Goal: Task Accomplishment & Management: Complete application form

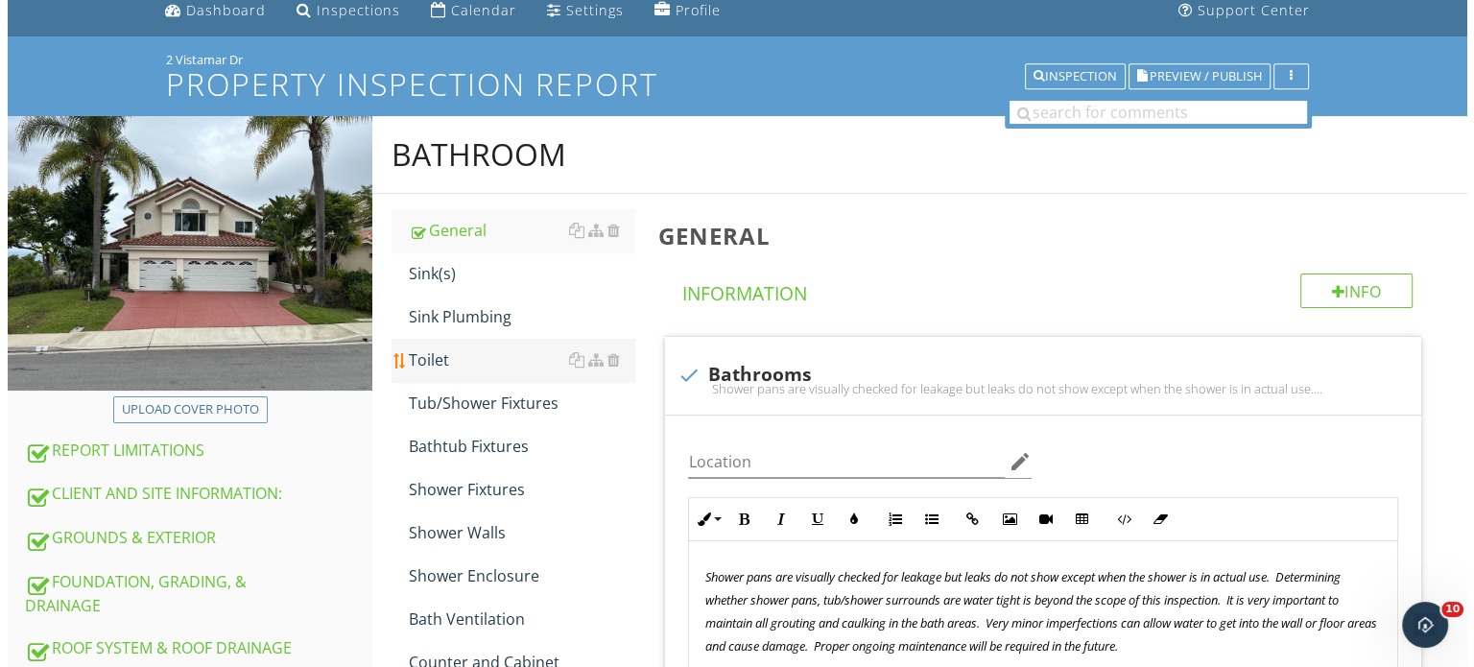
scroll to position [73, 0]
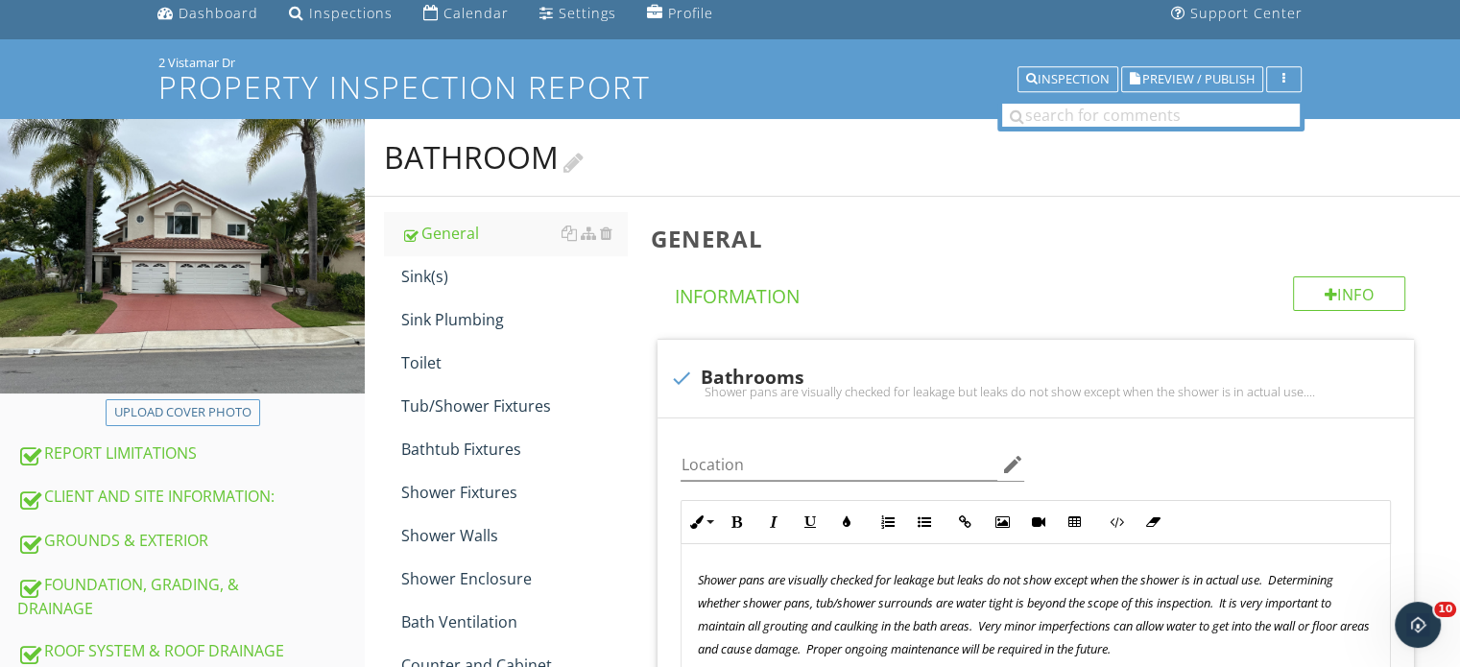
click at [583, 164] on div at bounding box center [573, 161] width 20 height 26
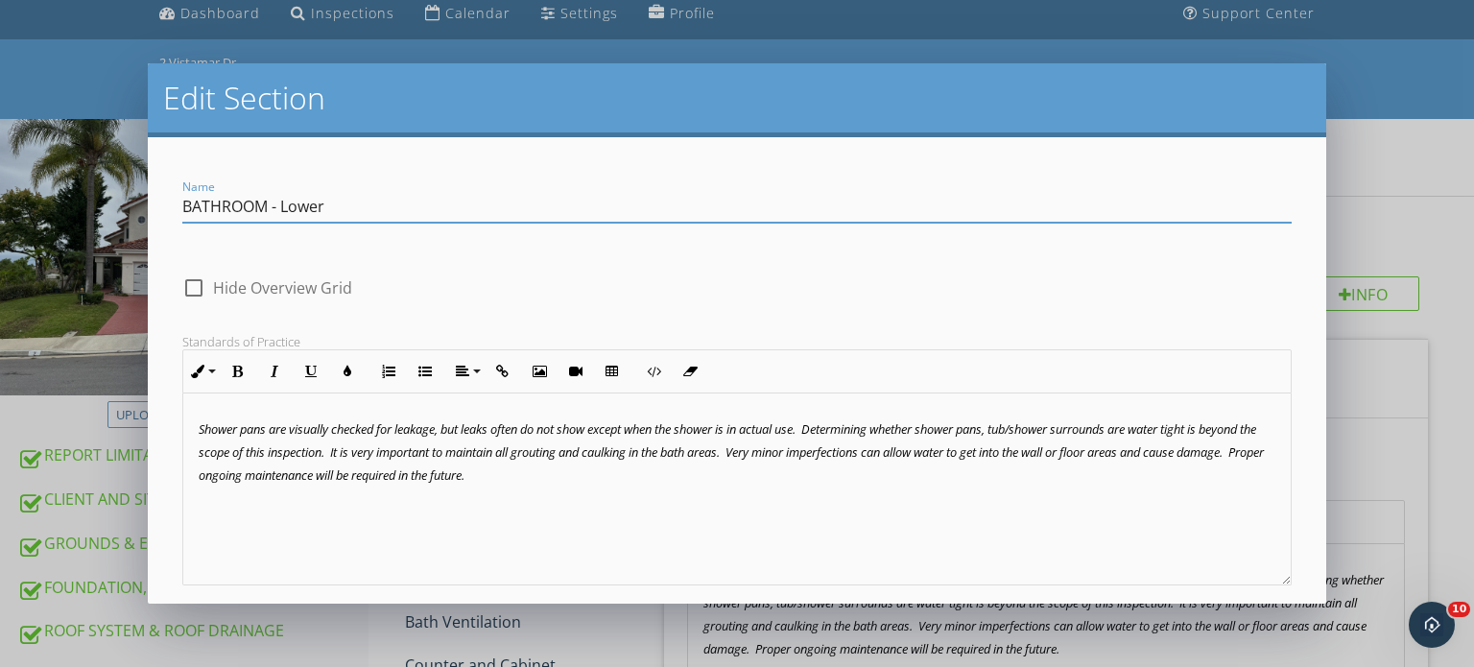
type input "BATHROOM - [GEOGRAPHIC_DATA]"
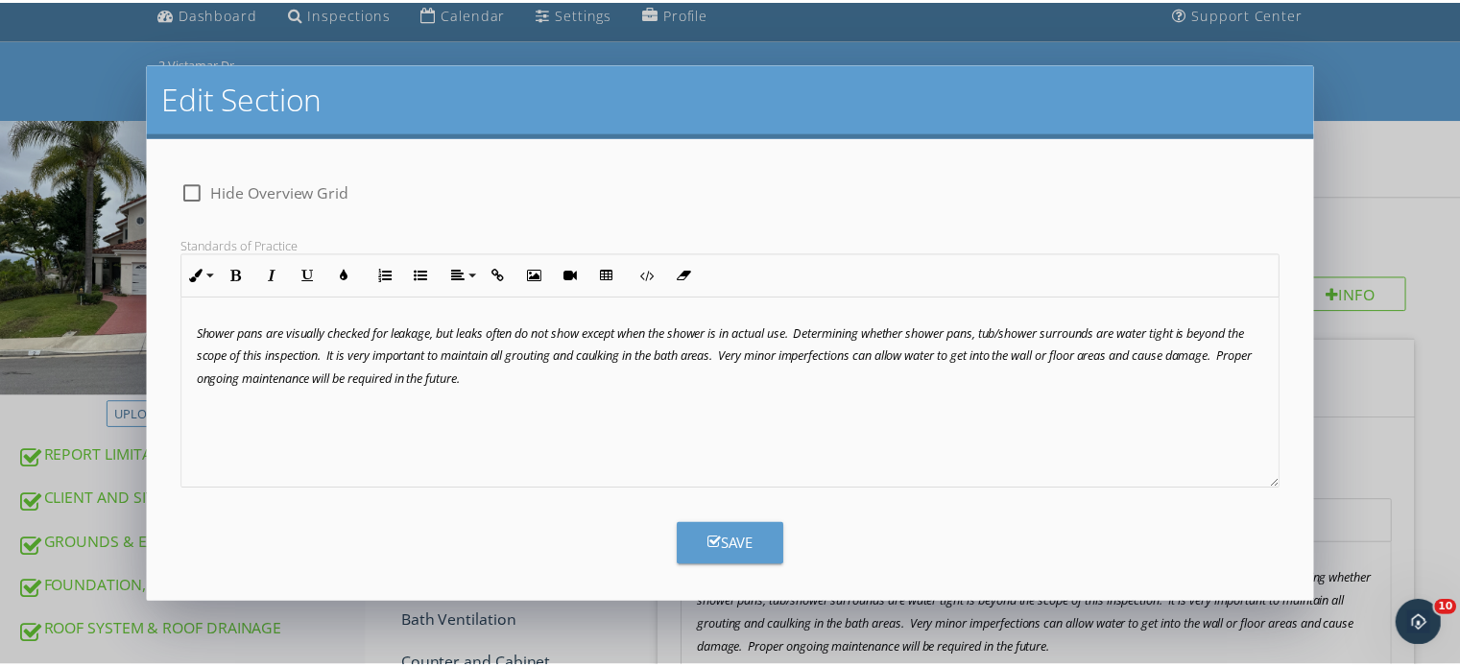
scroll to position [0, 0]
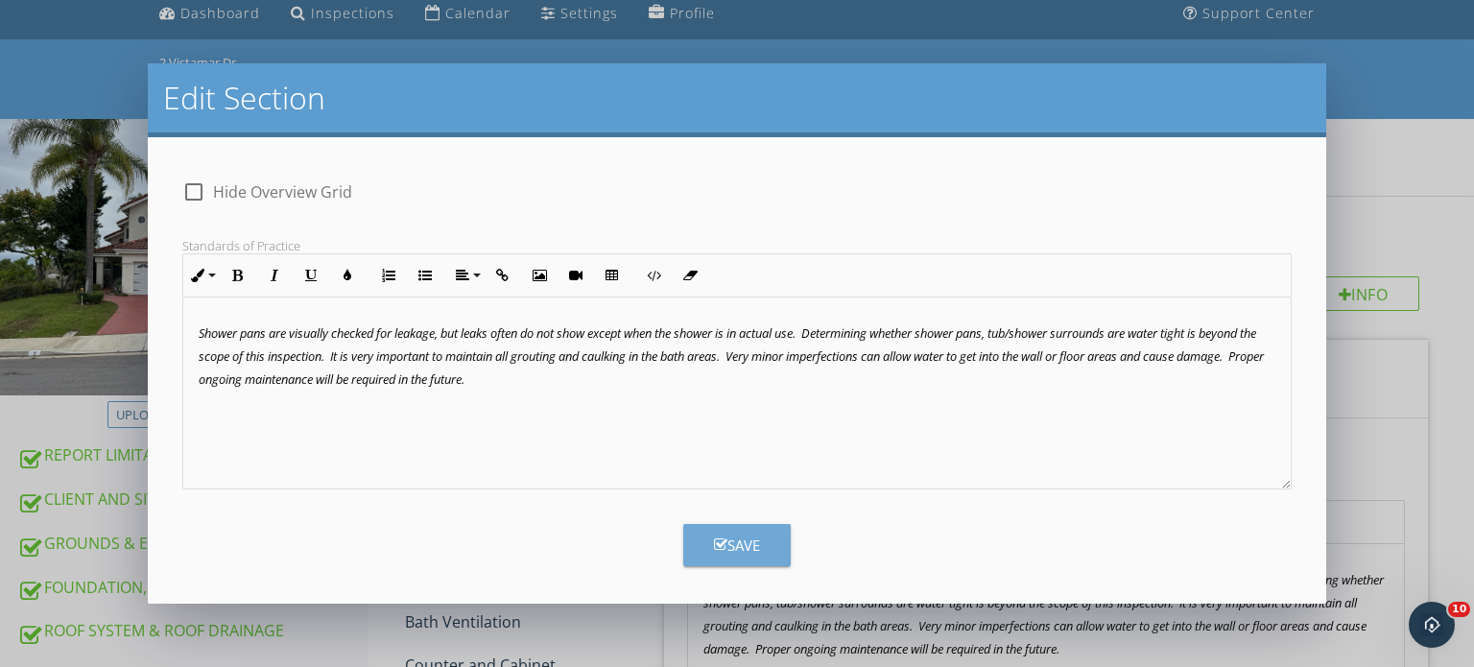
click at [737, 538] on div "Save" at bounding box center [737, 545] width 46 height 22
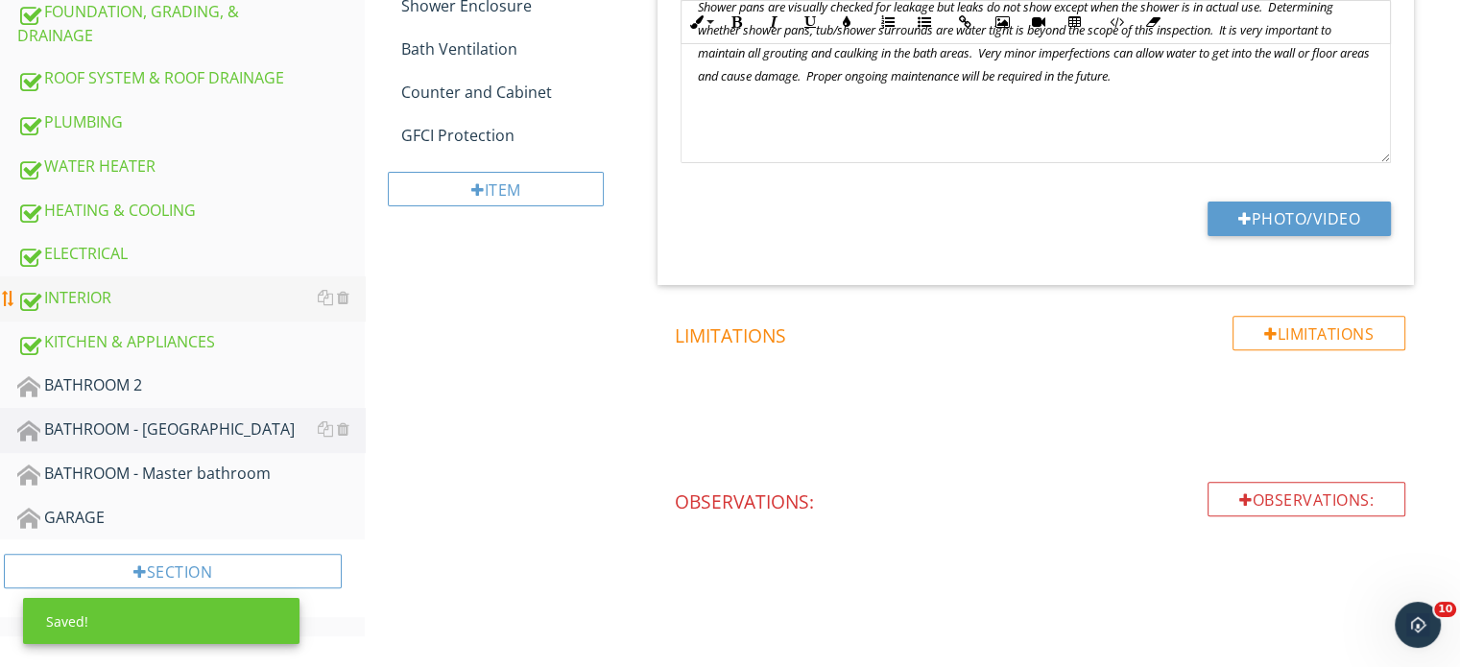
scroll to position [649, 0]
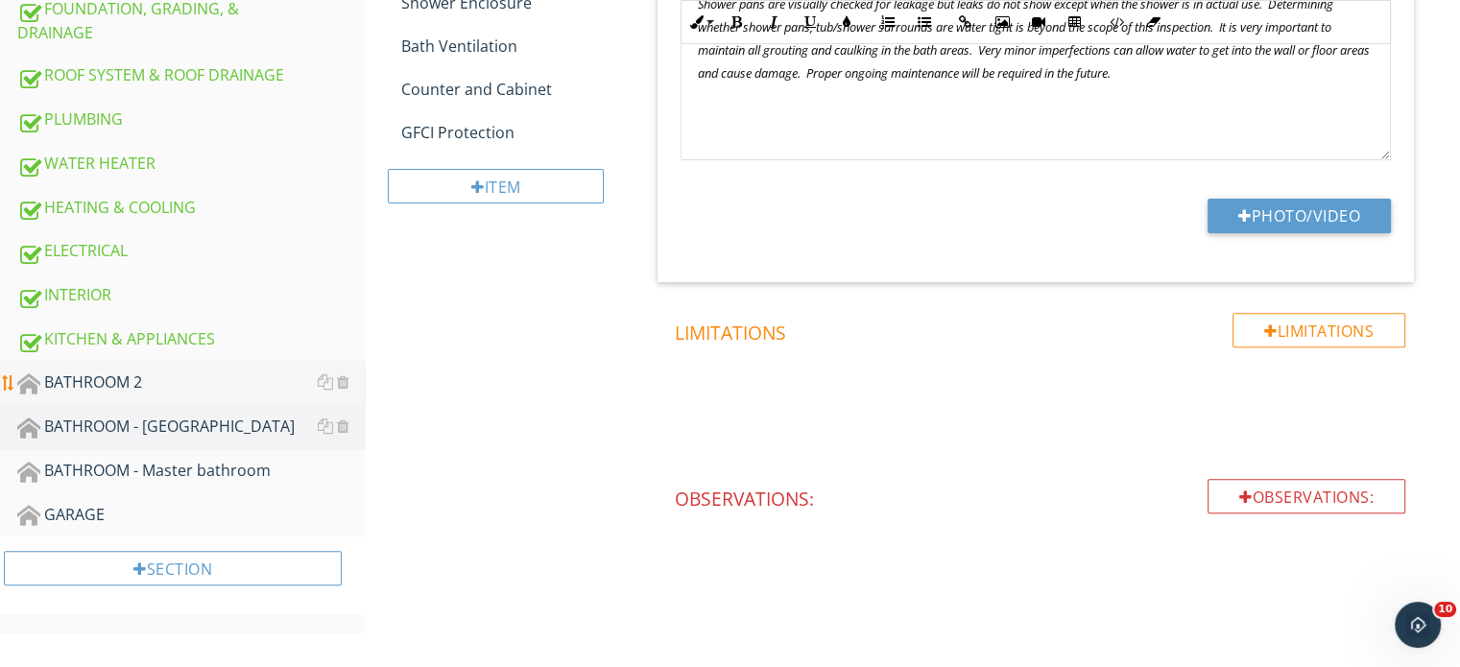
click at [144, 370] on div "BATHROOM 2" at bounding box center [190, 382] width 347 height 25
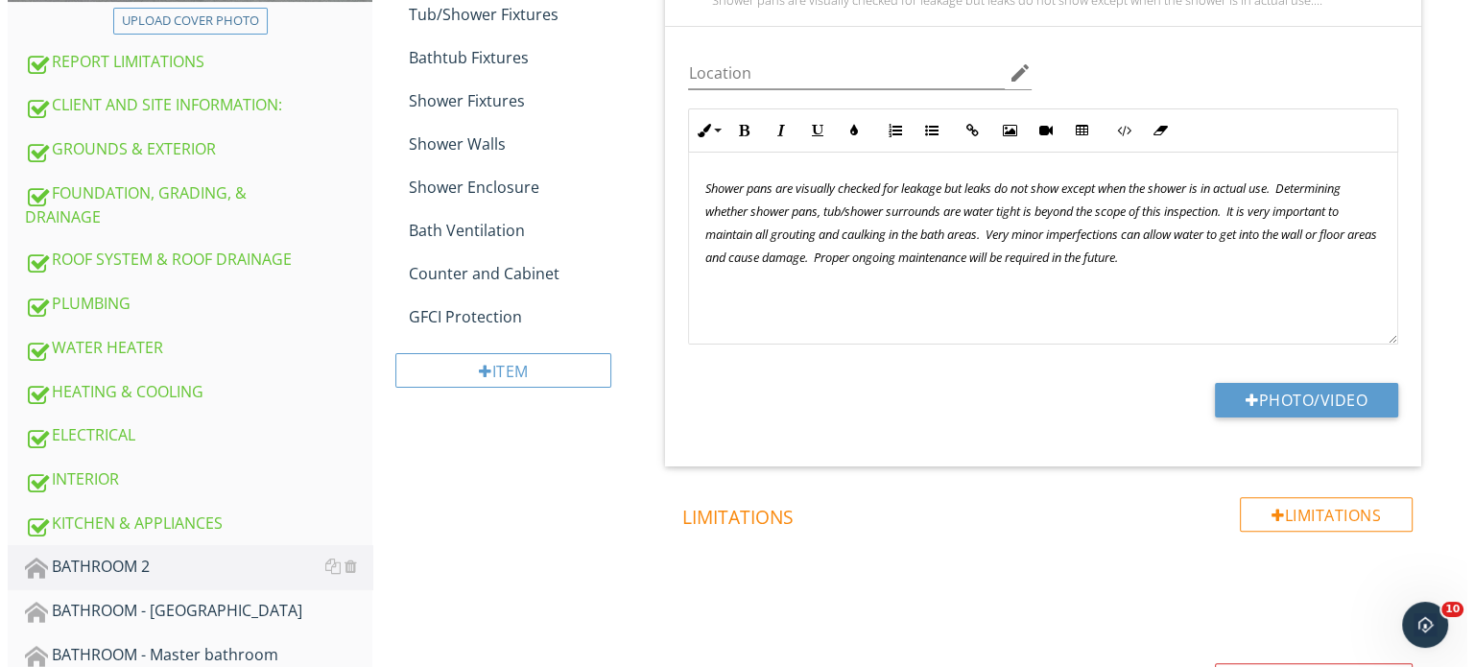
scroll to position [169, 0]
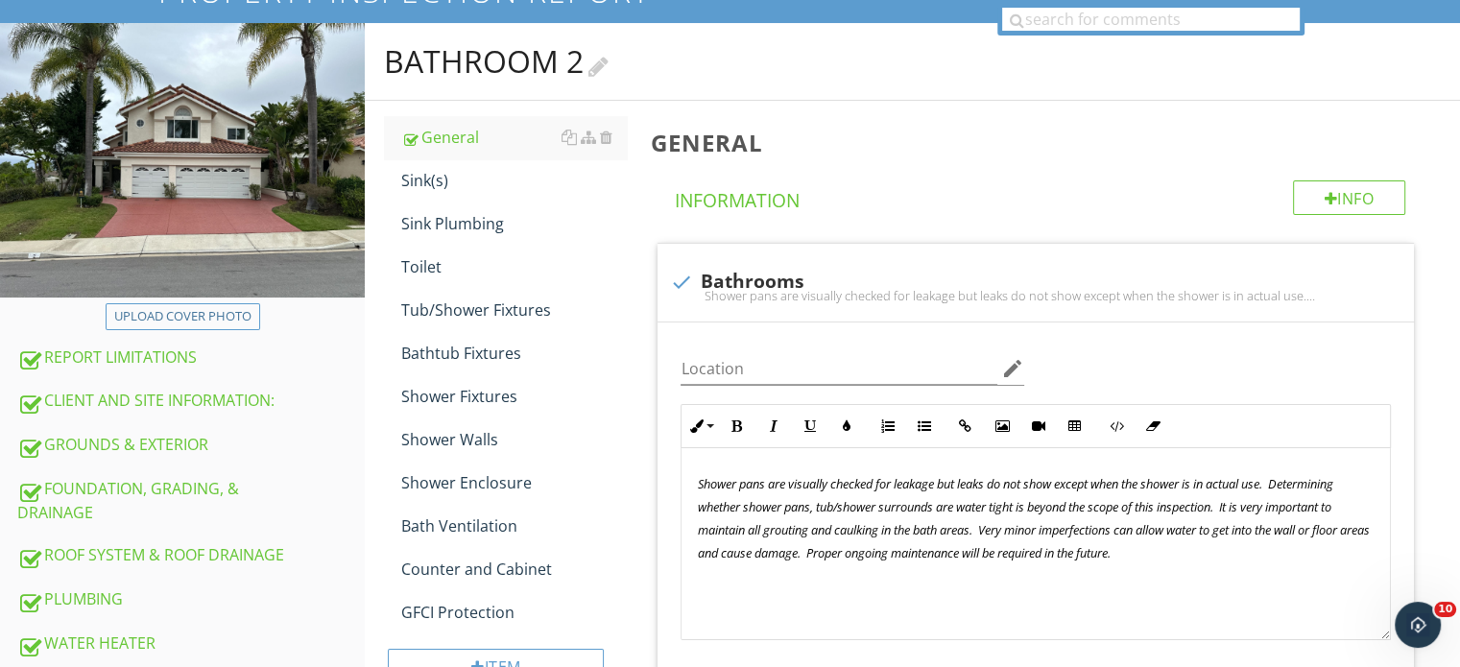
click at [580, 54] on div "BATHROOM 2" at bounding box center [496, 61] width 225 height 38
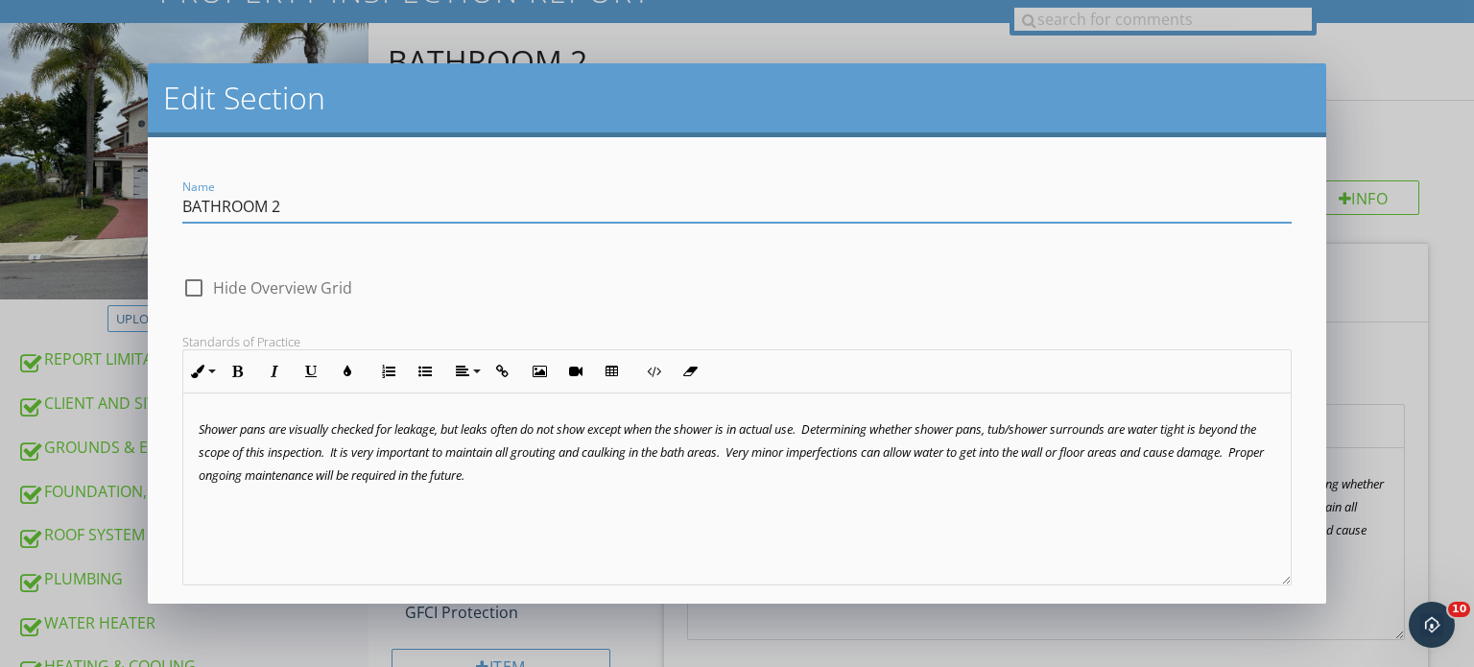
click at [357, 218] on input "BATHROOM 2" at bounding box center [737, 207] width 1110 height 32
type input "BATHROOM - [PERSON_NAME] n [PERSON_NAME]"
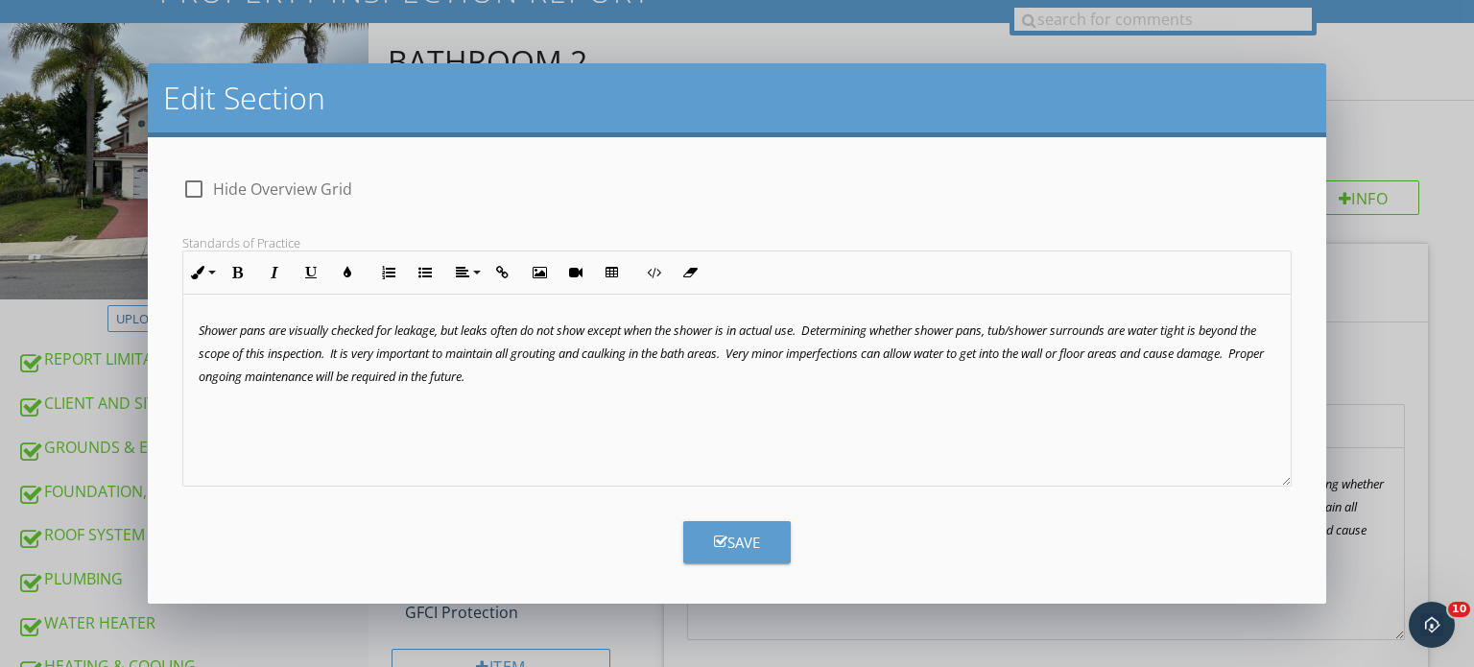
click at [745, 541] on div "Save" at bounding box center [737, 543] width 46 height 22
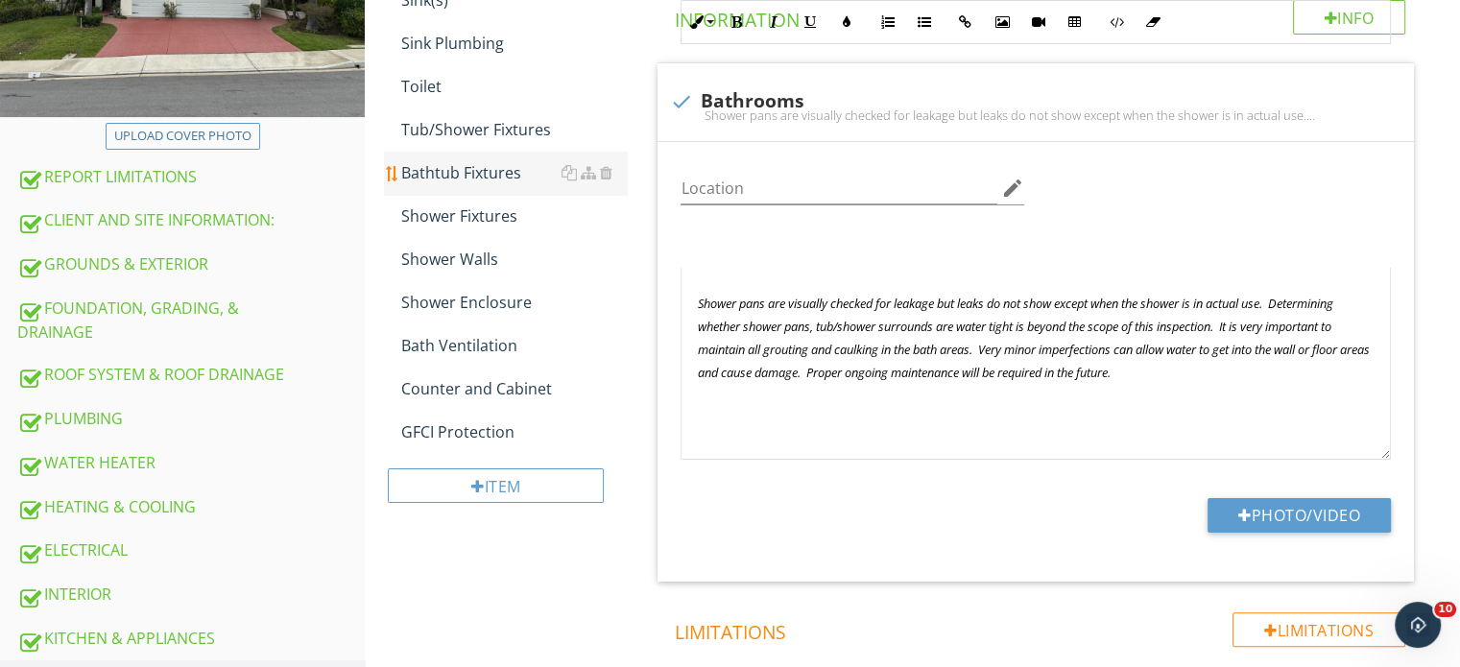
scroll to position [576, 0]
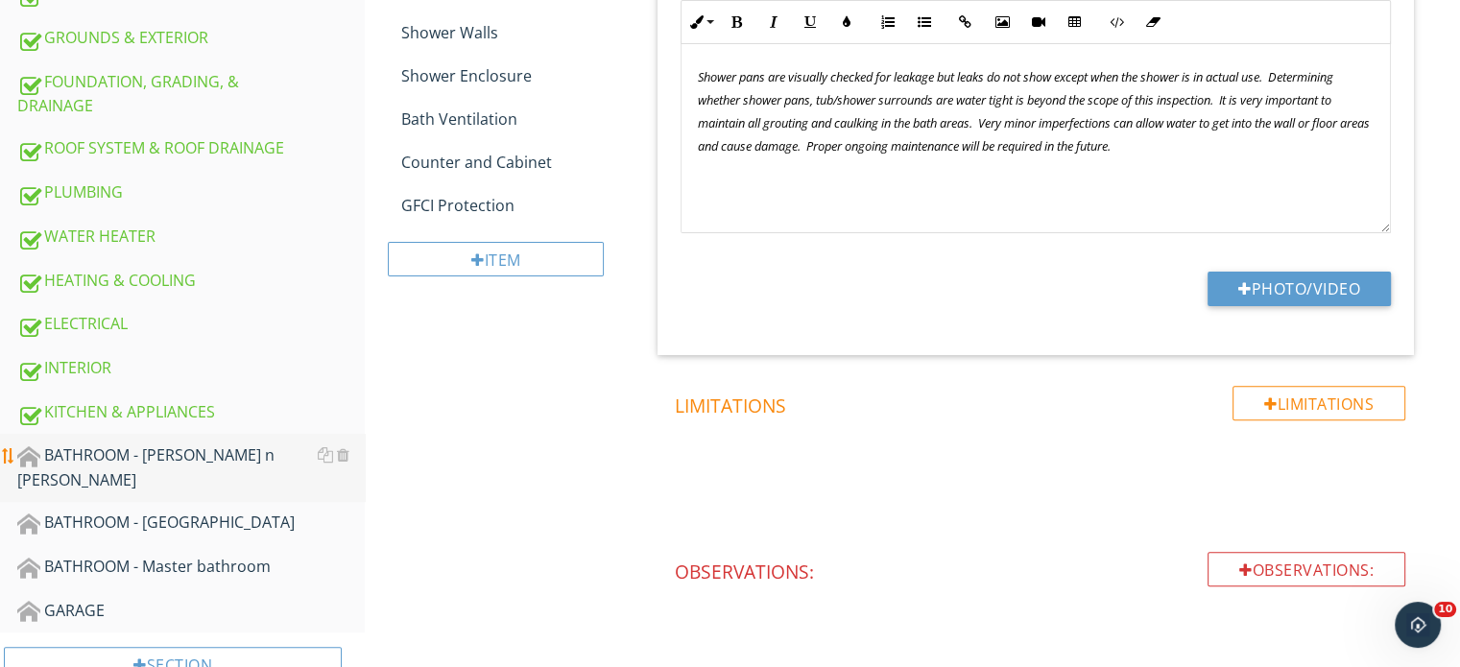
click at [219, 444] on div "BATHROOM - [PERSON_NAME] n [PERSON_NAME]" at bounding box center [190, 467] width 347 height 48
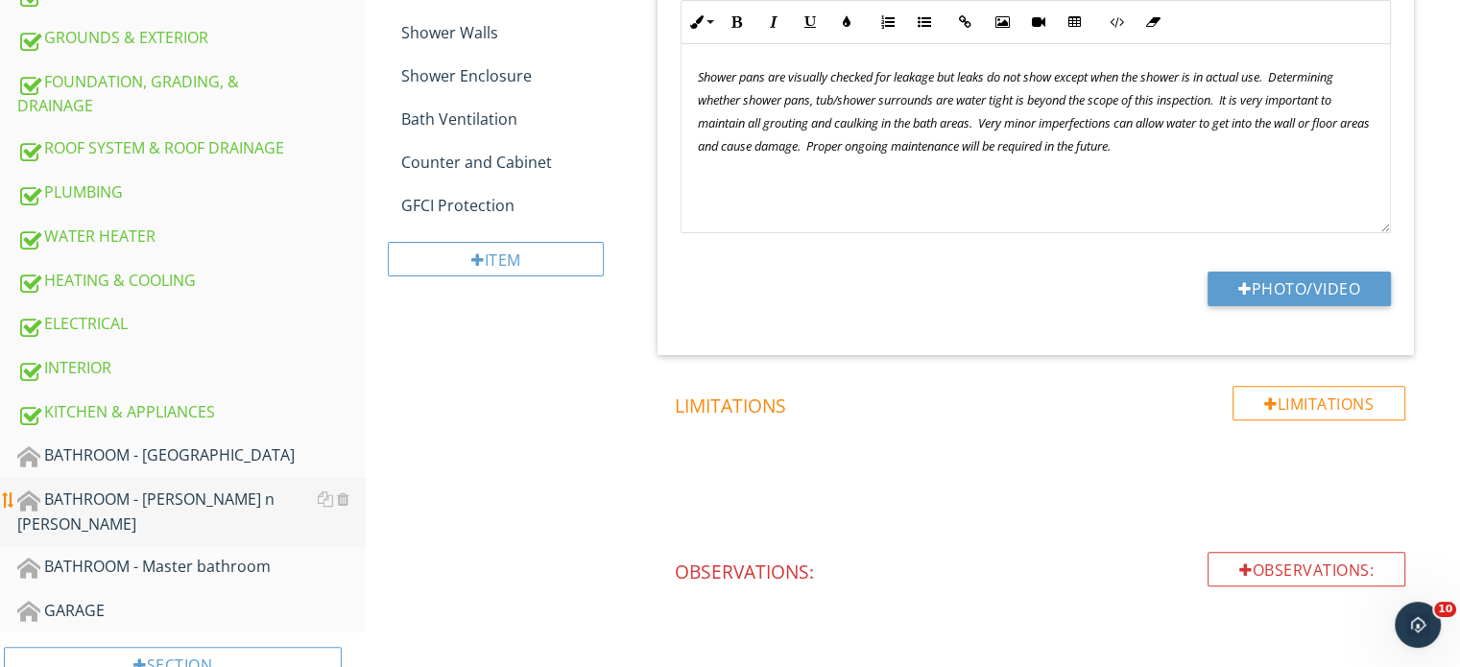
scroll to position [614, 0]
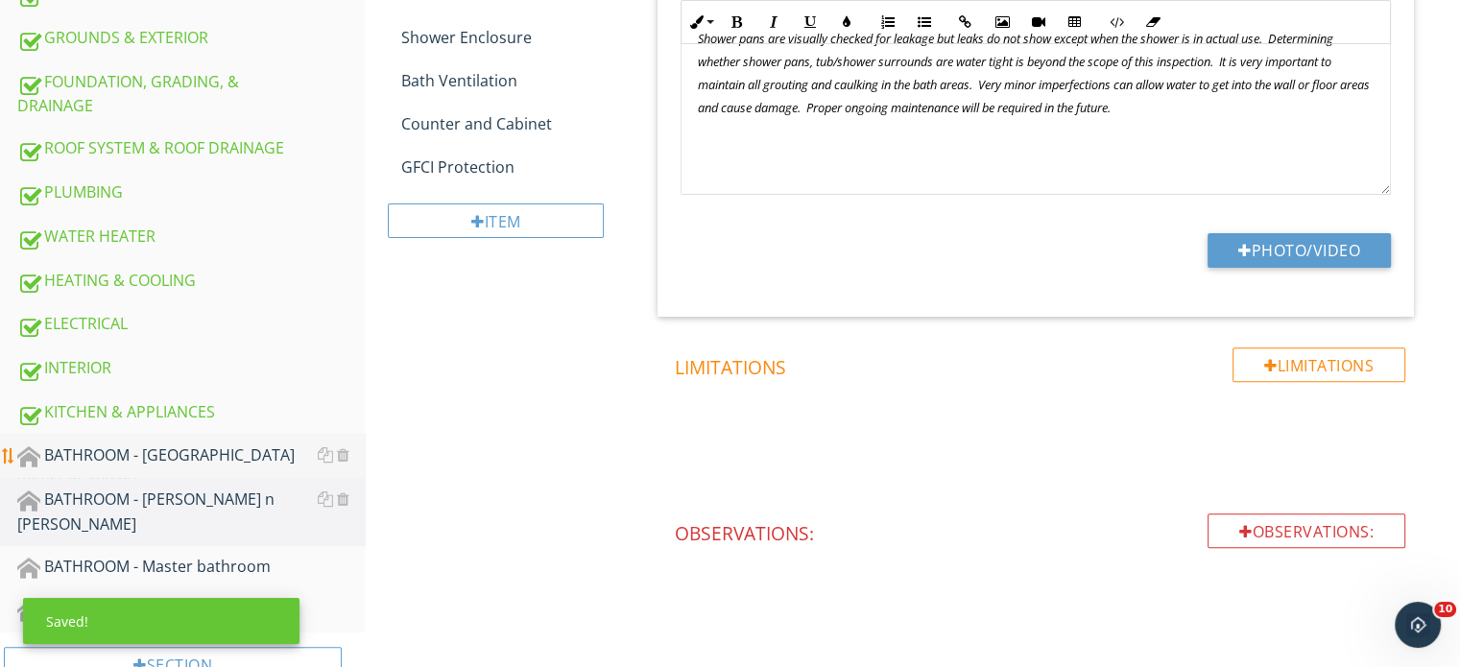
click at [218, 448] on div "BATHROOM - [GEOGRAPHIC_DATA]" at bounding box center [190, 455] width 347 height 25
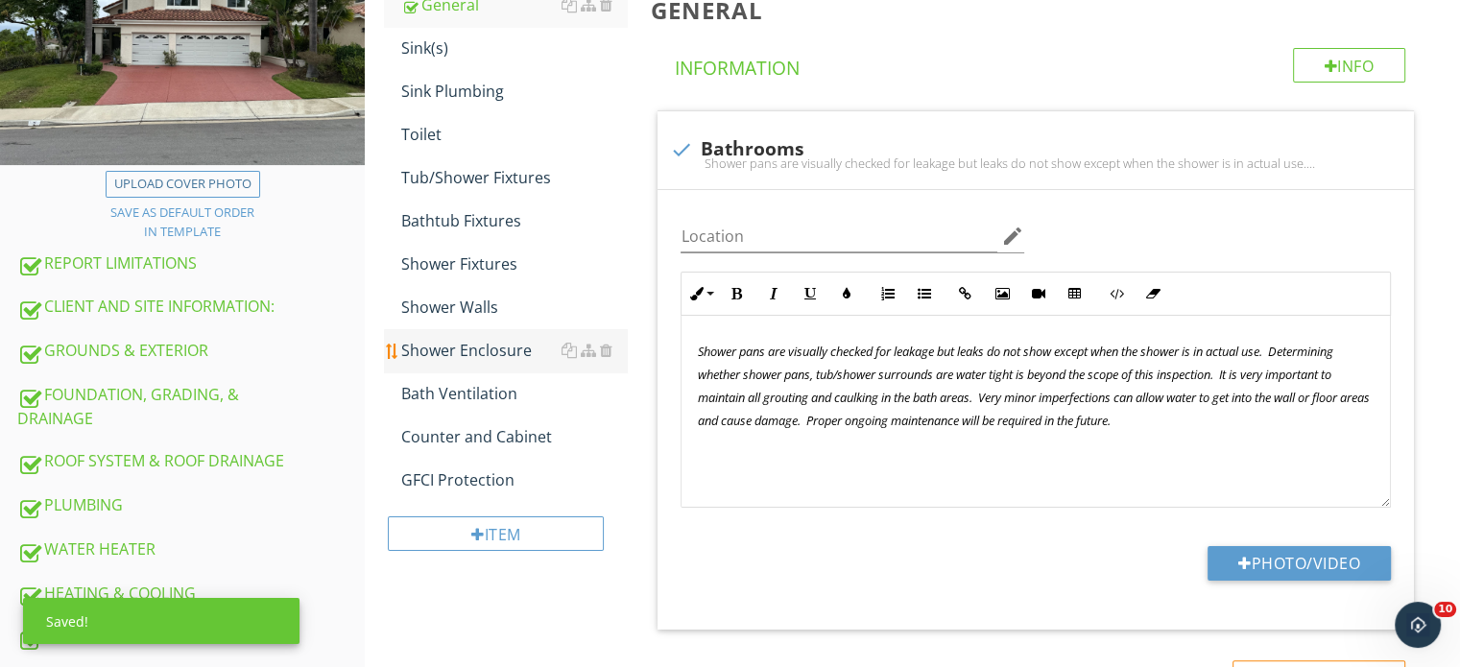
scroll to position [230, 0]
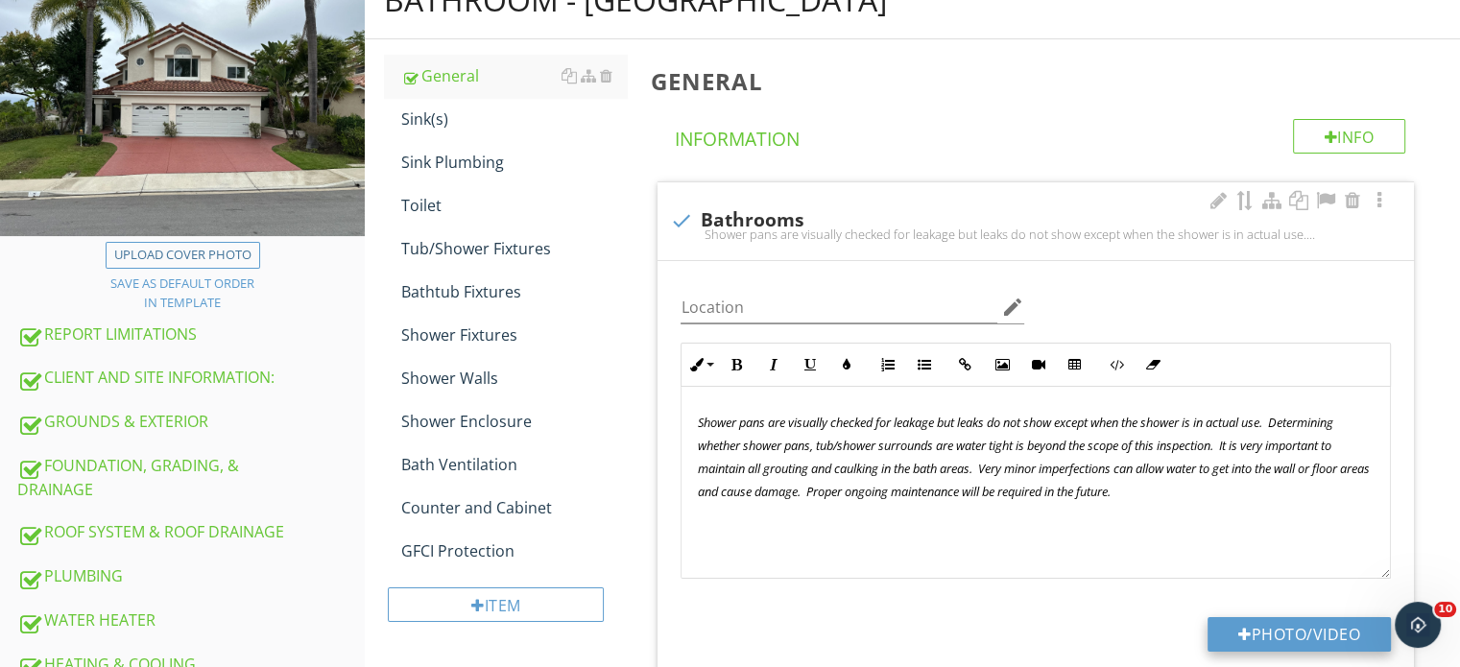
click at [1225, 642] on button "Photo/Video" at bounding box center [1298, 634] width 183 height 35
type input "C:\fakepath\IMG_2308.JPG"
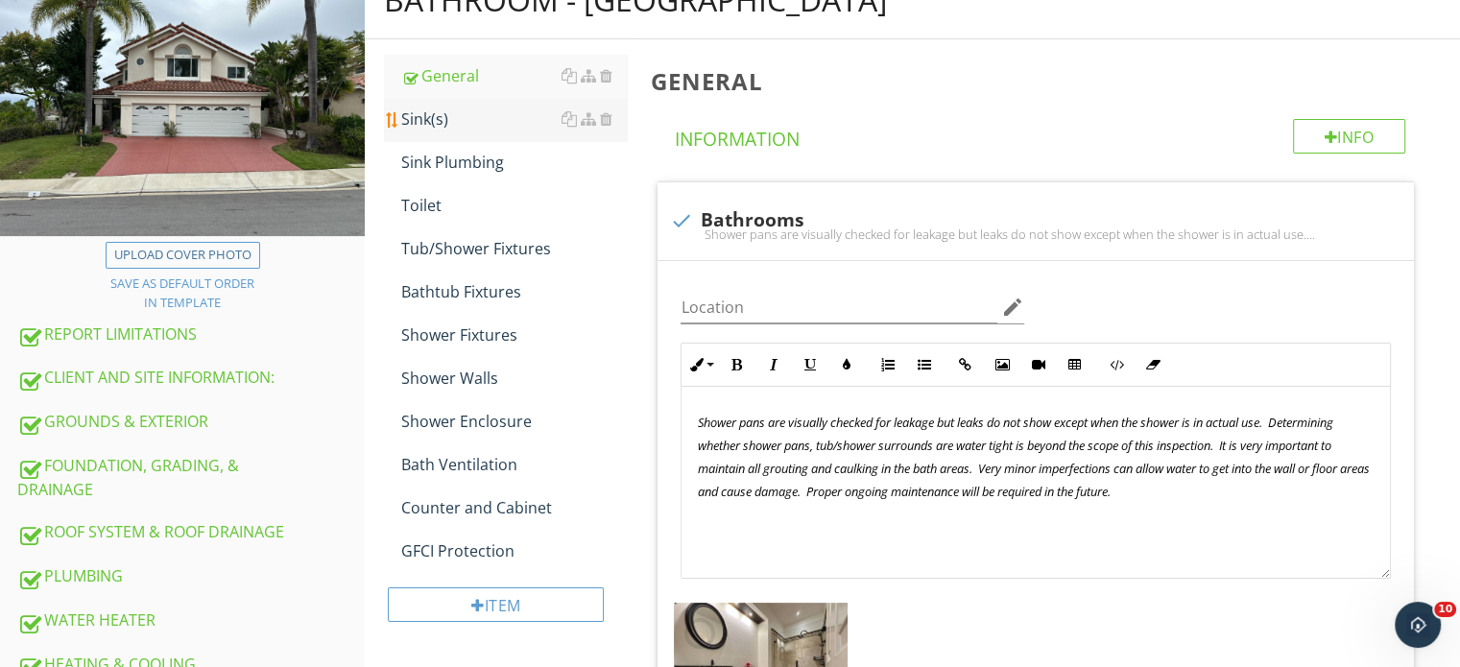
click at [437, 127] on div "Sink(s)" at bounding box center [513, 118] width 225 height 23
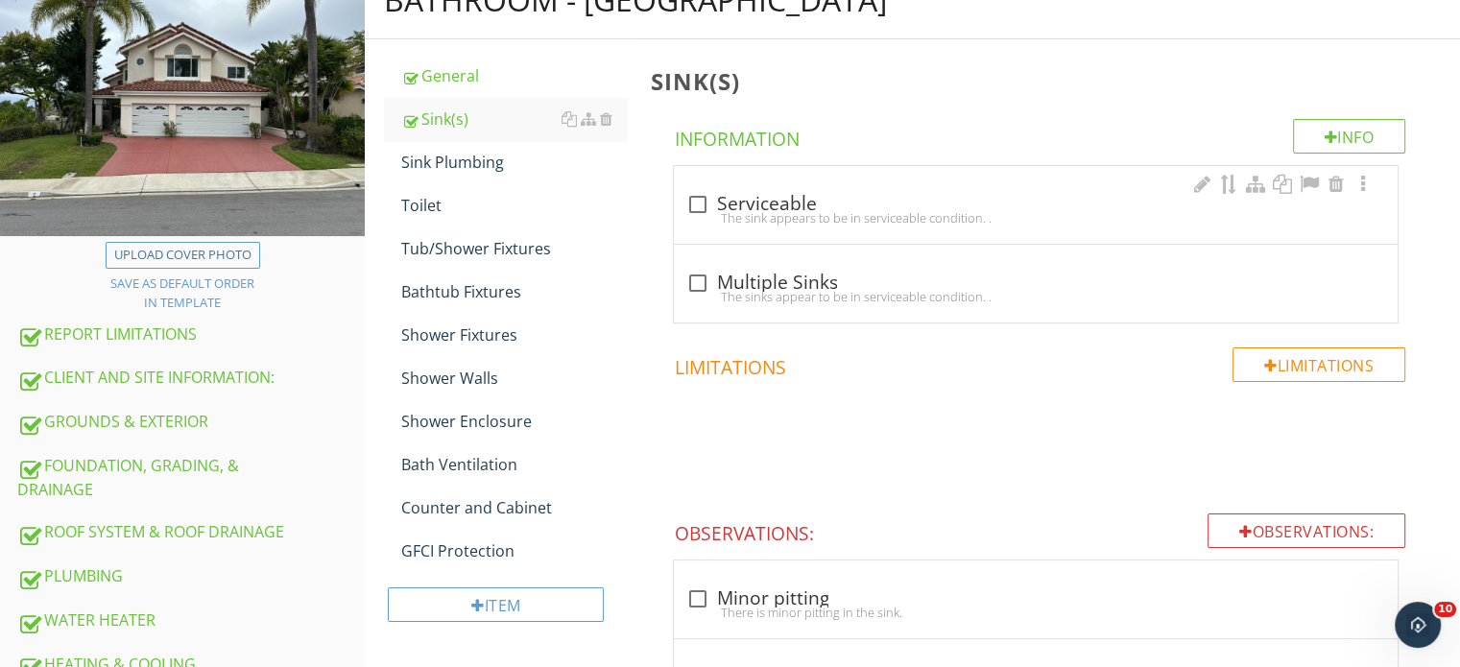
click at [693, 210] on div "The sink appears to be in serviceable condition. ." at bounding box center [1035, 217] width 700 height 15
checkbox input "true"
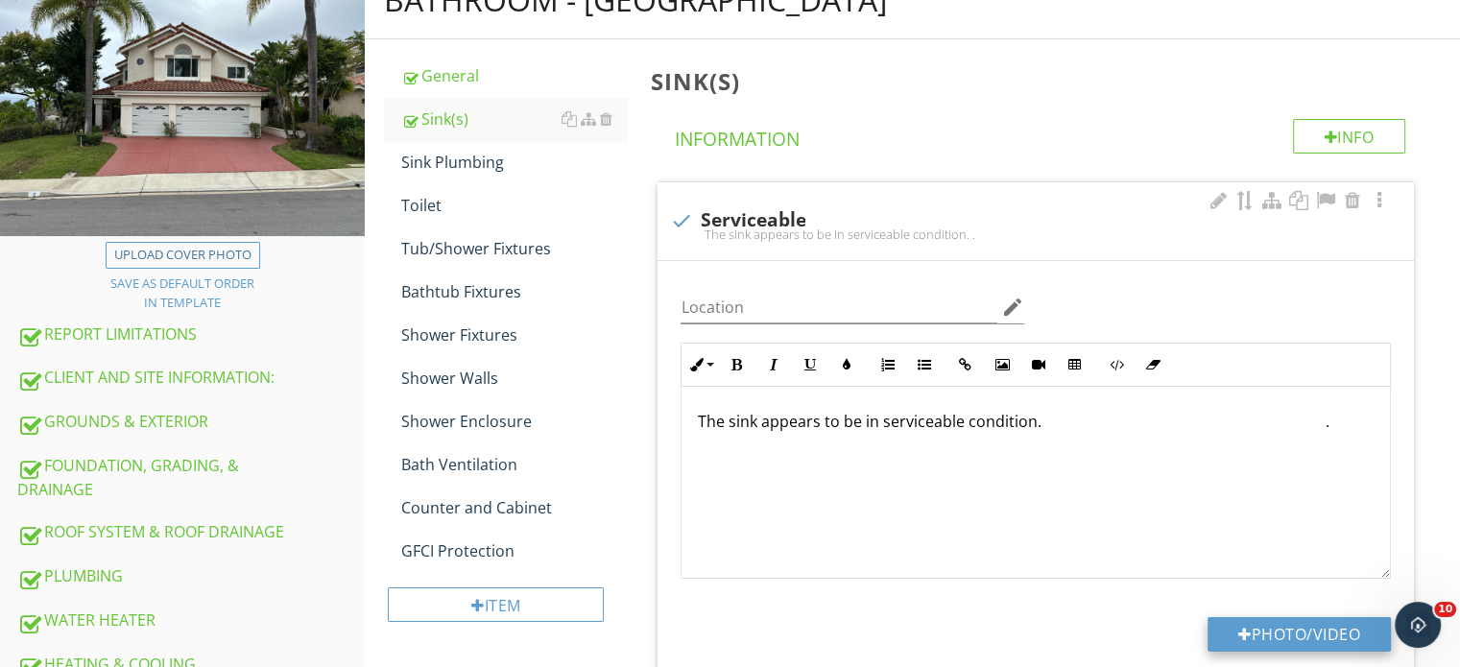
click at [1208, 629] on button "Photo/Video" at bounding box center [1298, 634] width 183 height 35
type input "C:\fakepath\IMG_2309.JPG"
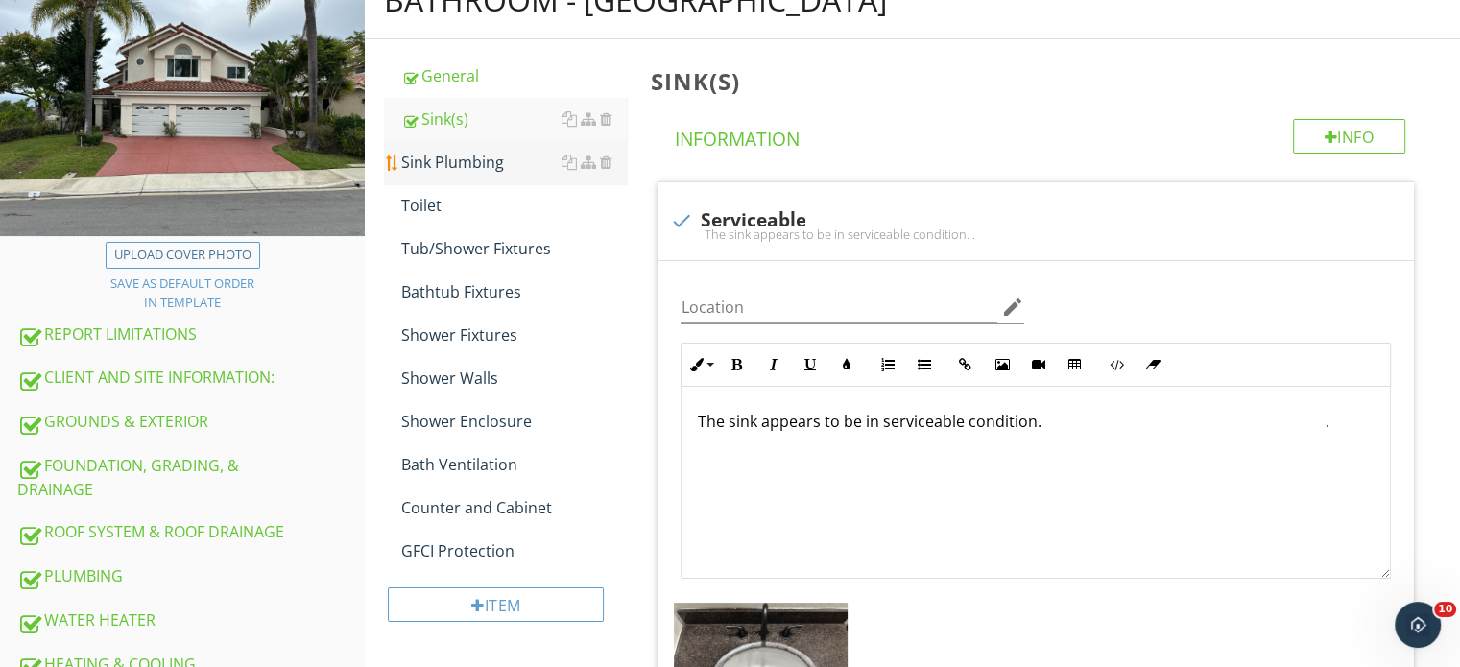
click at [467, 172] on div "Sink Plumbing" at bounding box center [513, 162] width 225 height 23
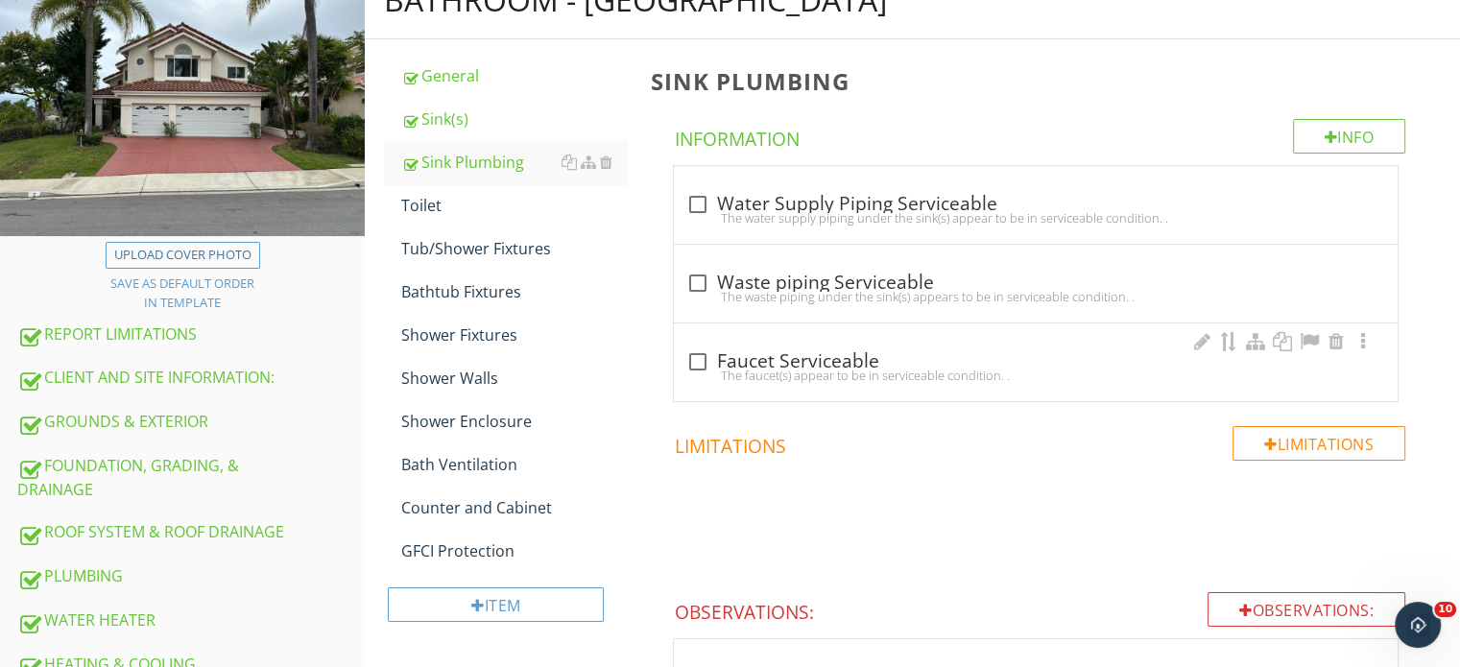
click at [702, 350] on div at bounding box center [696, 361] width 33 height 33
checkbox input "true"
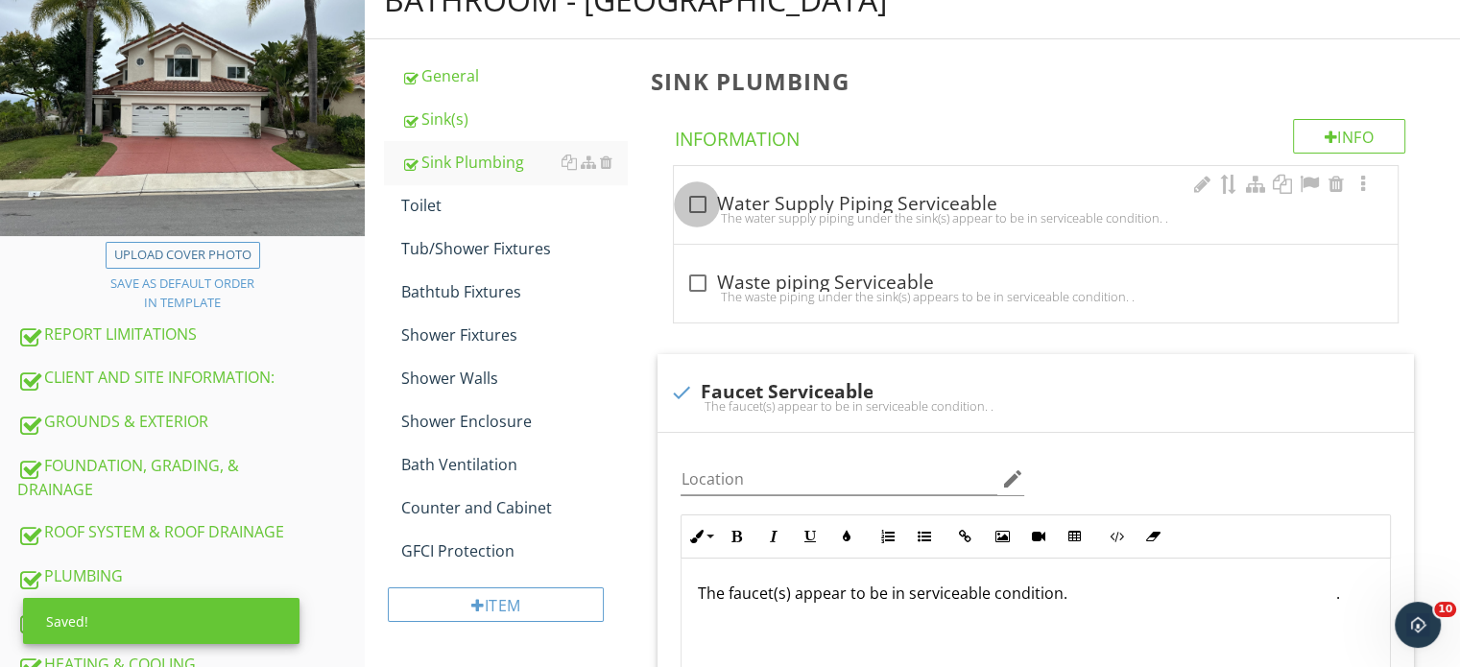
click at [693, 199] on div at bounding box center [696, 204] width 33 height 33
checkbox input "true"
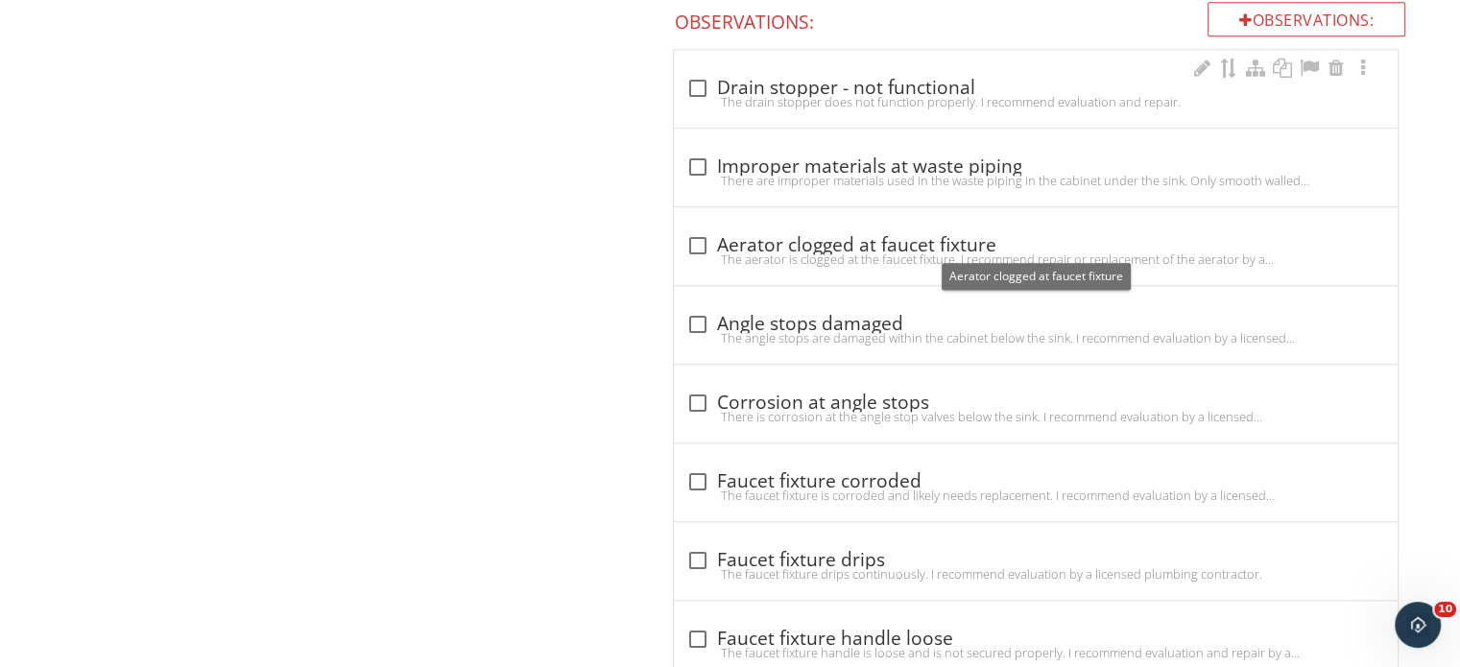
scroll to position [1670, 0]
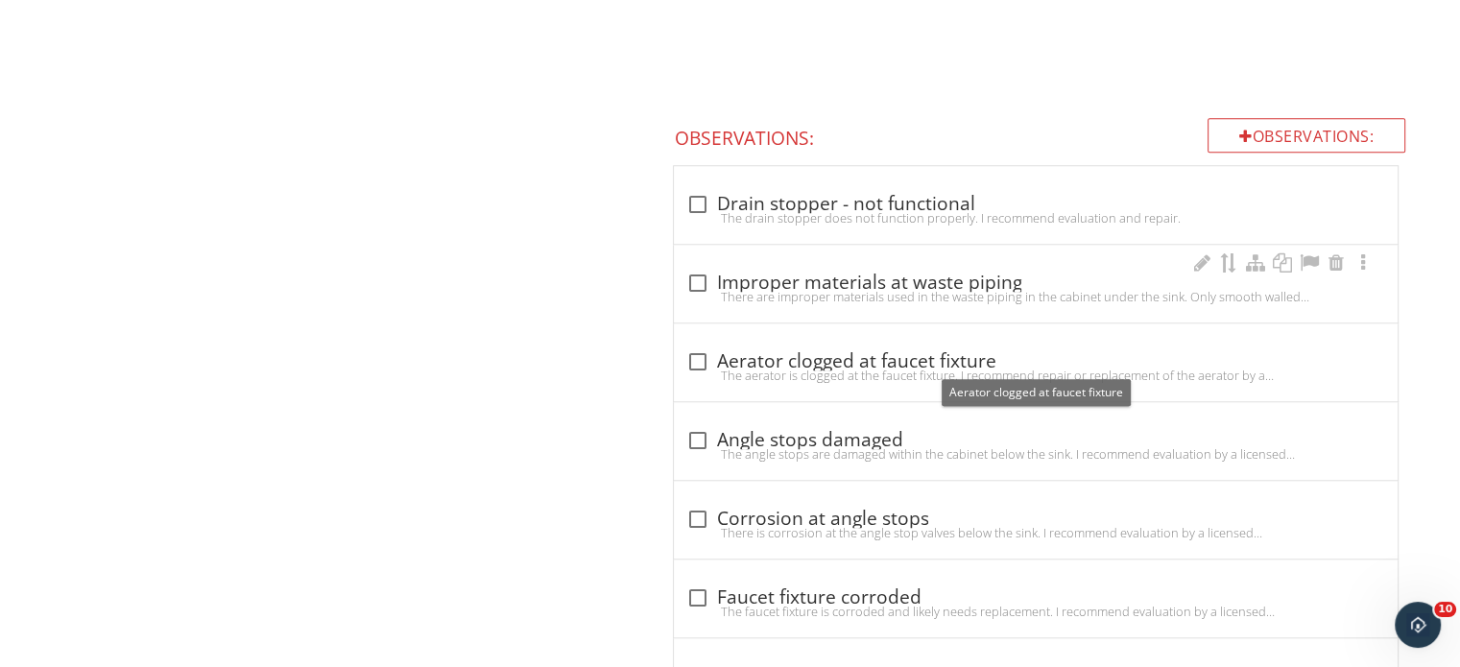
click at [695, 262] on div "check_box_outline_blank Improper materials at waste piping There are improper m…" at bounding box center [1036, 284] width 724 height 78
checkbox input "true"
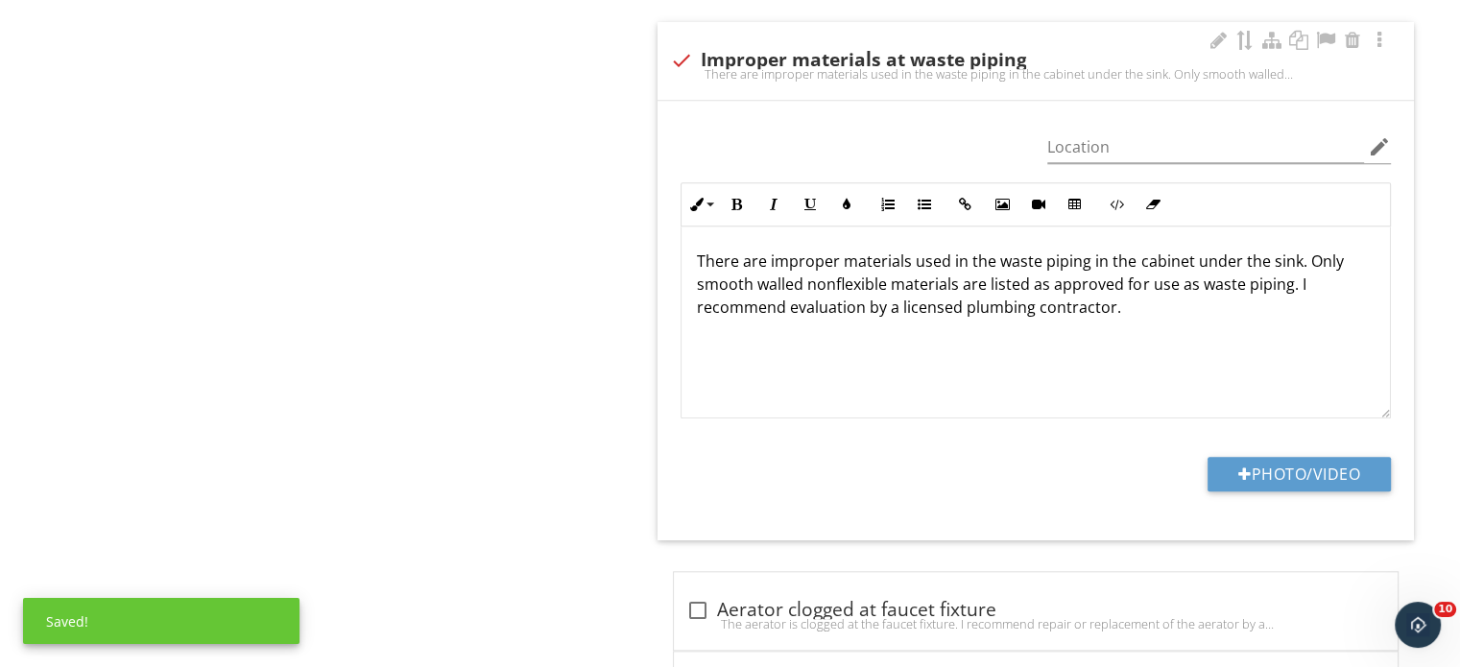
scroll to position [1958, 0]
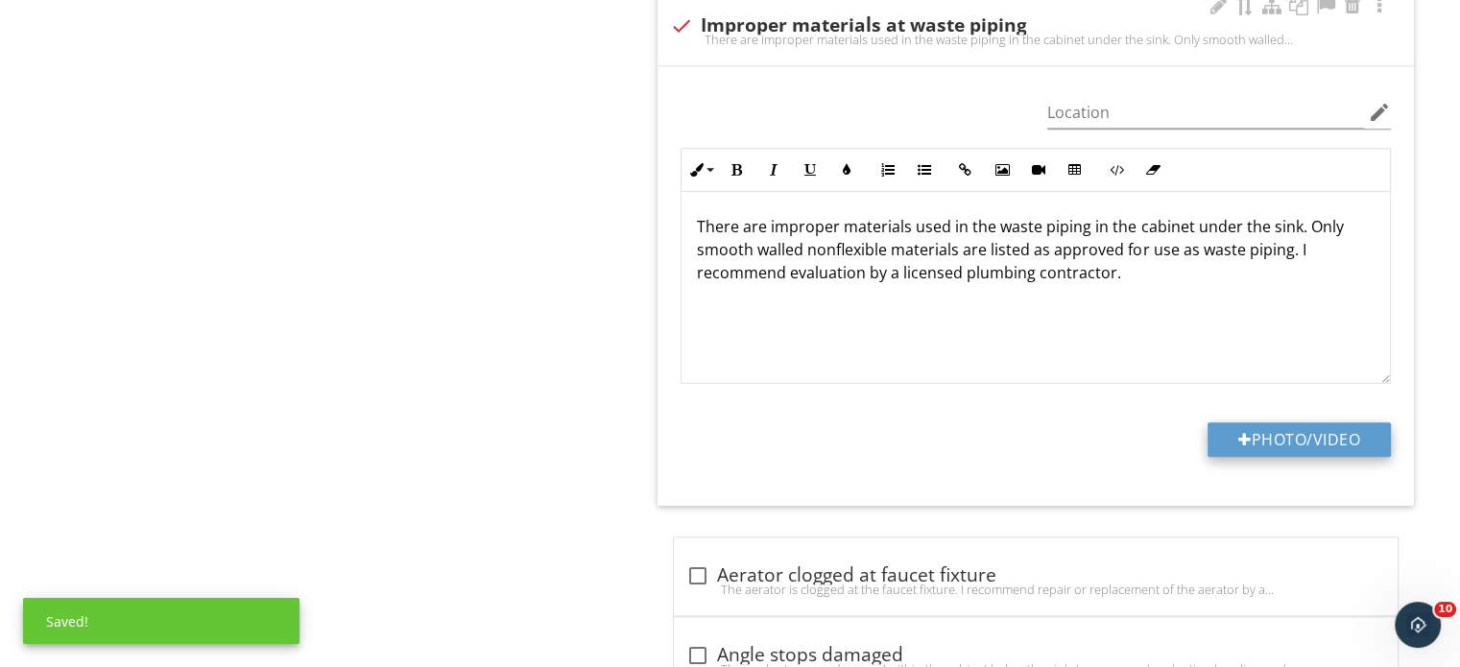
click at [1225, 425] on button "Photo/Video" at bounding box center [1298, 439] width 183 height 35
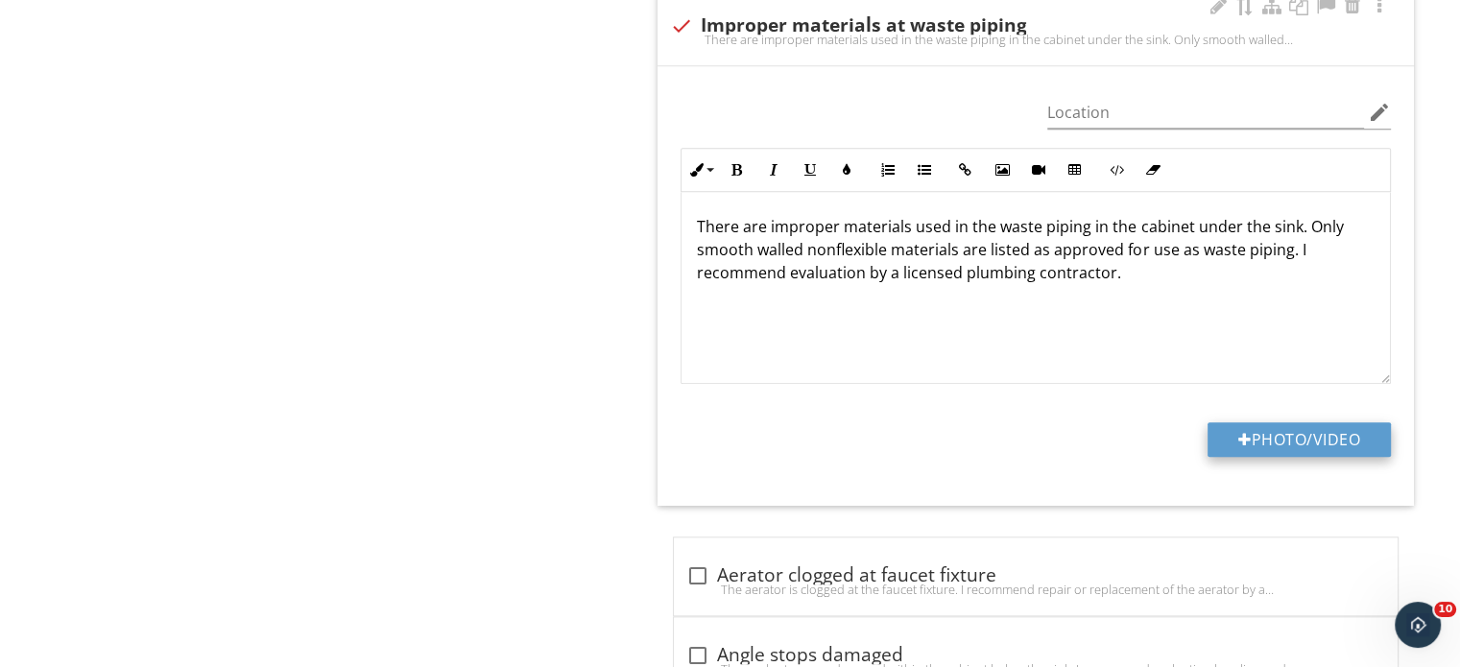
type input "C:\fakepath\IMG_2312.JPG"
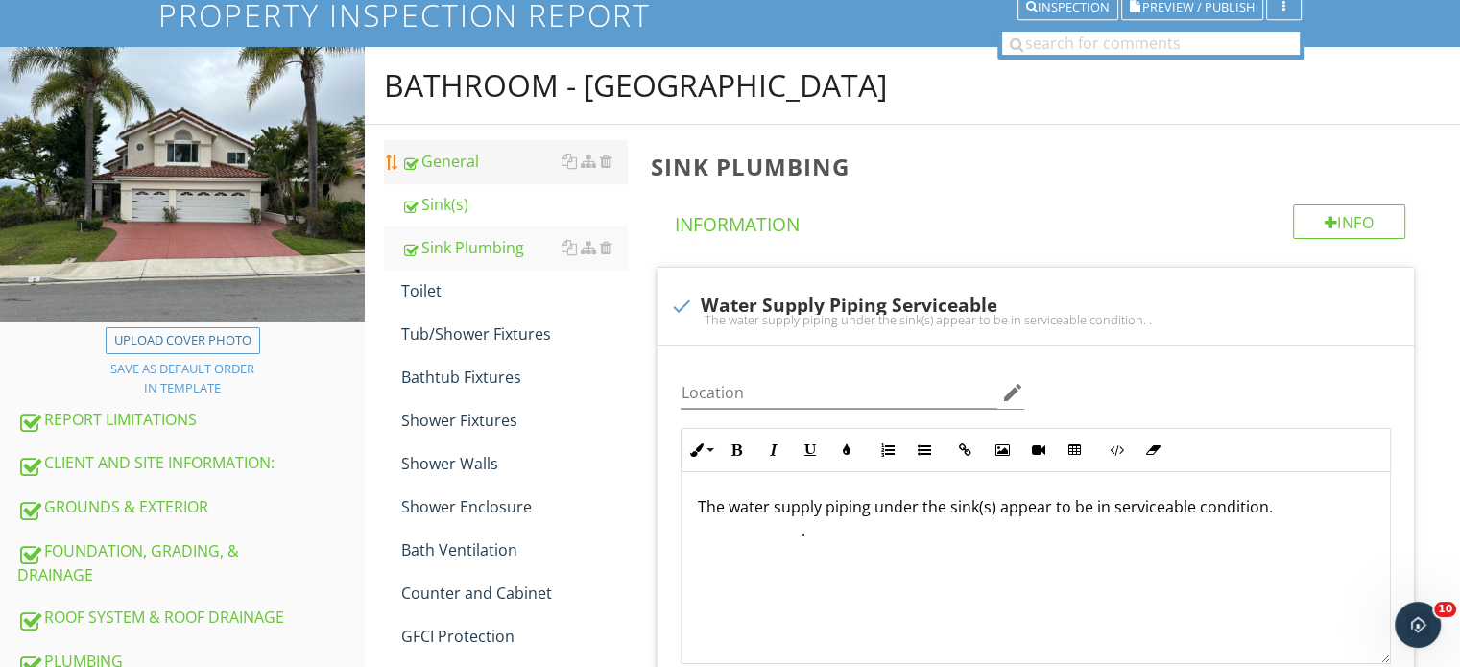
scroll to position [134, 0]
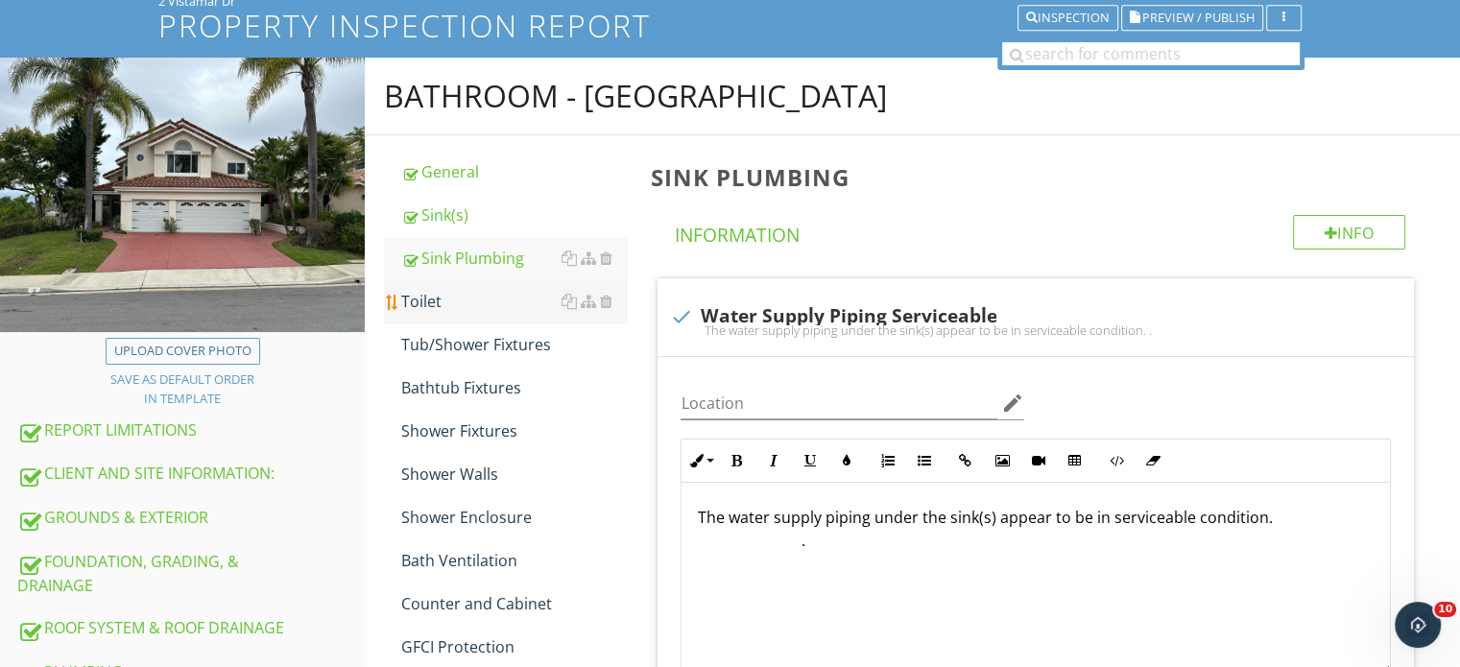
click at [431, 311] on div "Toilet" at bounding box center [513, 301] width 225 height 23
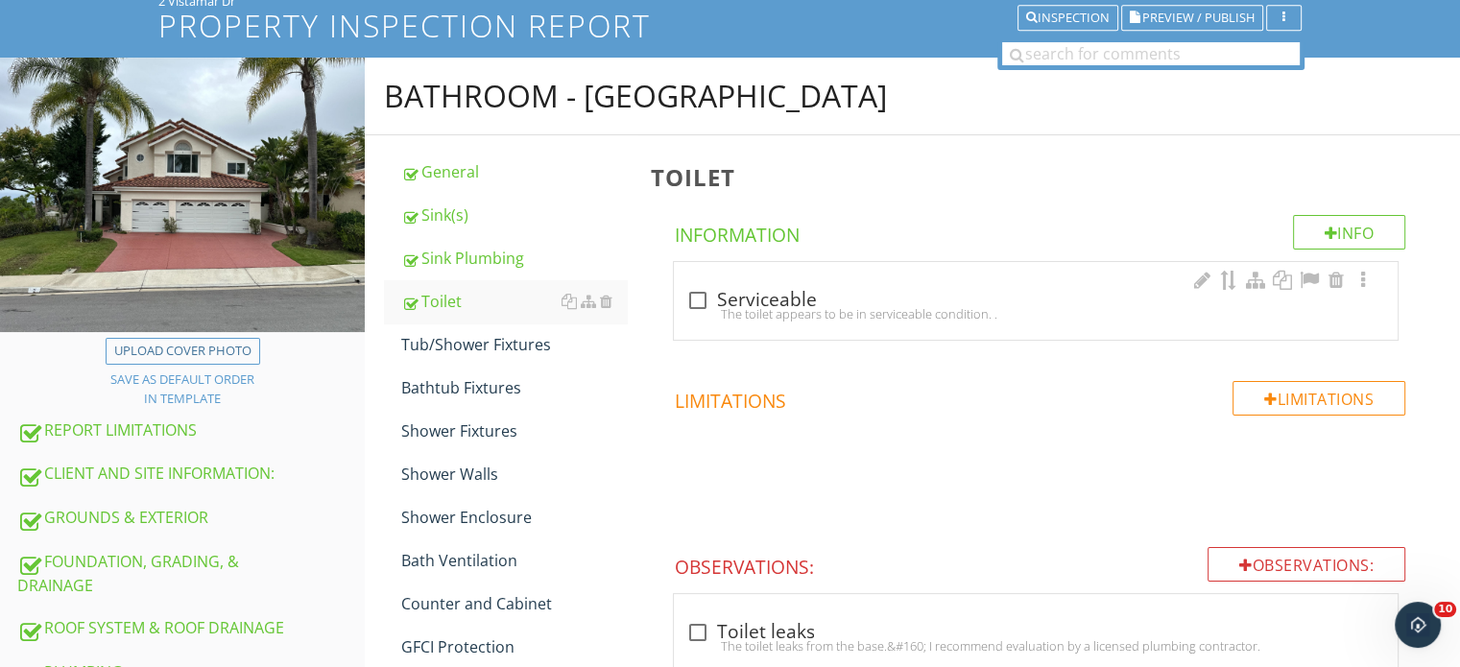
click at [699, 326] on div "check_box_outline_blank Serviceable The toilet appears to be in serviceable con…" at bounding box center [1036, 301] width 724 height 78
checkbox input "true"
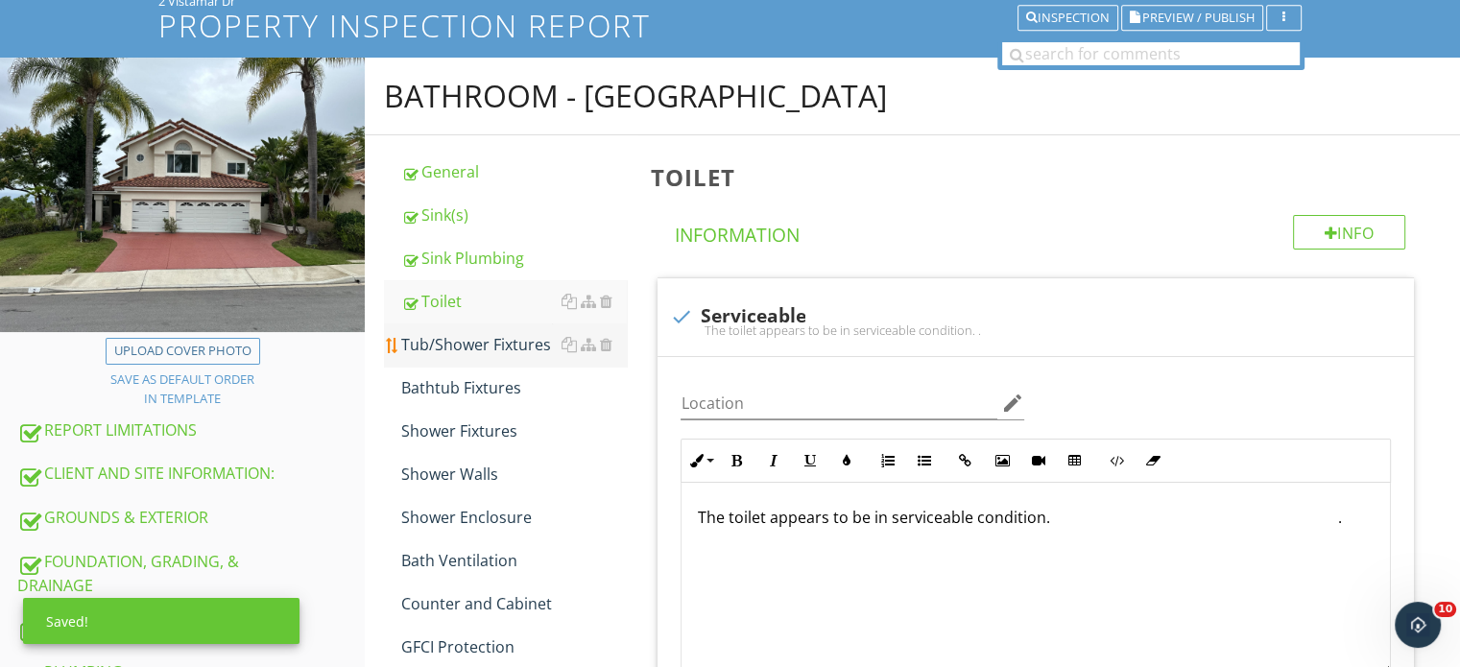
click at [461, 336] on div "Tub/Shower Fixtures" at bounding box center [513, 344] width 225 height 23
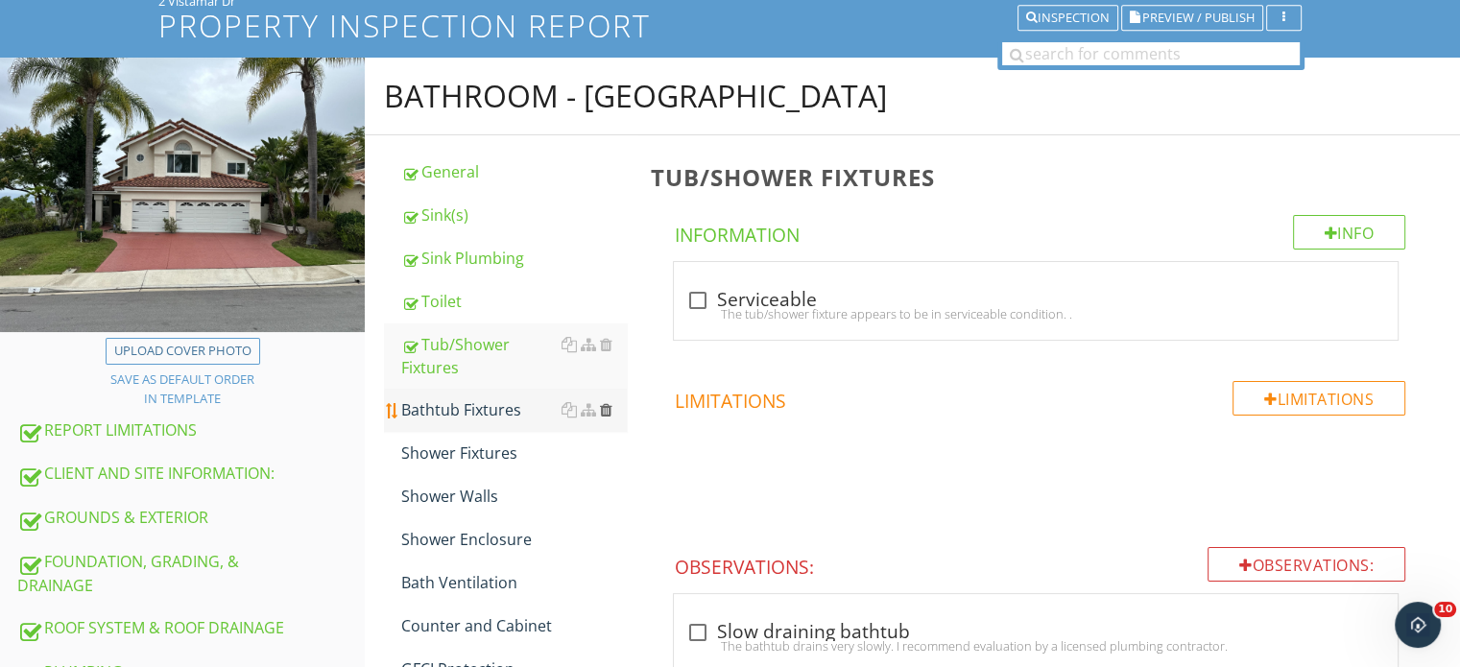
click at [605, 411] on div at bounding box center [605, 409] width 12 height 15
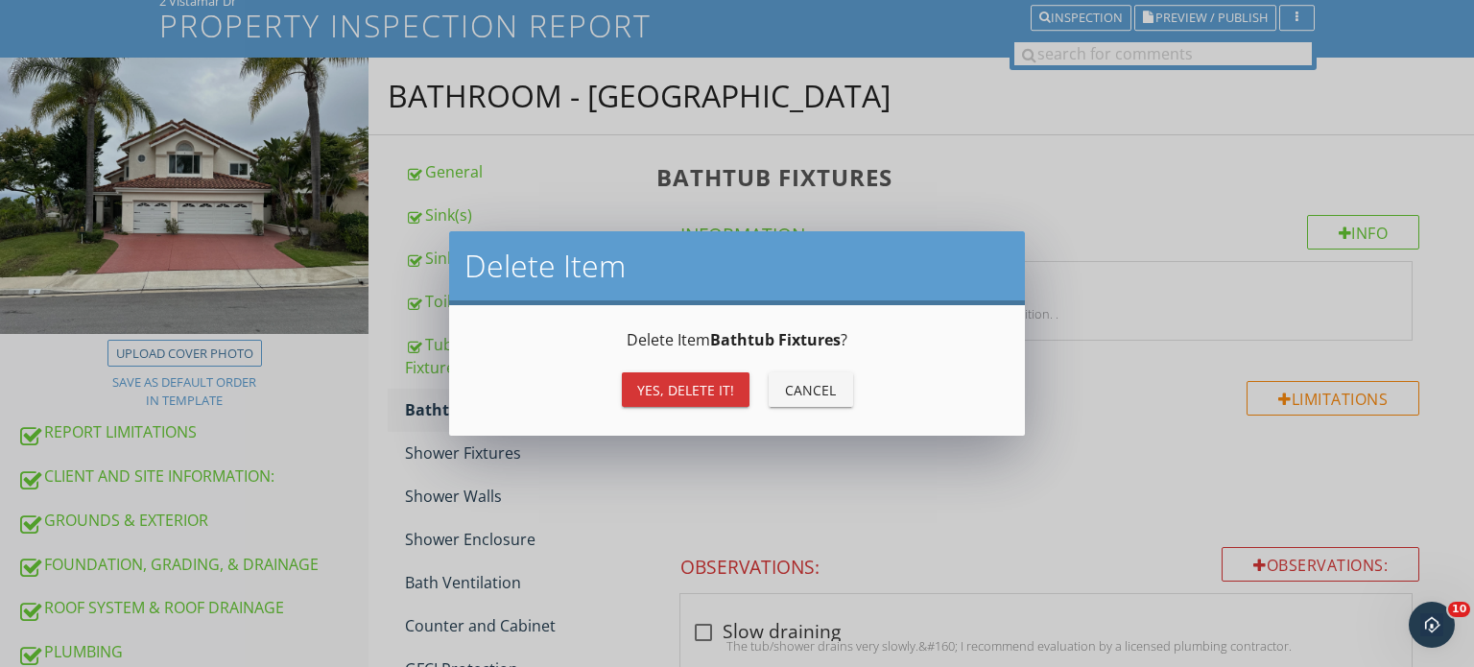
click at [660, 392] on div "Yes, Delete it!" at bounding box center [685, 390] width 97 height 20
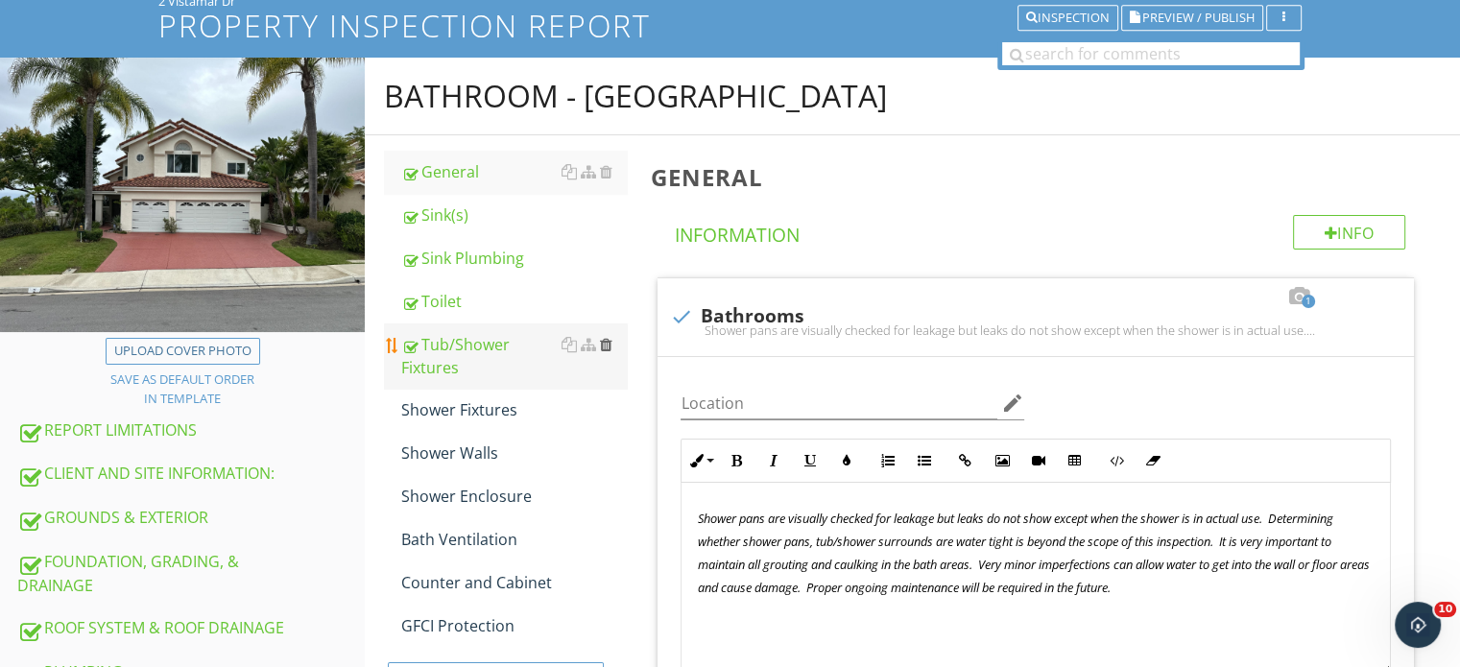
click at [610, 341] on div at bounding box center [605, 344] width 12 height 15
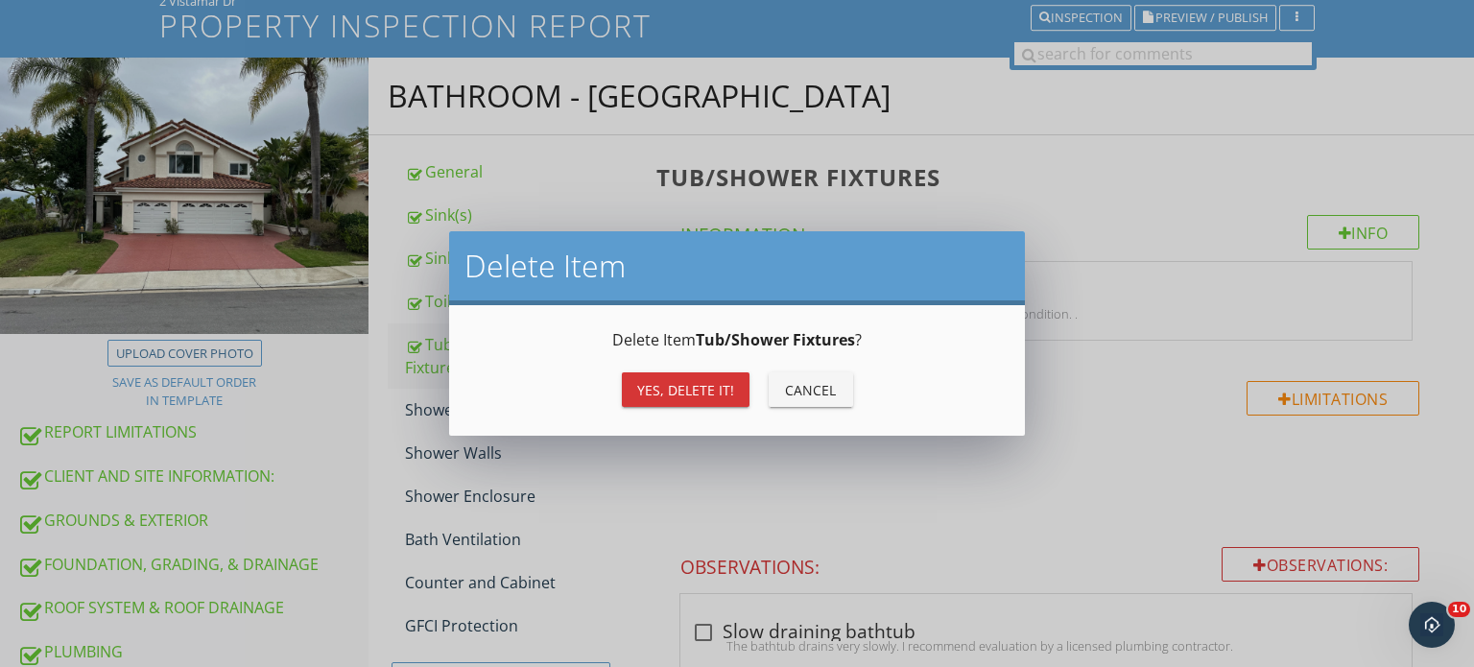
click at [668, 382] on div "Yes, Delete it!" at bounding box center [685, 390] width 97 height 20
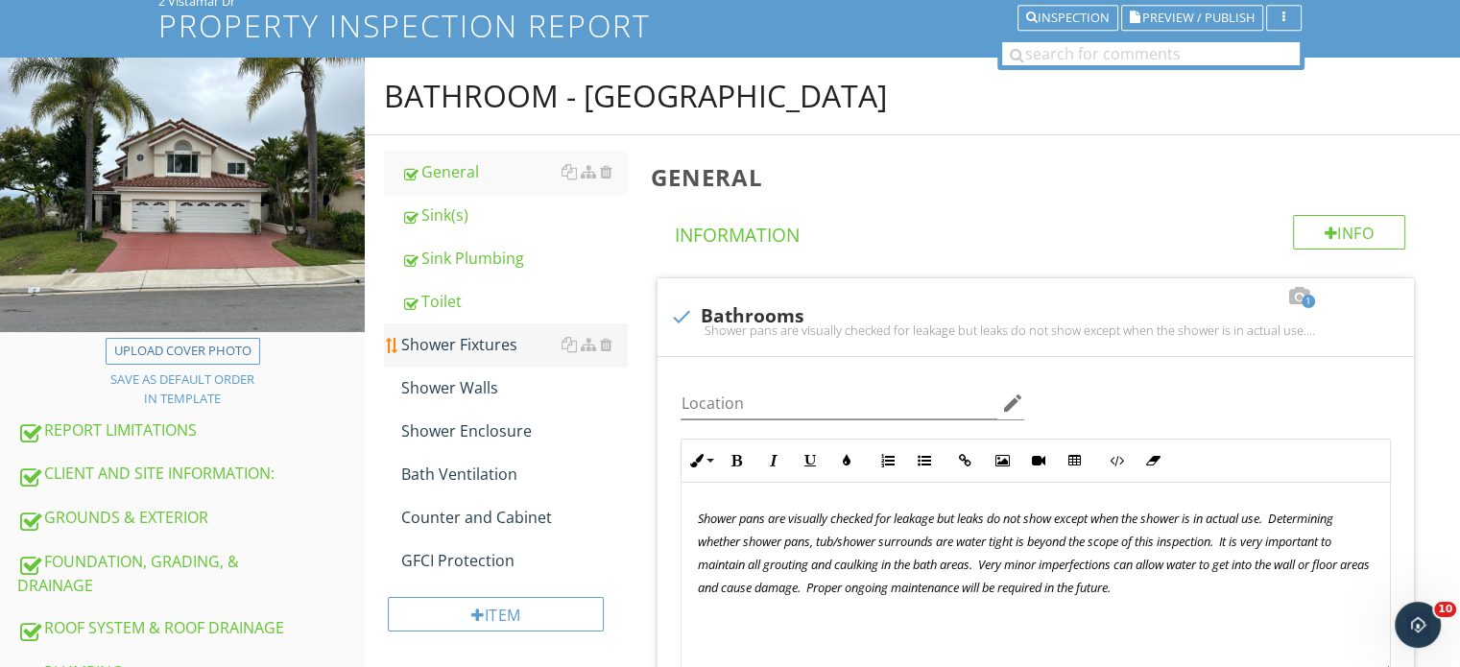
click at [463, 350] on div "Shower Fixtures" at bounding box center [513, 344] width 225 height 23
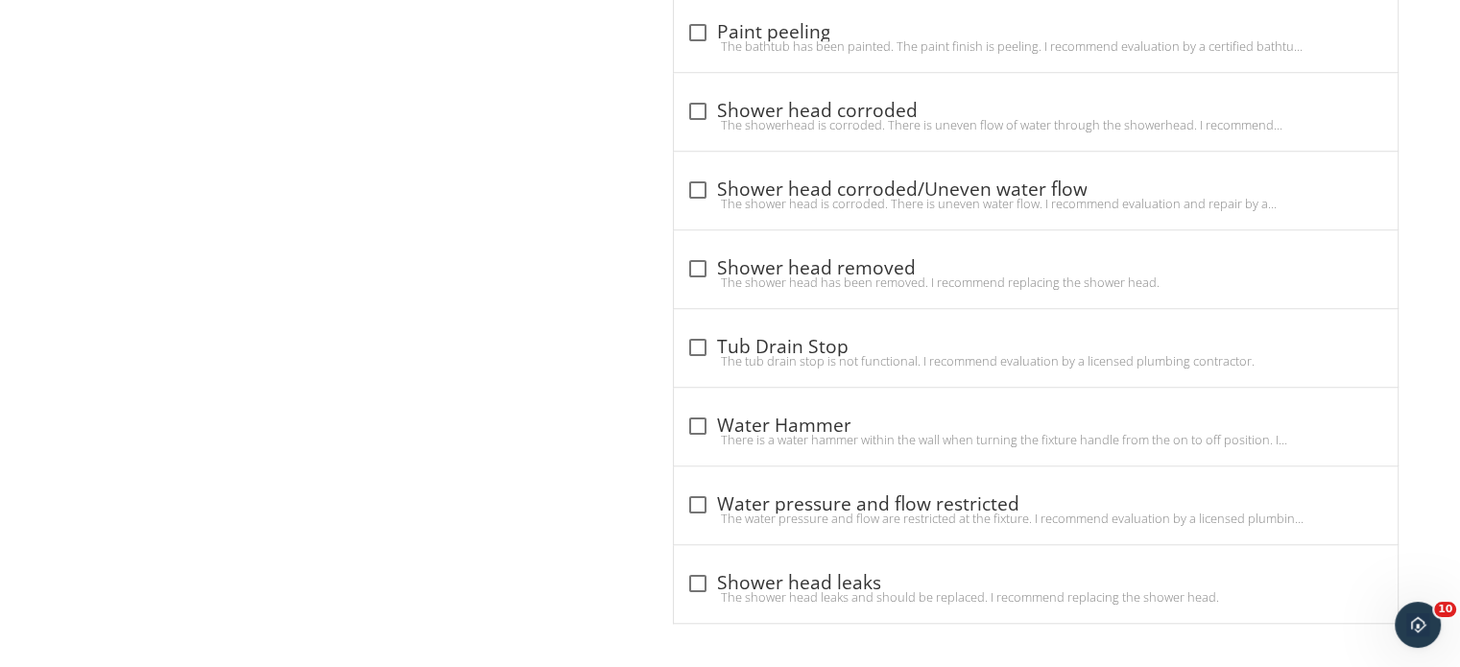
scroll to position [1443, 0]
click at [702, 582] on div at bounding box center [696, 582] width 33 height 33
checkbox input "true"
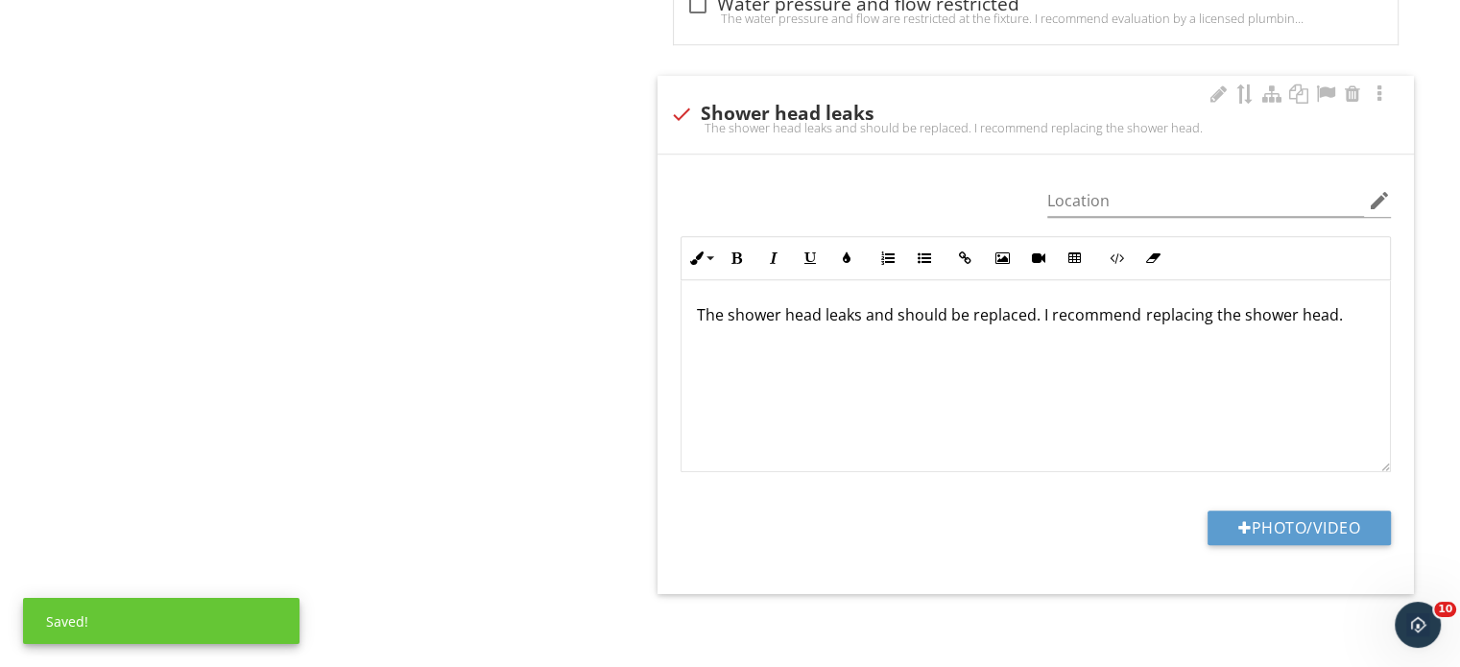
scroll to position [1943, 0]
click at [1299, 550] on div "Photo/Video" at bounding box center [1035, 534] width 733 height 49
click at [1284, 529] on button "Photo/Video" at bounding box center [1298, 527] width 183 height 35
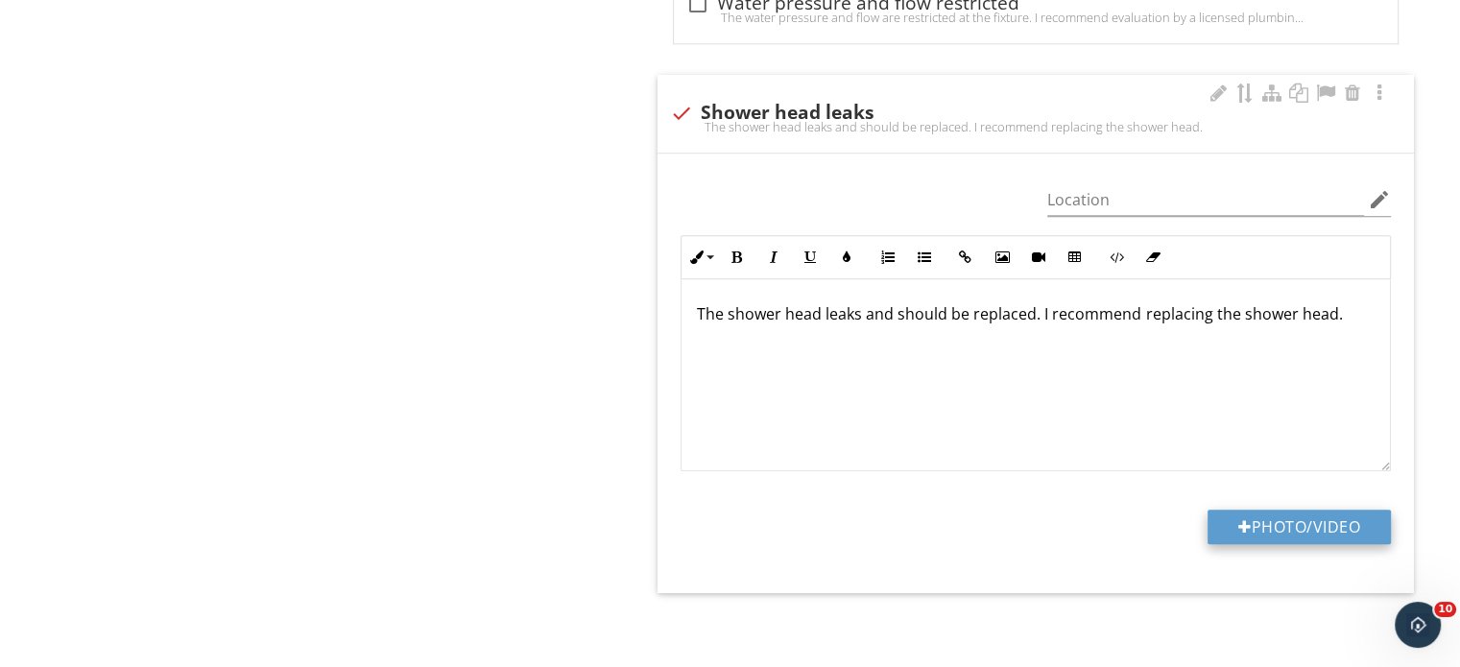
type input "C:\fakepath\IMG_2310.JPG"
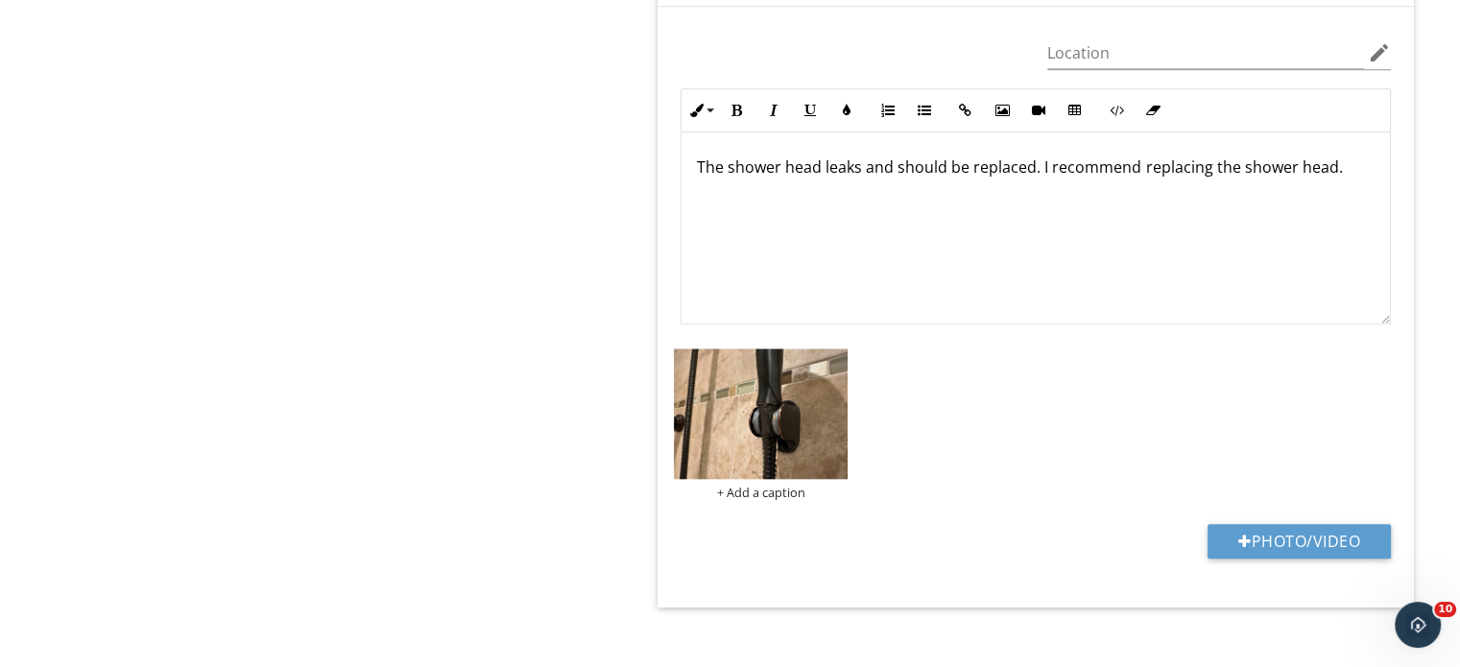
scroll to position [2104, 0]
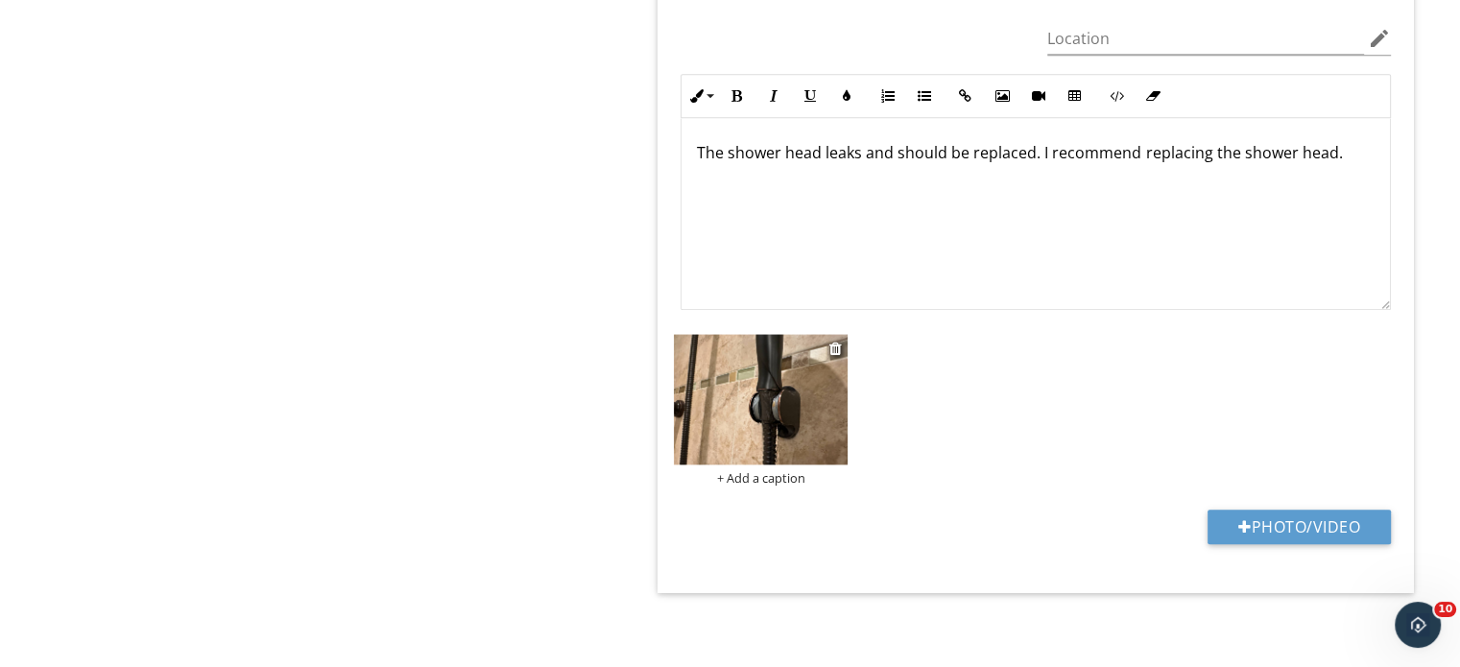
click at [774, 405] on img at bounding box center [761, 399] width 174 height 131
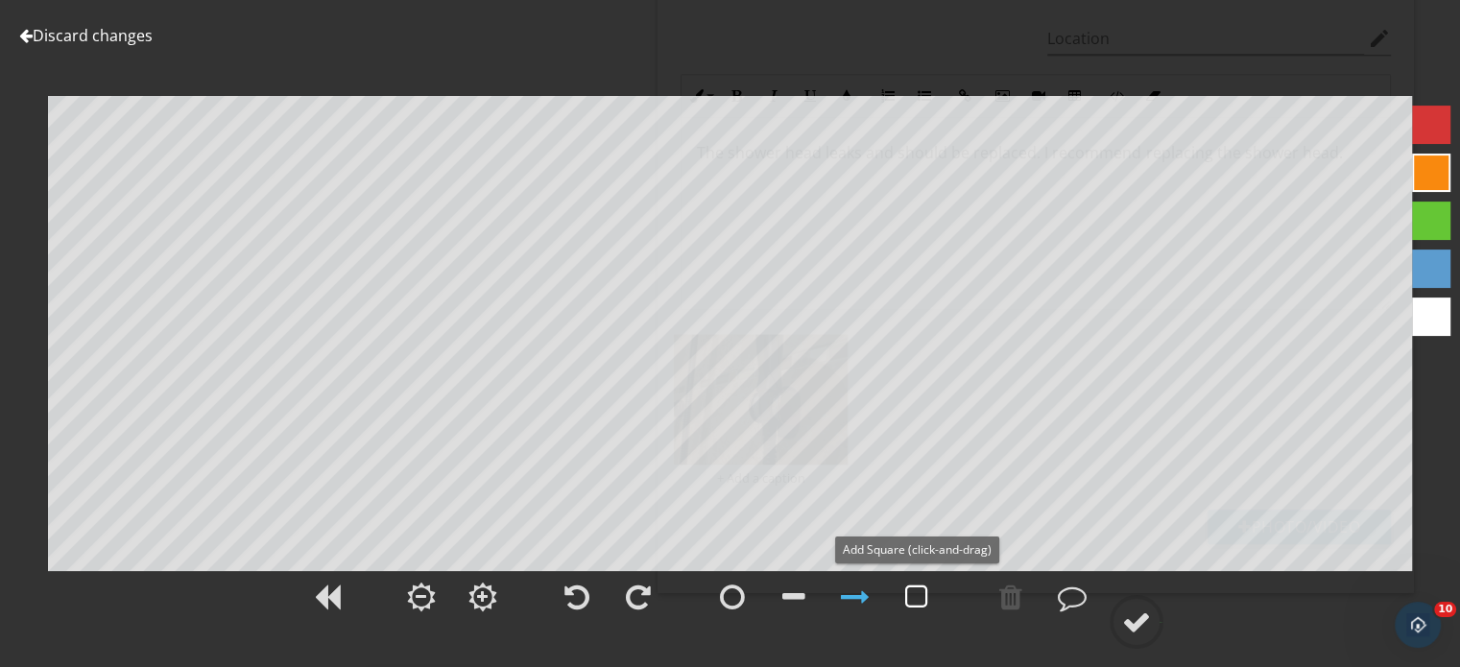
click at [912, 586] on div at bounding box center [916, 596] width 23 height 29
click at [1137, 627] on div at bounding box center [1136, 621] width 29 height 29
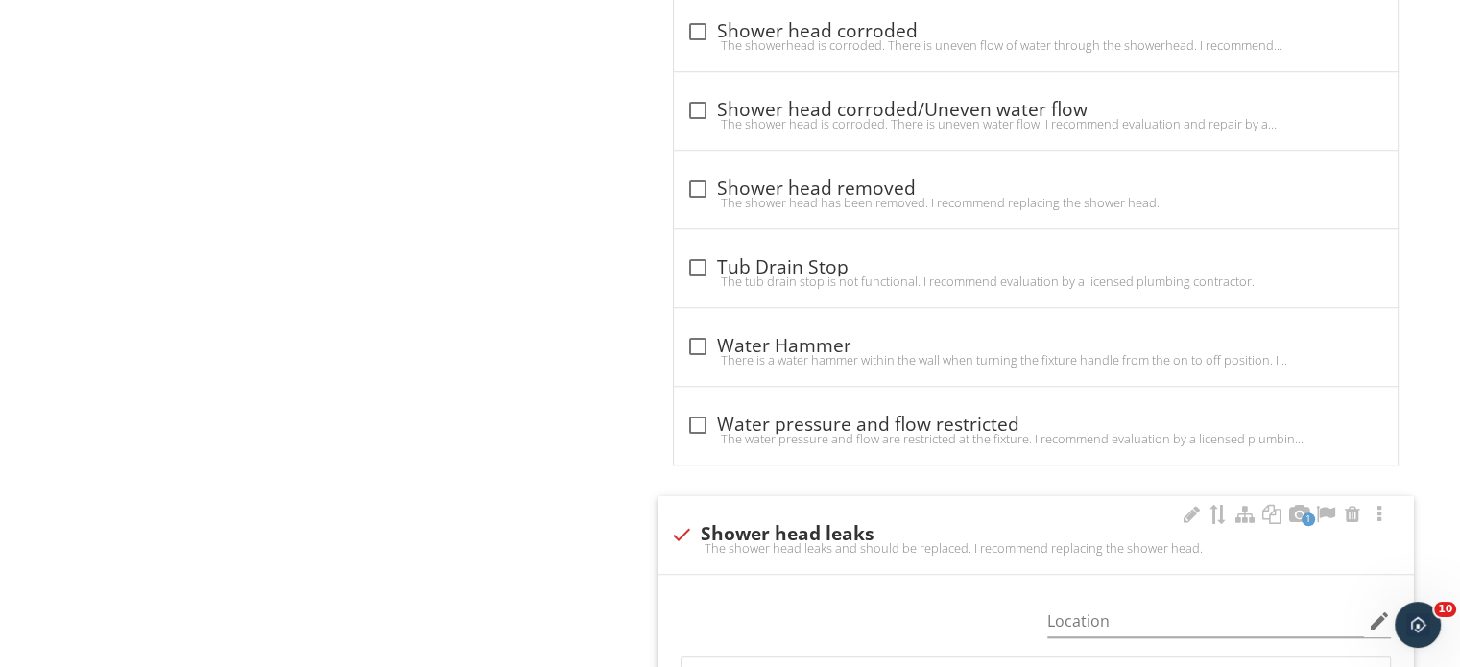
scroll to position [1912, 0]
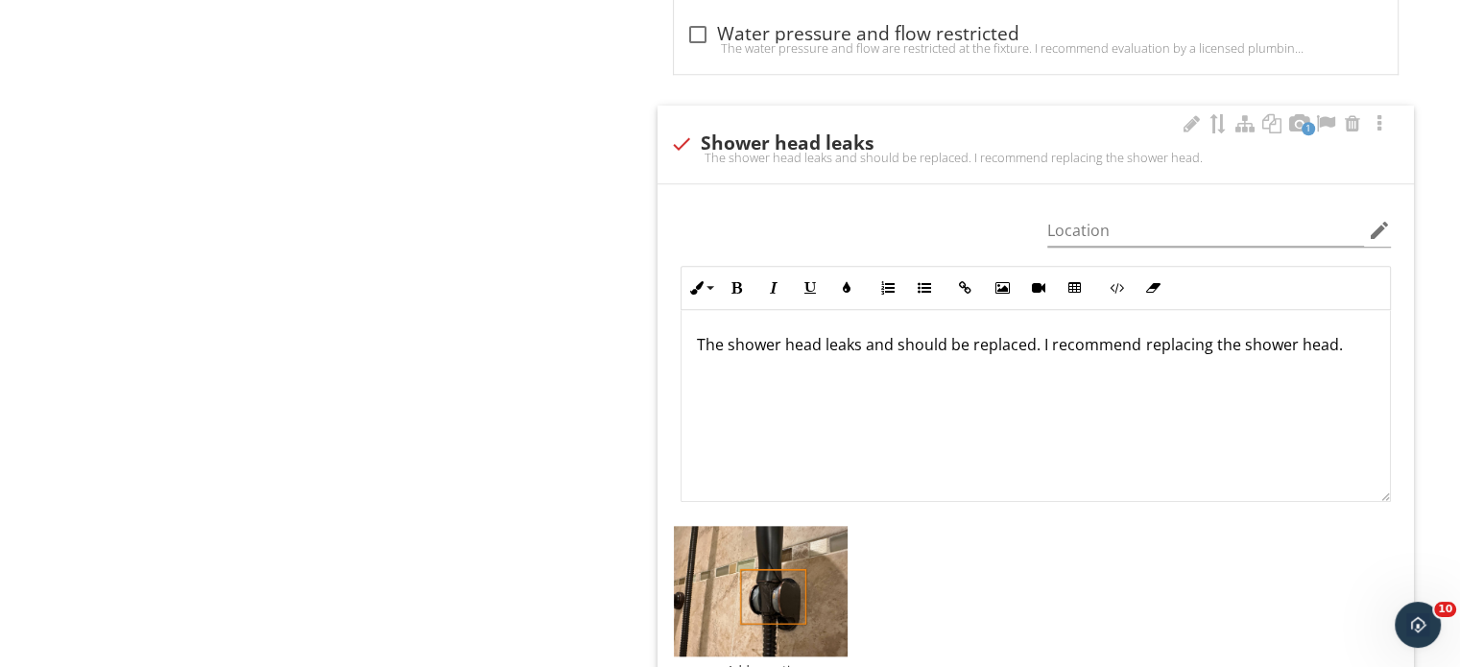
click at [1127, 200] on div "Location edit" at bounding box center [1218, 233] width 367 height 66
click at [1121, 218] on input "Location" at bounding box center [1205, 231] width 317 height 32
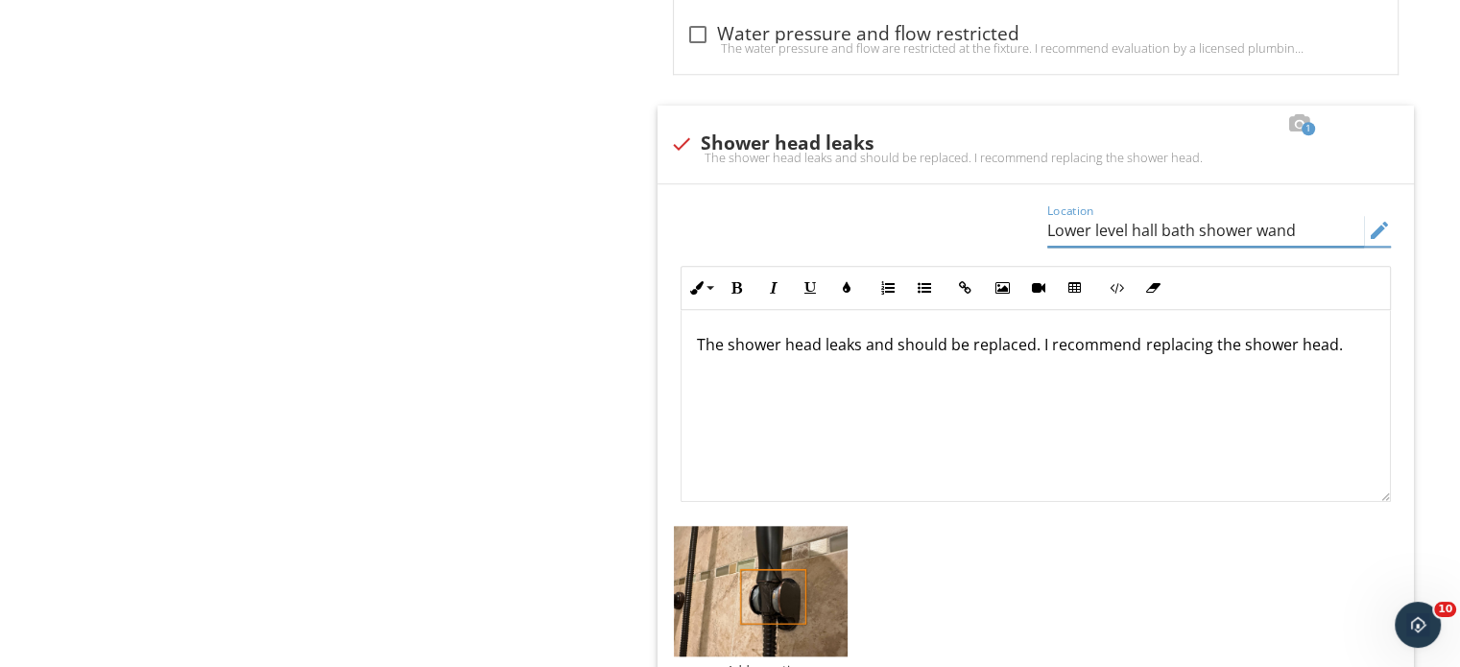
type input "Lower level hall bath shower wand"
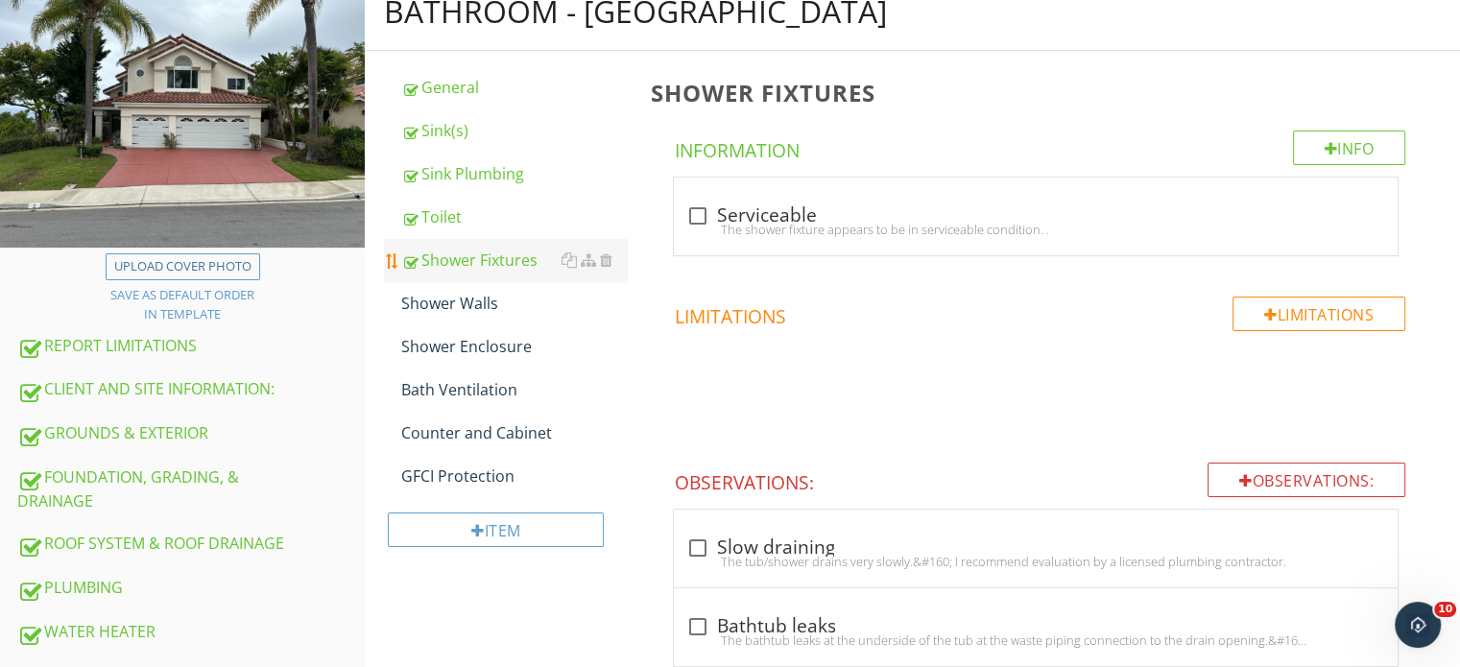
scroll to position [185, 0]
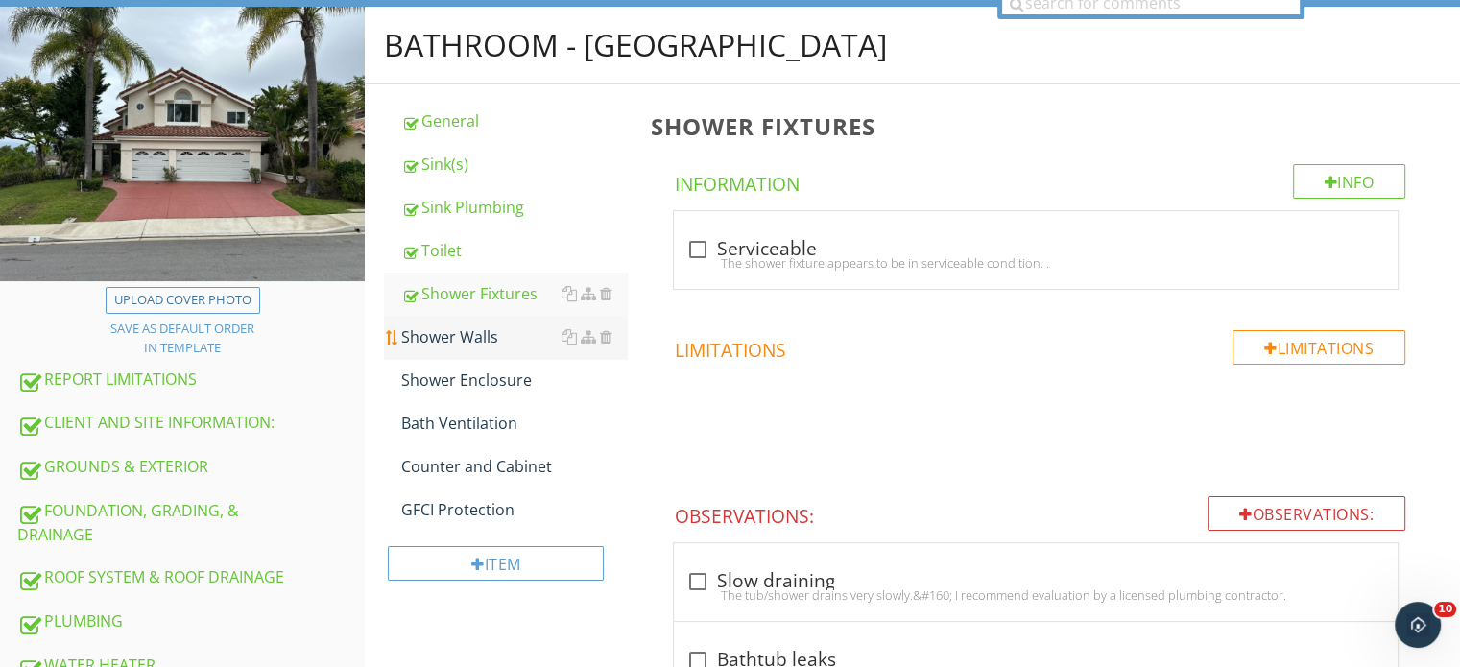
click at [438, 344] on div "Shower Walls" at bounding box center [513, 336] width 225 height 23
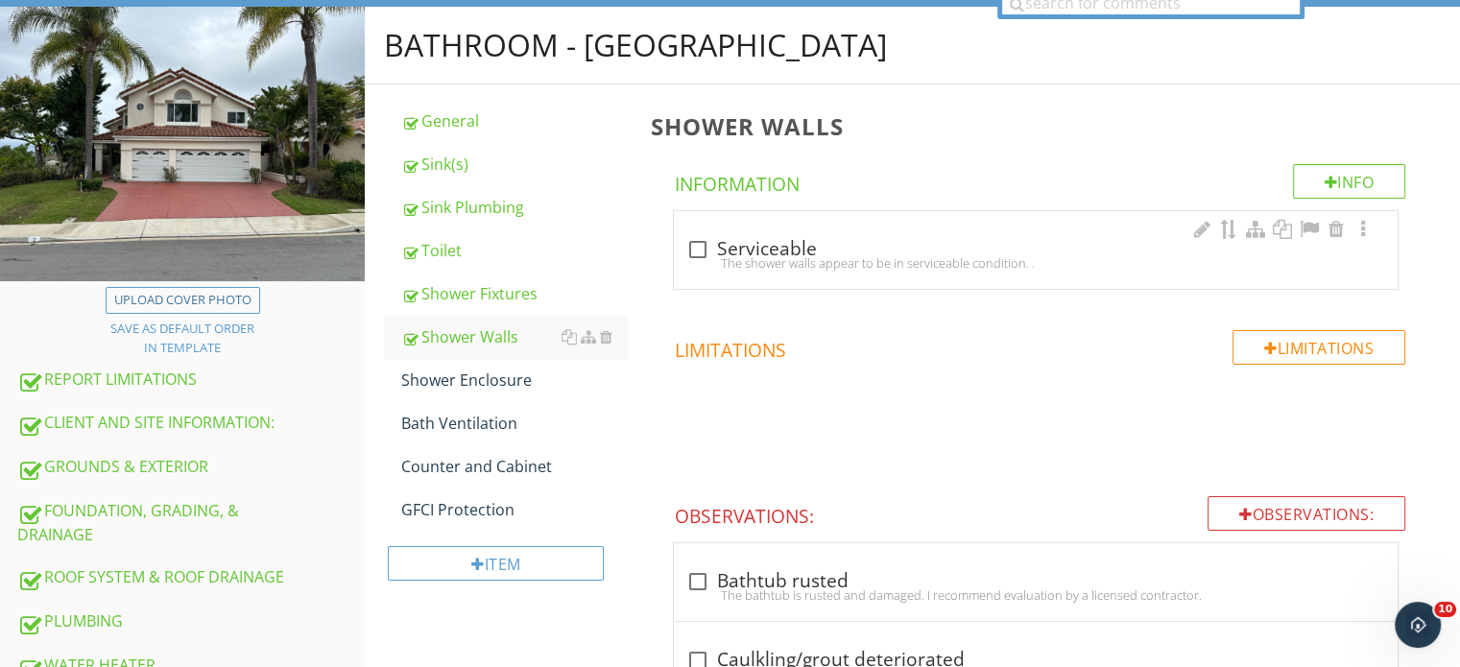
click at [678, 255] on div "check_box_outline_blank Serviceable The shower walls appear to be in serviceabl…" at bounding box center [1036, 250] width 724 height 78
checkbox input "true"
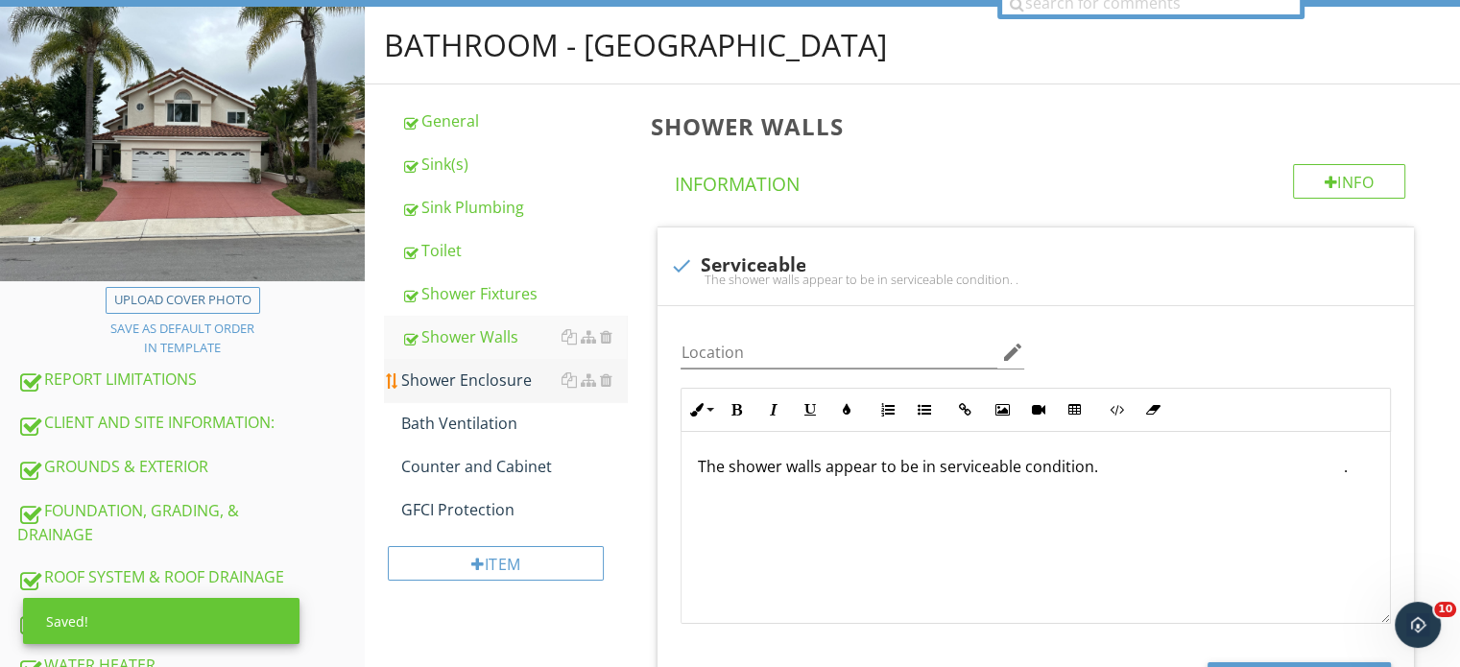
click at [468, 377] on div "Shower Enclosure" at bounding box center [513, 379] width 225 height 23
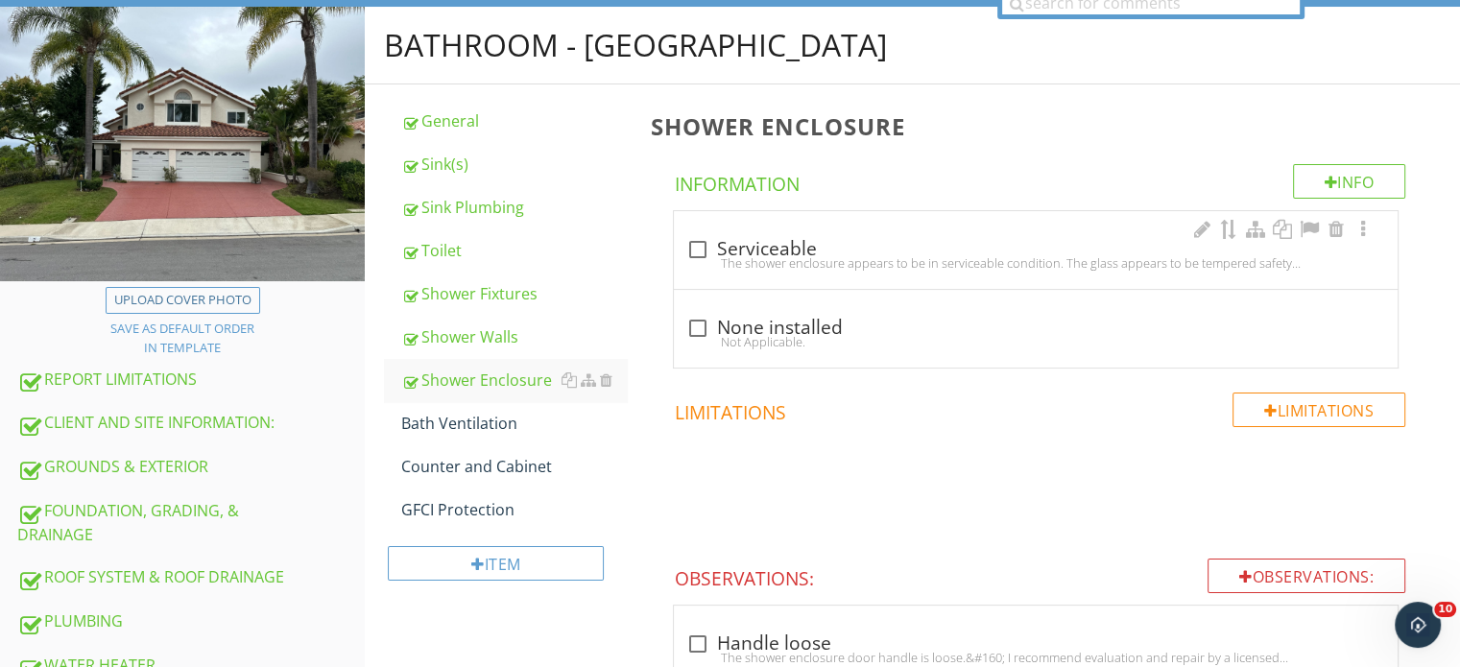
drag, startPoint x: 692, startPoint y: 262, endPoint x: 681, endPoint y: 263, distance: 10.6
click at [691, 262] on div "The shower enclosure appears to be in serviceable condition. The glass appears …" at bounding box center [1035, 262] width 700 height 15
checkbox input "true"
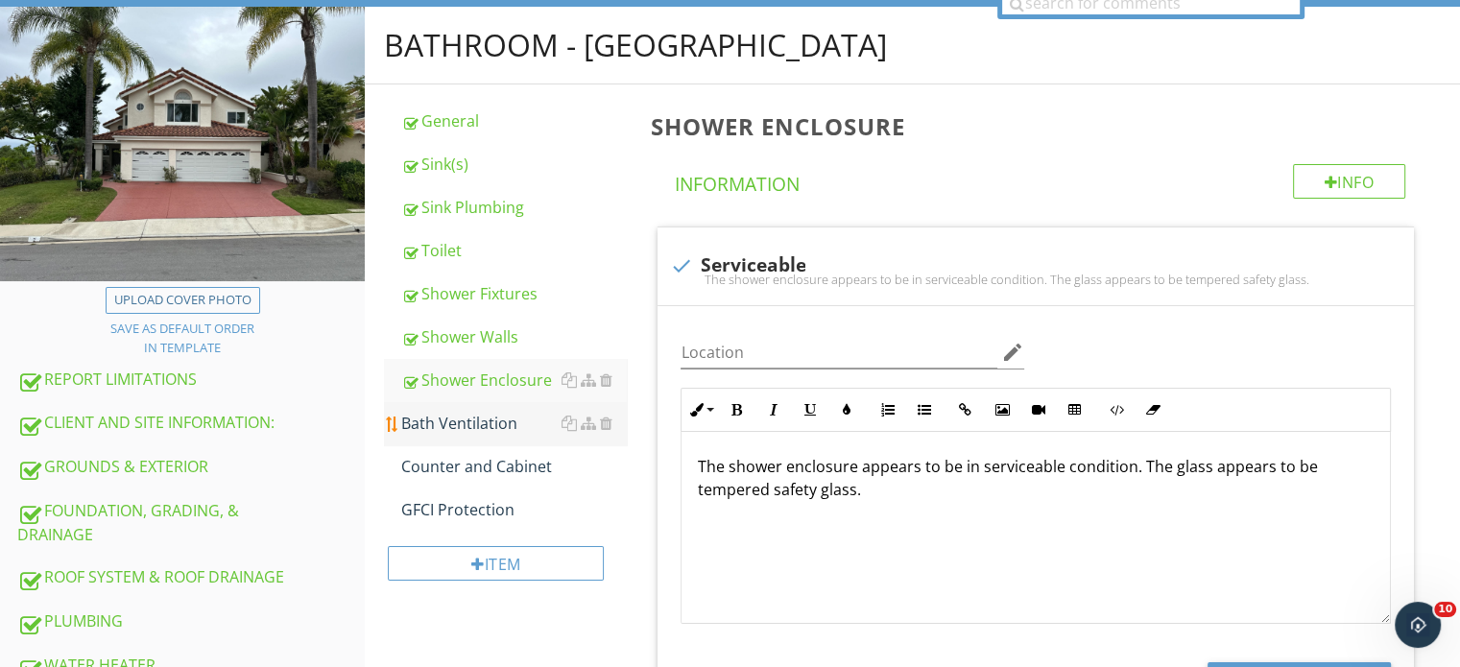
click at [431, 412] on div "Bath Ventilation" at bounding box center [513, 423] width 225 height 23
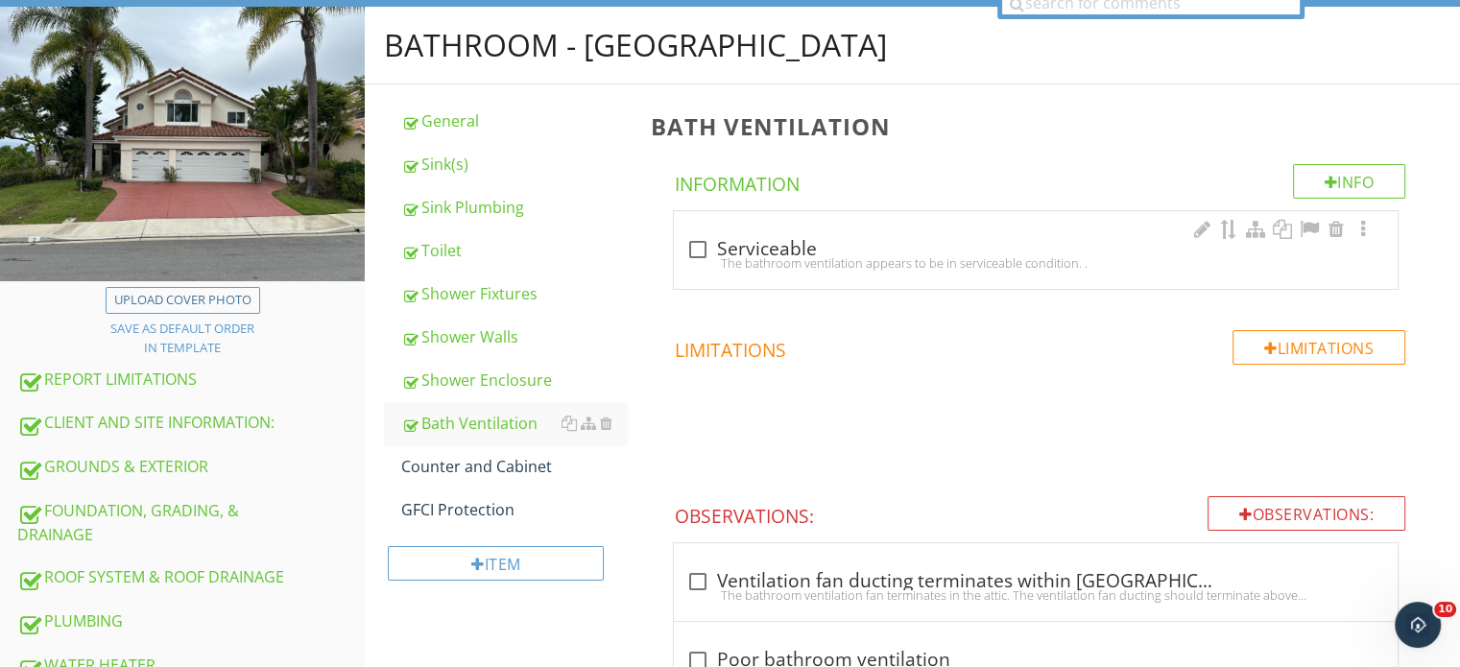
click at [693, 243] on div at bounding box center [696, 249] width 33 height 33
checkbox input "true"
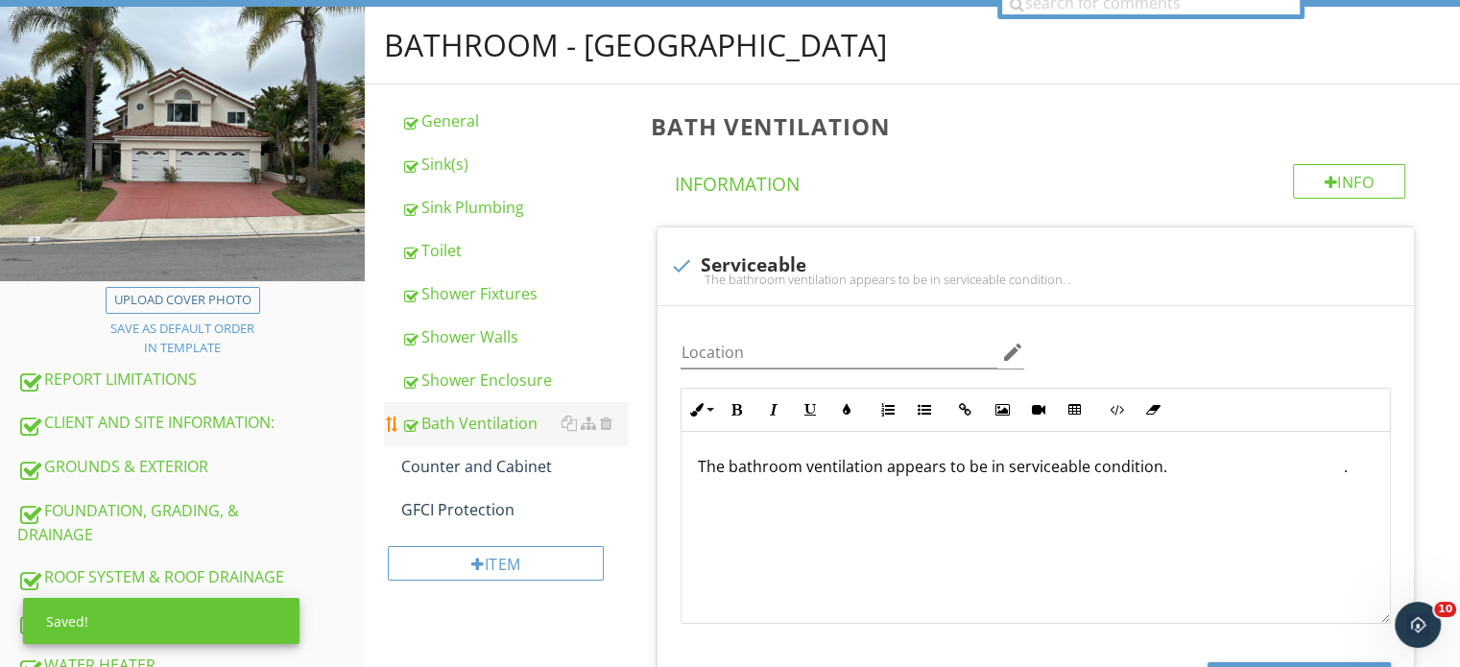
click at [437, 438] on link "Bath Ventilation" at bounding box center [513, 423] width 225 height 42
click at [441, 479] on link "Counter and Cabinet" at bounding box center [513, 466] width 225 height 42
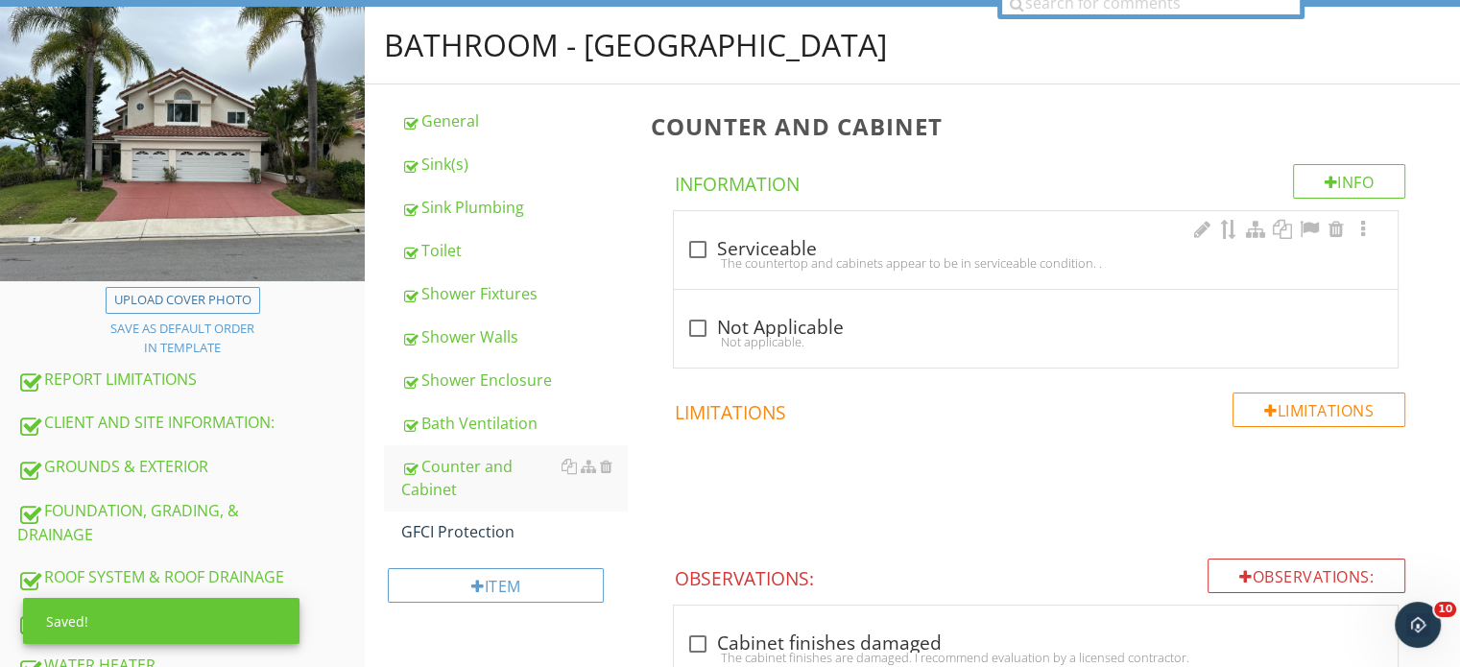
click at [698, 251] on div at bounding box center [696, 249] width 33 height 33
checkbox input "true"
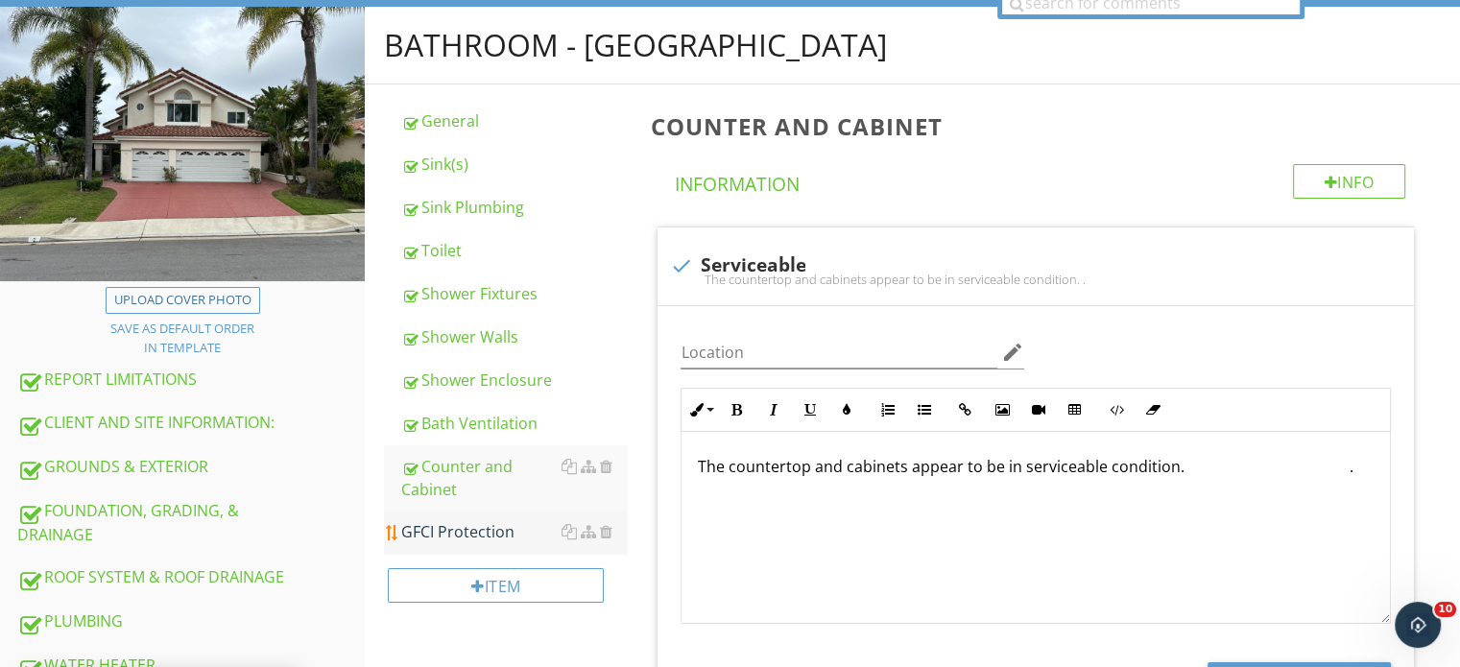
click at [475, 536] on div "GFCI Protection" at bounding box center [513, 531] width 225 height 23
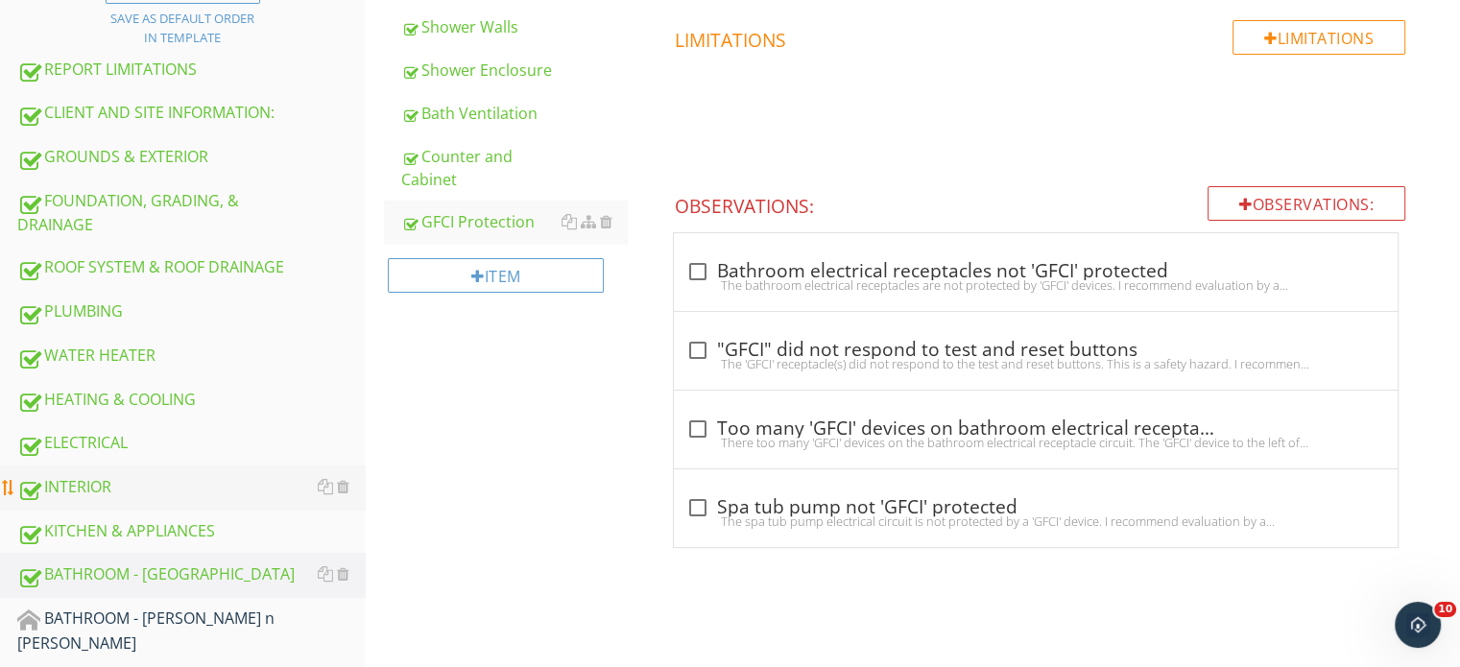
scroll to position [569, 0]
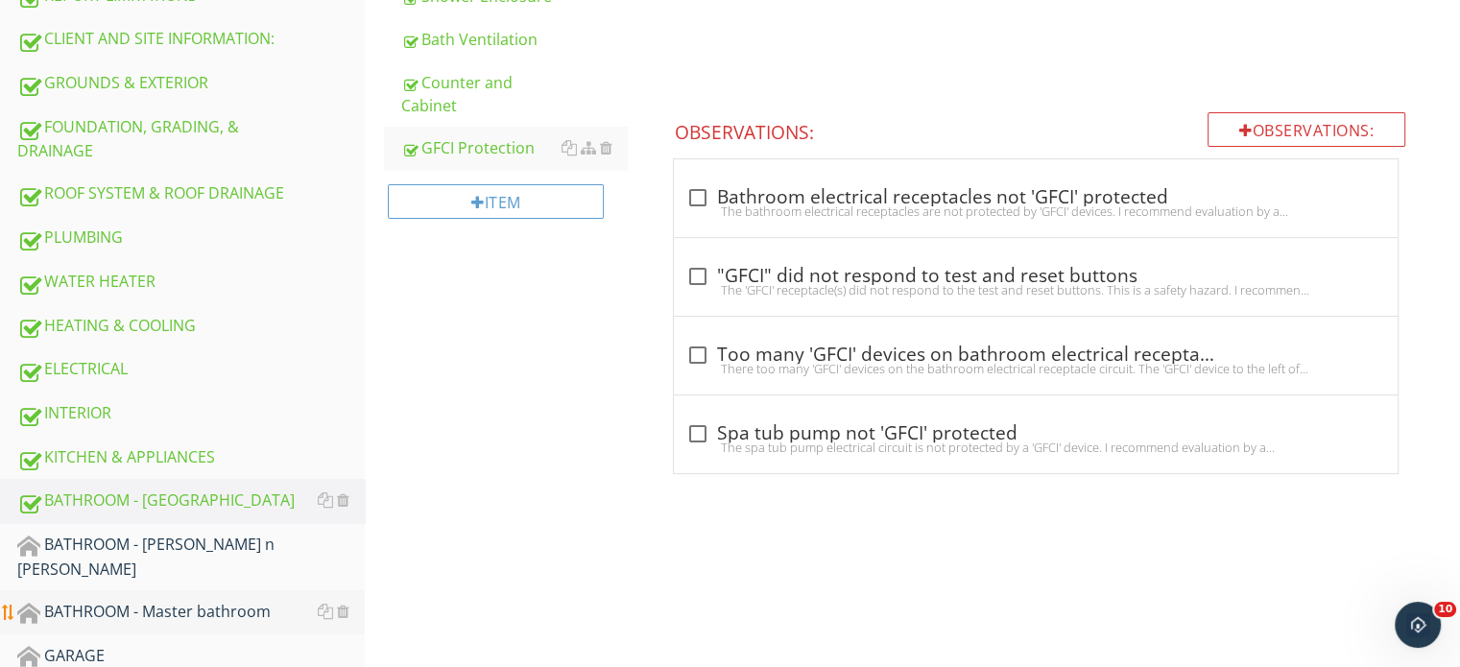
click at [152, 590] on link "BATHROOM - Master bathroom" at bounding box center [190, 612] width 347 height 44
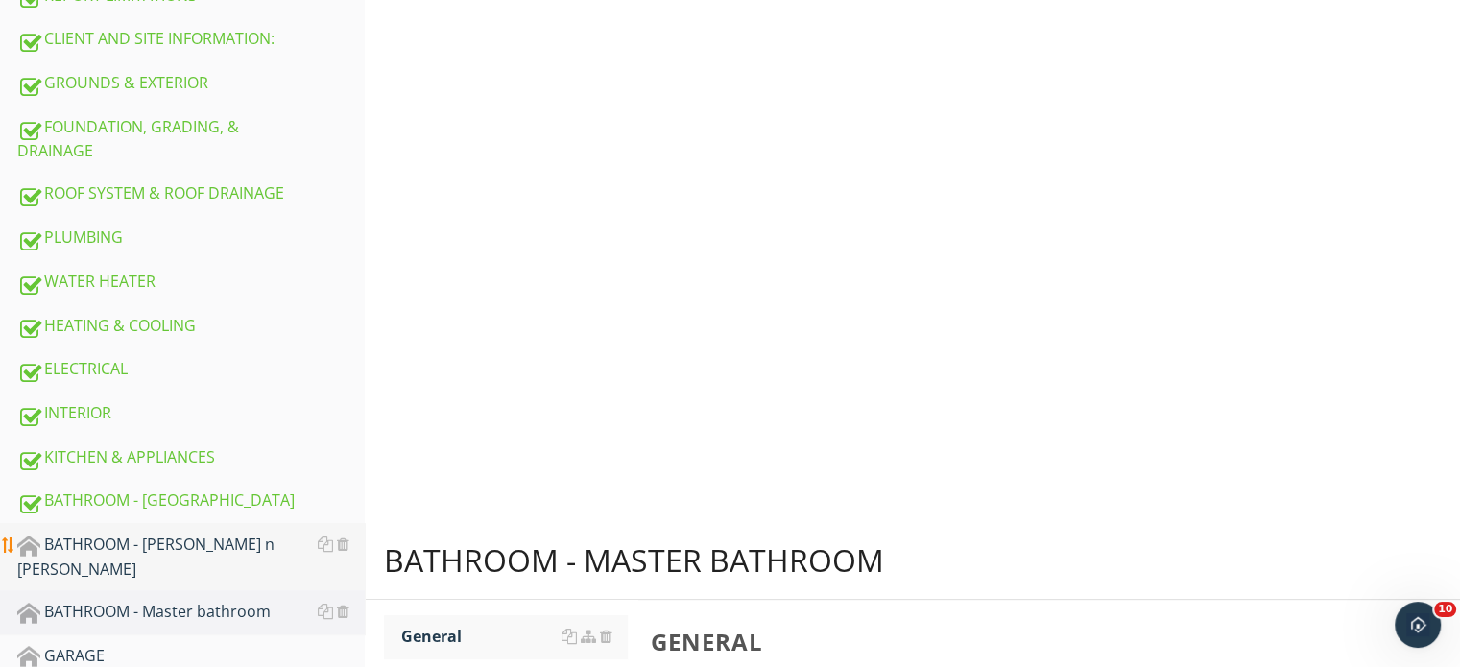
click at [148, 553] on link "BATHROOM - [PERSON_NAME] n [PERSON_NAME]" at bounding box center [190, 556] width 347 height 67
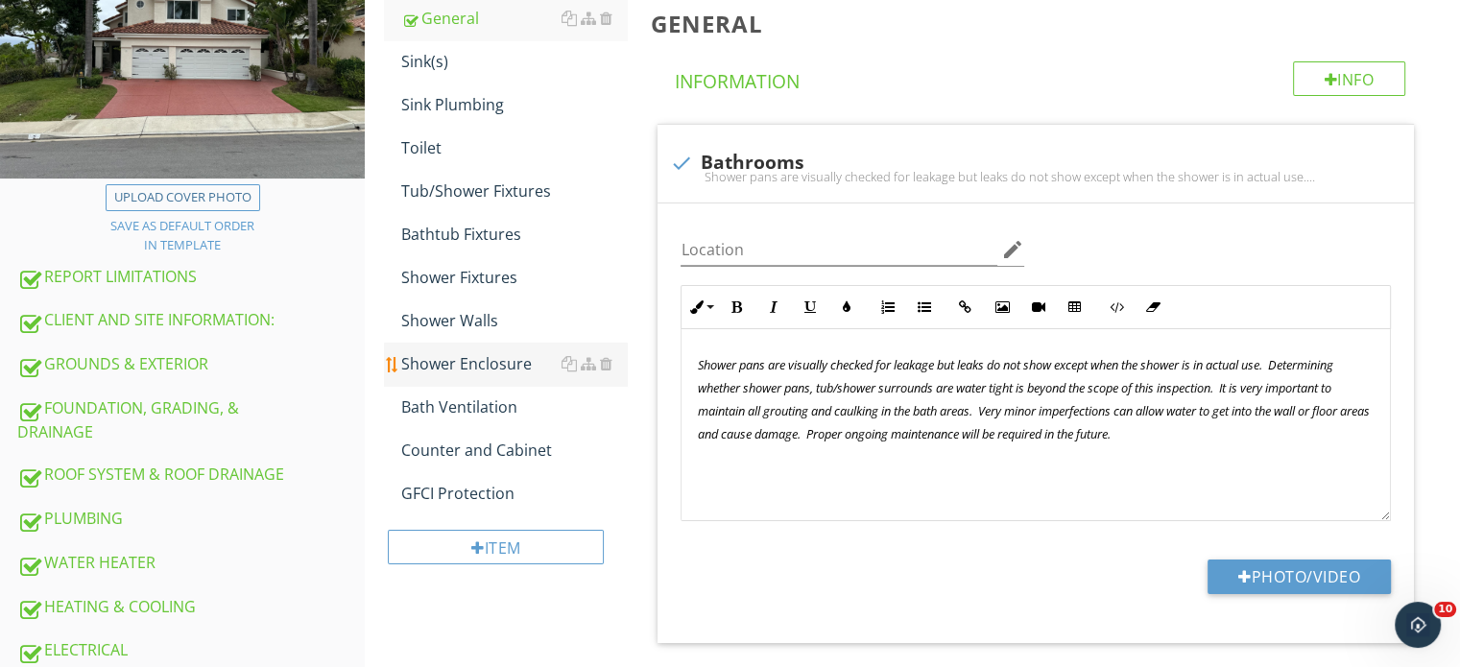
scroll to position [281, 0]
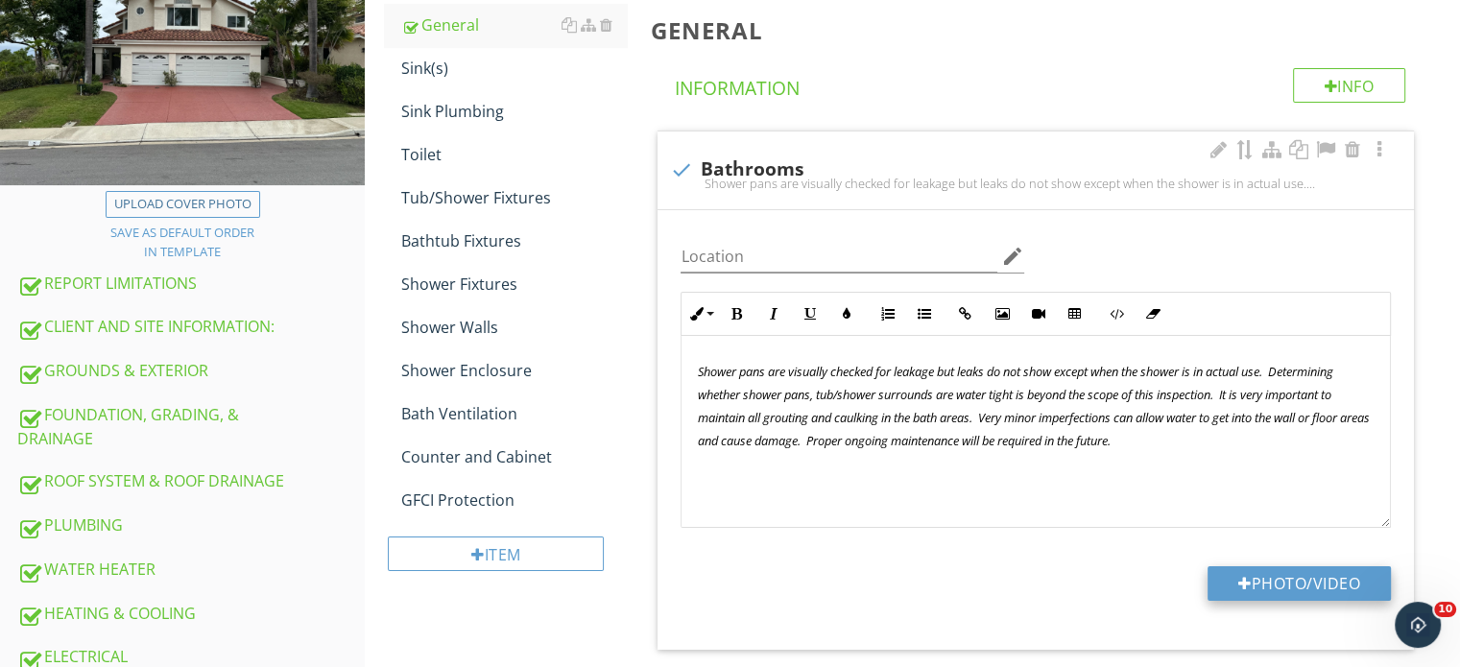
click at [1255, 586] on button "Photo/Video" at bounding box center [1298, 583] width 183 height 35
type input "C:\fakepath\IMG_2326.JPG"
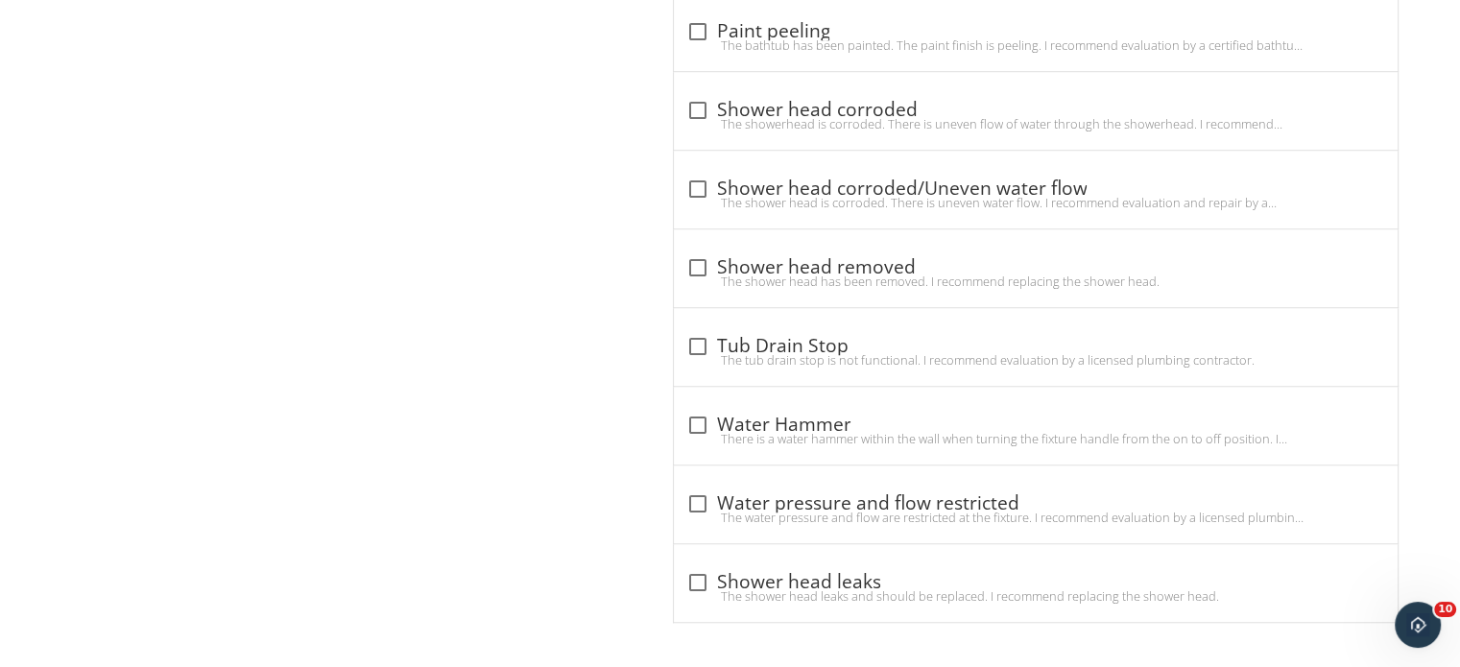
scroll to position [1443, 0]
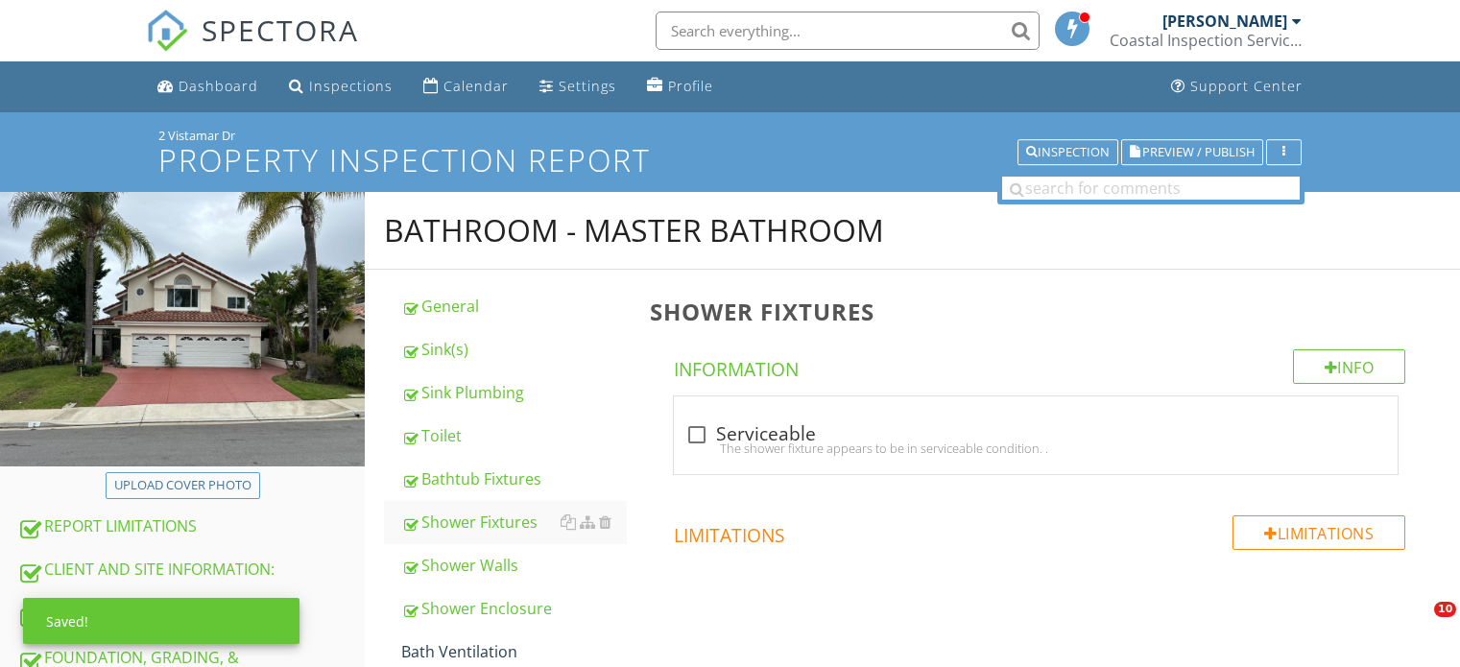
scroll to position [928, 0]
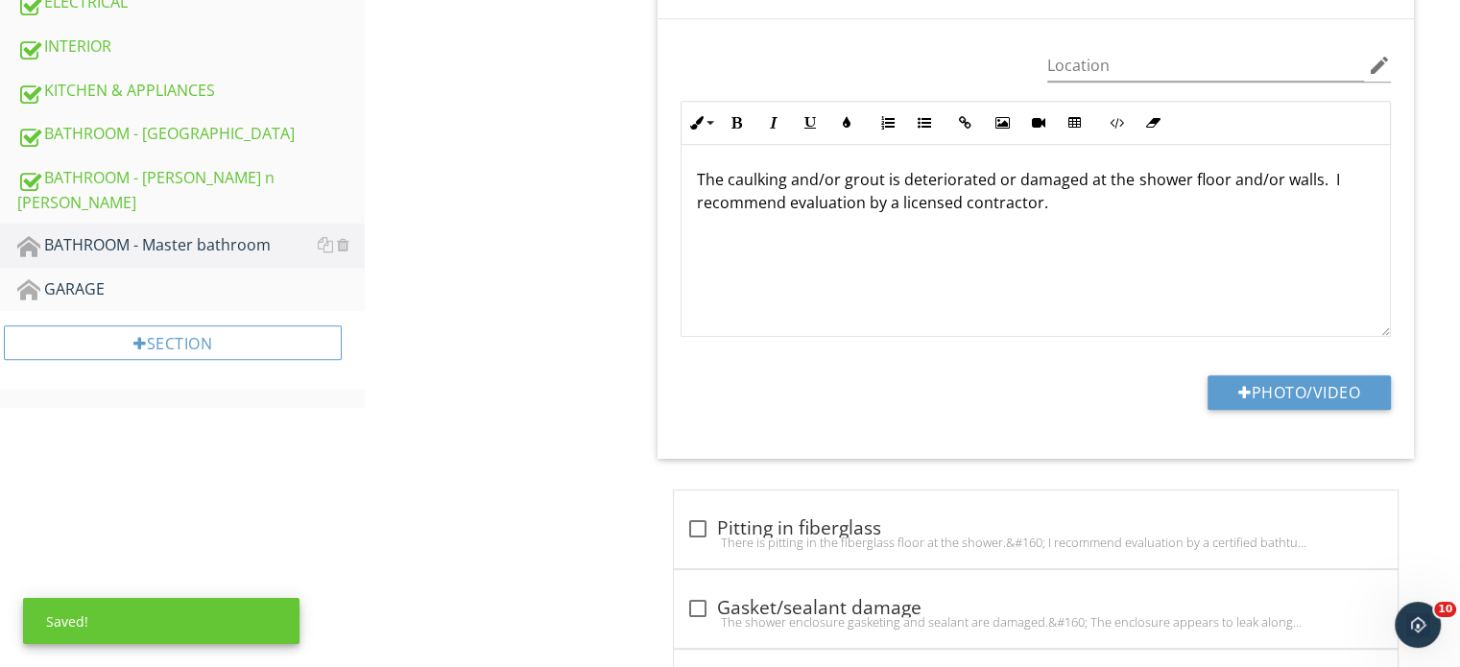
click at [1240, 376] on button "Photo/Video" at bounding box center [1298, 392] width 183 height 35
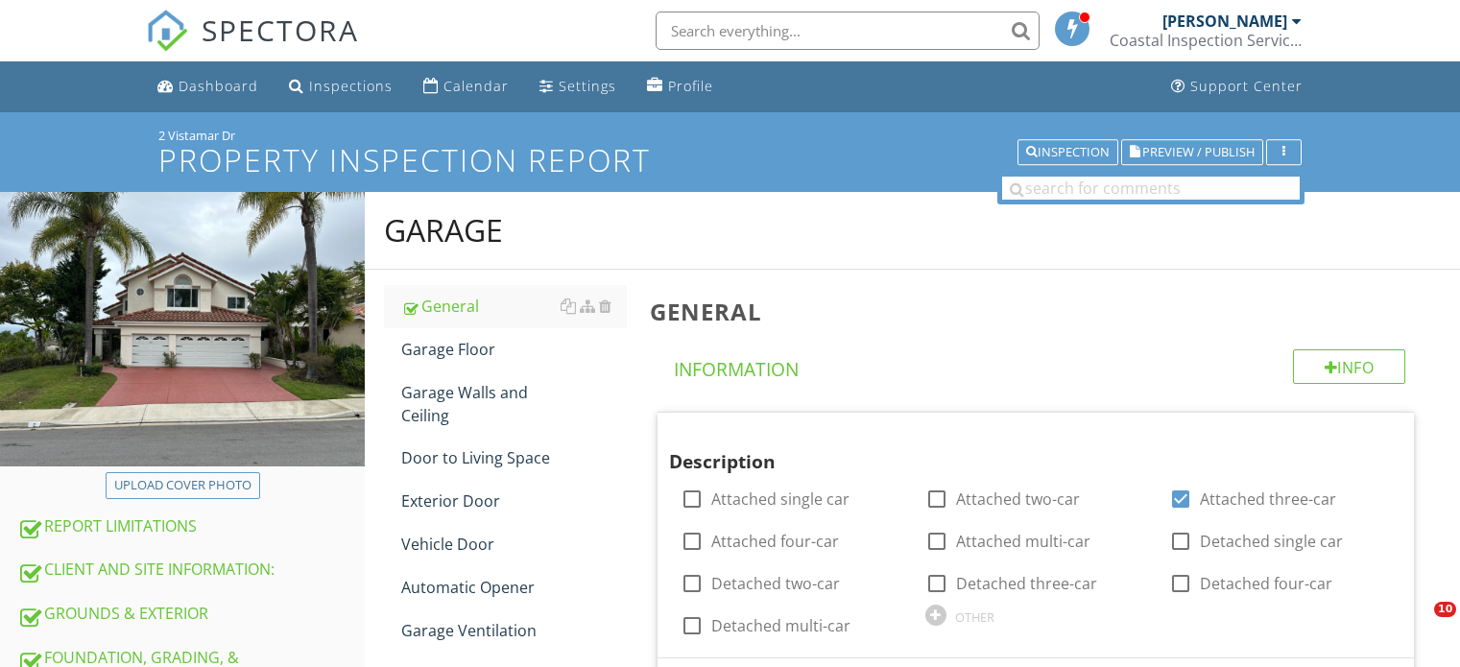
scroll to position [650, 0]
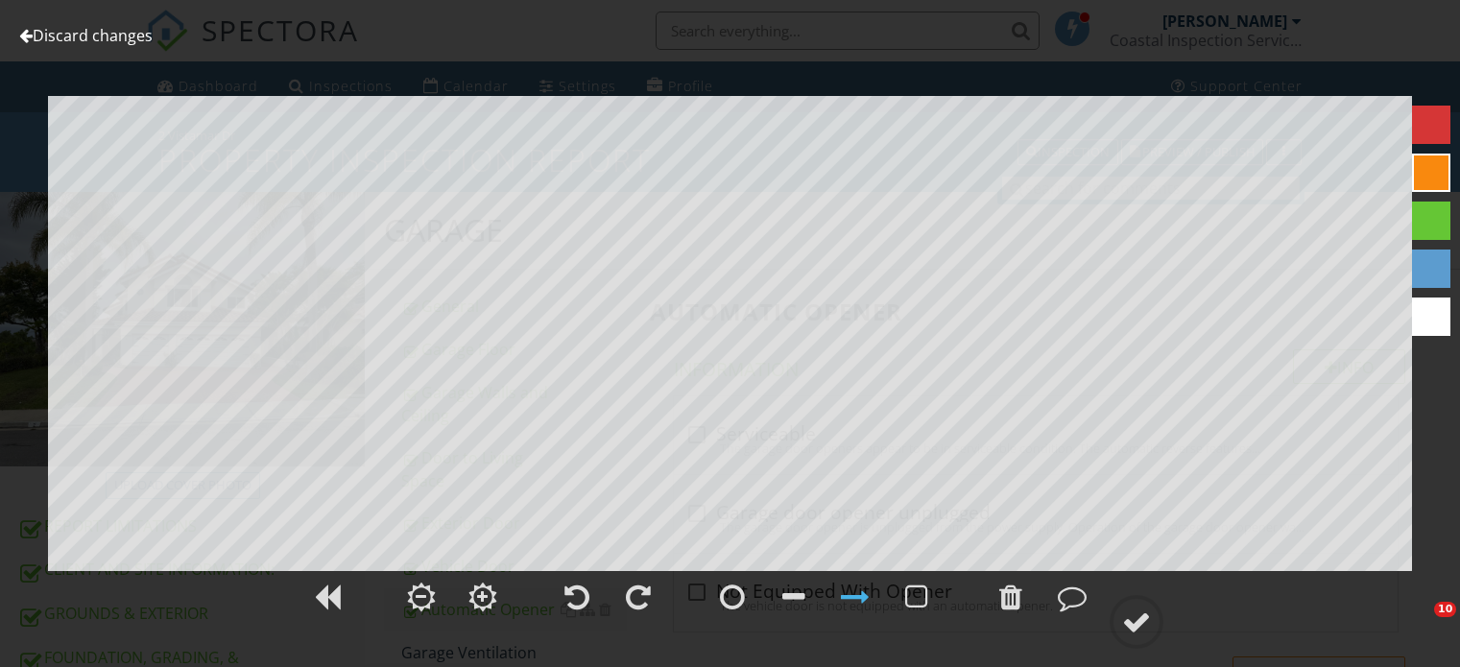
scroll to position [1291, 0]
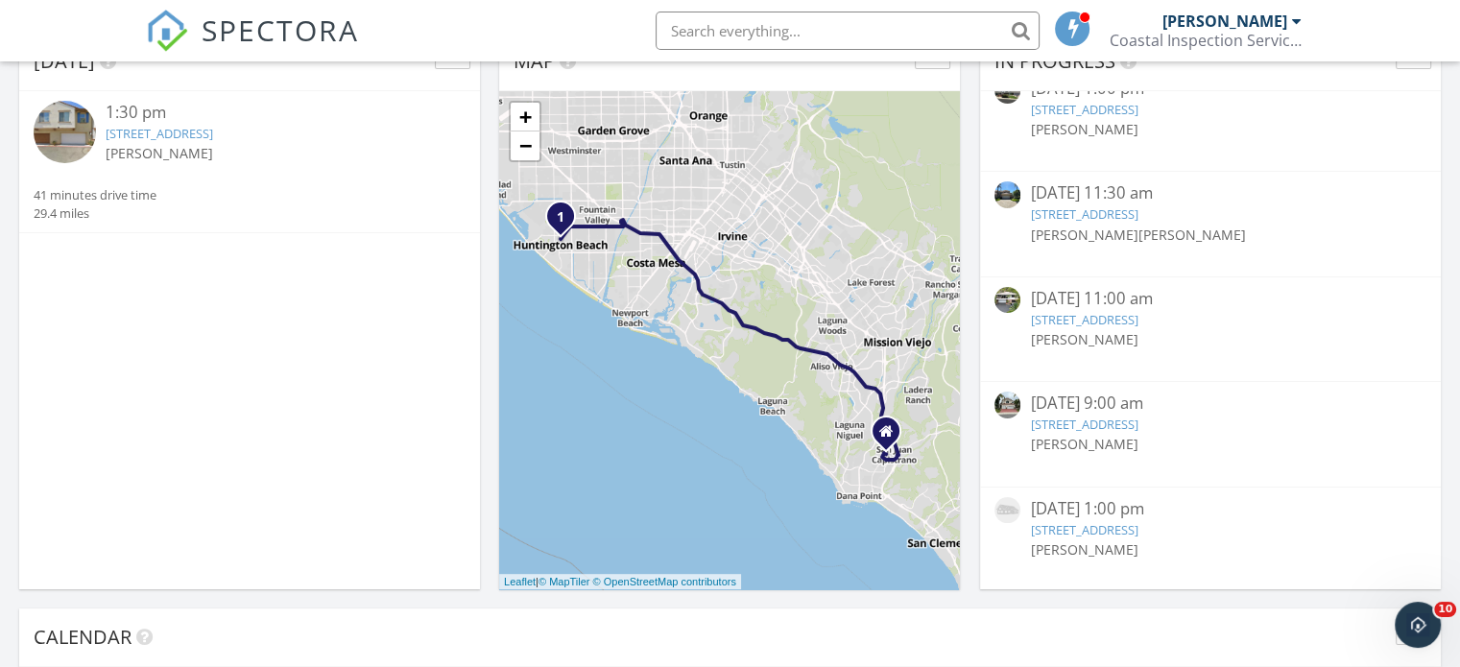
scroll to position [192, 0]
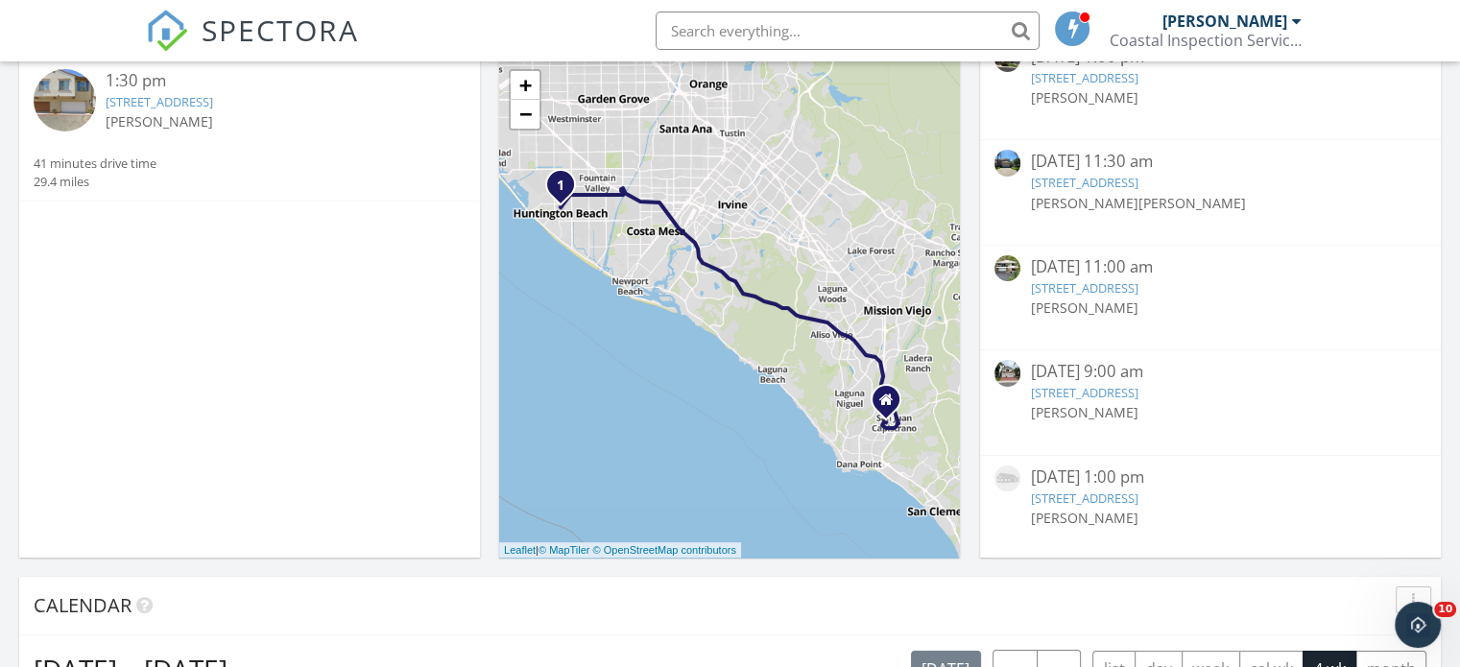
click at [1074, 494] on link "113 Spur St, Ladera Ranch, CA 92694" at bounding box center [1083, 497] width 107 height 17
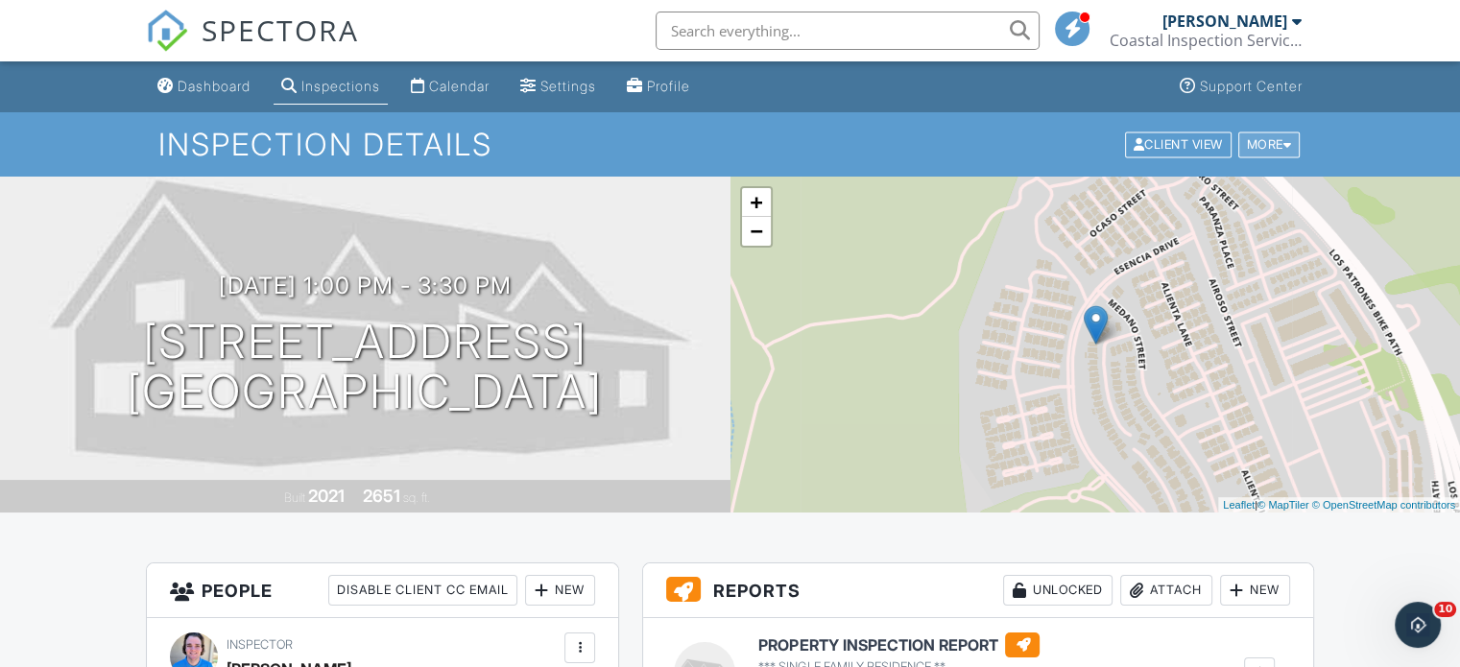
click at [1283, 137] on div "More" at bounding box center [1269, 144] width 62 height 26
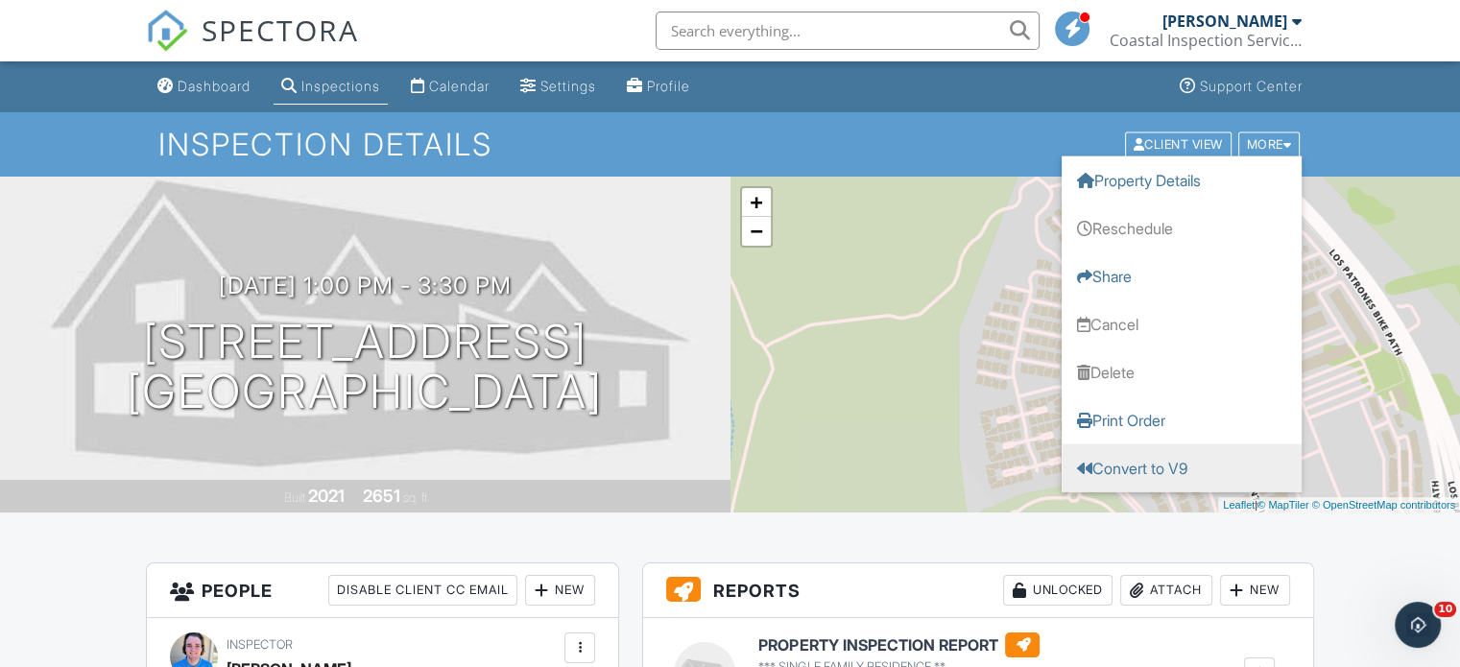
click at [1115, 448] on link "Convert to V9" at bounding box center [1181, 467] width 240 height 48
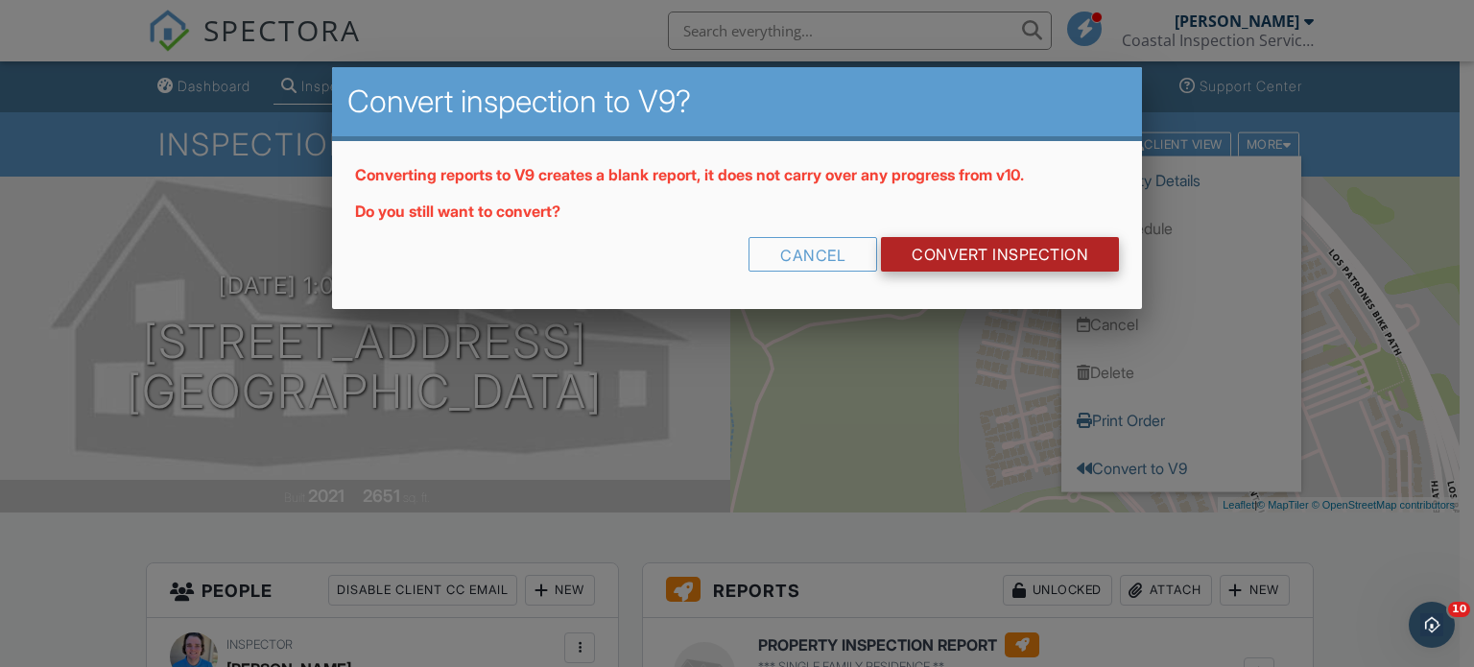
click at [1011, 239] on link "CONVERT INSPECTION" at bounding box center [1000, 254] width 238 height 35
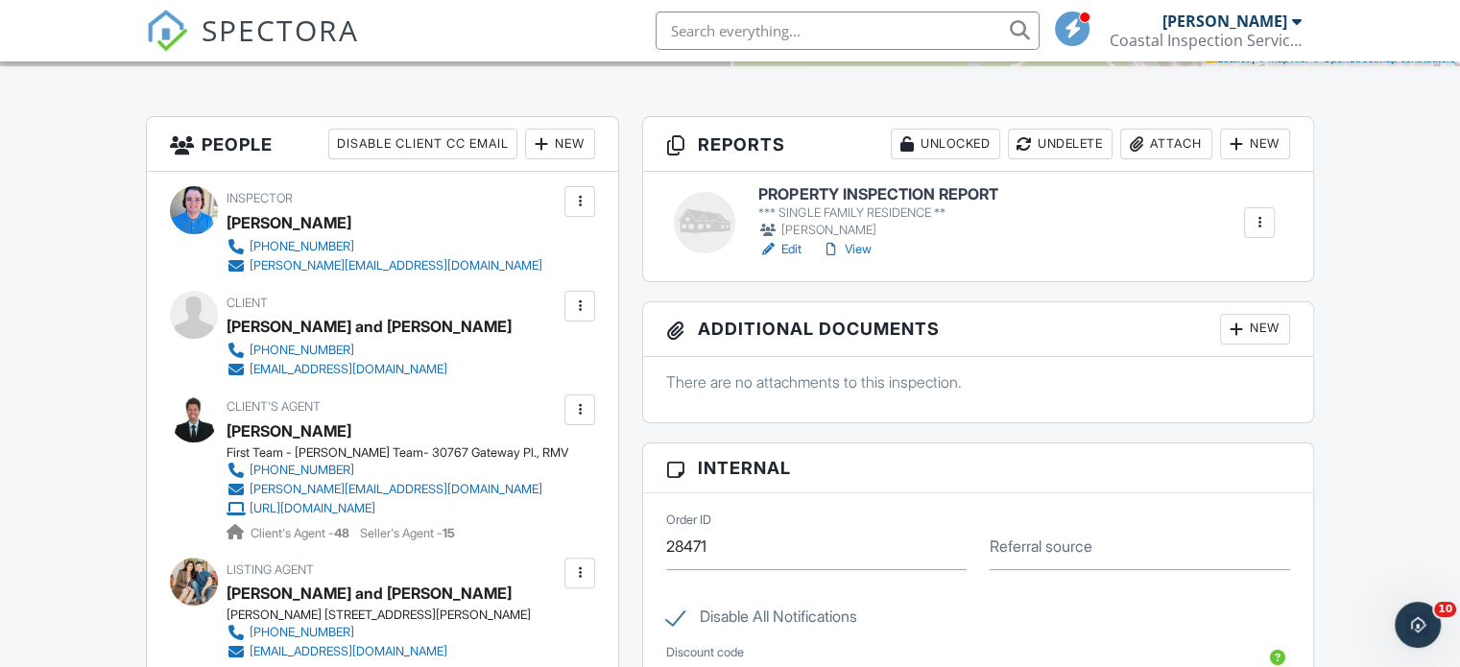
scroll to position [480, 0]
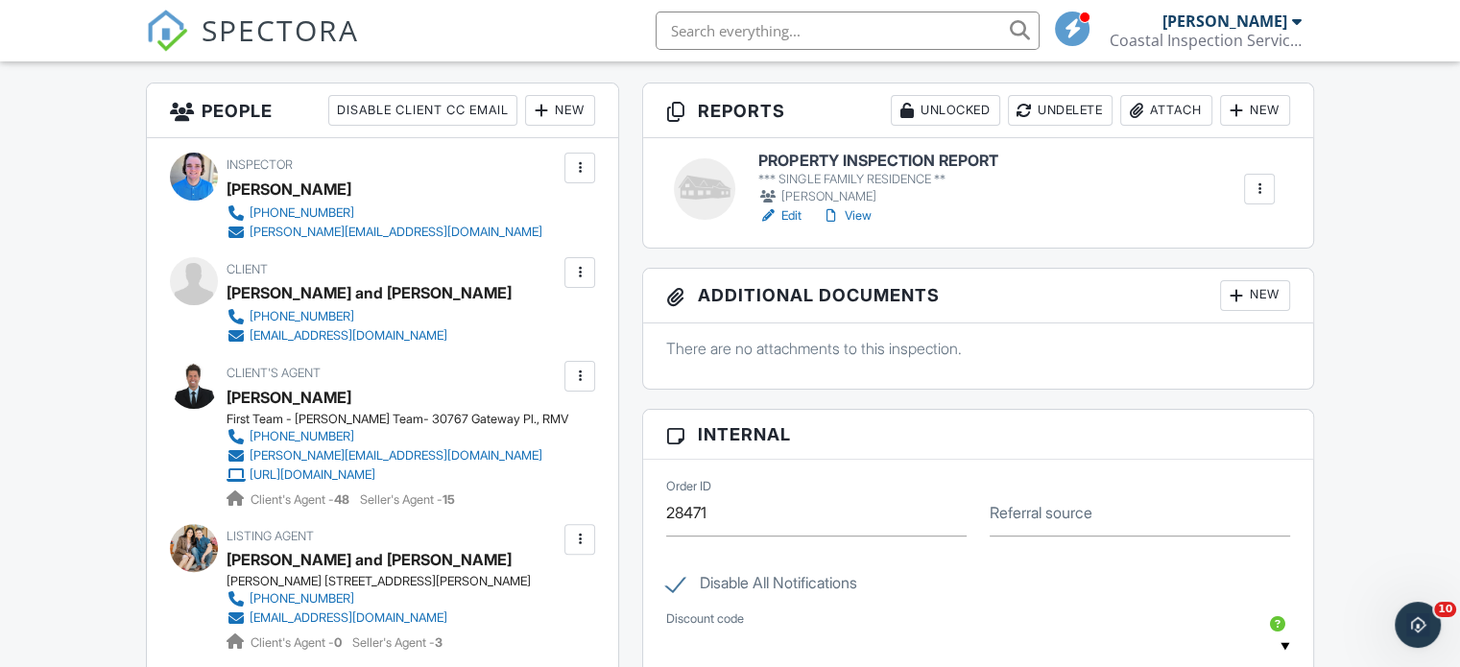
click at [784, 209] on link "Edit" at bounding box center [779, 215] width 43 height 19
click at [0, 0] on div at bounding box center [0, 0] width 0 height 0
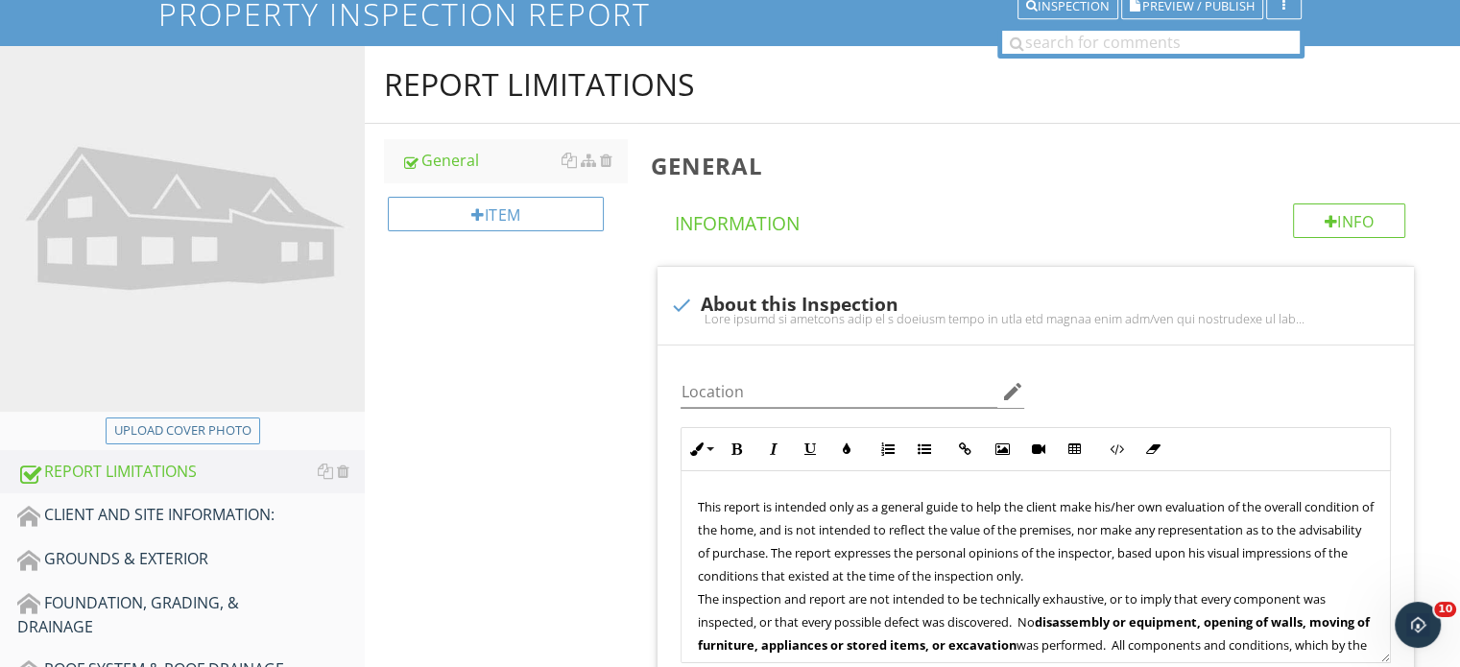
scroll to position [192, 0]
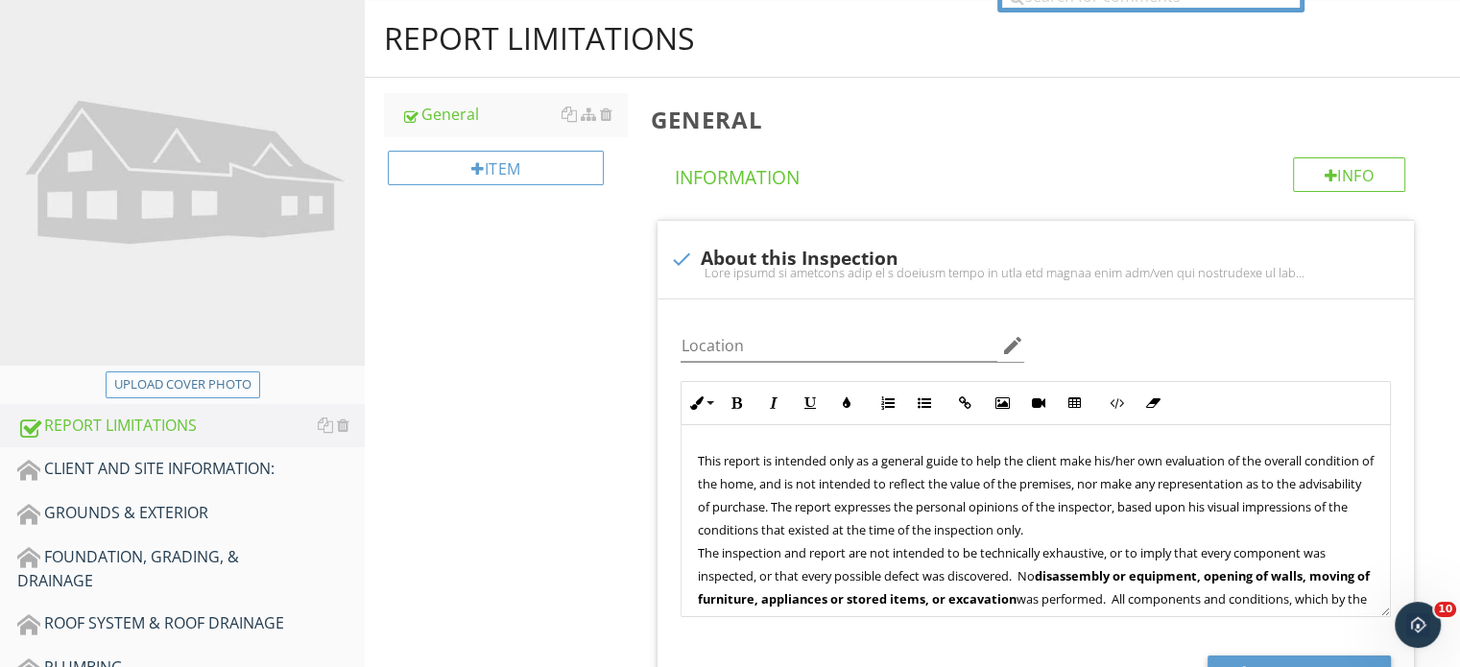
click at [197, 377] on div "Upload cover photo" at bounding box center [182, 384] width 137 height 19
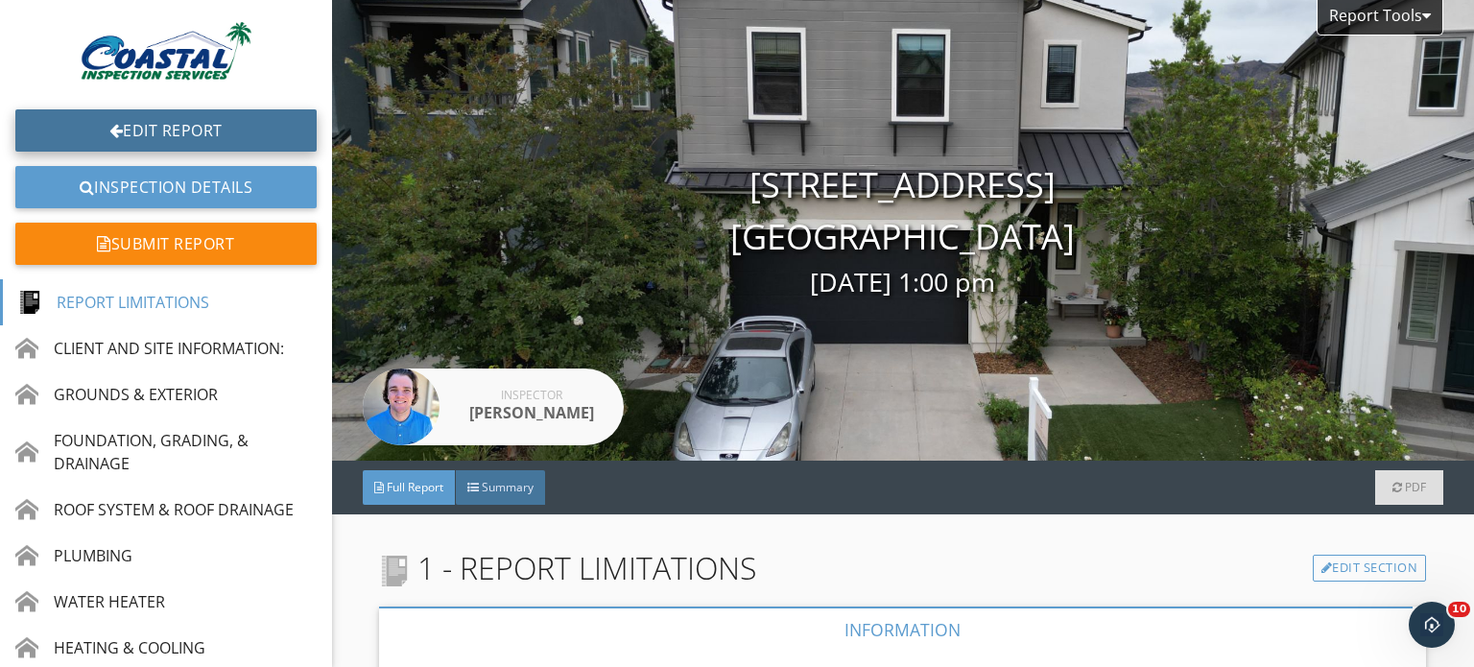
click at [161, 132] on link "Edit Report" at bounding box center [165, 130] width 301 height 42
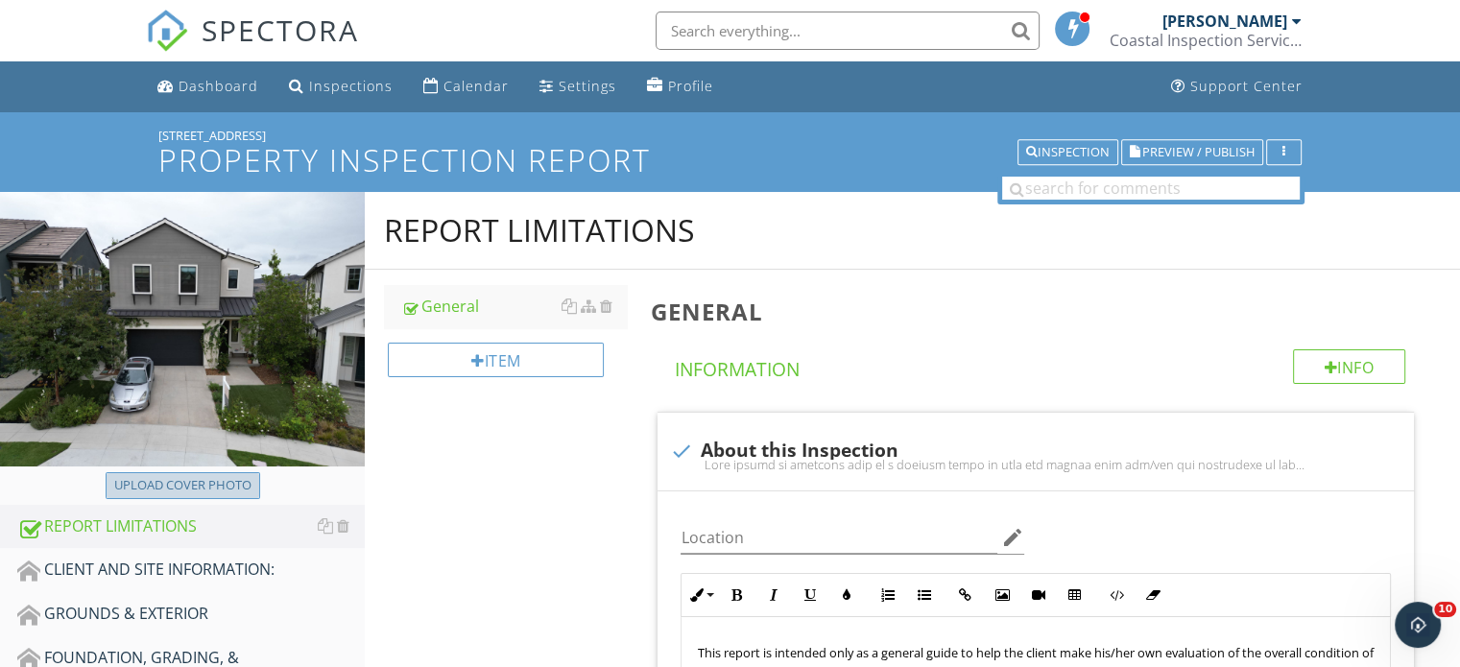
click at [171, 475] on button "Upload cover photo" at bounding box center [183, 485] width 154 height 27
type input "C:\fakepath\KNJG0387.JPG"
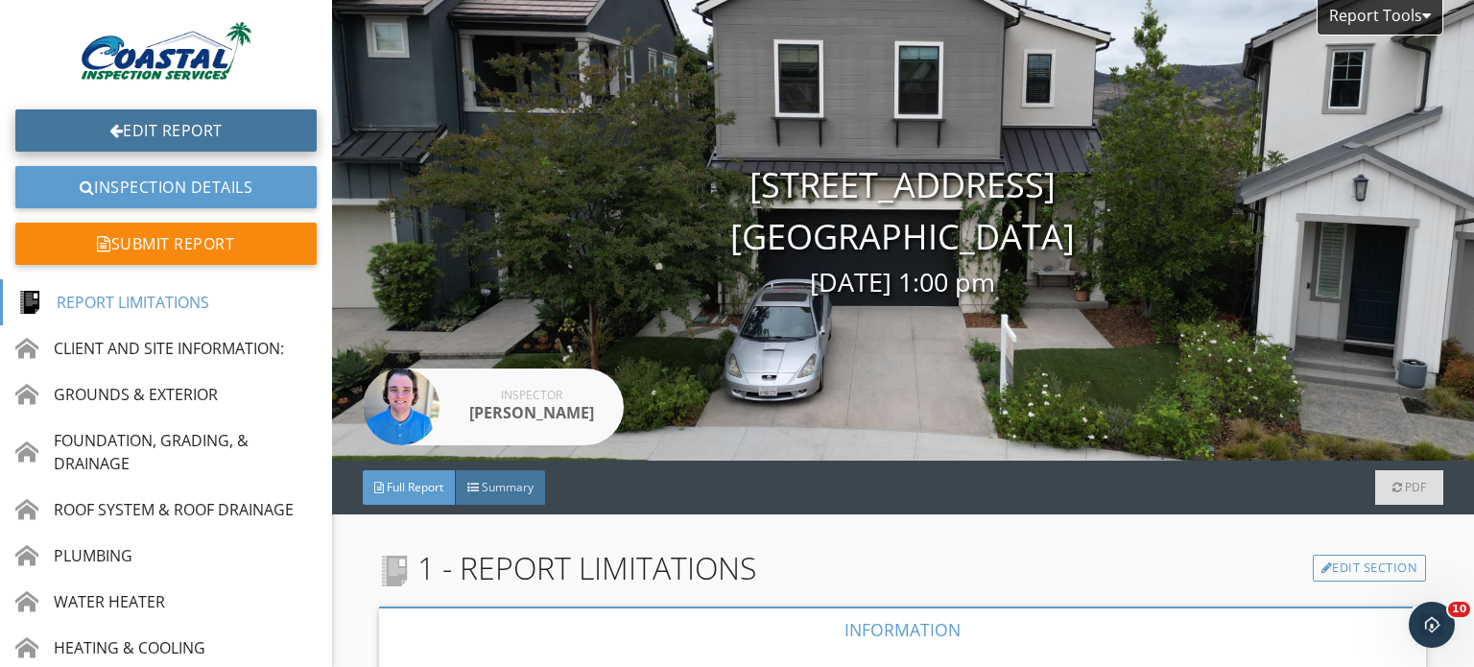
click at [142, 133] on link "Edit Report" at bounding box center [165, 130] width 301 height 42
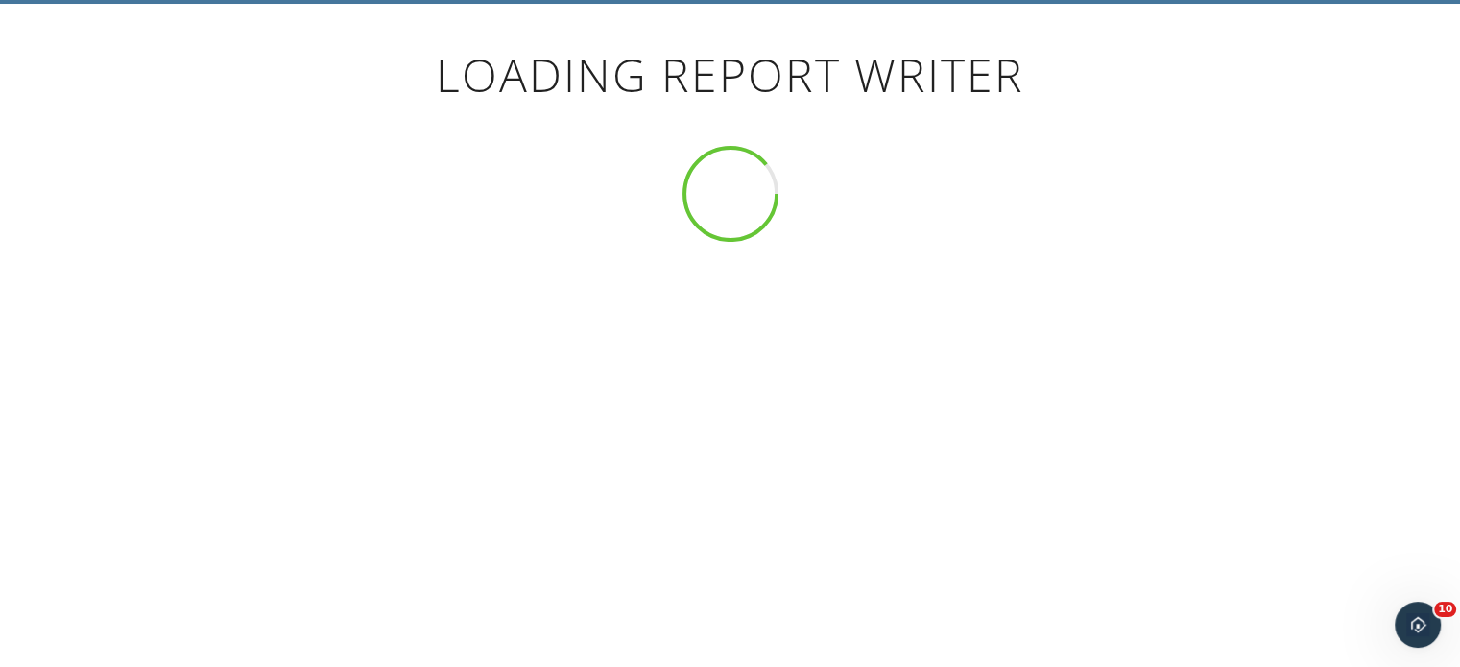
scroll to position [111, 0]
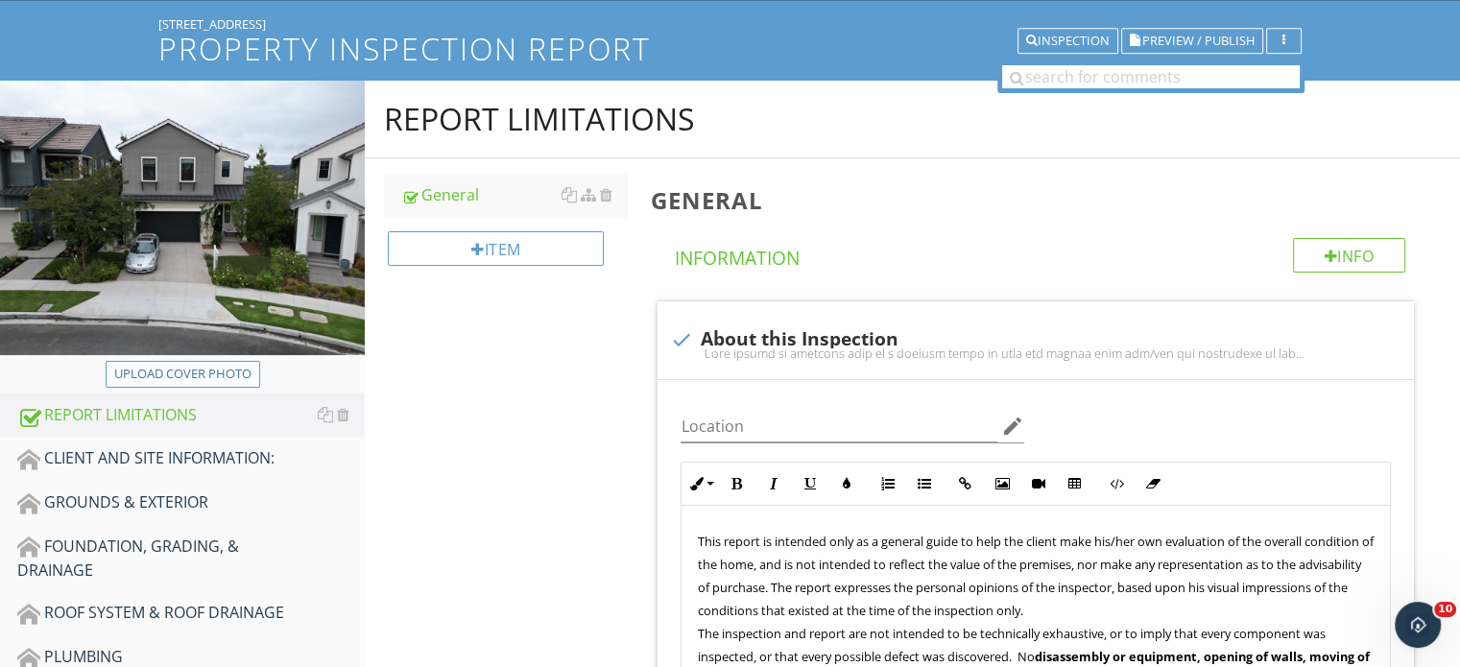
click at [180, 375] on div "Upload cover photo" at bounding box center [182, 374] width 137 height 19
type input "C:\fakepath\IMG_2436.JPG"
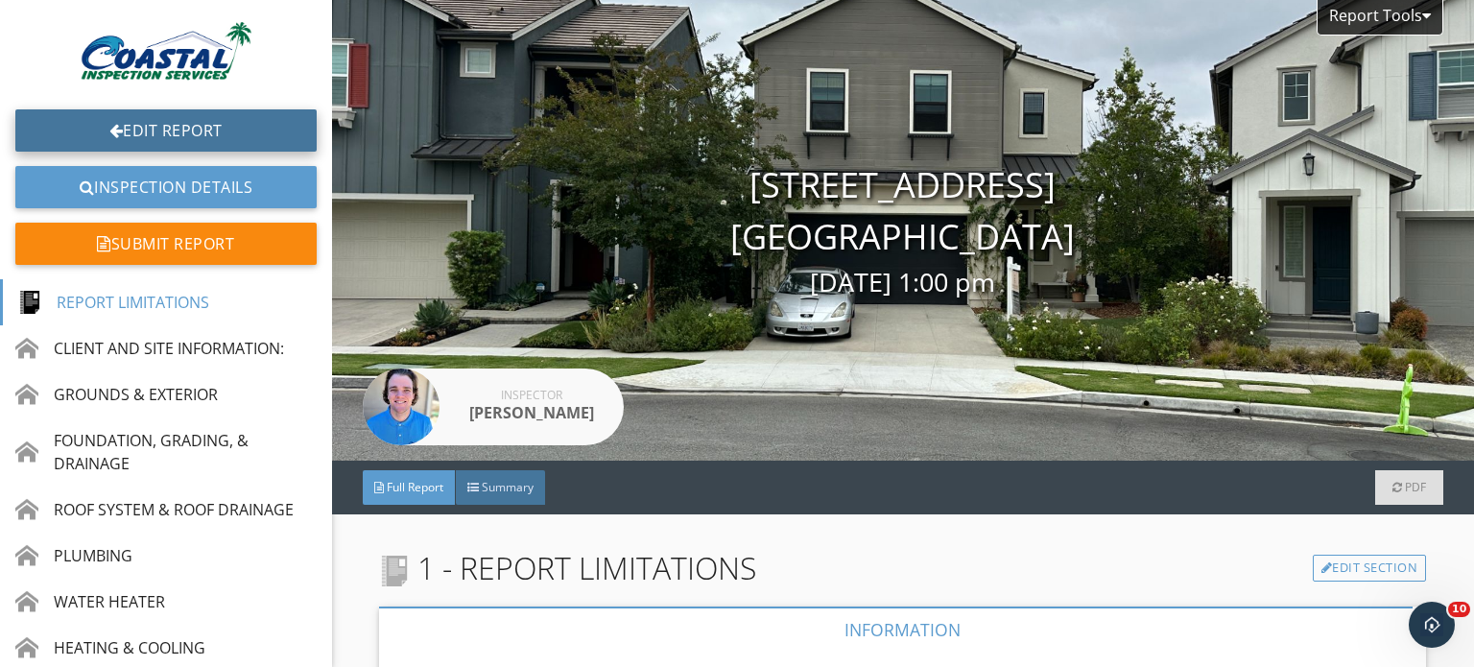
click at [109, 124] on div at bounding box center [116, 130] width 14 height 15
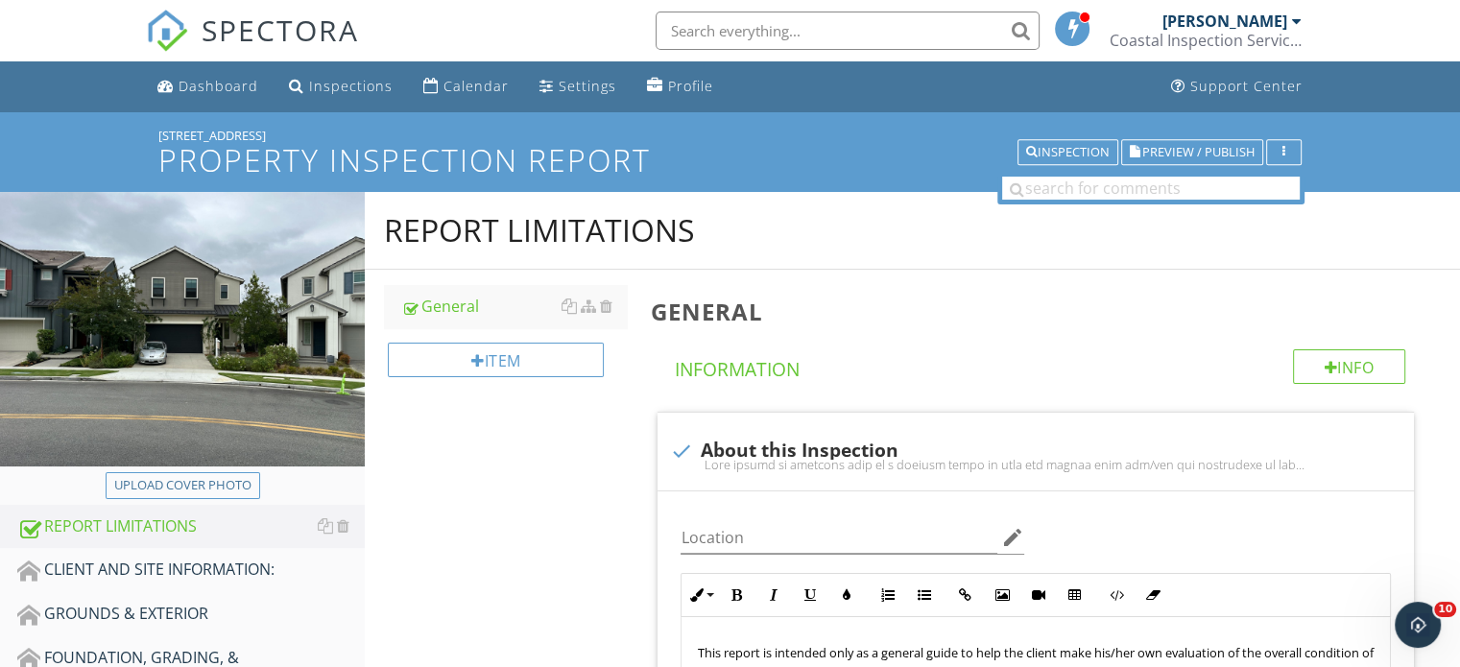
click at [162, 499] on div "Upload cover photo" at bounding box center [182, 488] width 365 height 33
click at [163, 486] on div "Upload cover photo" at bounding box center [182, 485] width 137 height 19
type input "C:\fakepath\IMG_2446.JPG"
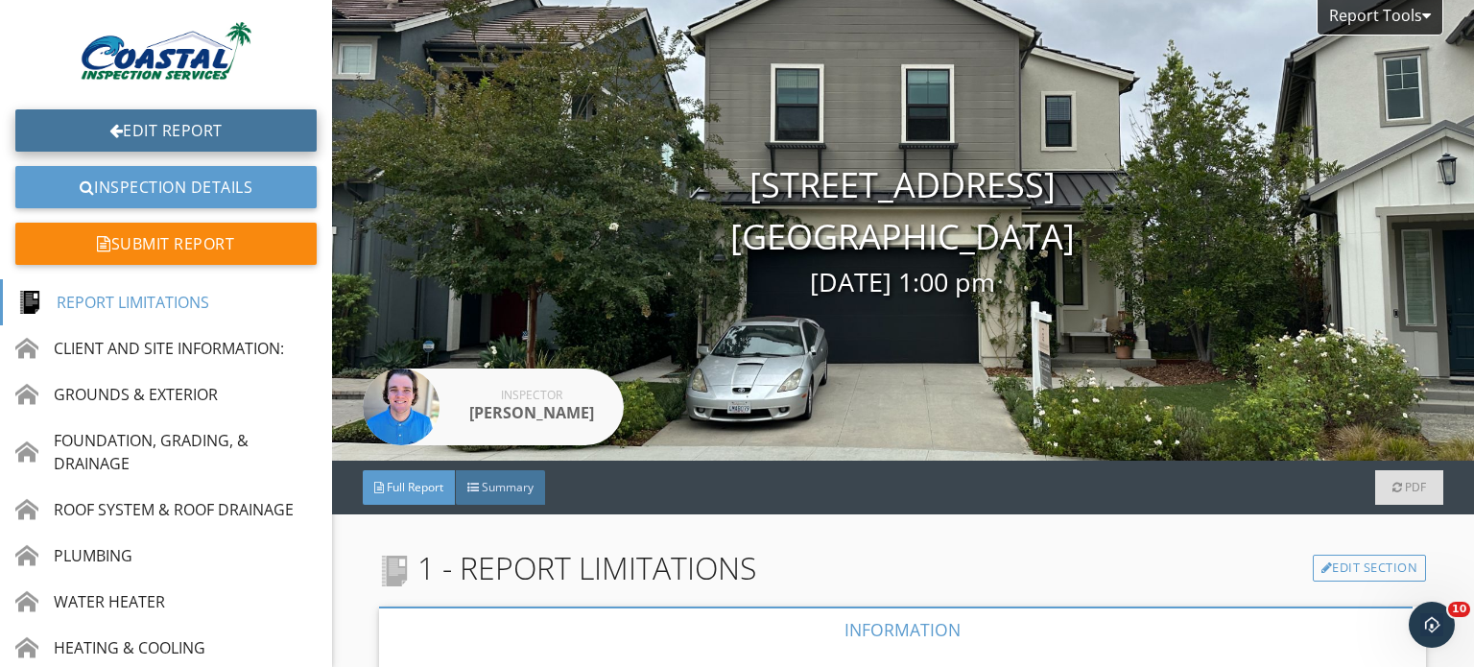
click at [120, 120] on link "Edit Report" at bounding box center [165, 130] width 301 height 42
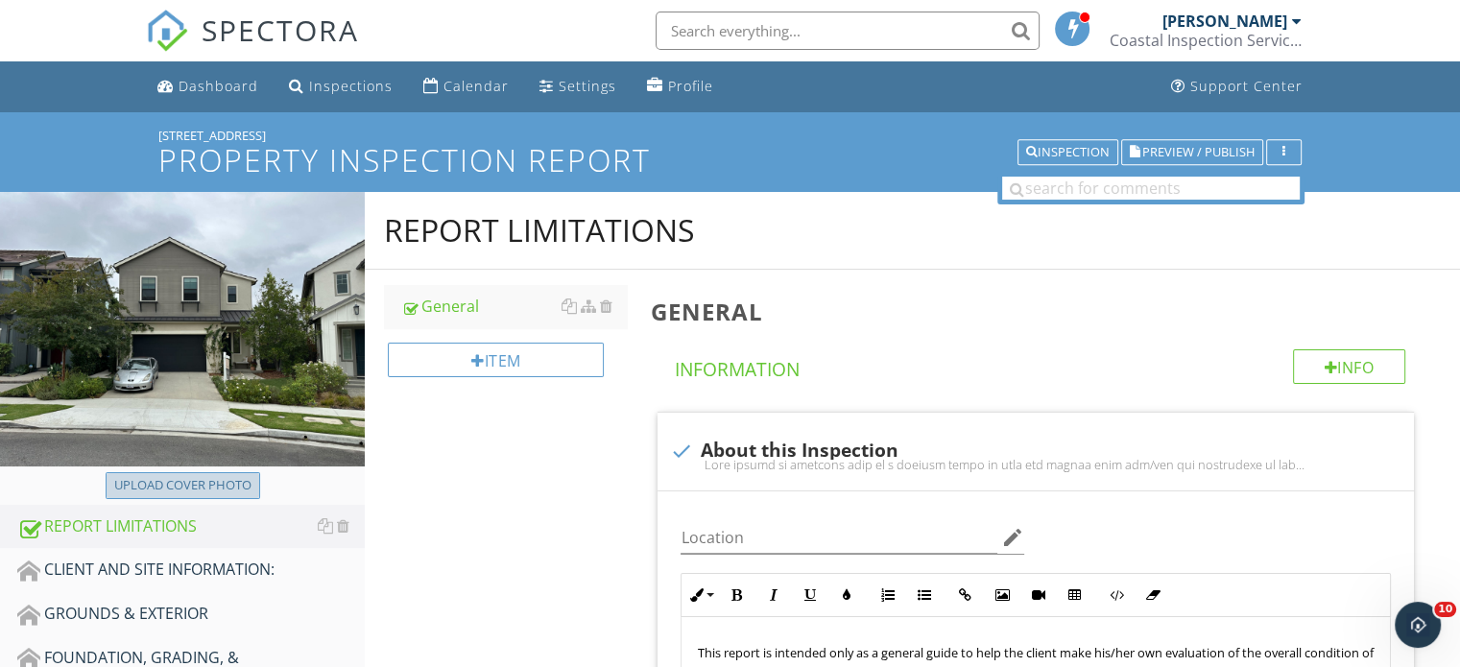
click at [178, 485] on div "Upload cover photo" at bounding box center [182, 485] width 137 height 19
type input "C:\fakepath\IMG_2443.JPG"
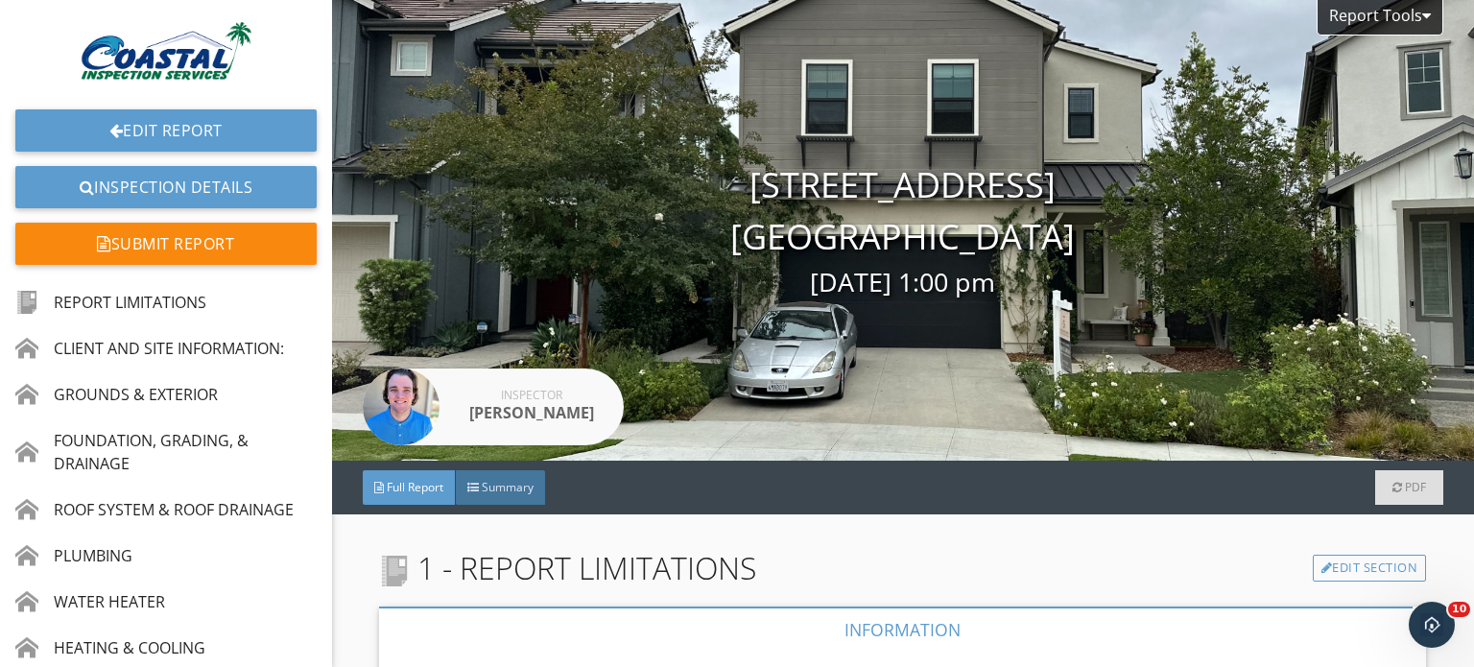
click at [170, 97] on div "Edit Report Inspection Details Submit Report" at bounding box center [166, 147] width 332 height 264
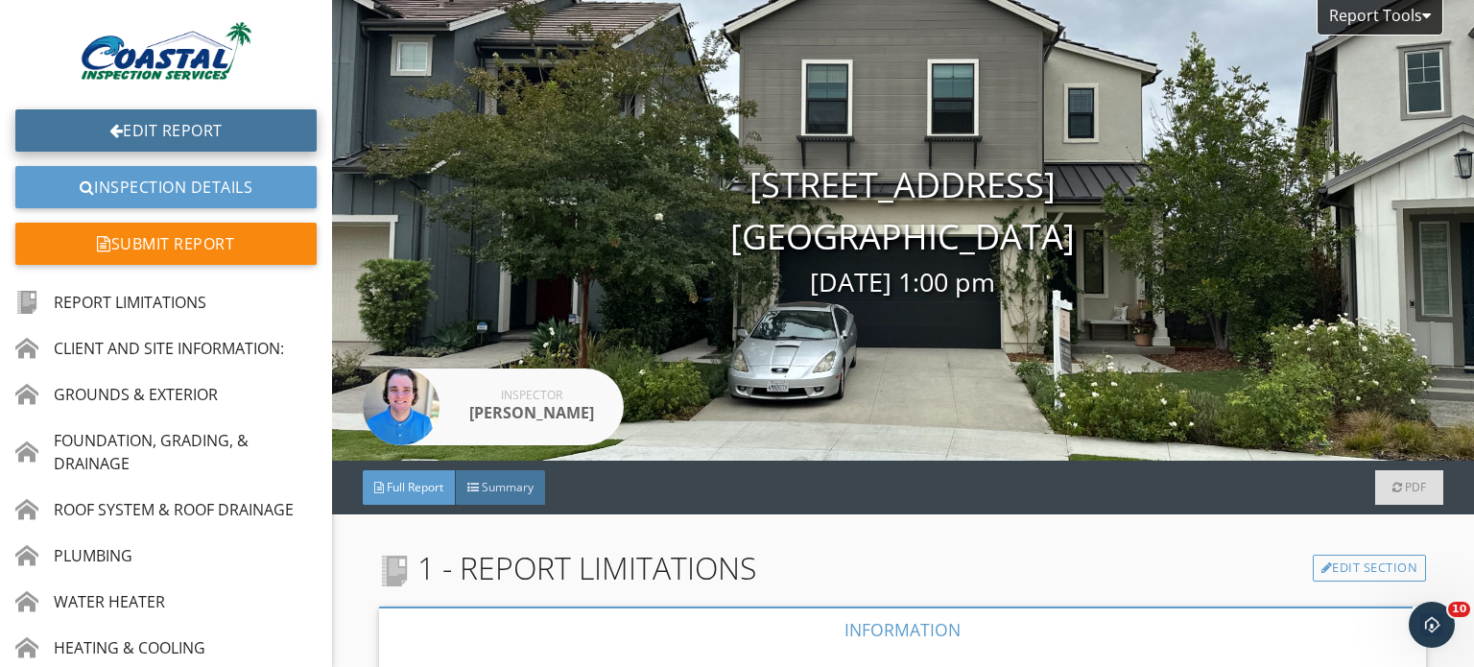
click at [171, 118] on link "Edit Report" at bounding box center [165, 130] width 301 height 42
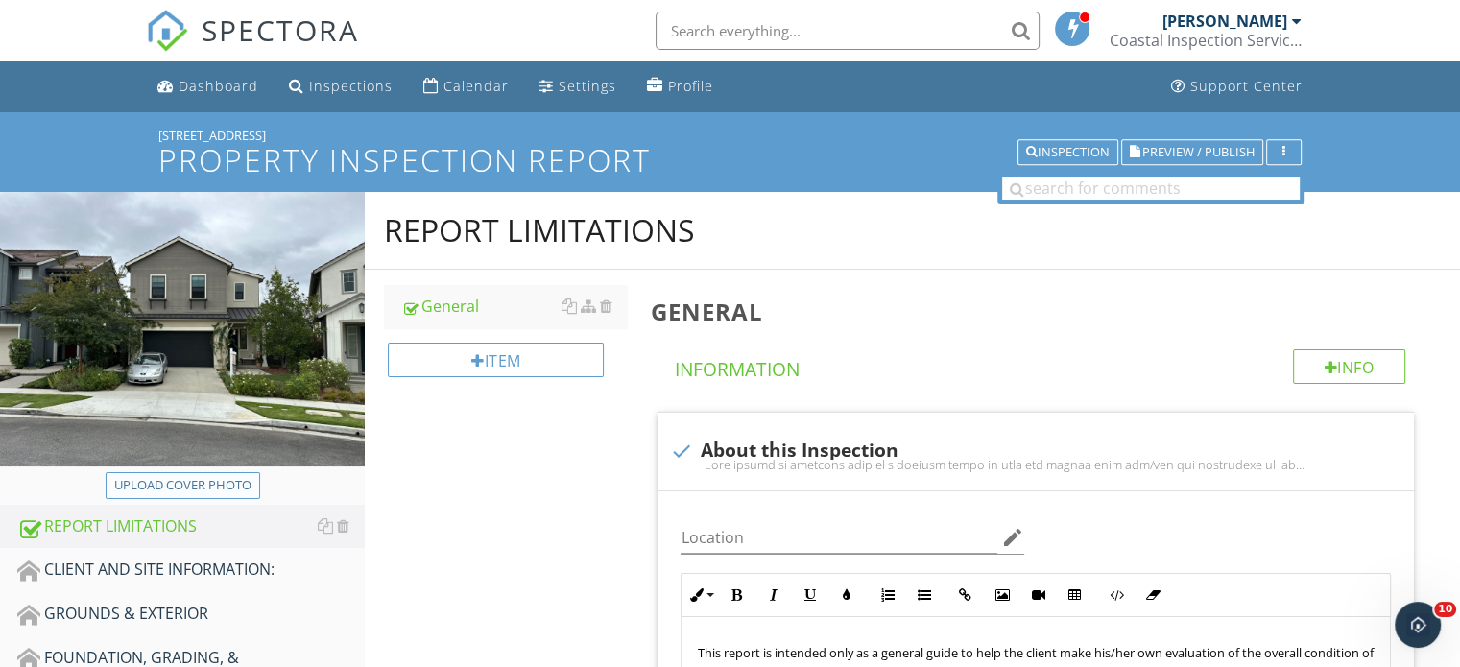
click at [203, 494] on button "Upload cover photo" at bounding box center [183, 485] width 154 height 27
type input "C:\fakepath\IMG_2440.JPG"
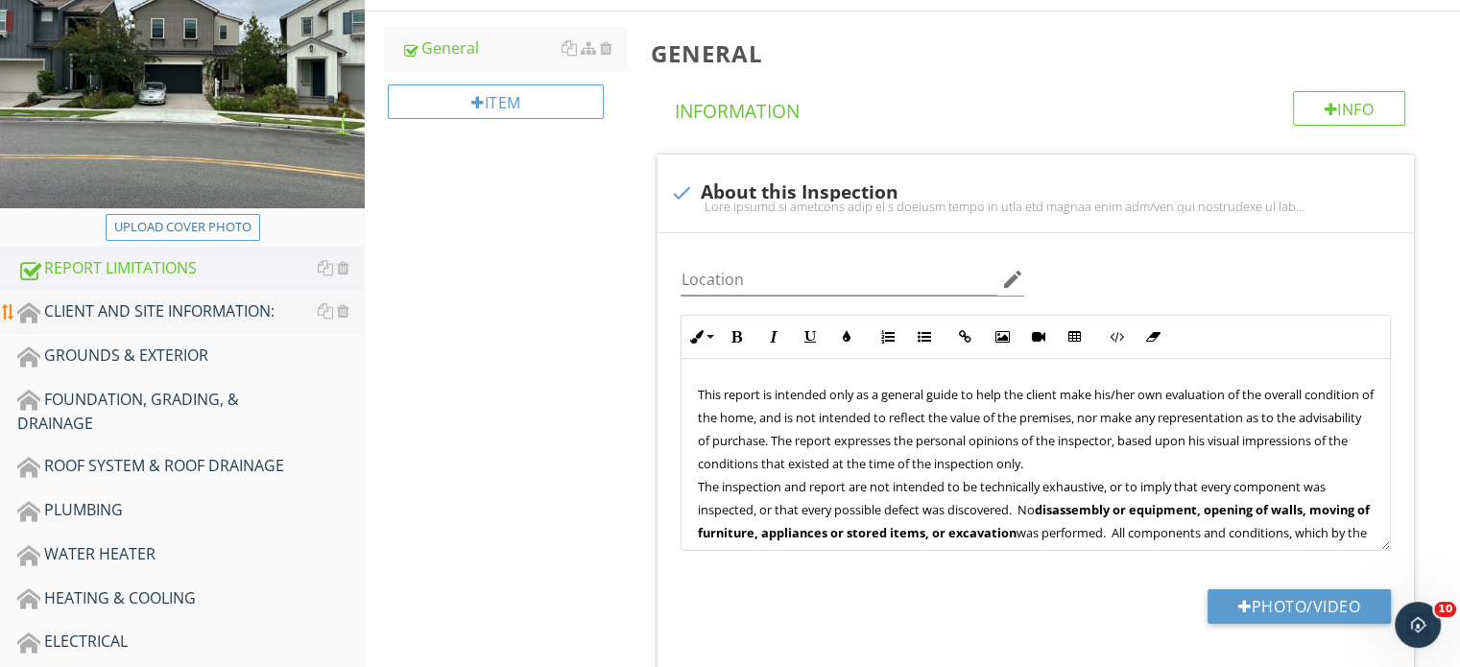
scroll to position [288, 0]
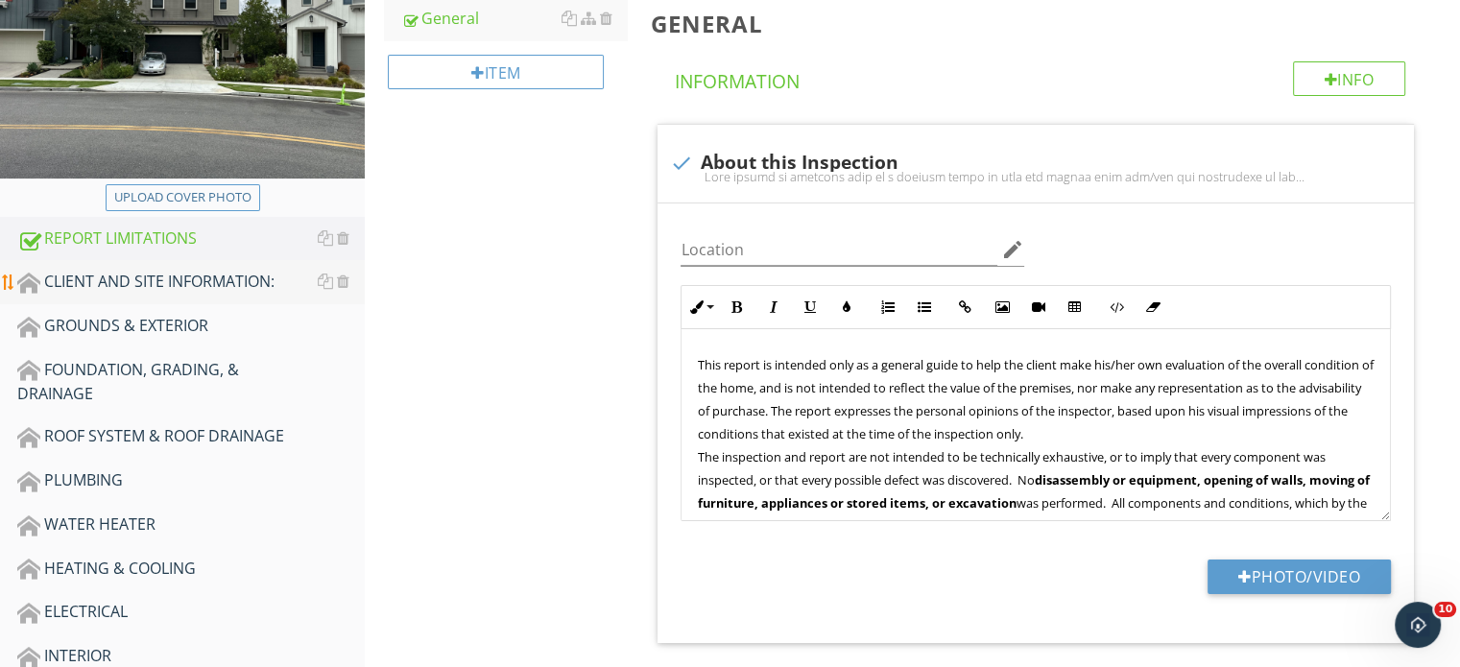
click at [161, 276] on div "CLIENT AND SITE INFORMATION:" at bounding box center [190, 282] width 347 height 25
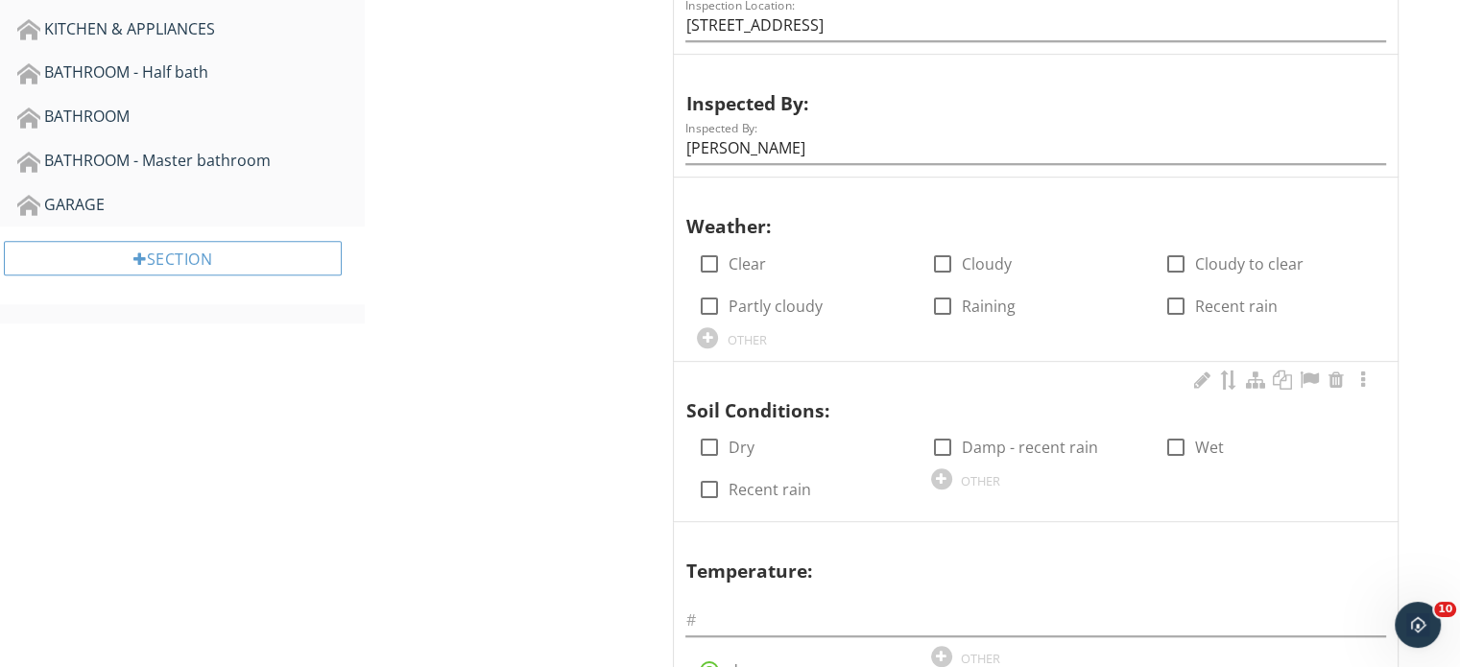
scroll to position [960, 0]
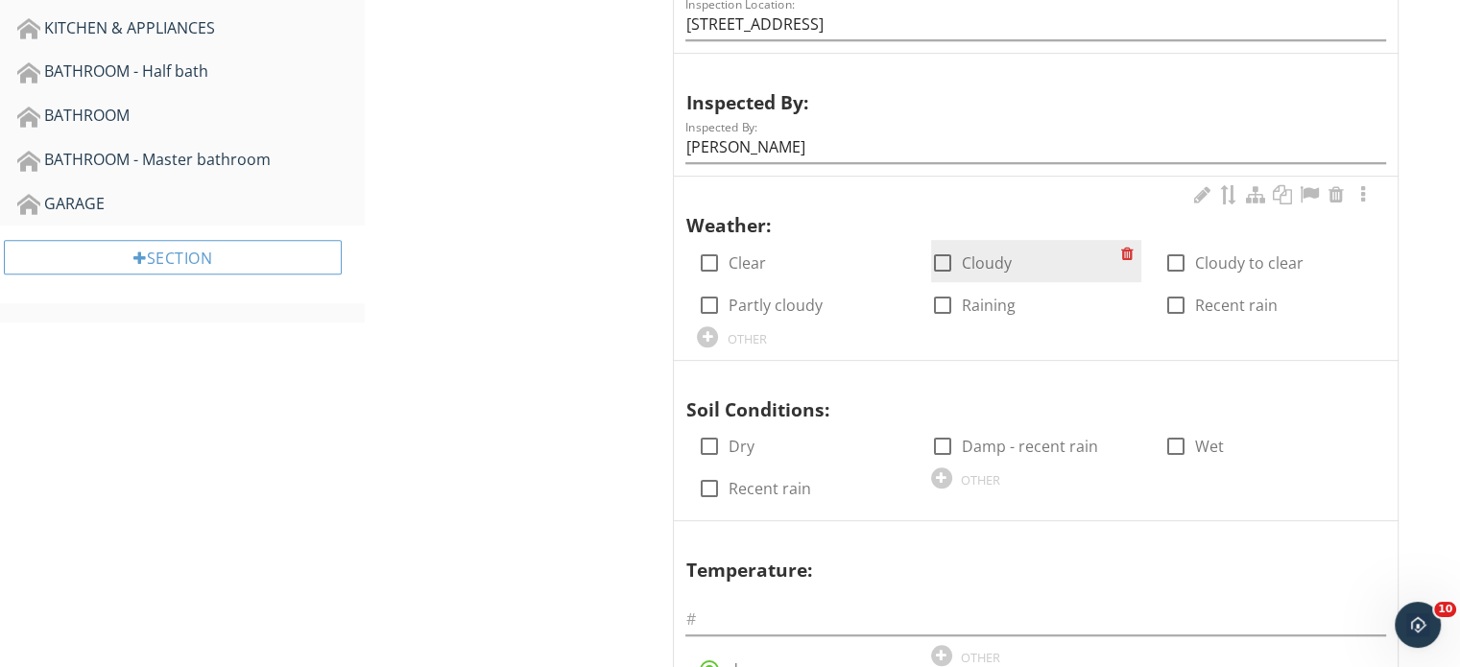
click at [947, 253] on div at bounding box center [942, 263] width 33 height 33
checkbox input "true"
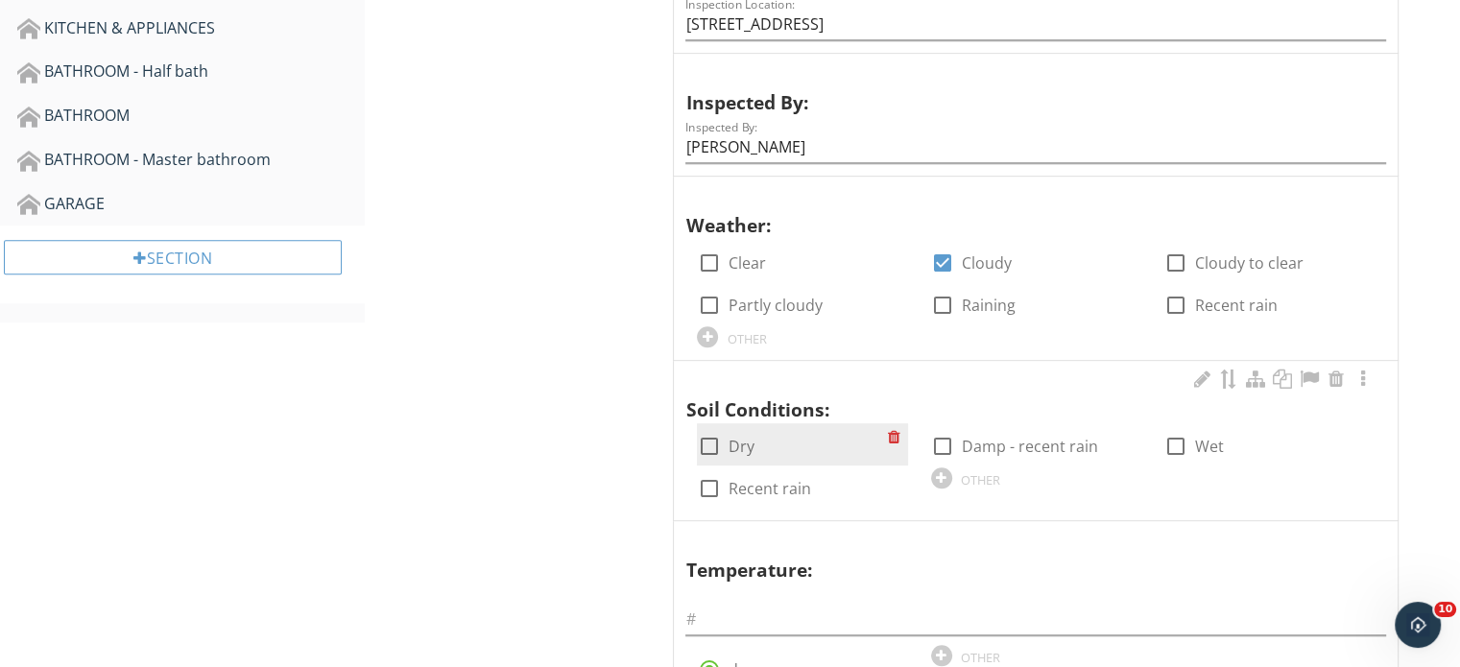
click at [699, 442] on div at bounding box center [708, 446] width 33 height 33
checkbox input "true"
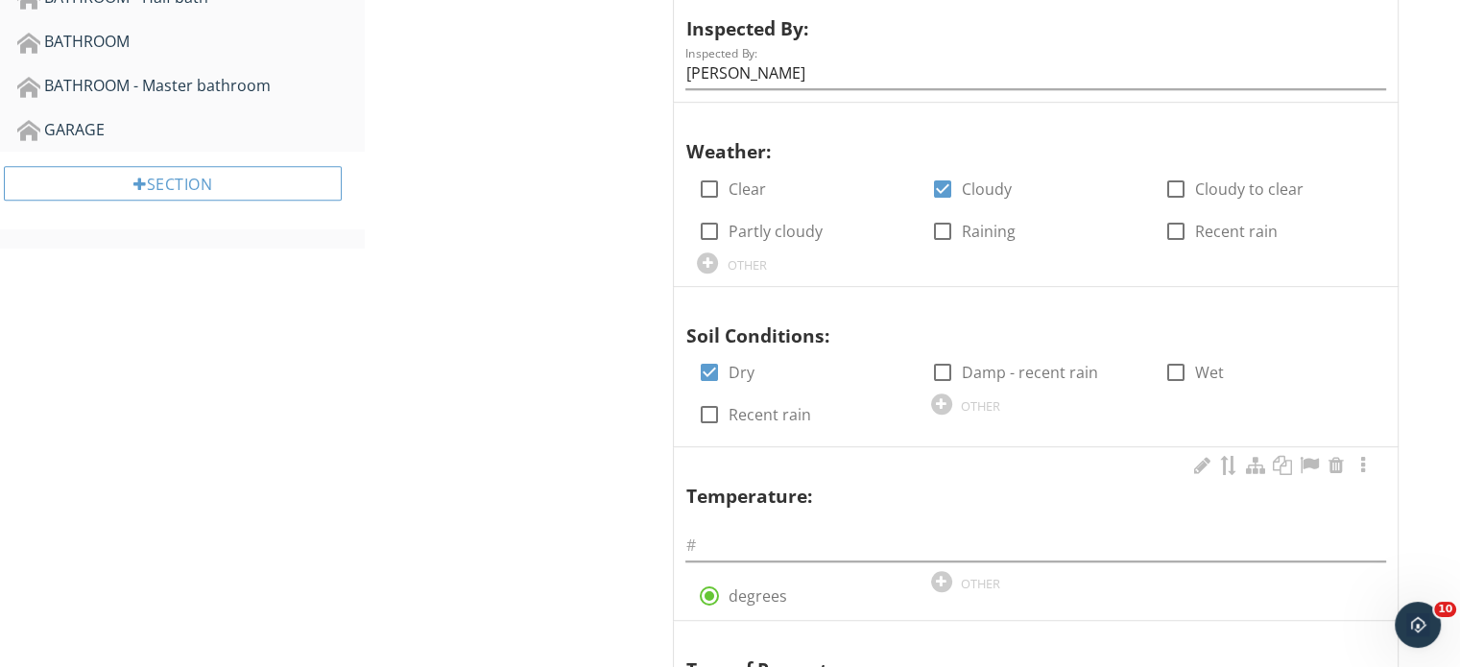
scroll to position [1056, 0]
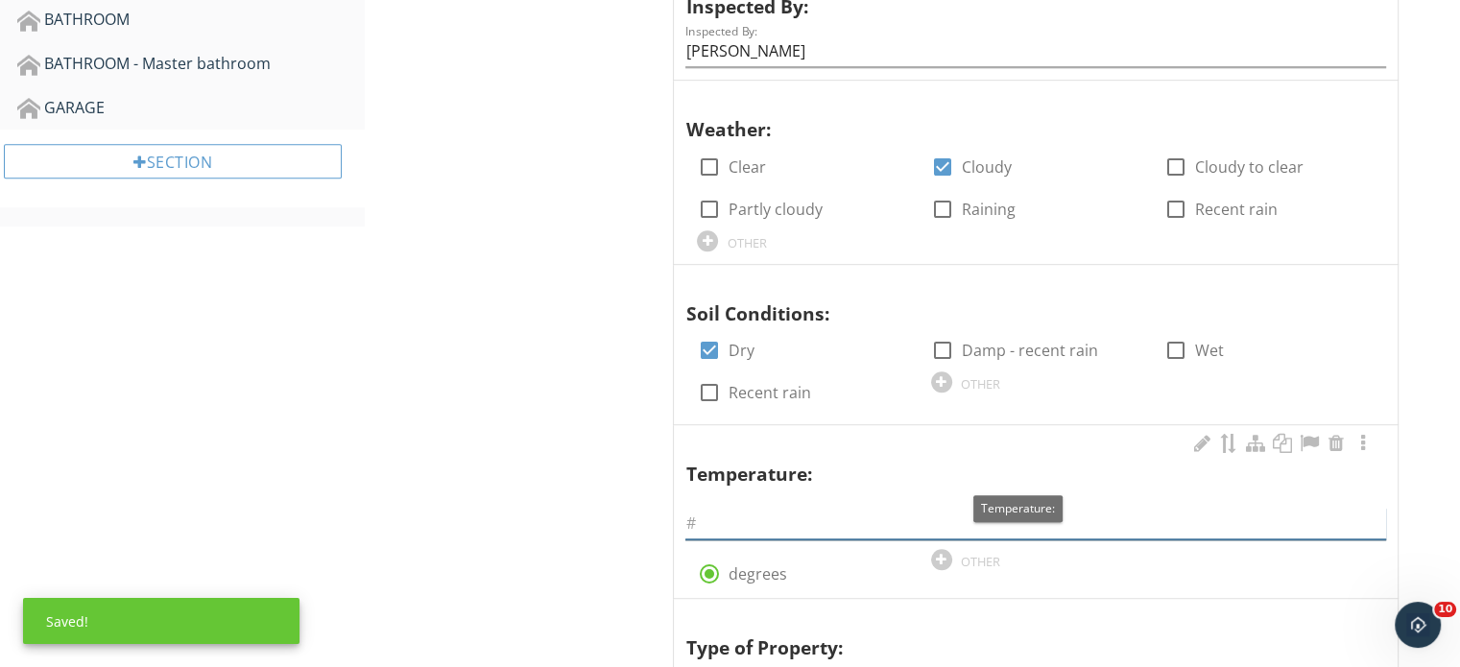
click at [746, 508] on input "text" at bounding box center [1035, 524] width 700 height 32
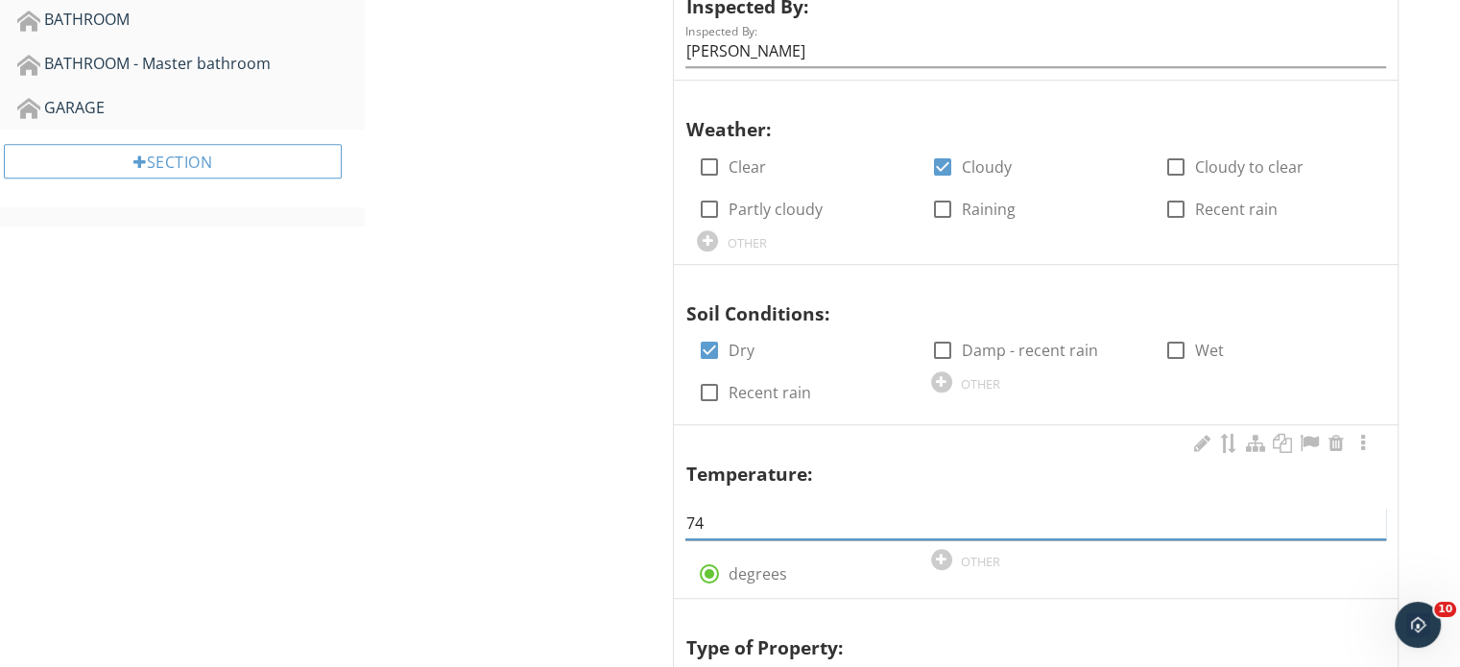
type input "74"
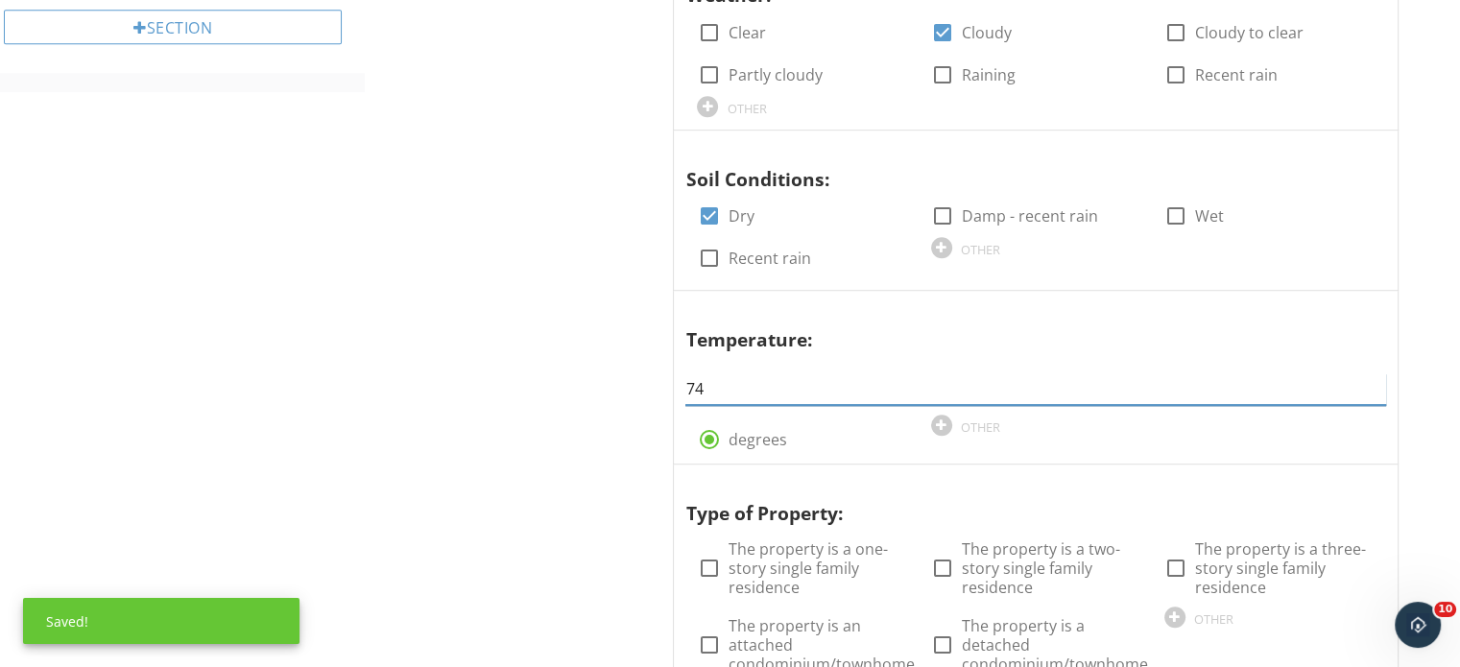
scroll to position [1631, 0]
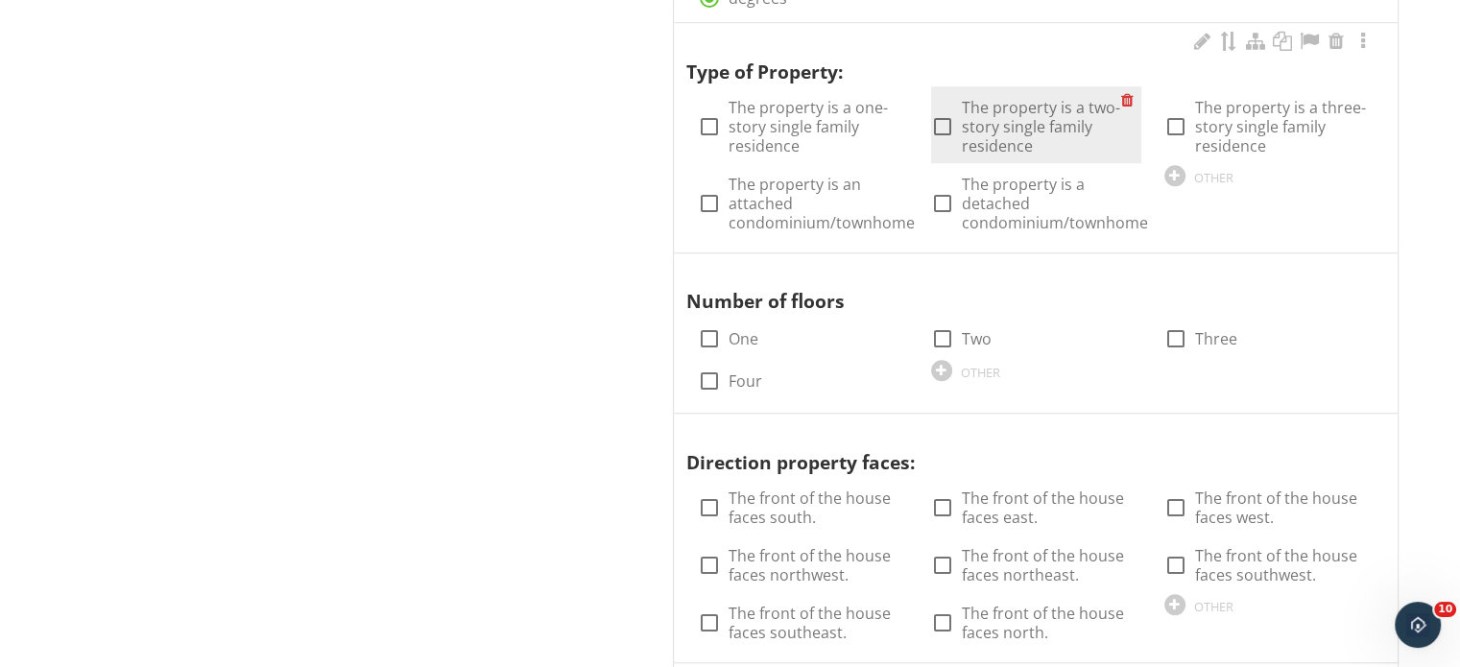
click at [928, 114] on div at bounding box center [942, 126] width 33 height 33
checkbox input "true"
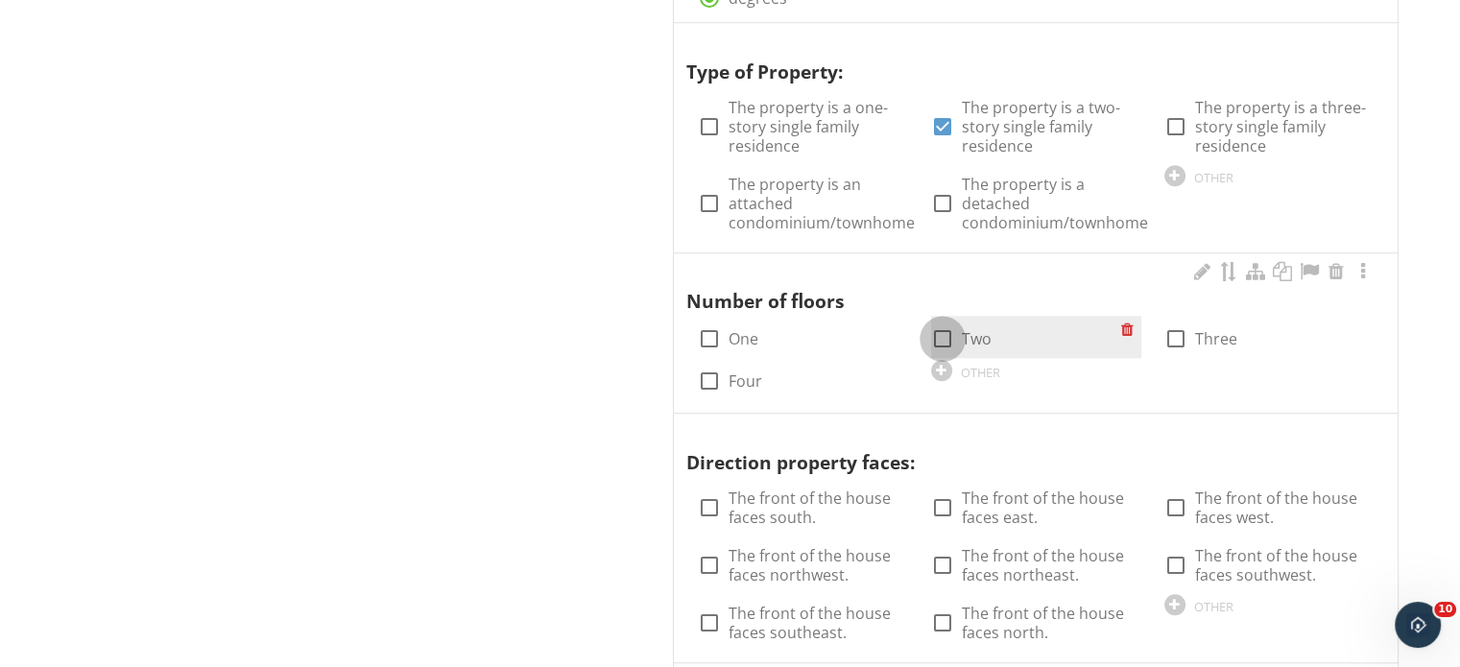
click at [941, 345] on div at bounding box center [942, 338] width 33 height 33
checkbox input "true"
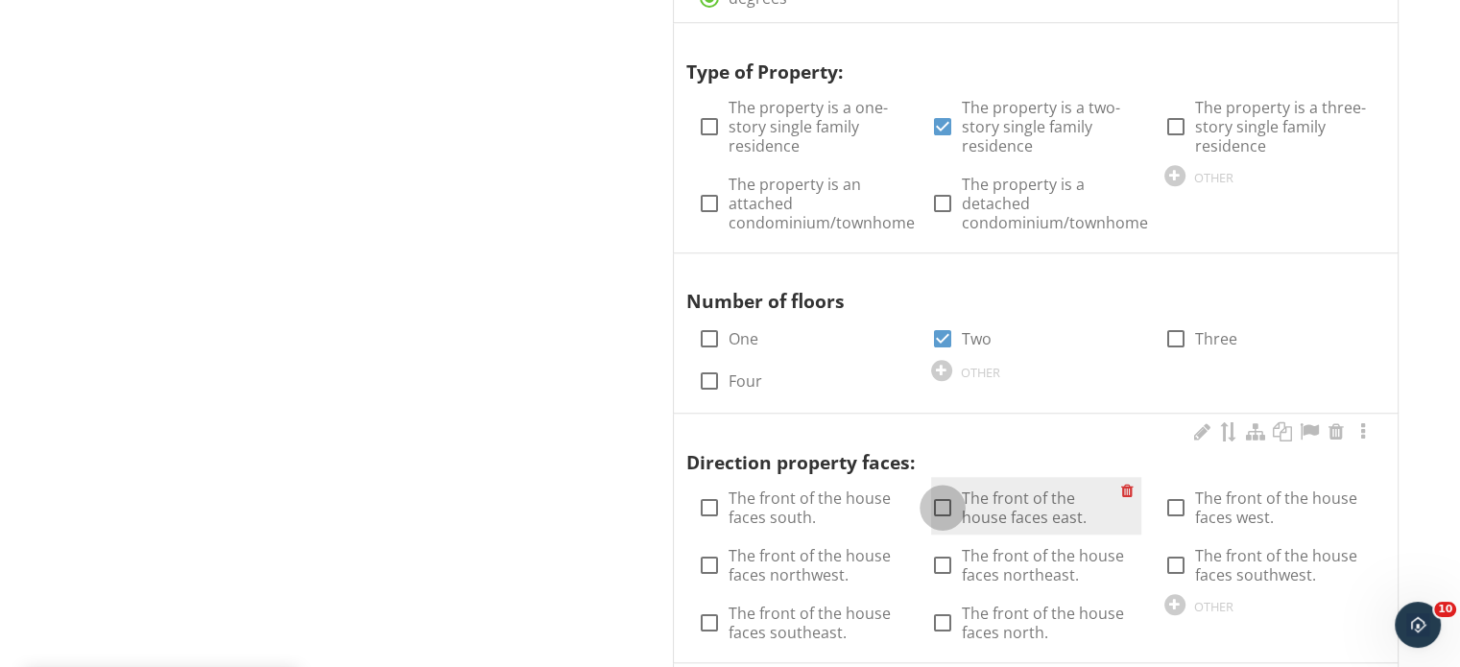
click at [934, 510] on div at bounding box center [942, 507] width 33 height 33
checkbox input "true"
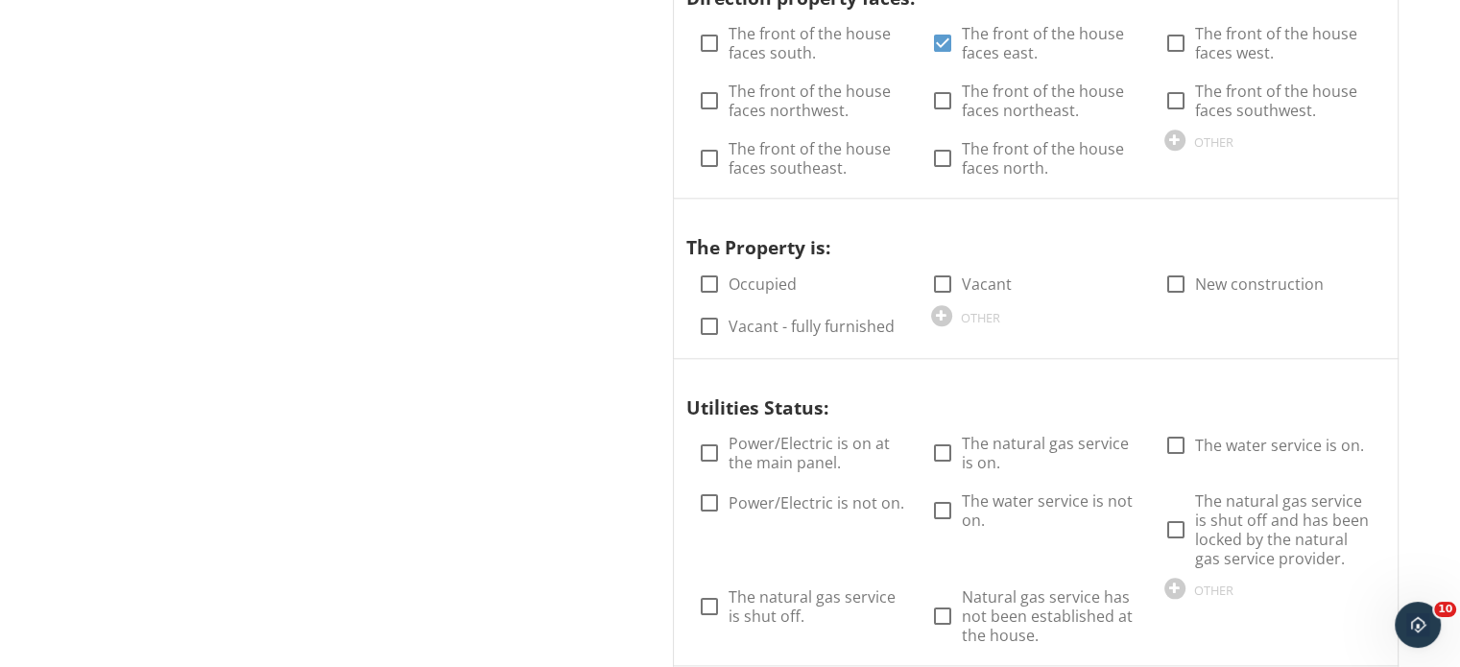
scroll to position [2111, 0]
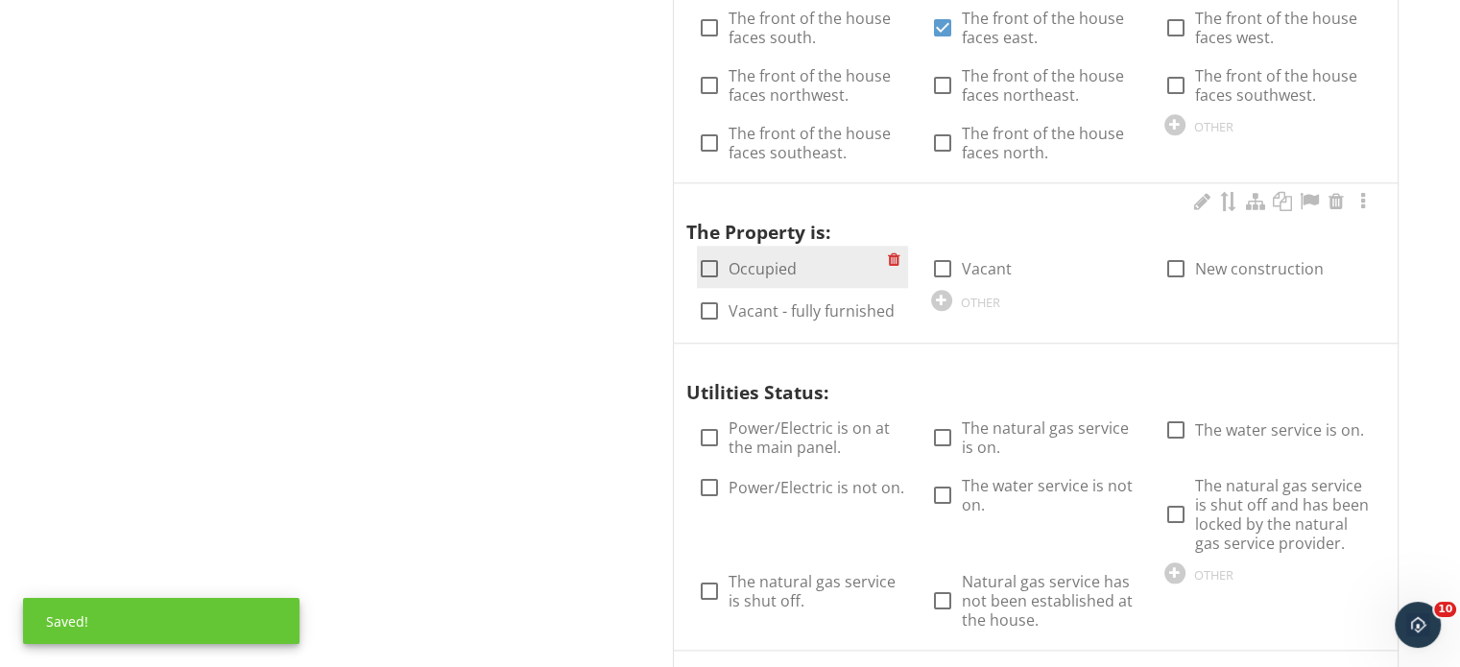
click at [756, 270] on label "Occupied" at bounding box center [761, 268] width 68 height 19
checkbox input "true"
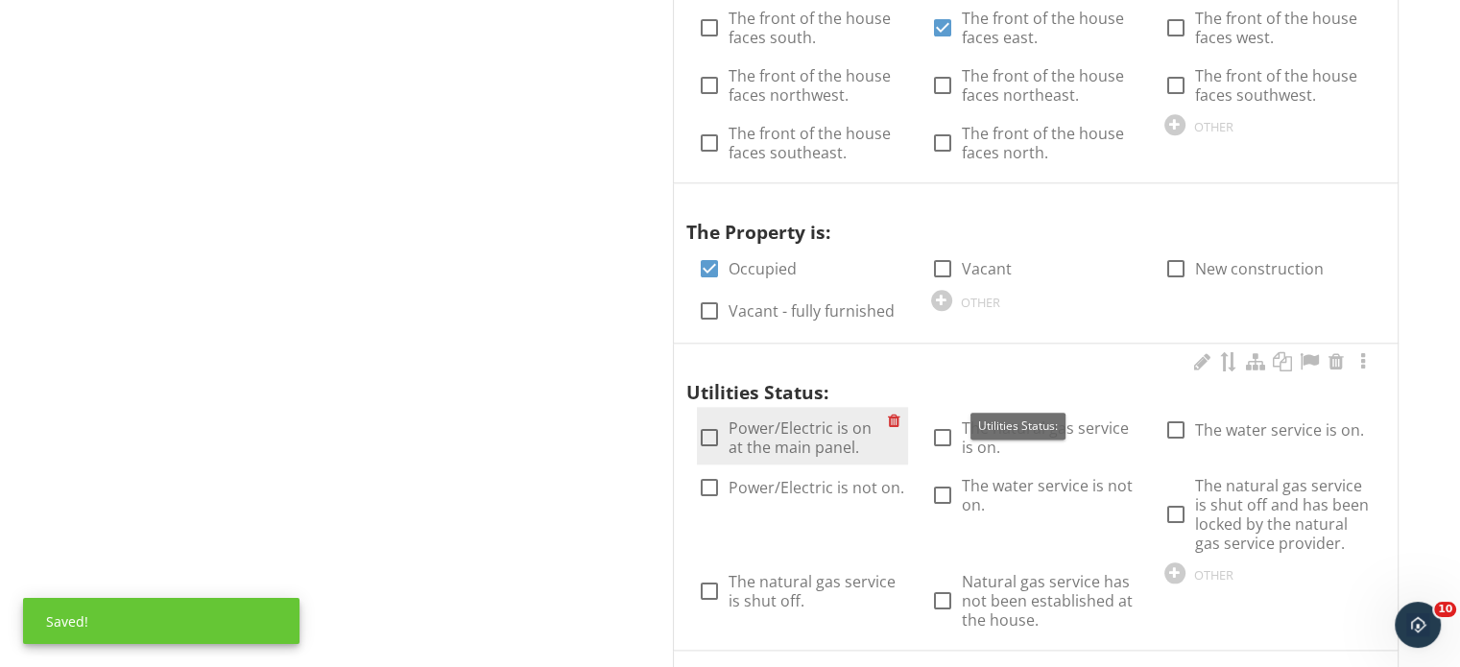
click at [745, 436] on label "Power/Electric is on at the main panel." at bounding box center [806, 437] width 159 height 38
checkbox input "true"
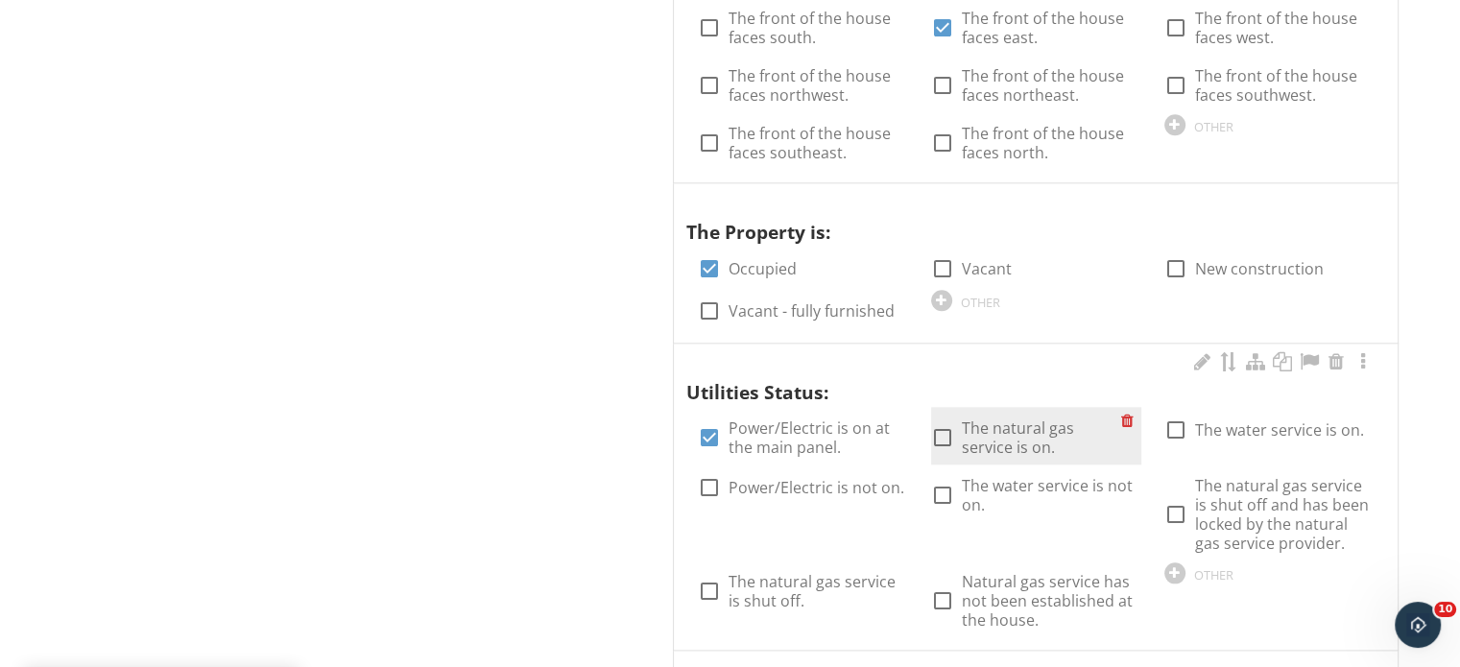
click at [1005, 440] on label "The natural gas service is on." at bounding box center [1040, 437] width 159 height 38
checkbox input "true"
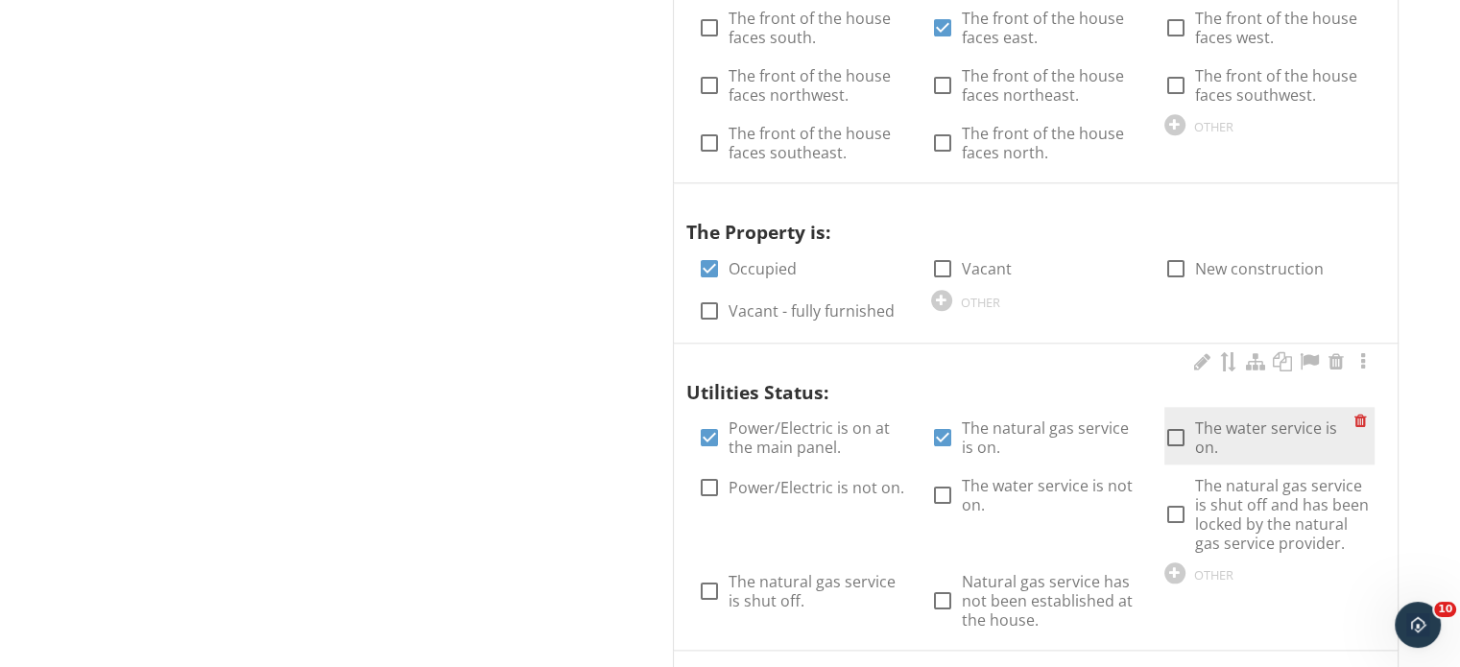
click at [1218, 433] on label "The water service is on." at bounding box center [1274, 437] width 159 height 38
checkbox input "true"
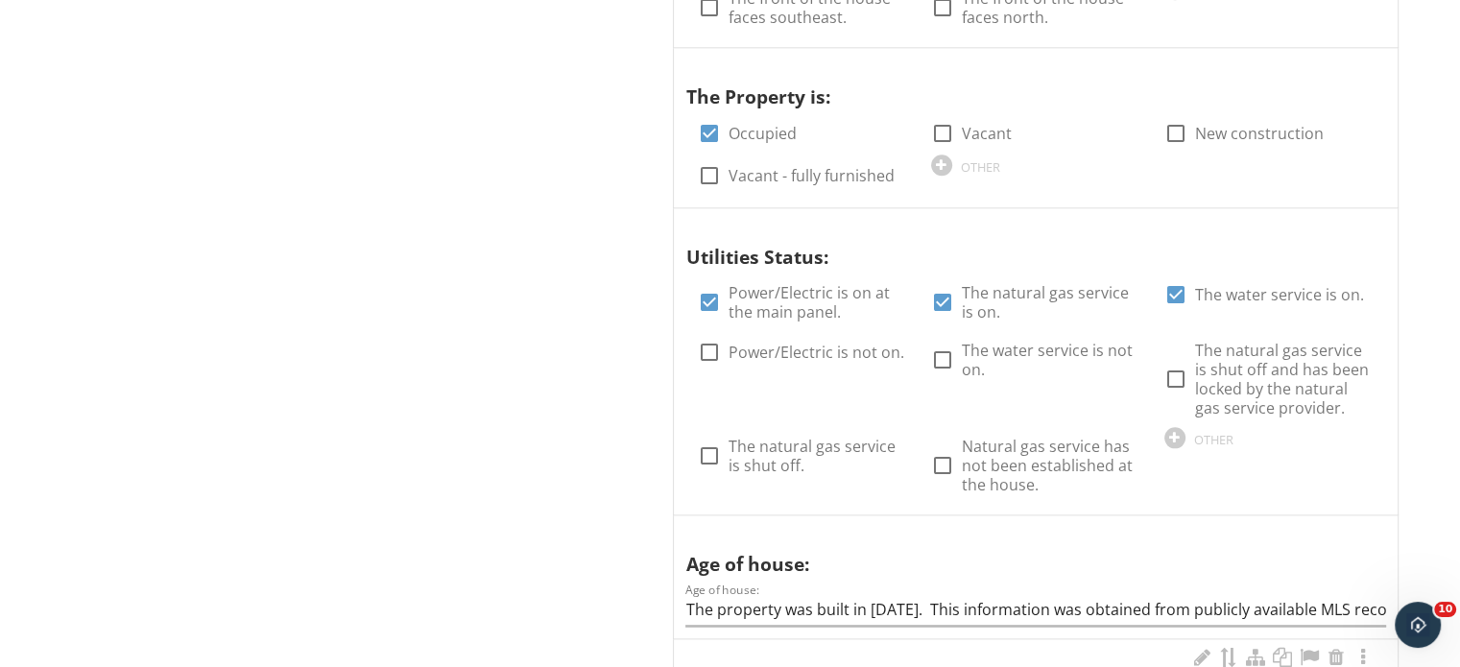
scroll to position [2495, 0]
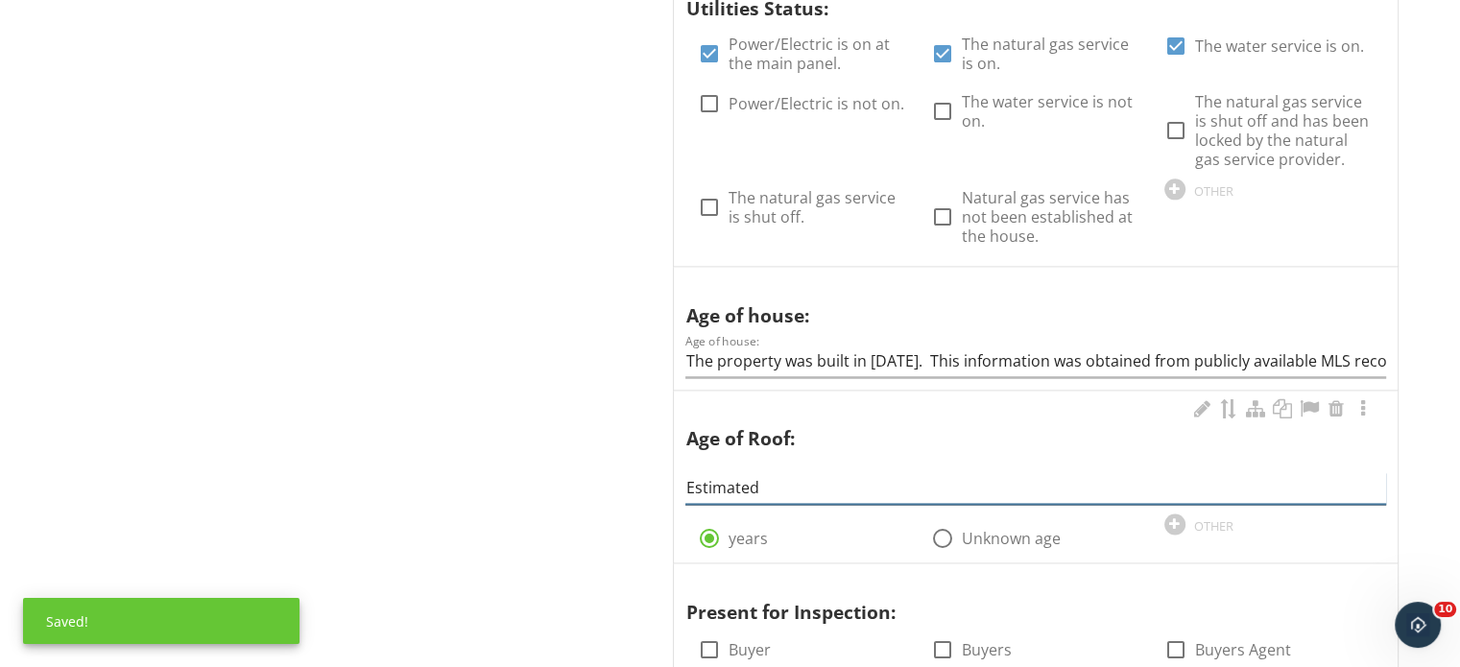
click at [799, 484] on input "Estimated" at bounding box center [1035, 488] width 700 height 32
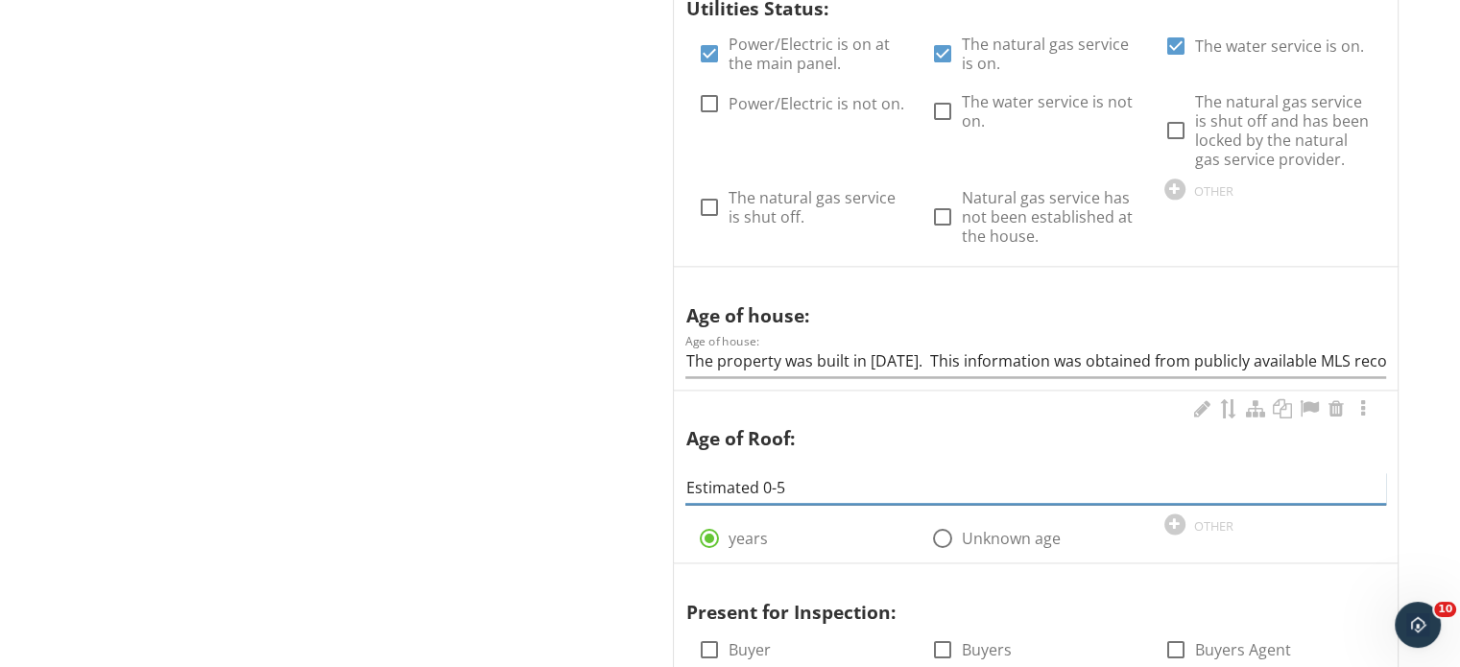
type input "Estimated 0-5"
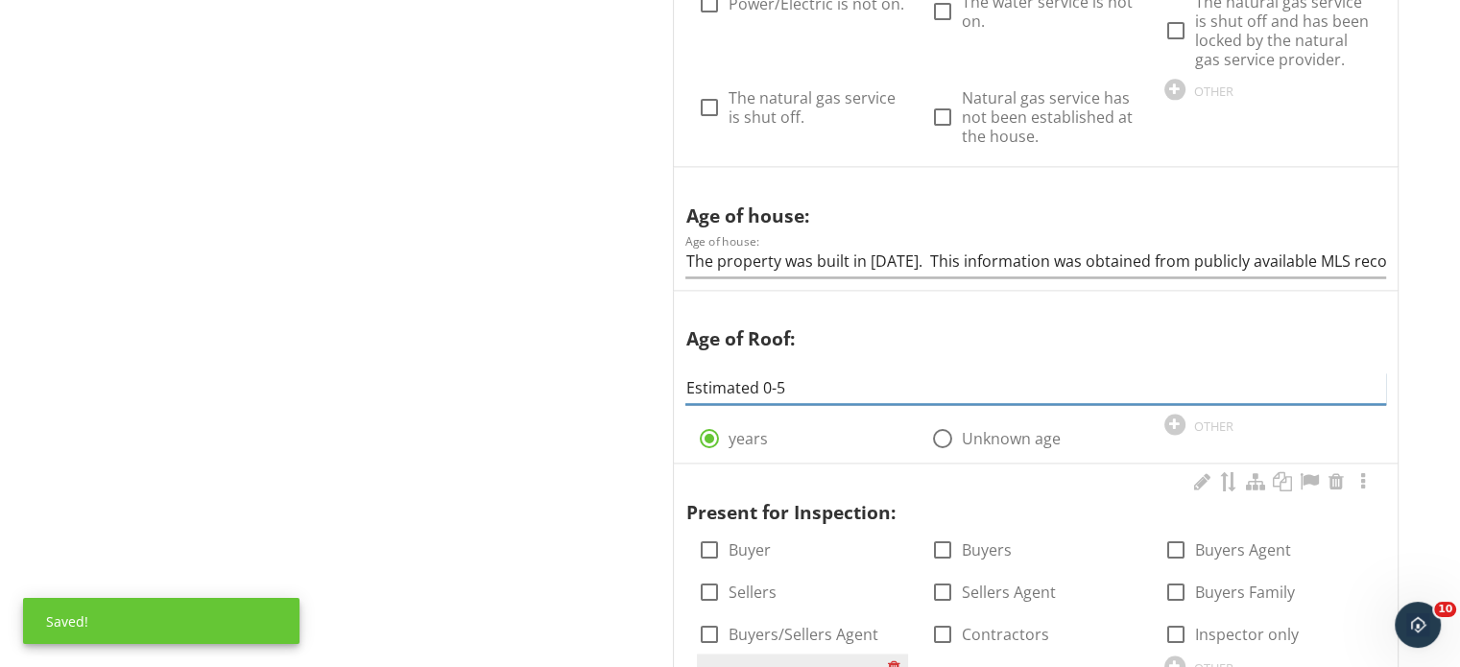
scroll to position [2844, 0]
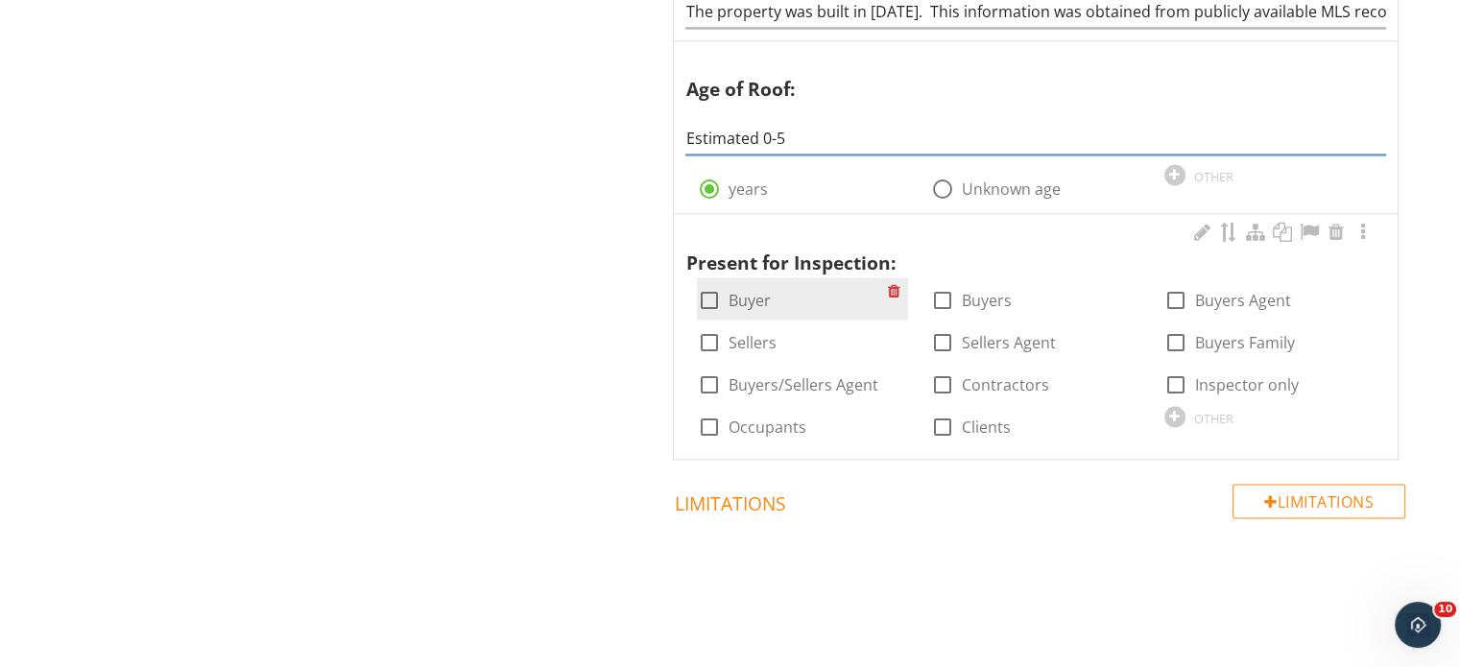
click at [706, 294] on div at bounding box center [708, 300] width 33 height 33
click at [708, 292] on div at bounding box center [708, 300] width 33 height 33
checkbox input "false"
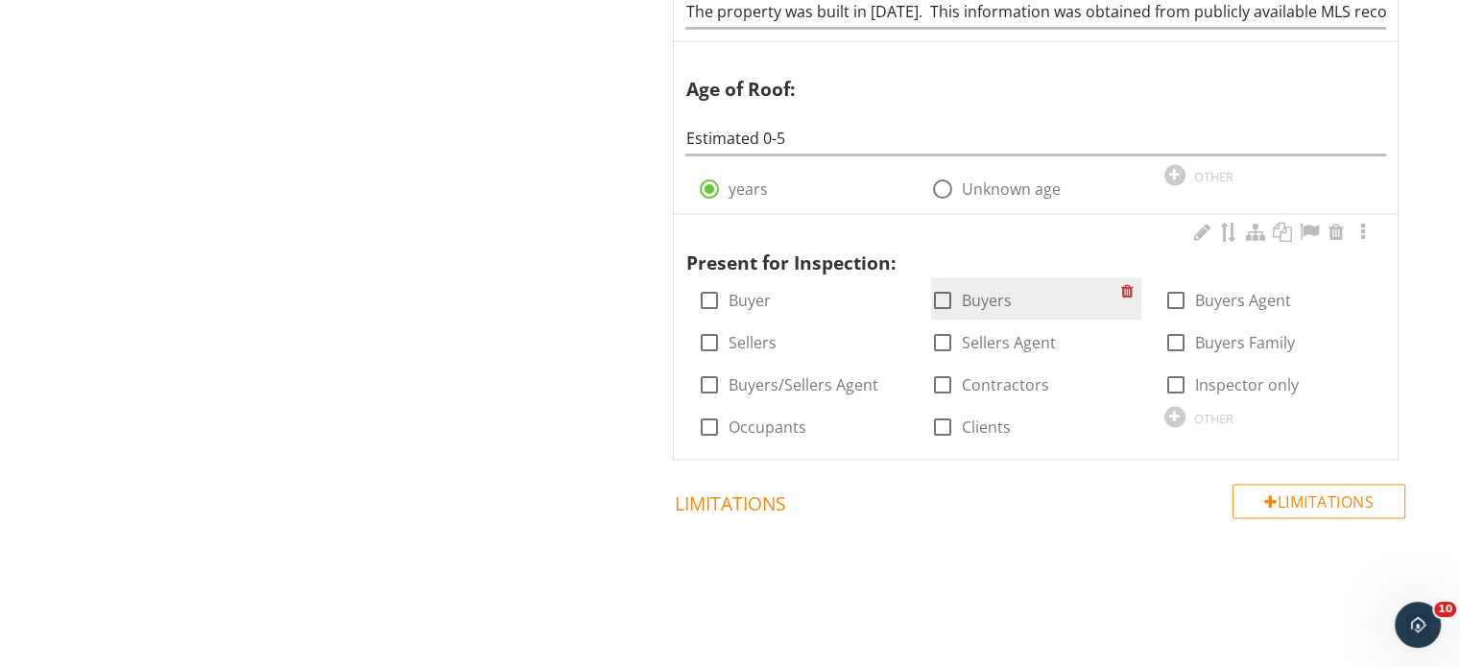
click at [956, 290] on div at bounding box center [942, 300] width 33 height 33
checkbox input "true"
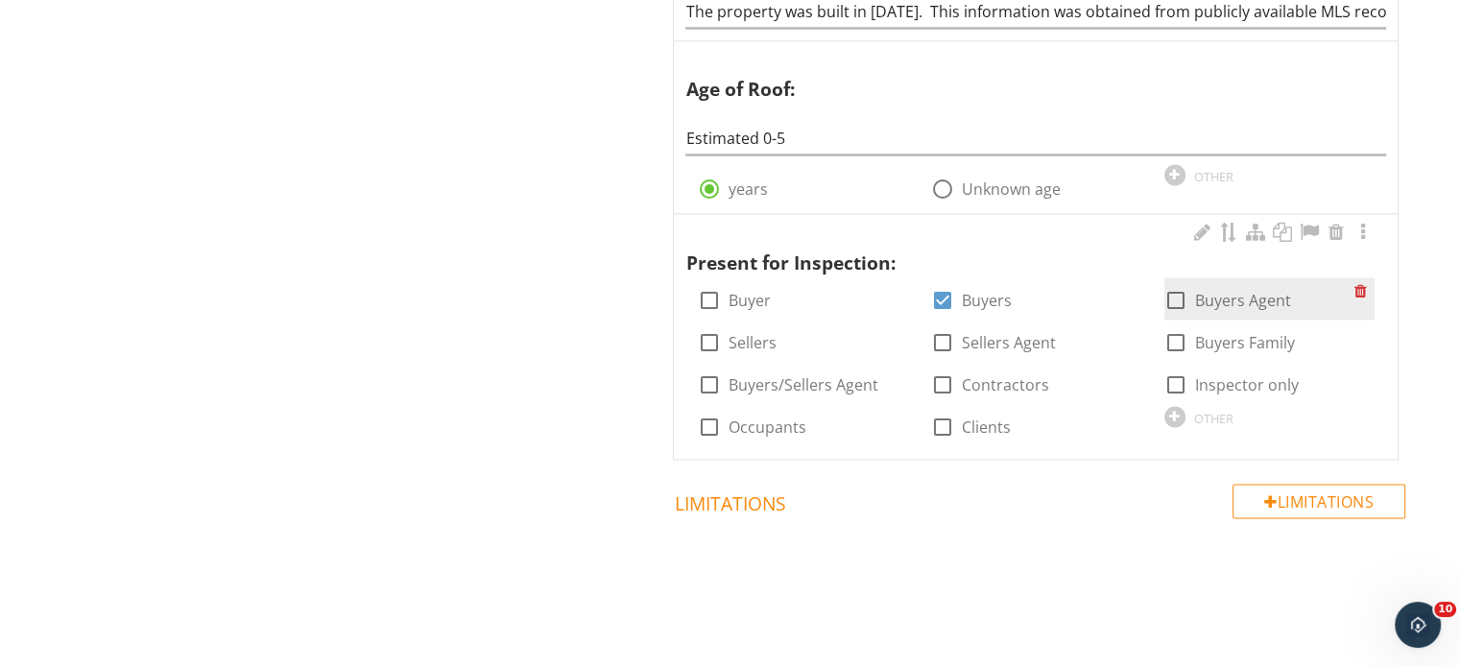
click at [1192, 291] on div "check_box_outline_blank Buyers Agent" at bounding box center [1227, 300] width 127 height 23
click at [1176, 297] on div at bounding box center [1175, 300] width 33 height 33
checkbox input "true"
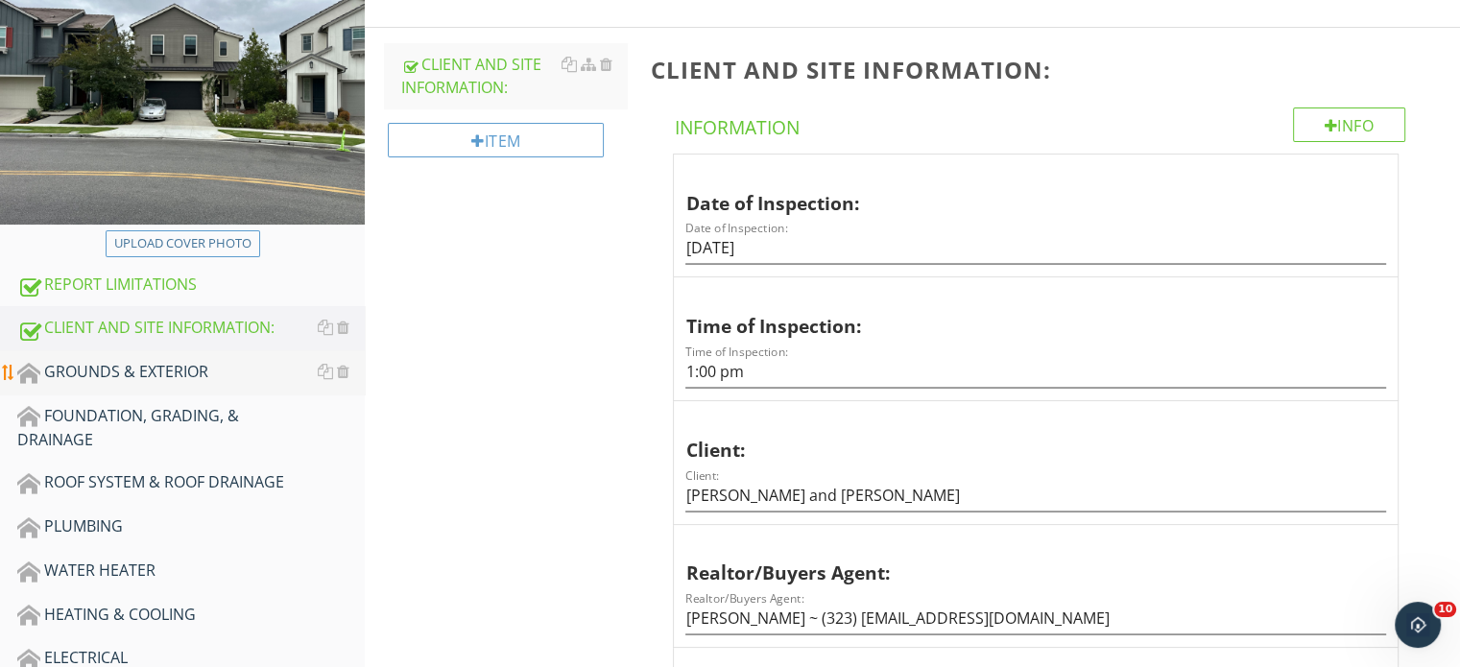
scroll to position [384, 0]
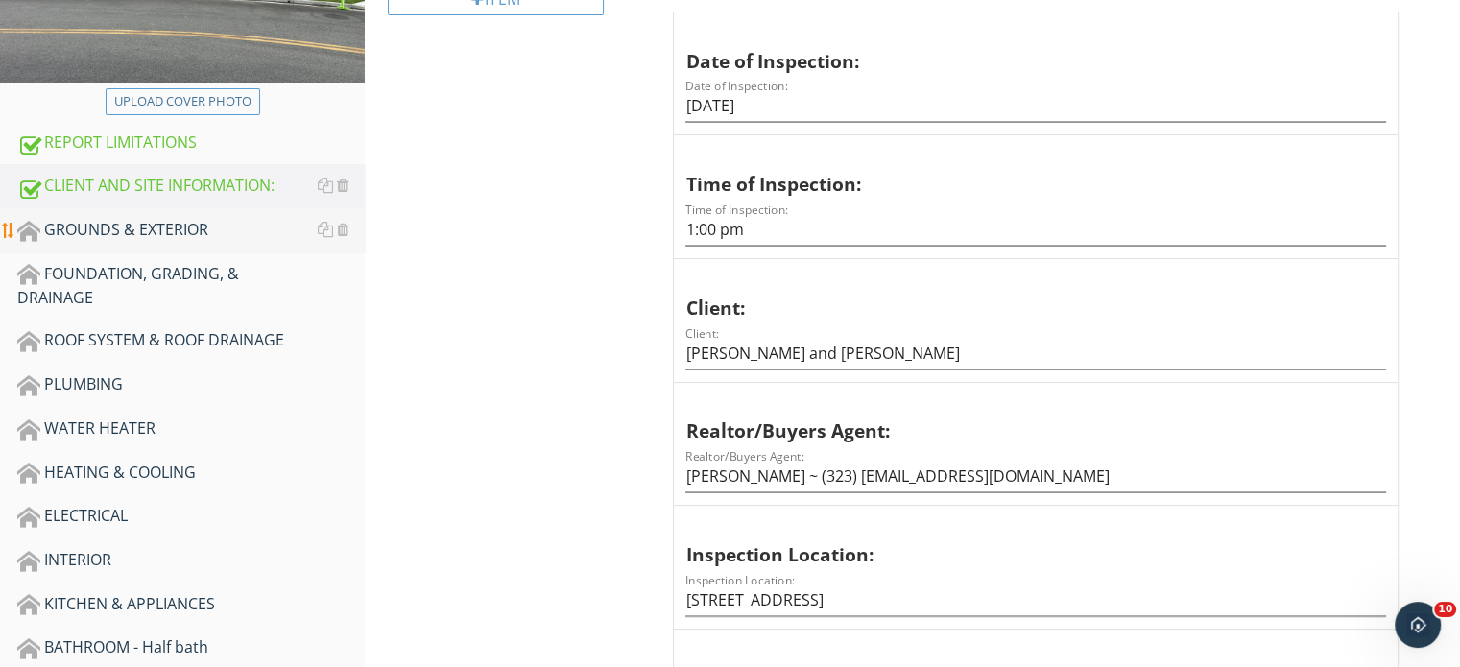
click at [130, 236] on div "GROUNDS & EXTERIOR" at bounding box center [190, 230] width 347 height 25
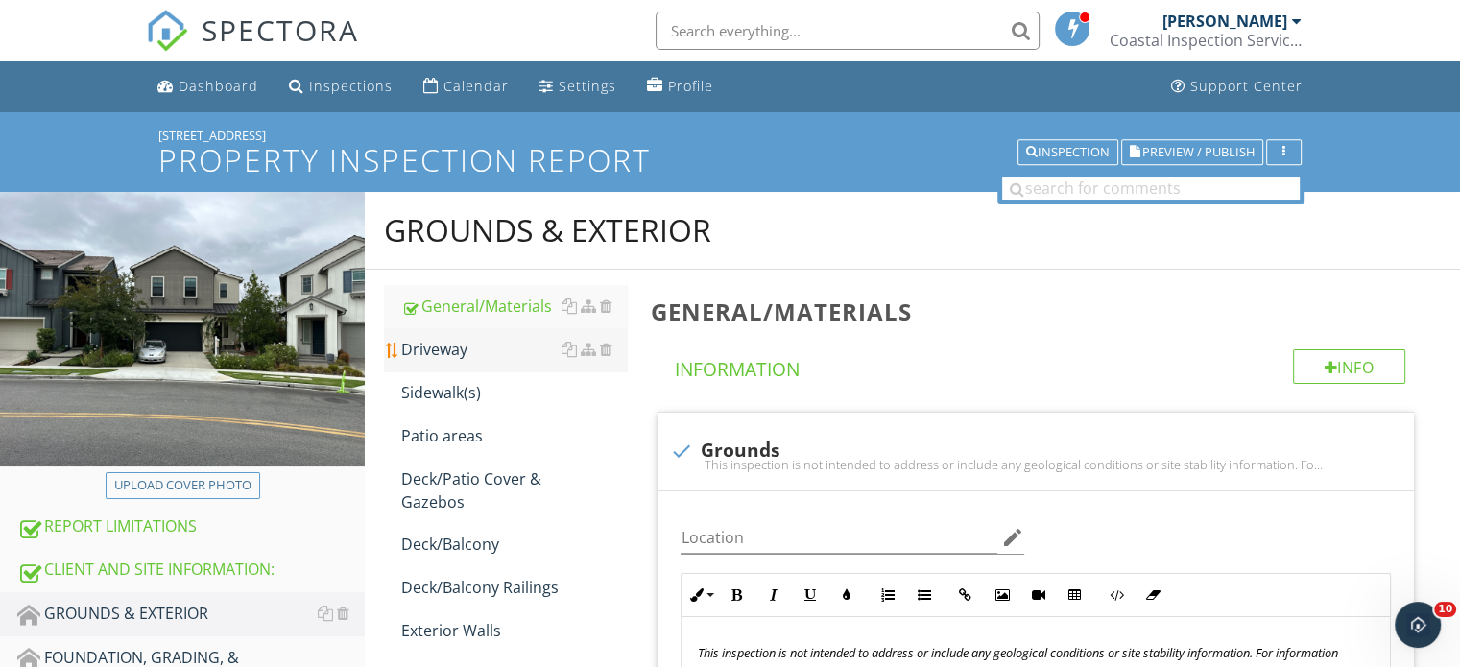
click at [438, 356] on div "Driveway" at bounding box center [513, 349] width 225 height 23
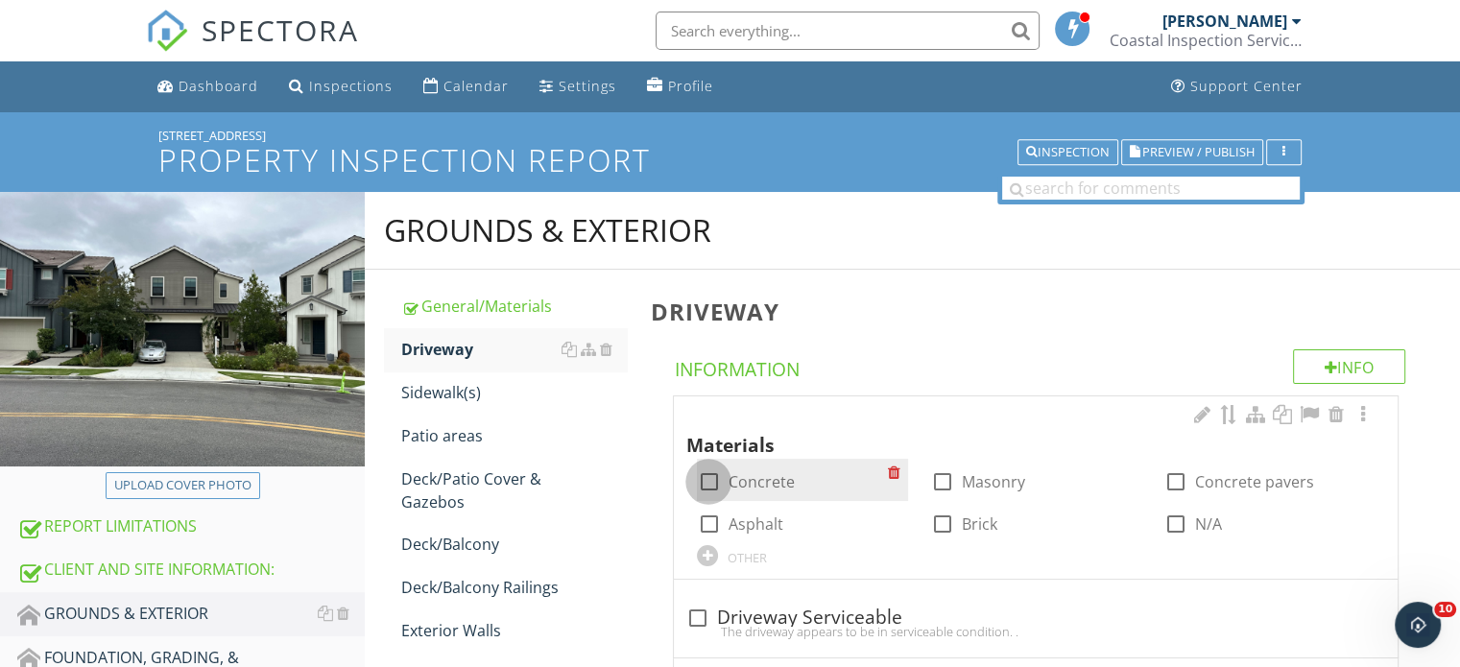
click at [718, 483] on div at bounding box center [708, 481] width 33 height 33
checkbox input "true"
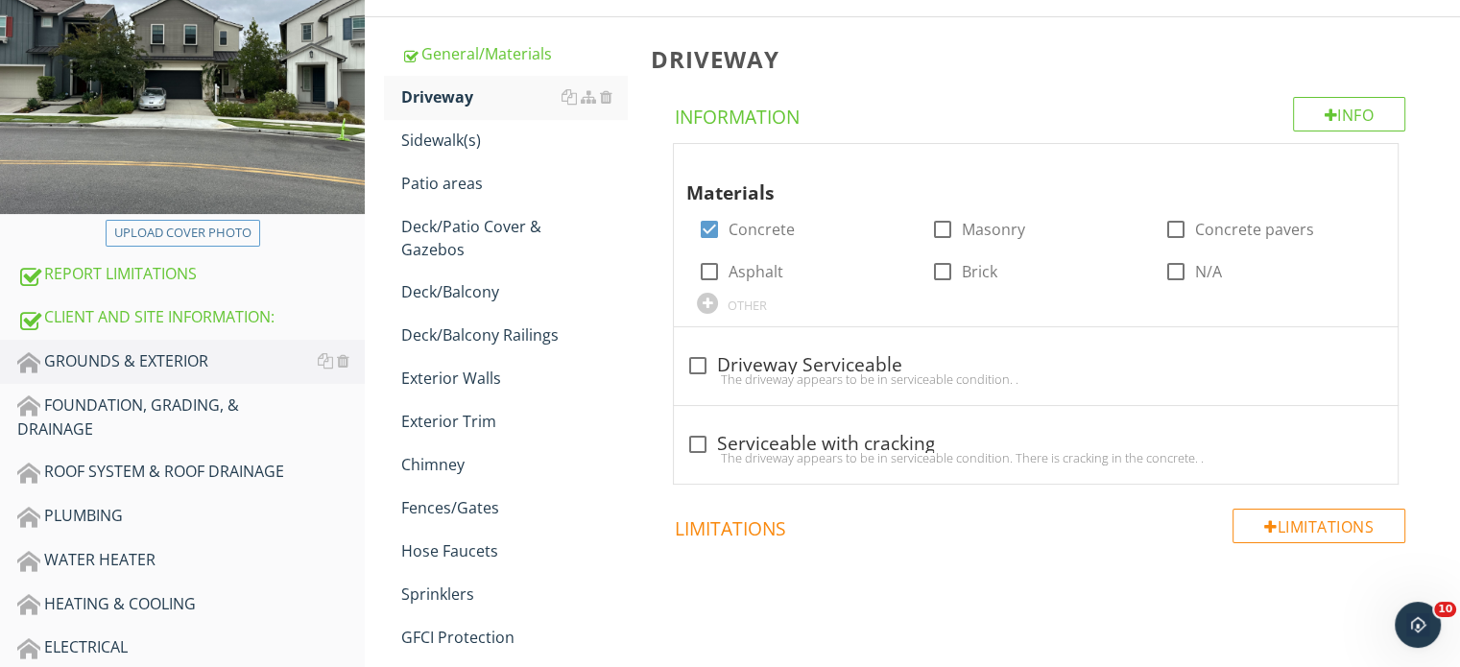
scroll to position [384, 0]
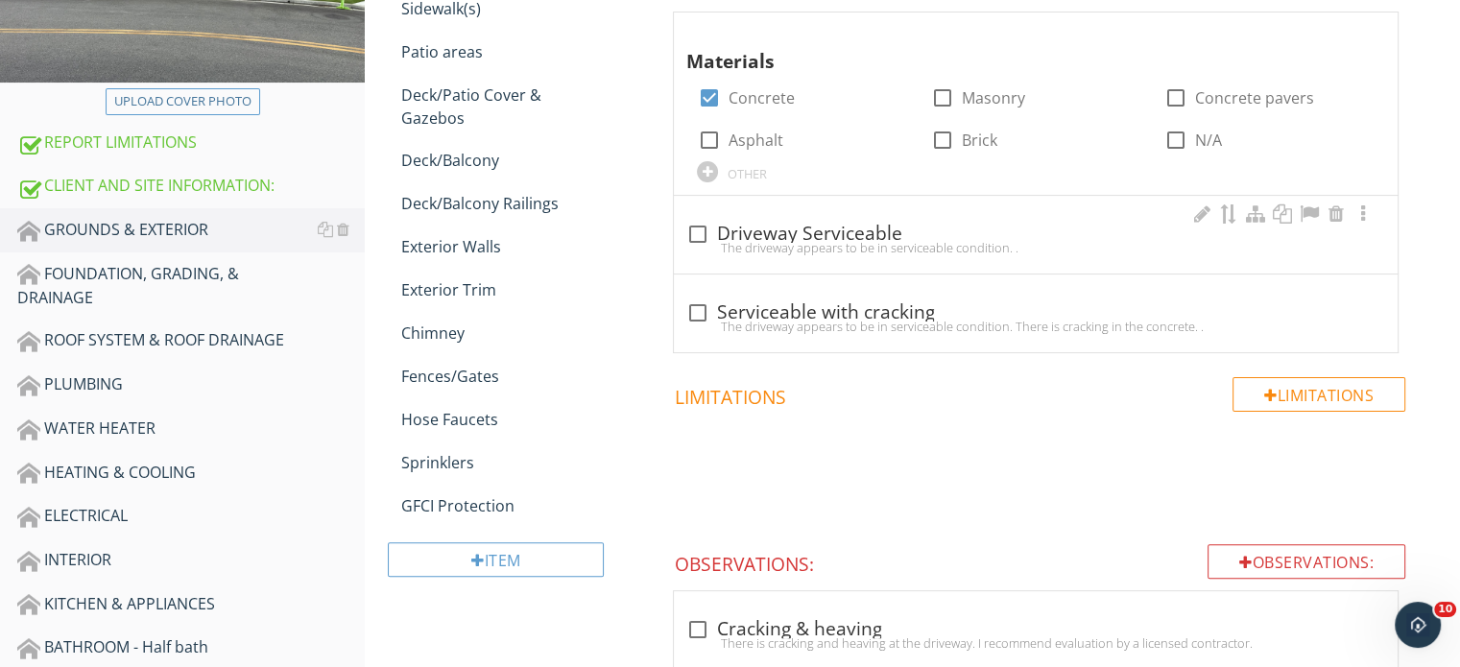
click at [699, 223] on div at bounding box center [696, 234] width 33 height 33
checkbox input "true"
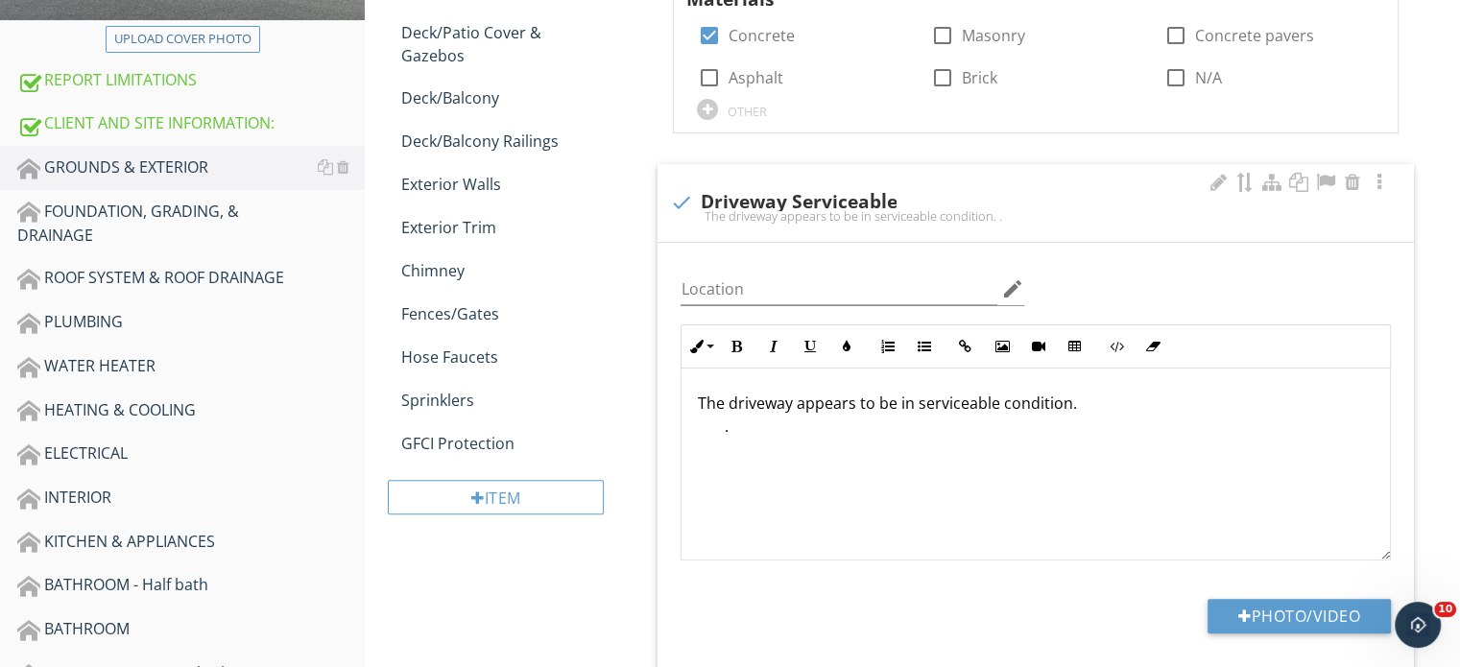
scroll to position [480, 0]
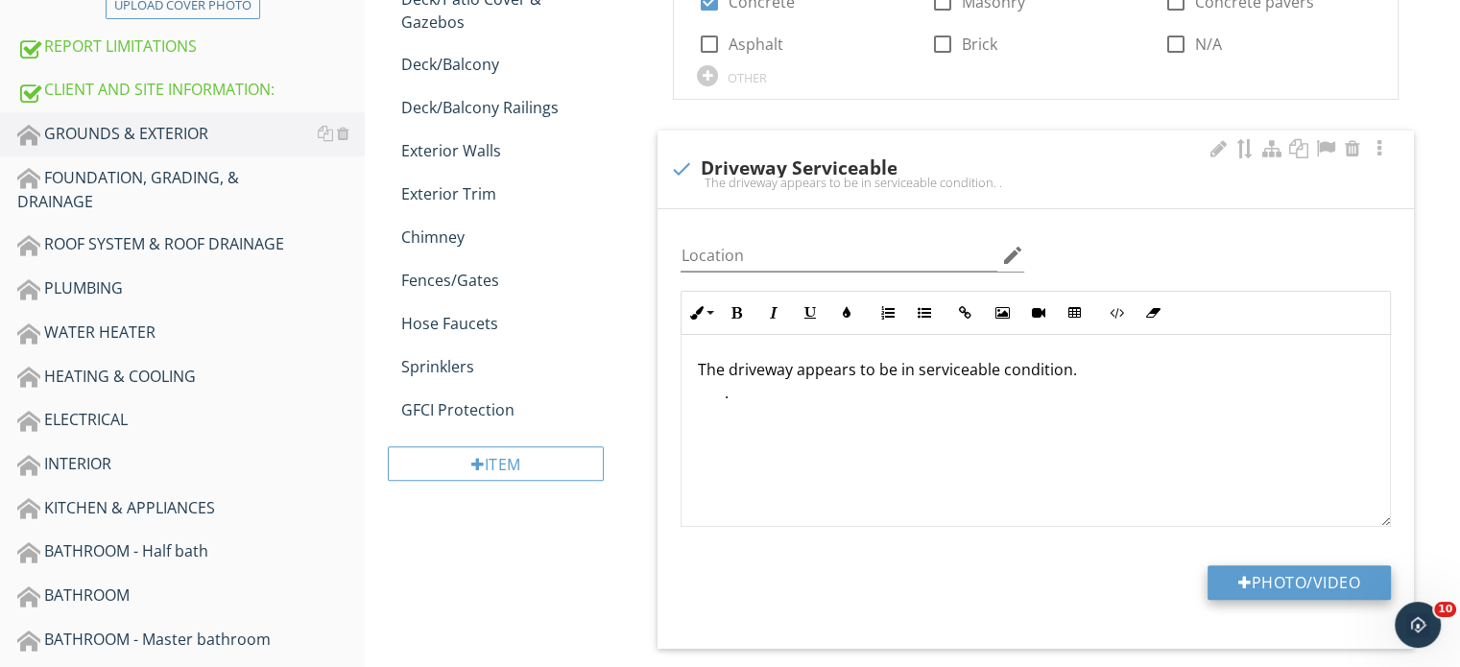
click at [1238, 578] on div at bounding box center [1244, 582] width 13 height 15
type input "C:\fakepath\IMG_2451.JPG"
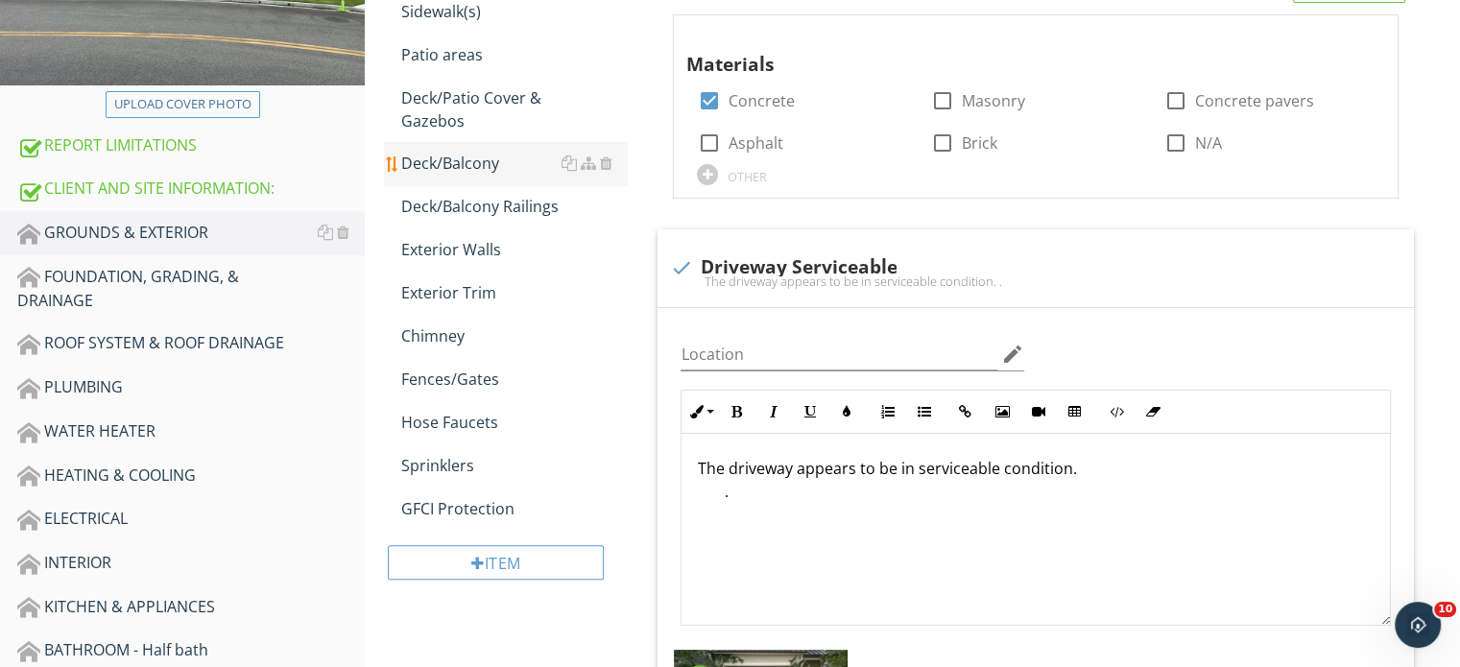
scroll to position [288, 0]
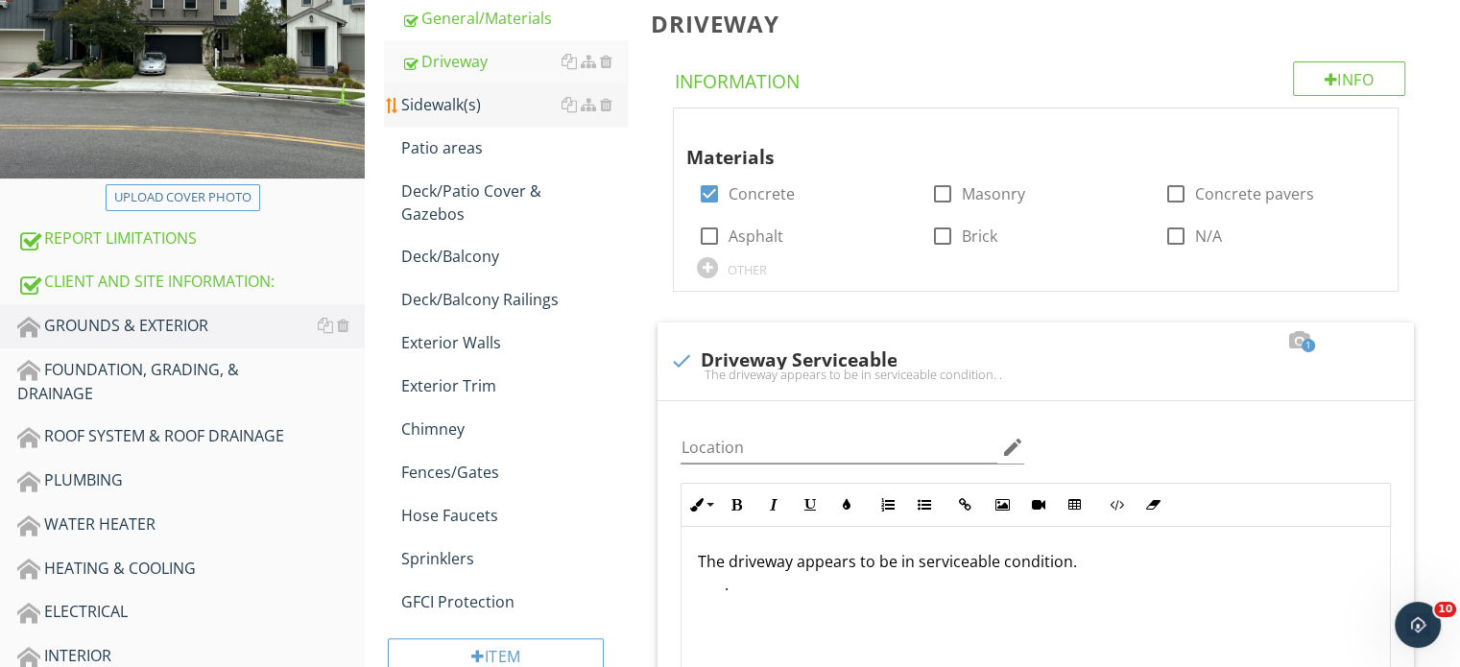
click at [423, 117] on link "Sidewalk(s)" at bounding box center [513, 104] width 225 height 42
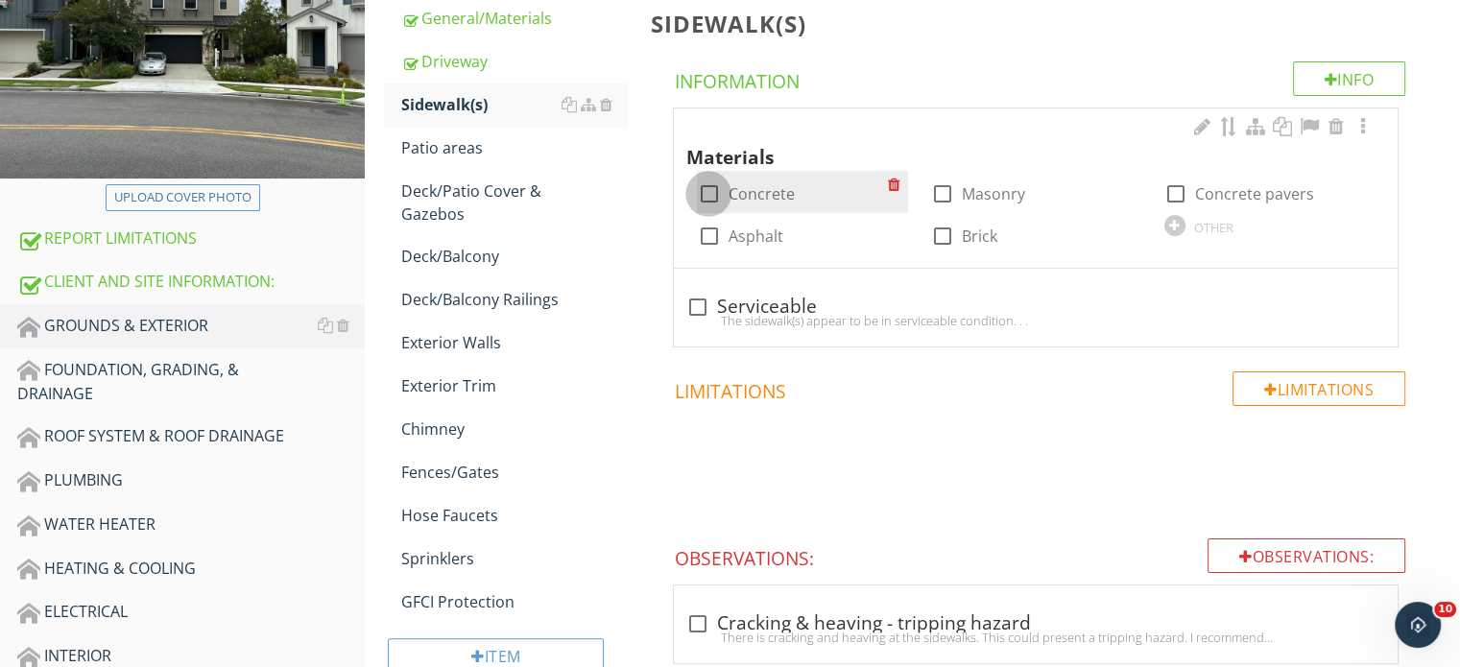
click at [715, 183] on div at bounding box center [708, 194] width 33 height 33
checkbox input "true"
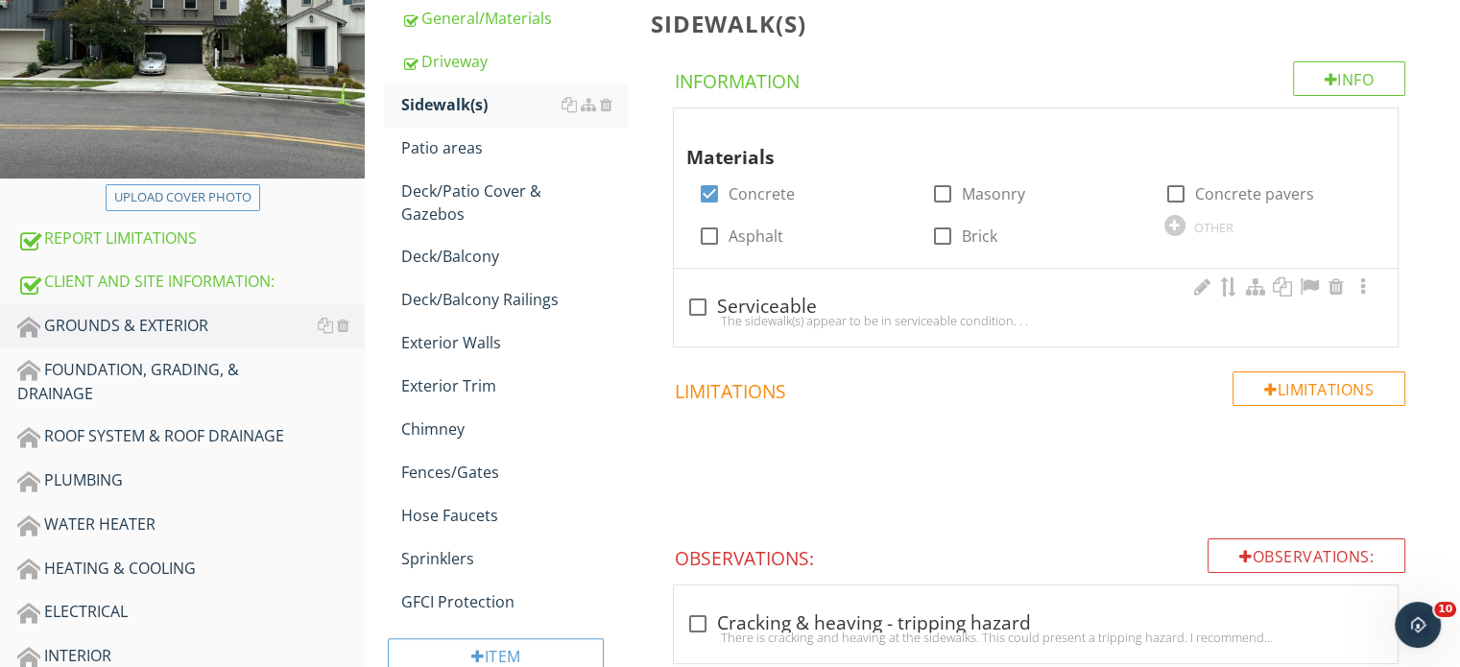
click at [732, 311] on div "check_box_outline_blank Serviceable" at bounding box center [1035, 307] width 700 height 23
checkbox input "true"
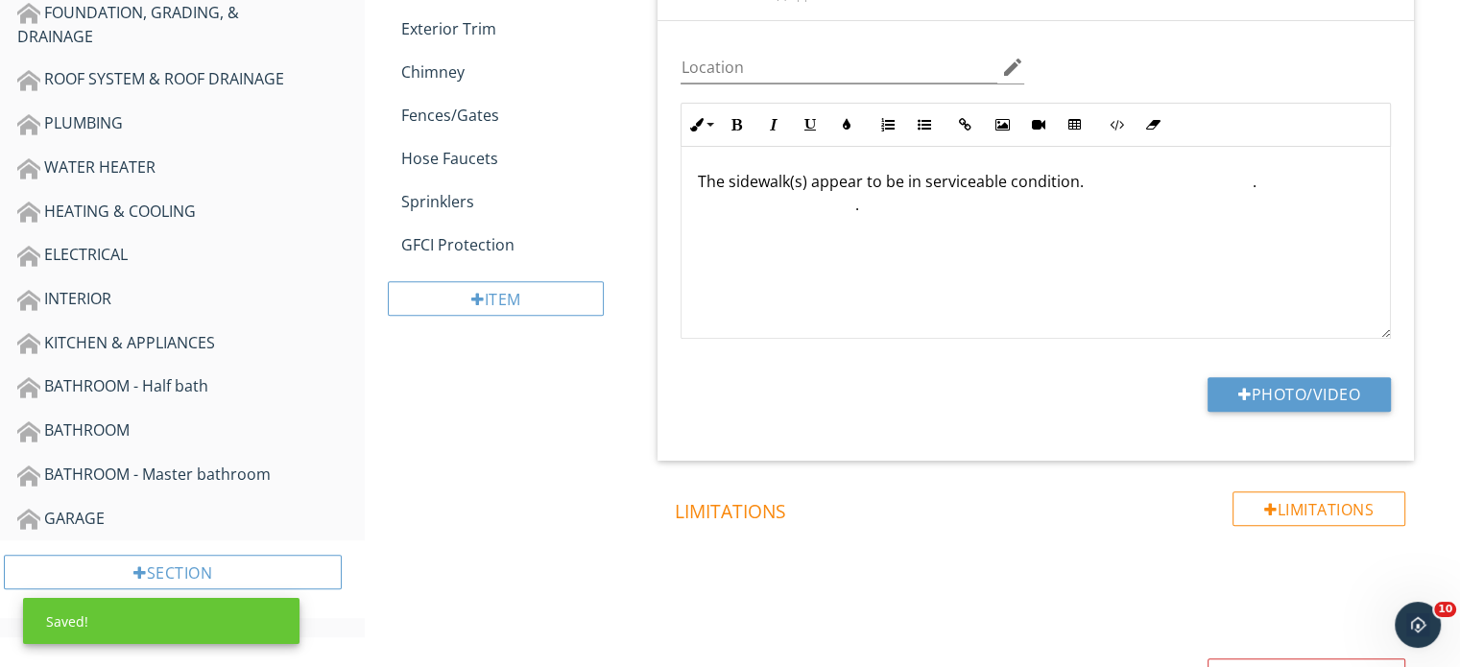
scroll to position [672, 0]
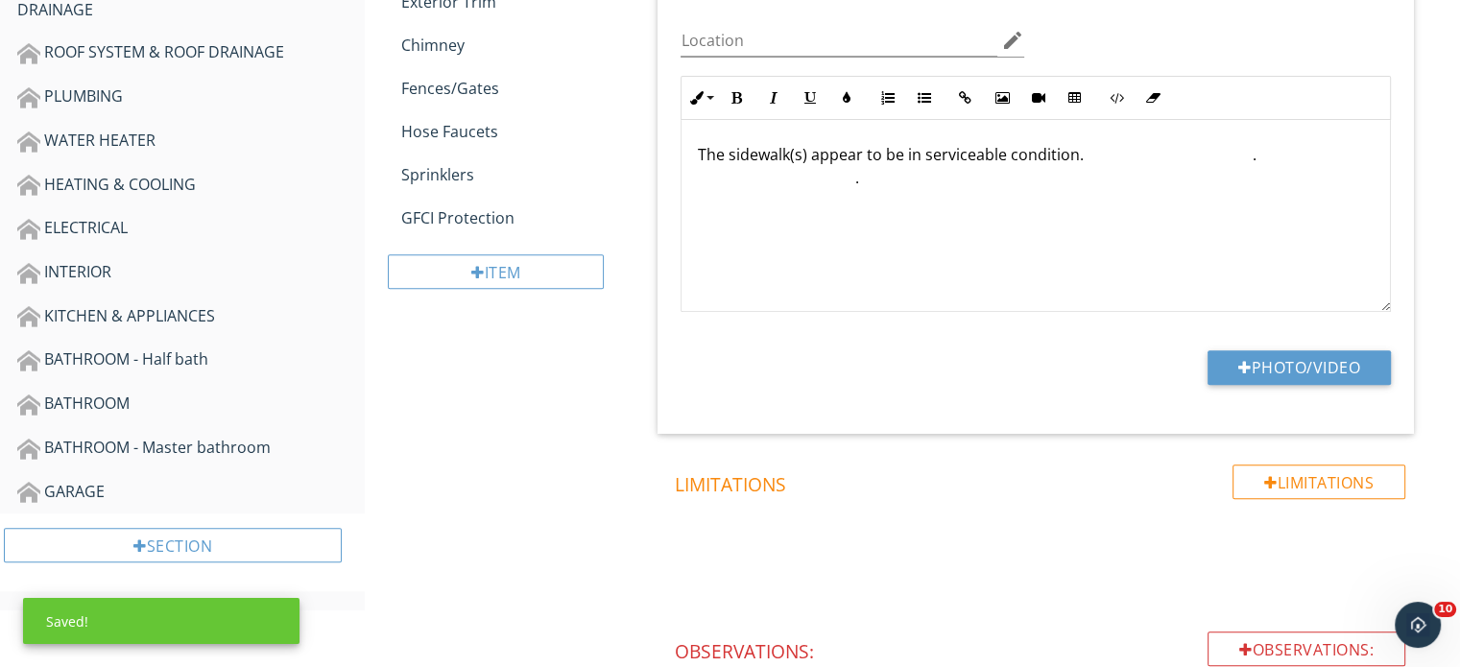
click at [1249, 387] on div "Photo/Video" at bounding box center [1035, 374] width 733 height 49
click at [1247, 381] on button "Photo/Video" at bounding box center [1298, 367] width 183 height 35
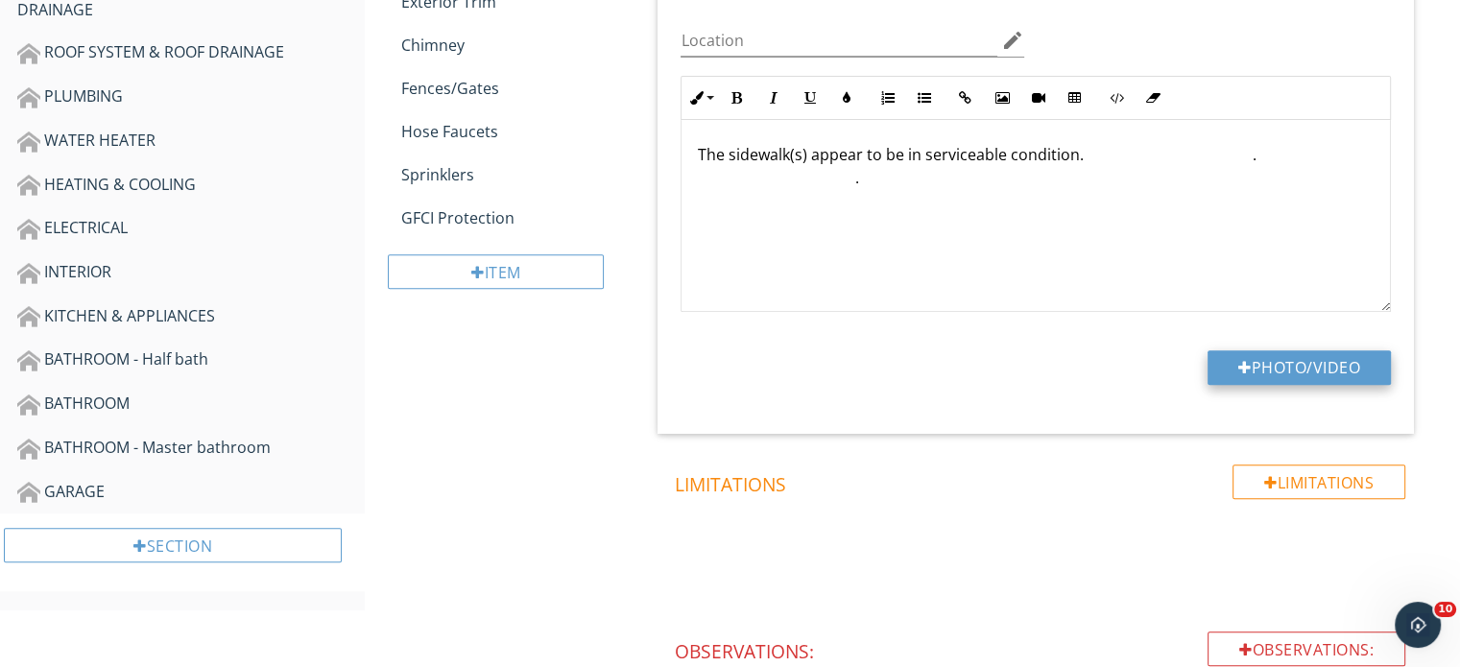
type input "C:\fakepath\IMG_2454.JPG"
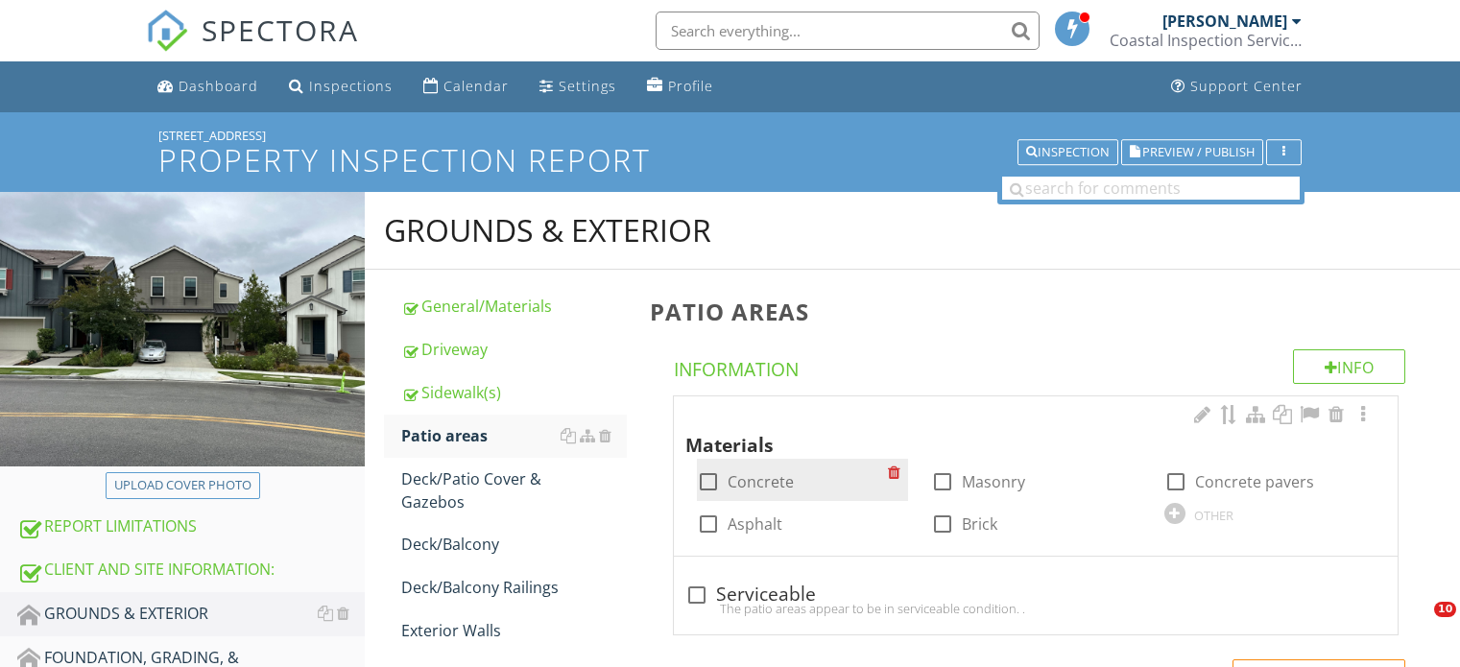
scroll to position [288, 0]
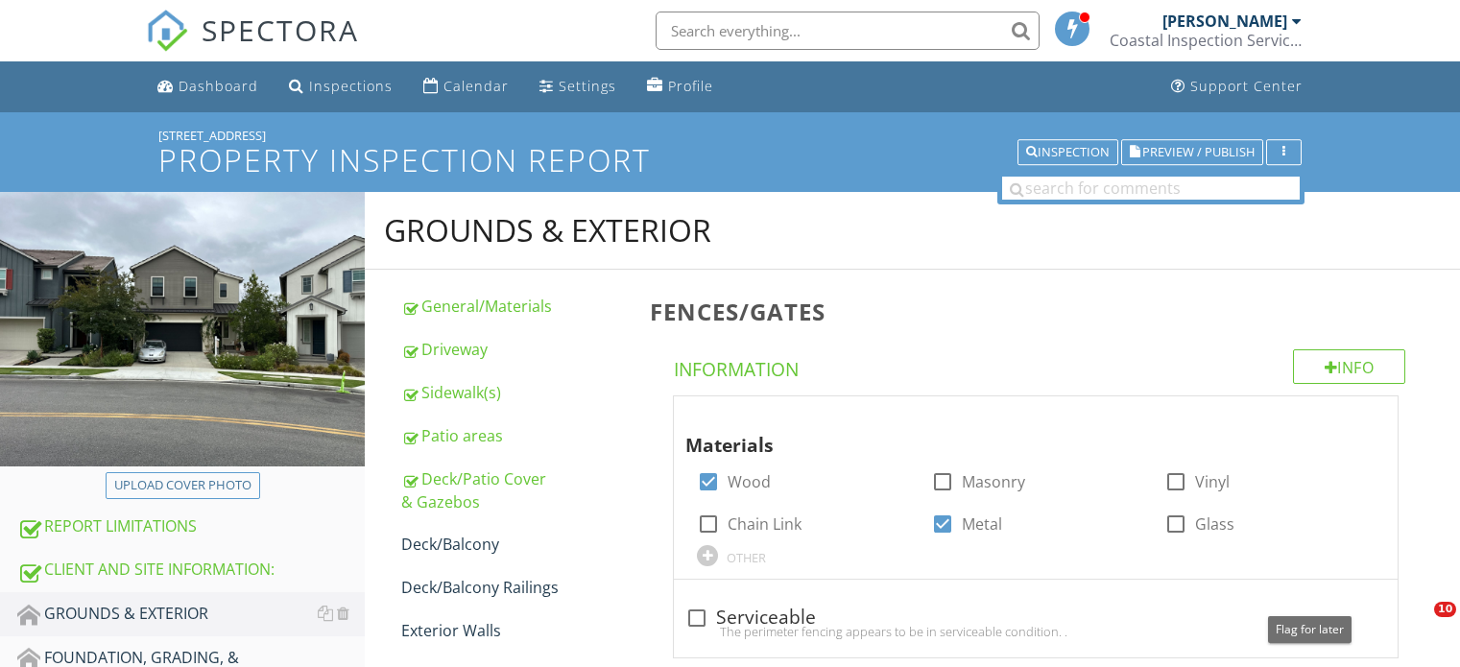
scroll to position [288, 0]
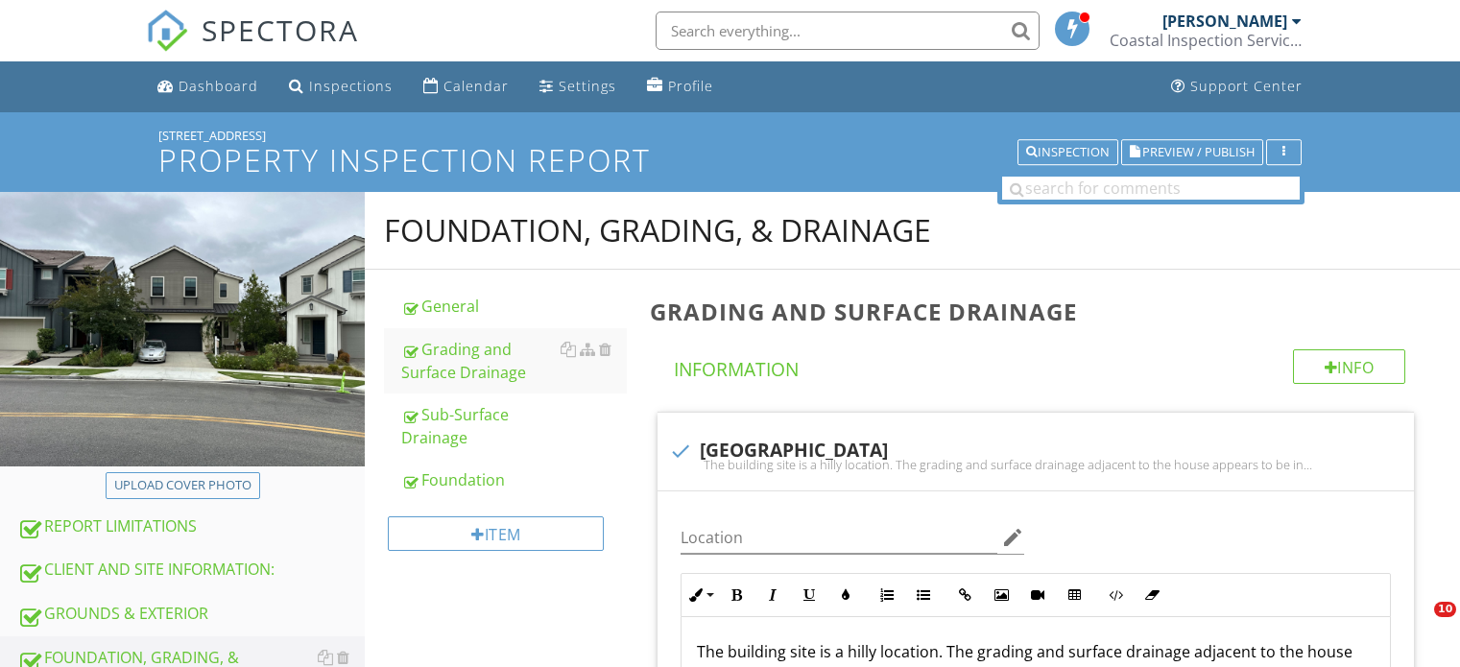
scroll to position [192, 0]
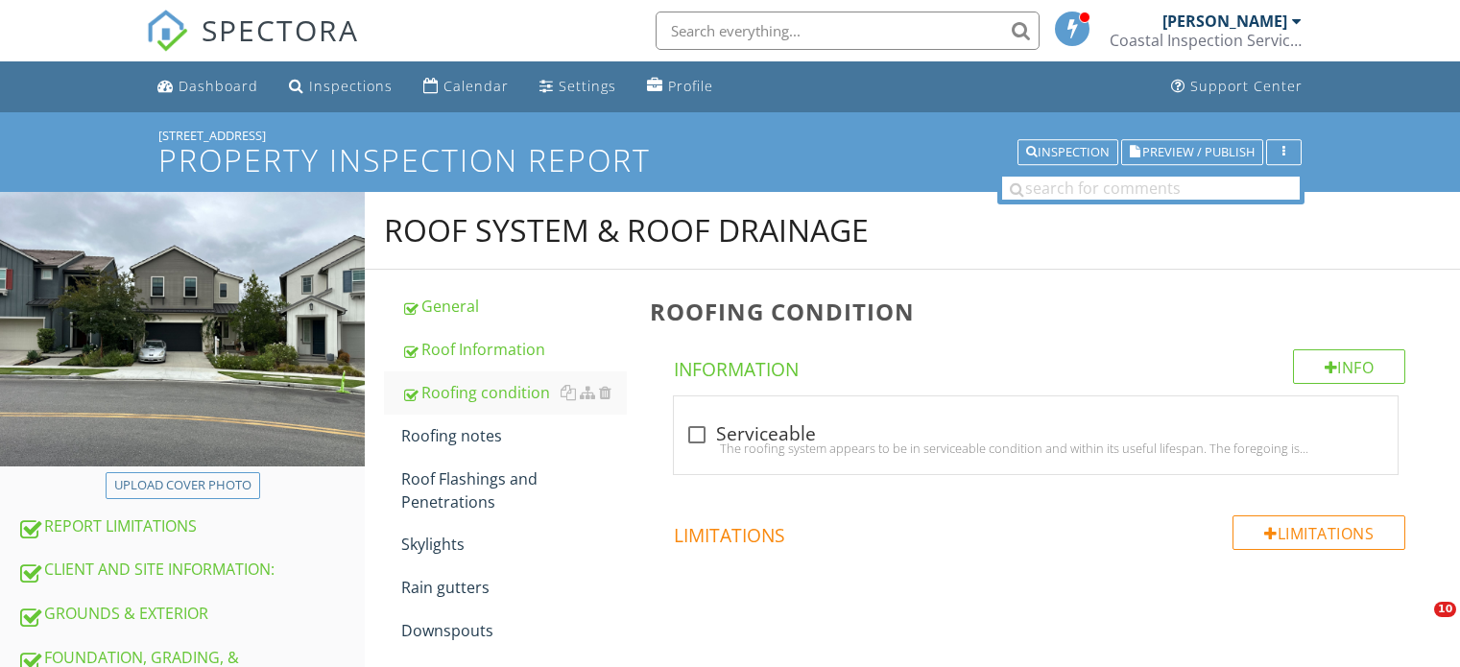
scroll to position [879, 0]
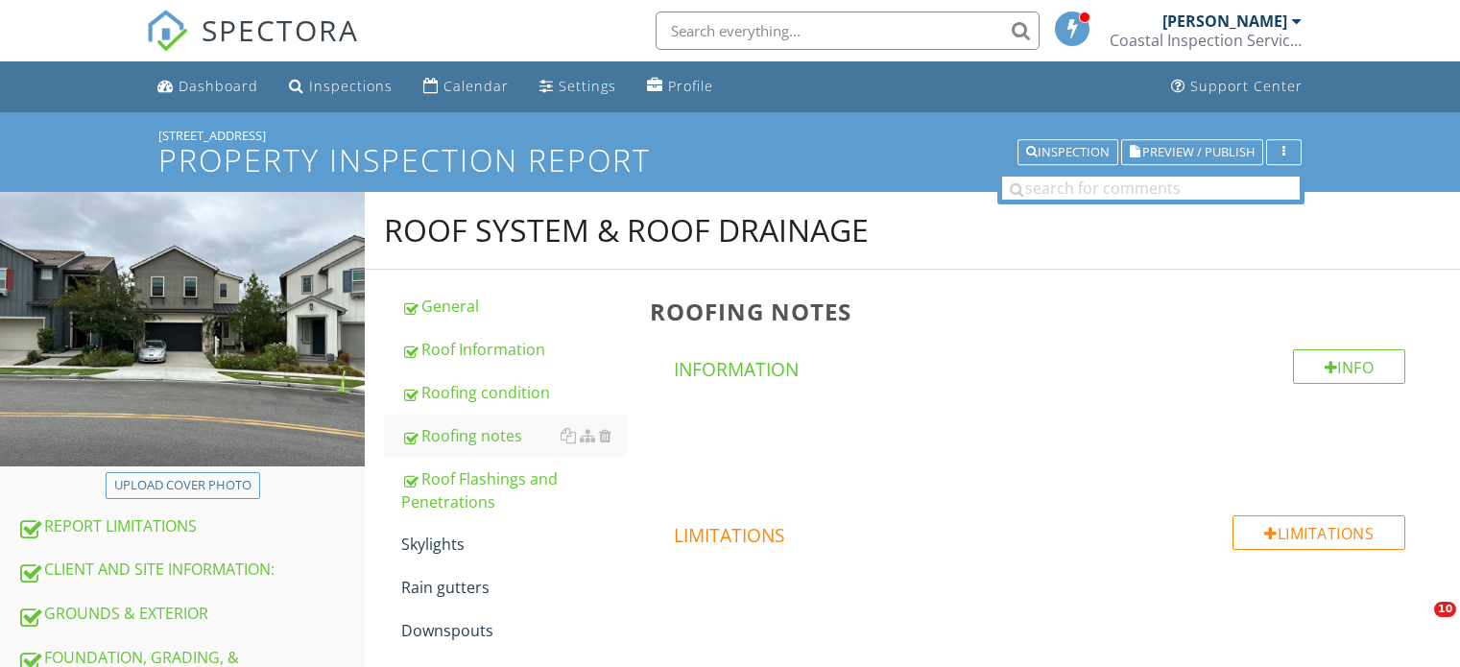
scroll to position [591, 0]
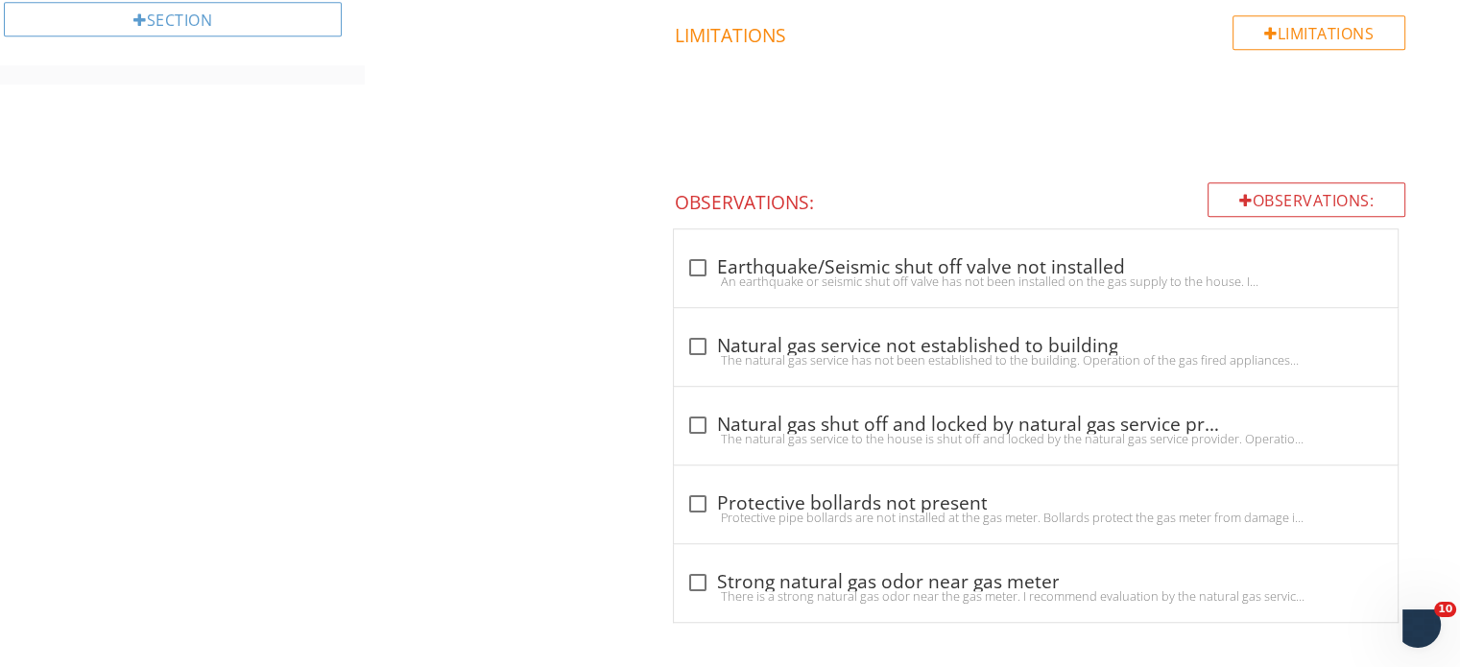
scroll to position [1198, 0]
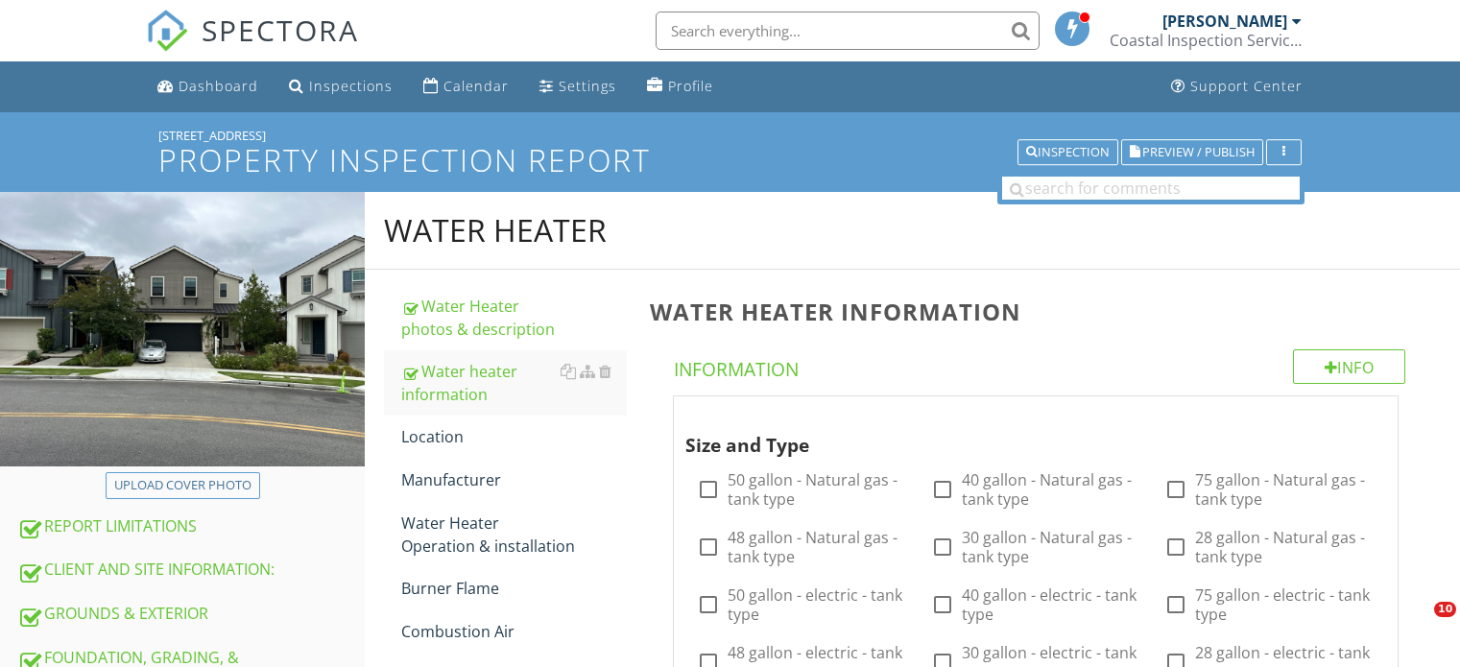
scroll to position [275, 0]
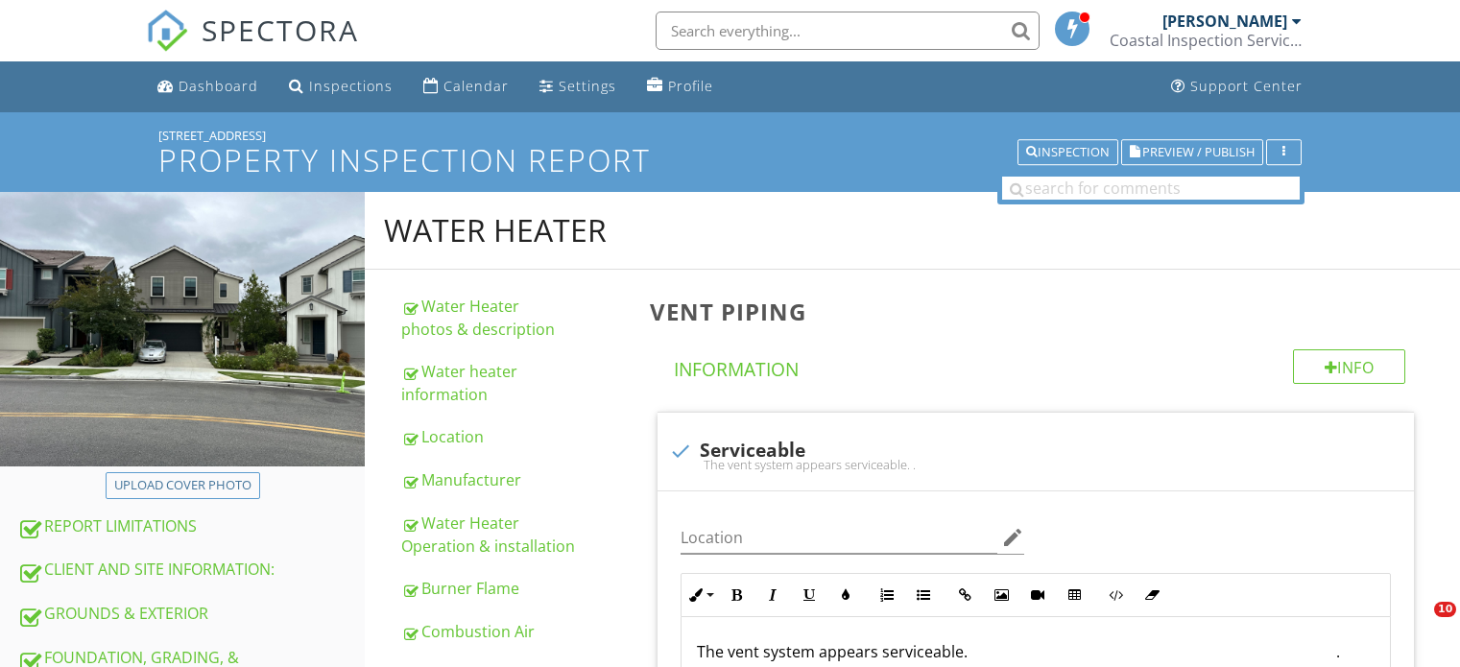
scroll to position [465, 0]
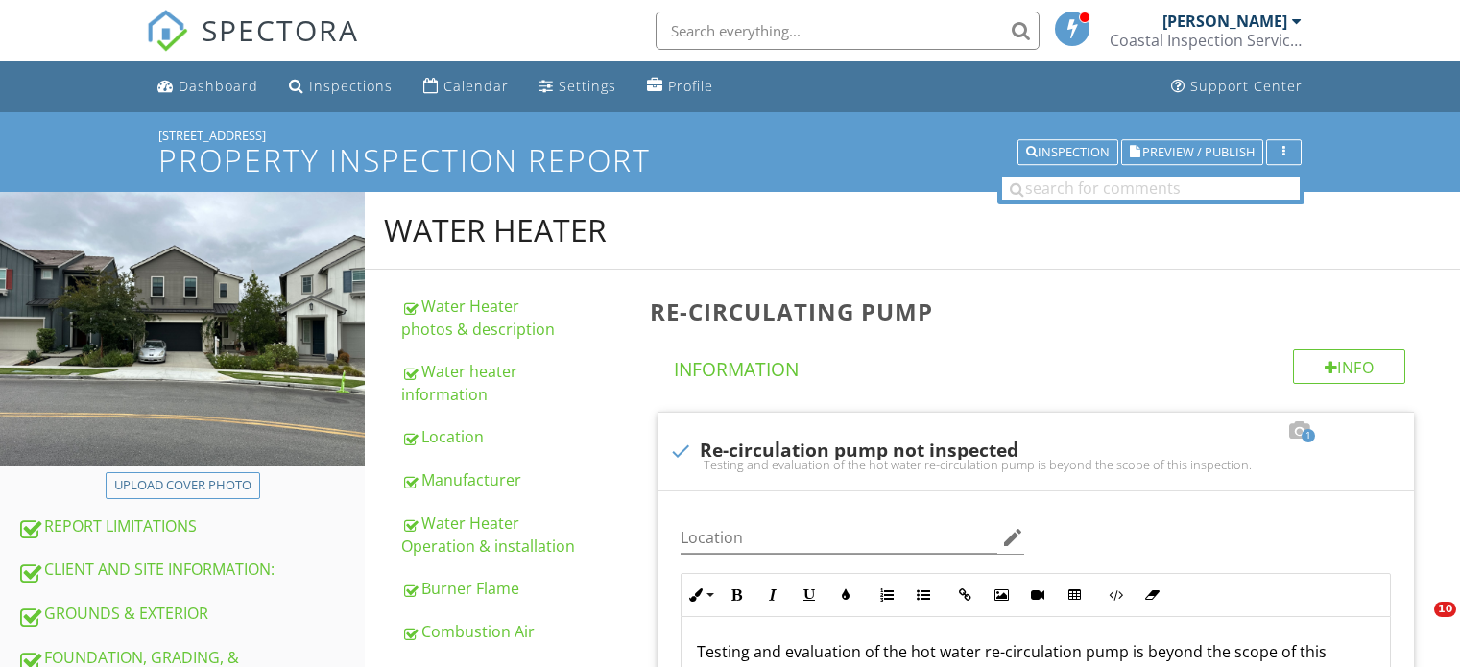
scroll to position [369, 0]
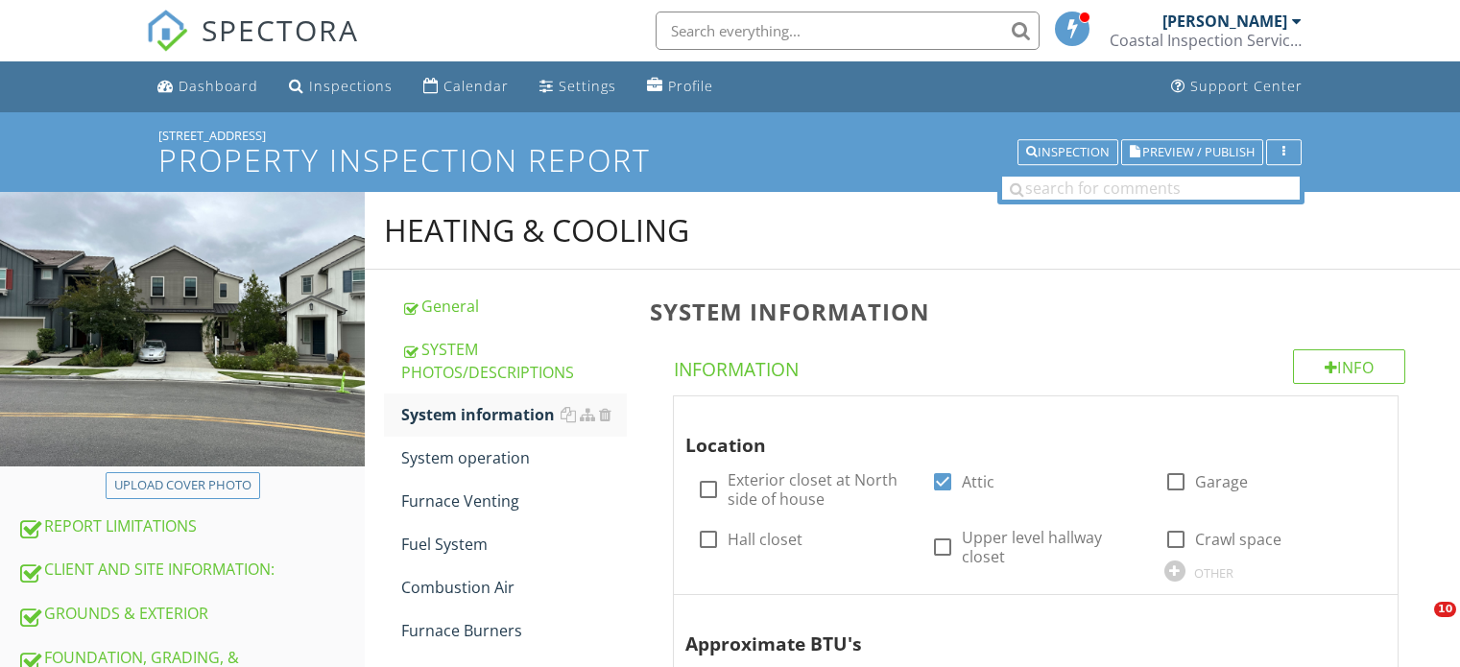
scroll to position [192, 0]
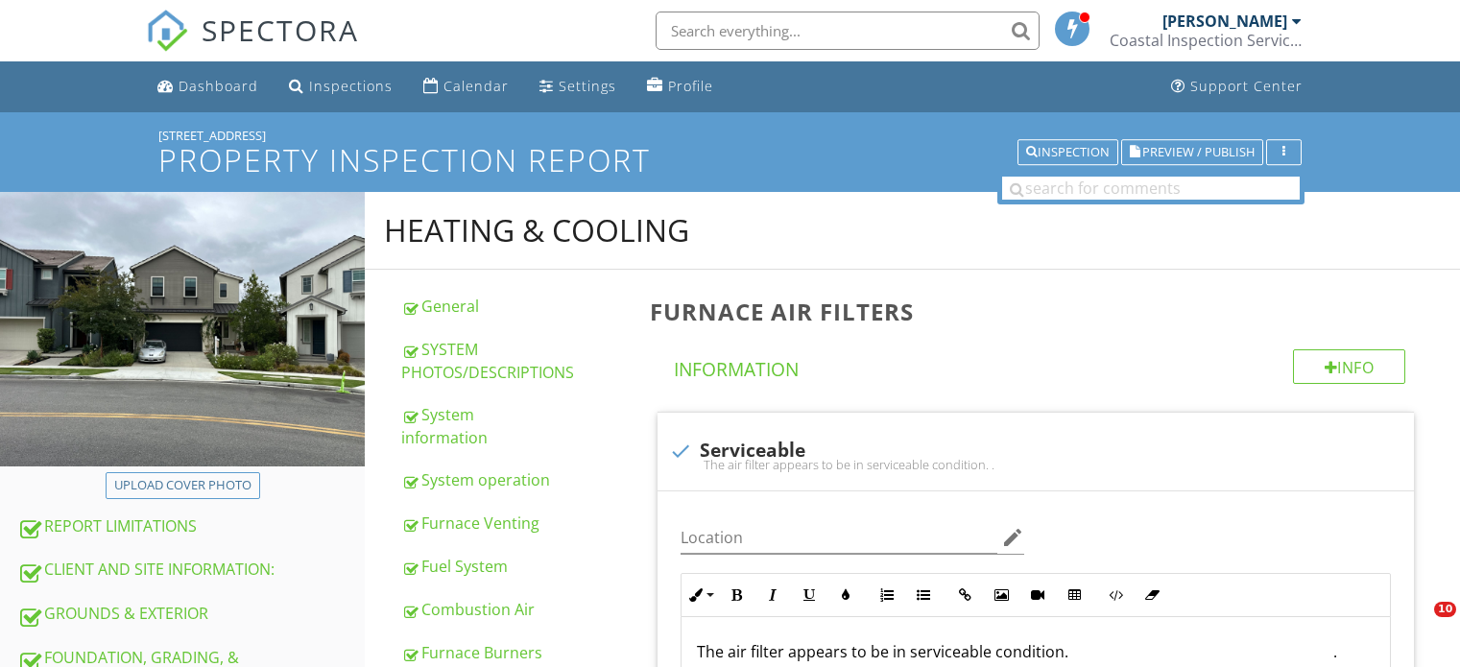
scroll to position [768, 0]
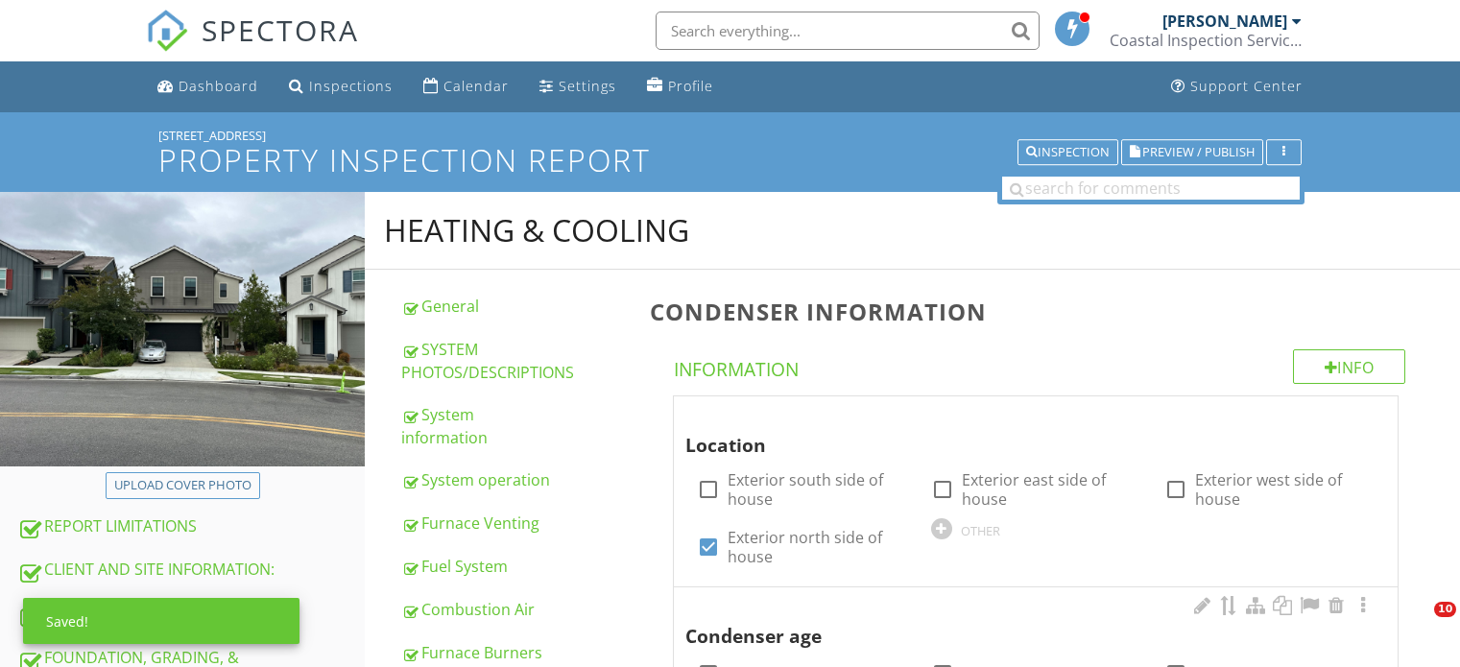
scroll to position [576, 0]
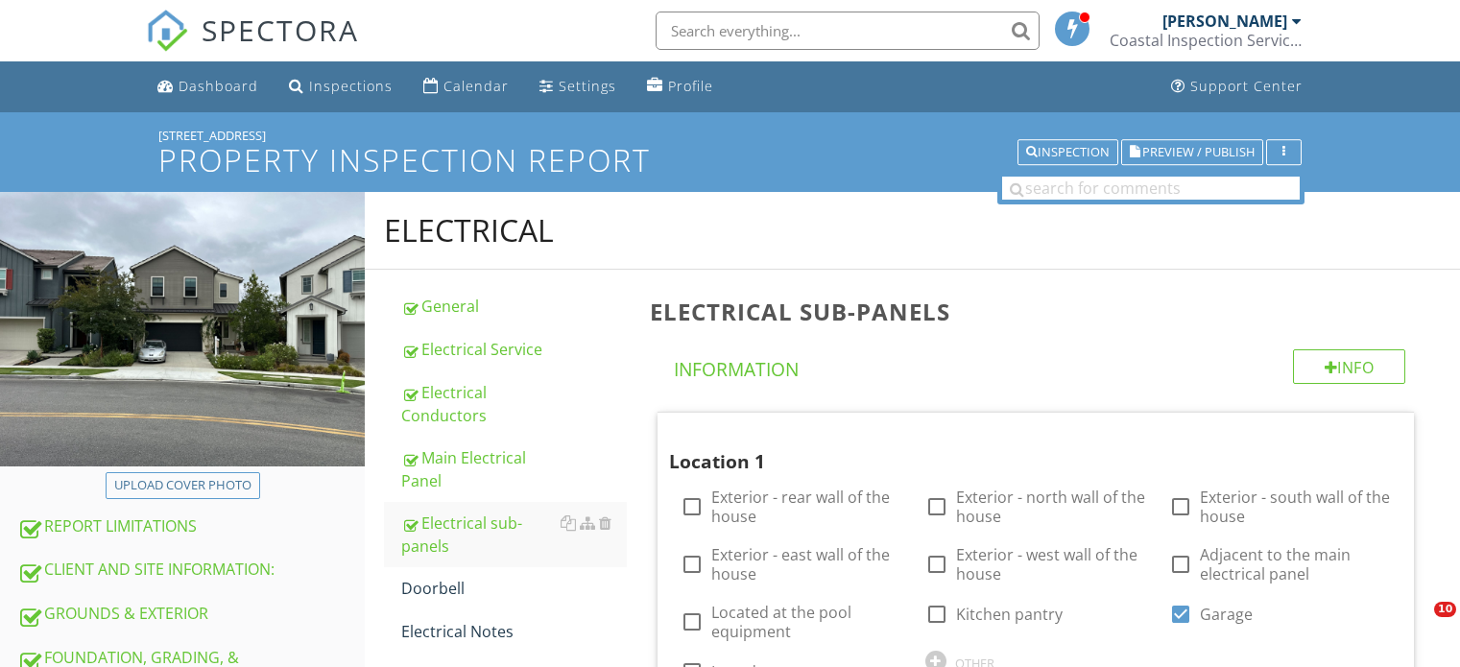
scroll to position [553, 0]
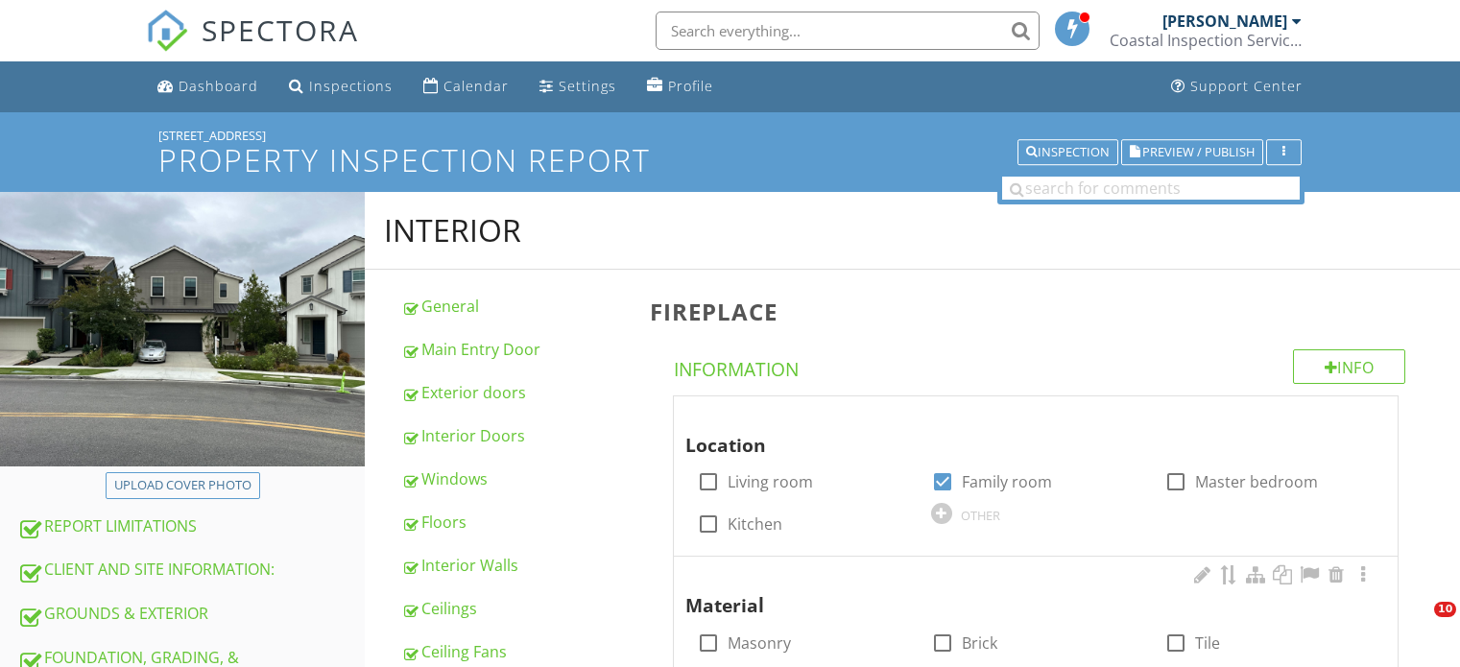
scroll to position [417, 0]
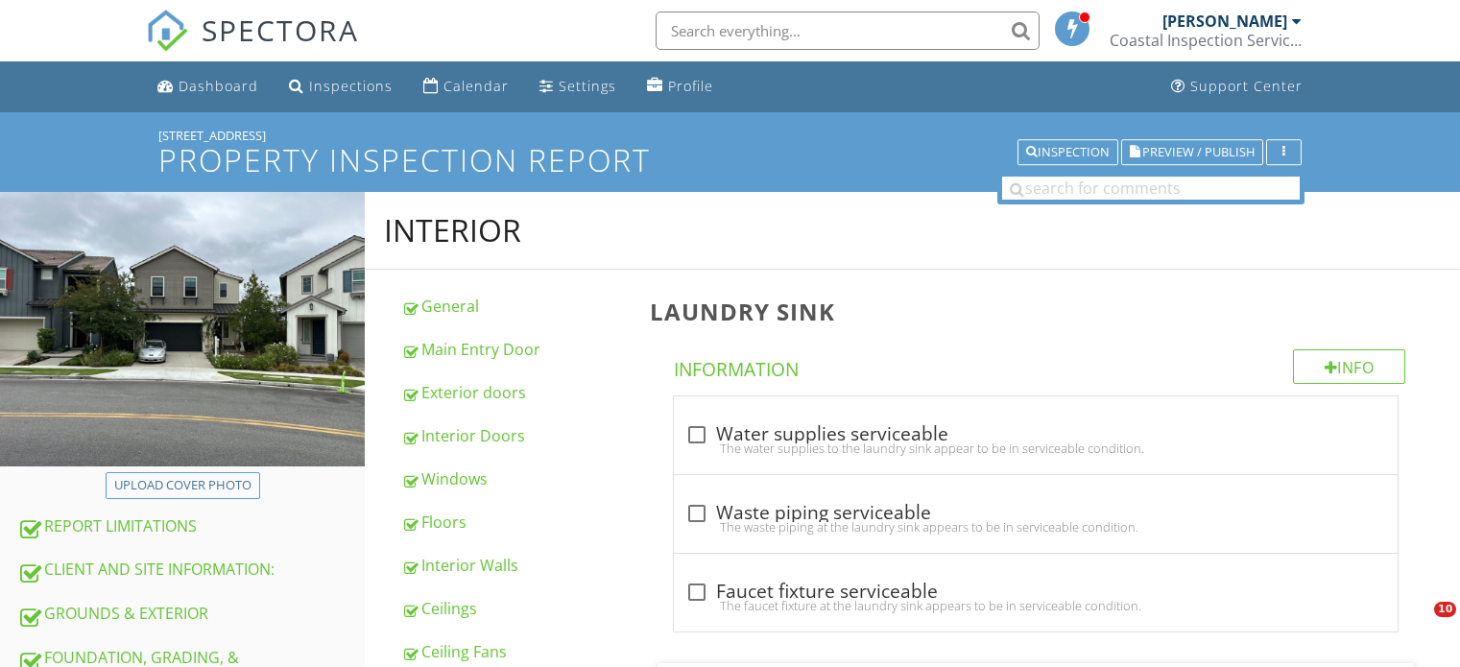
scroll to position [801, 0]
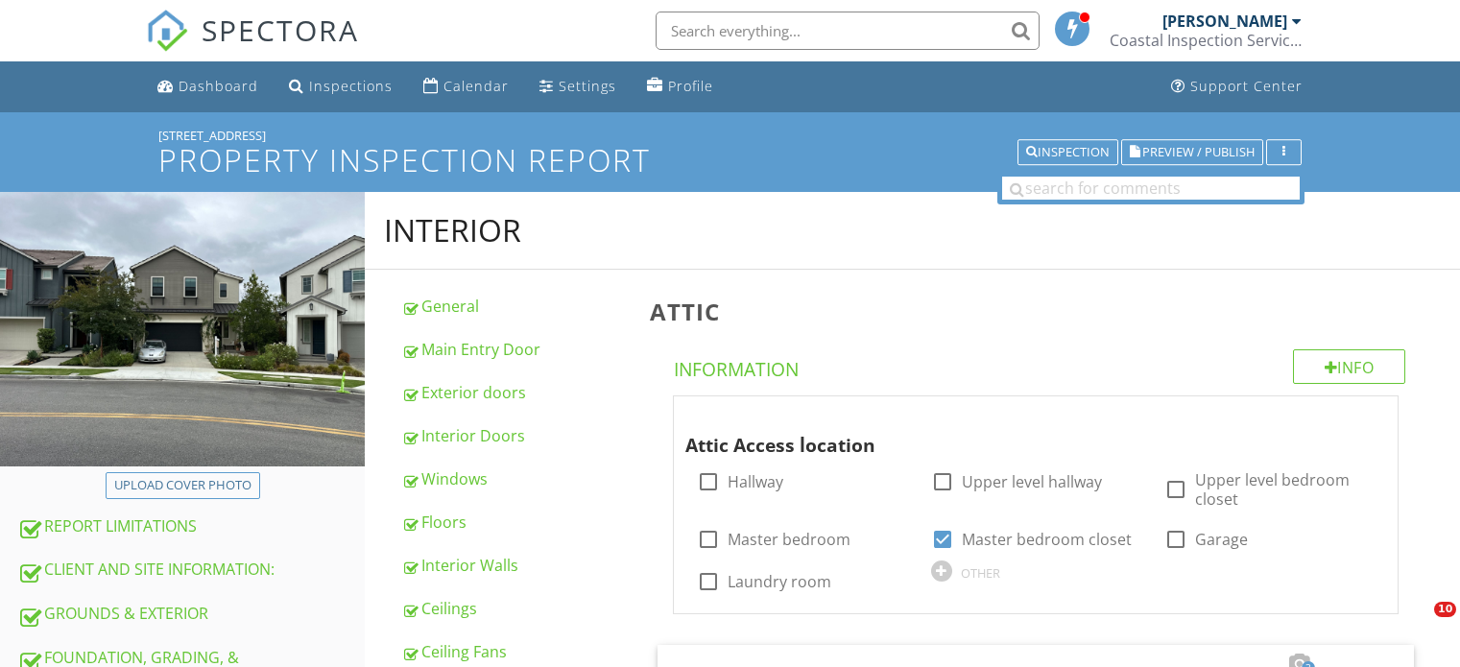
scroll to position [897, 0]
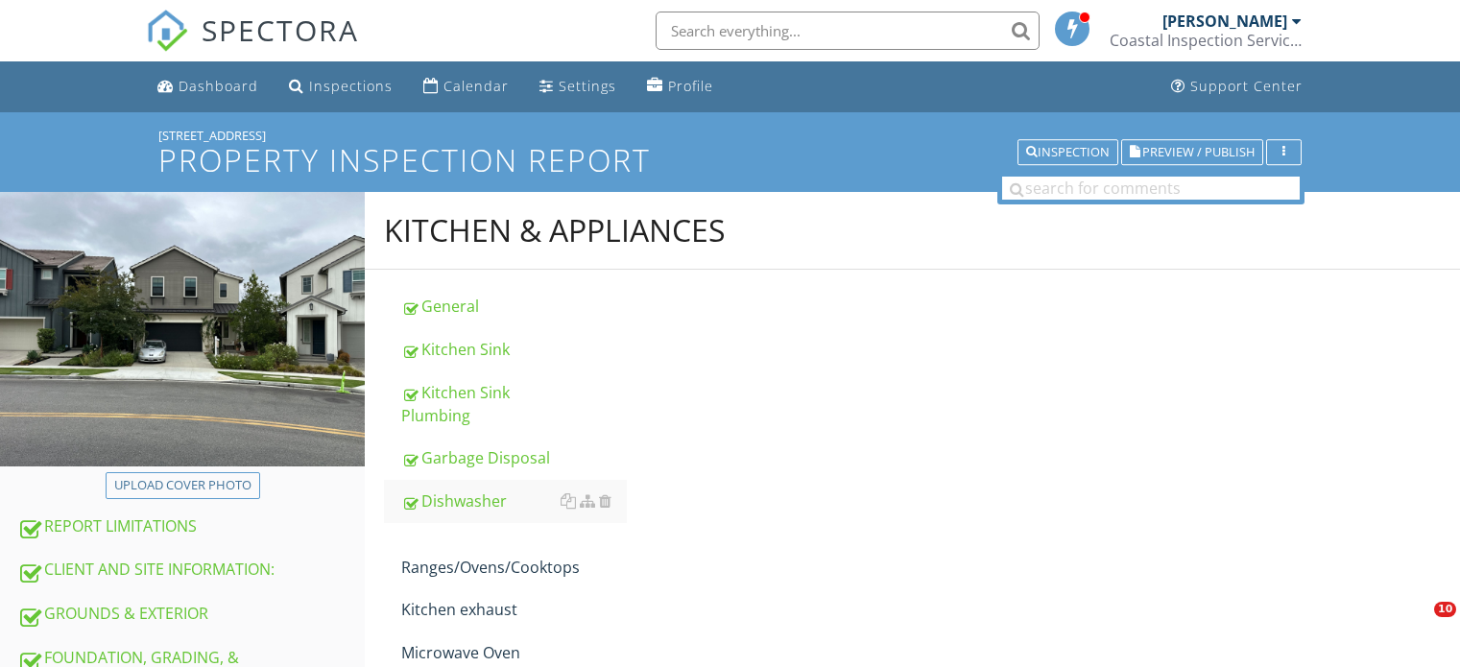
scroll to position [361, 0]
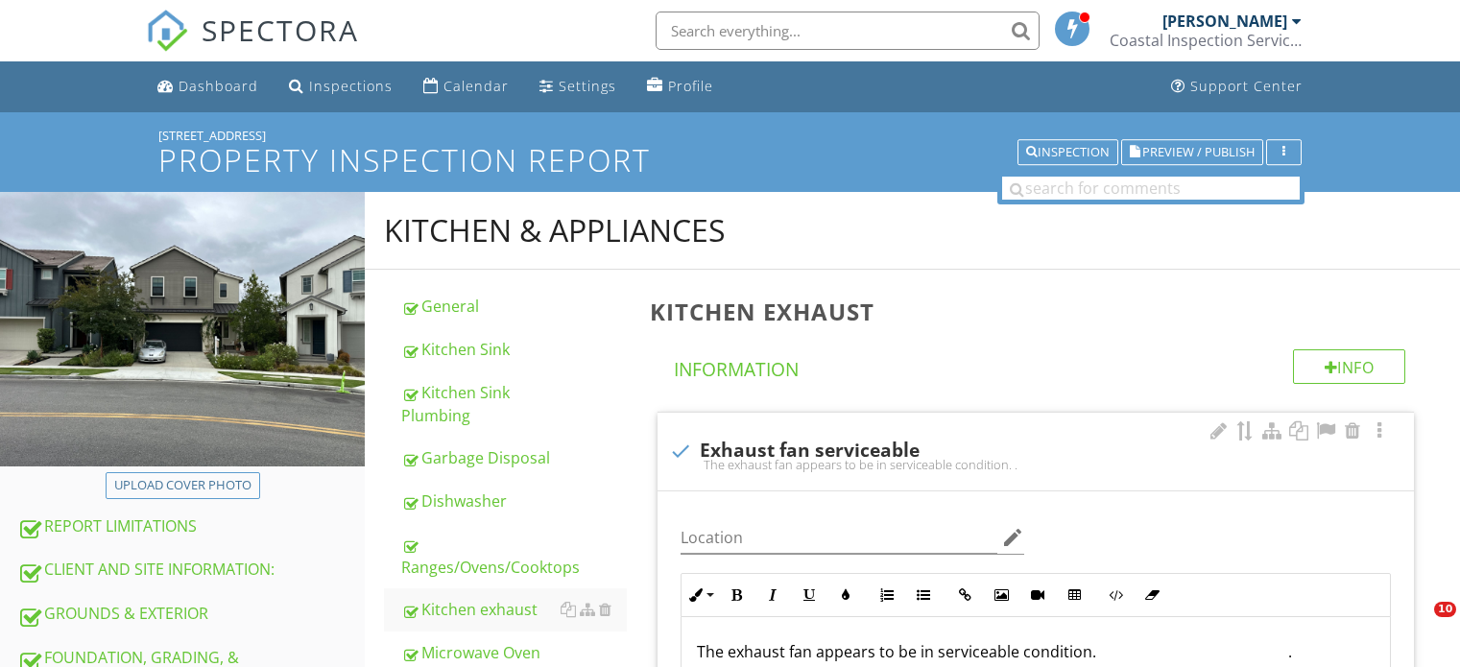
scroll to position [841, 0]
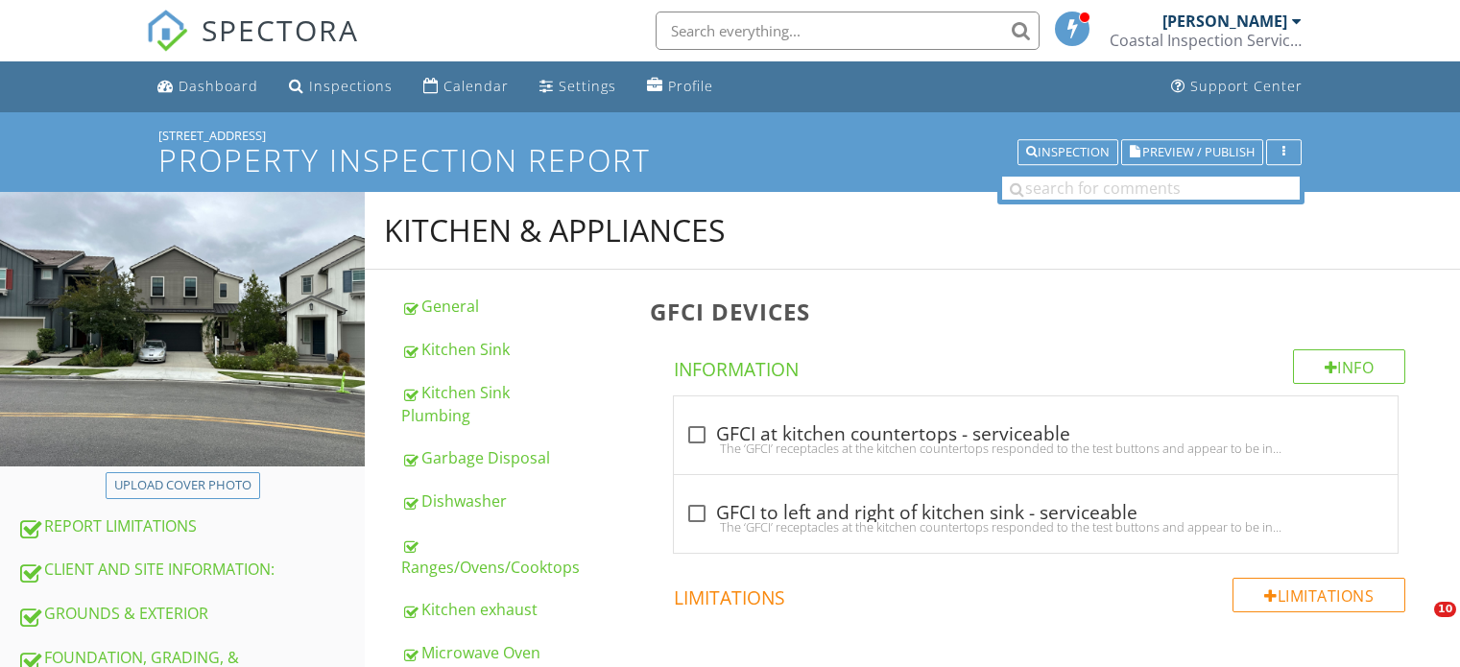
scroll to position [265, 0]
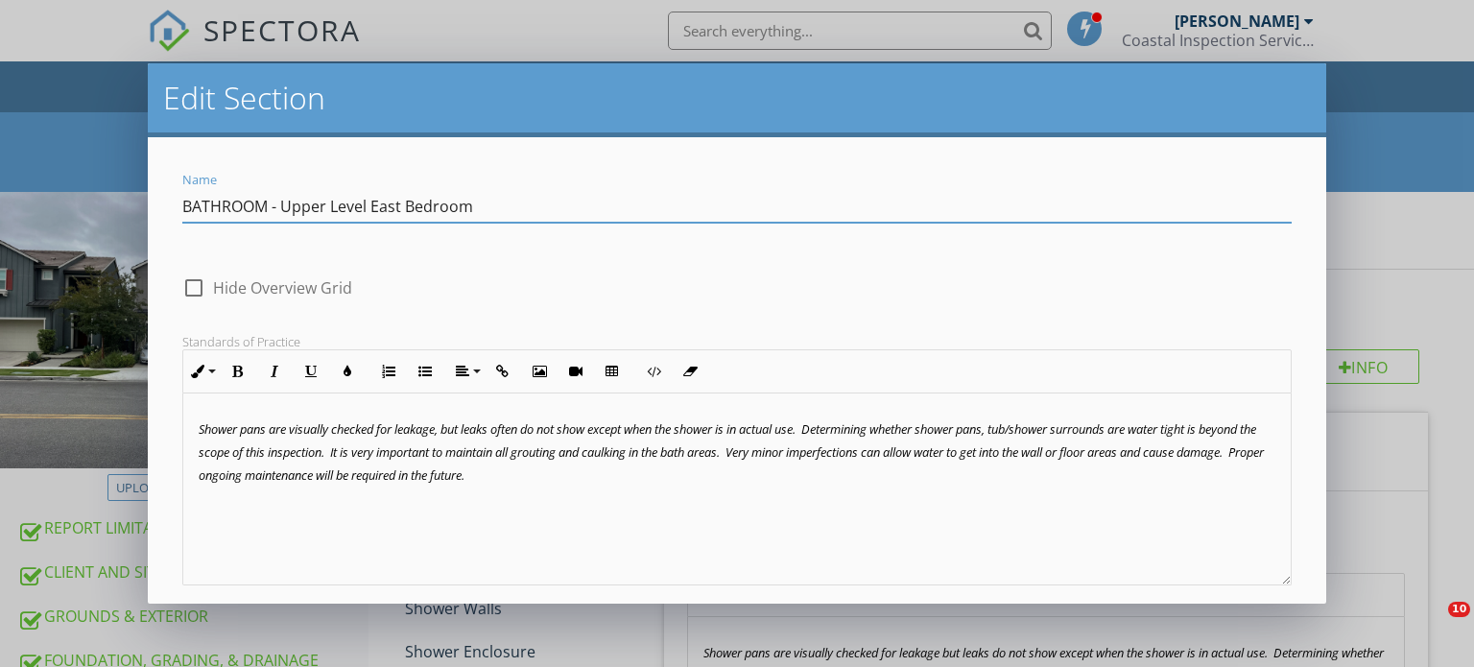
scroll to position [77, 0]
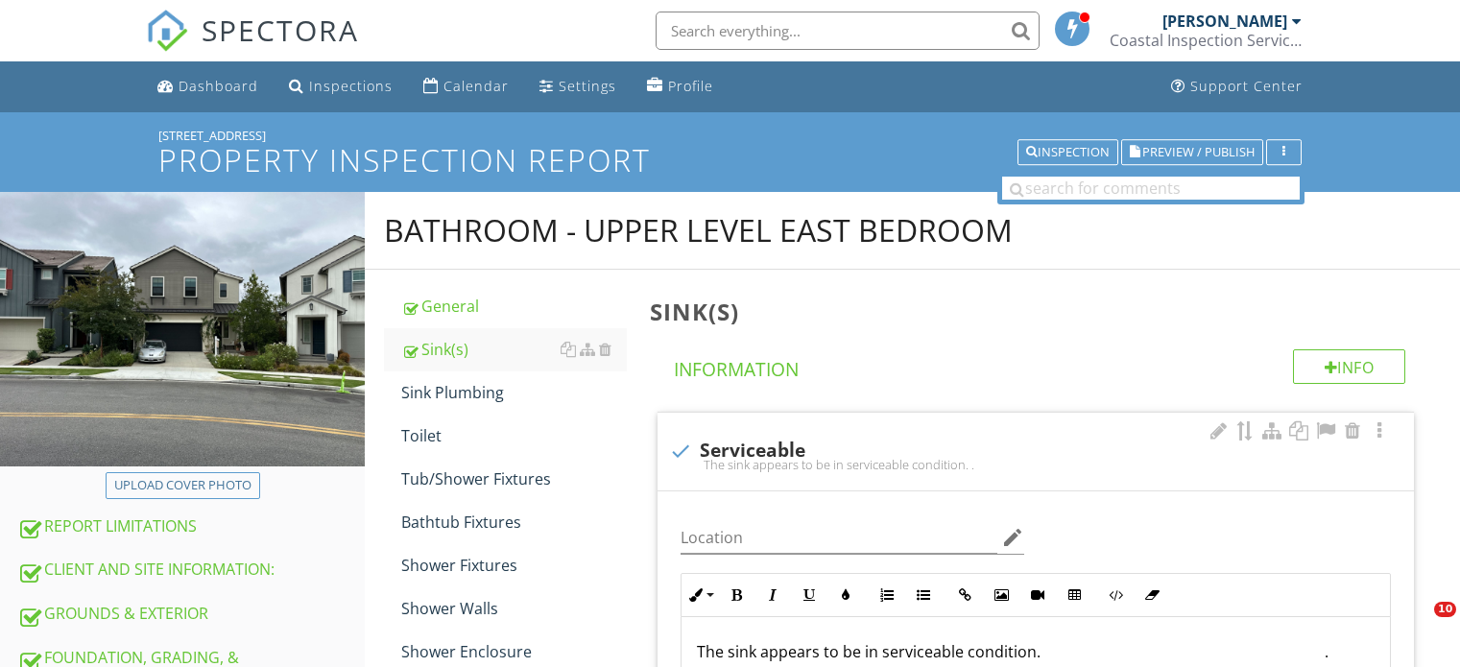
scroll to position [173, 0]
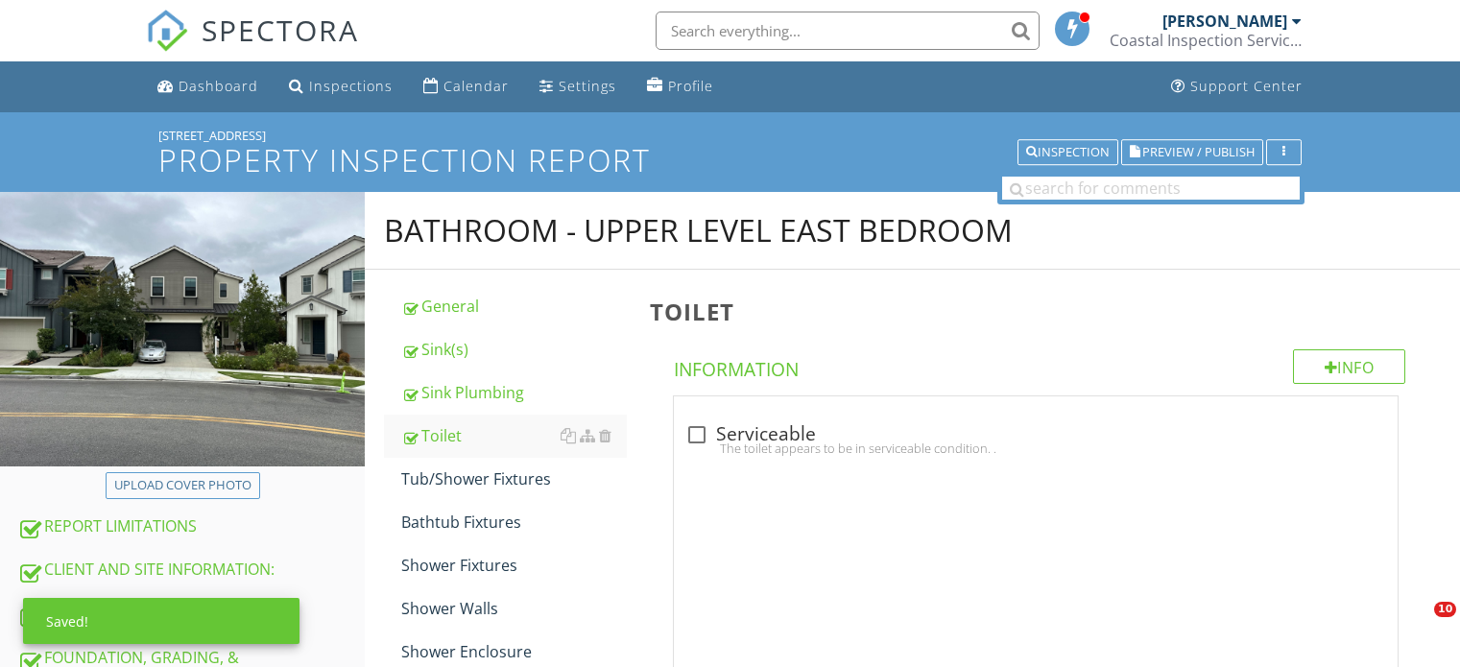
scroll to position [192, 0]
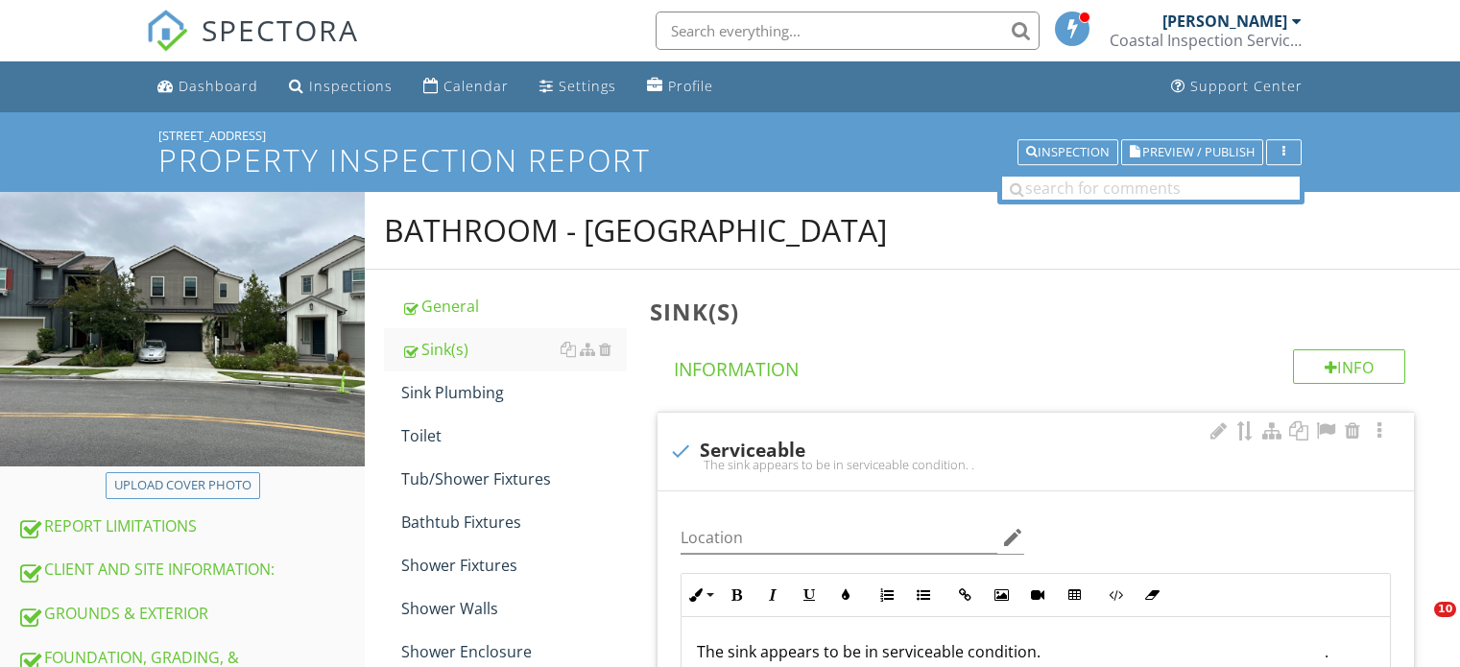
scroll to position [480, 0]
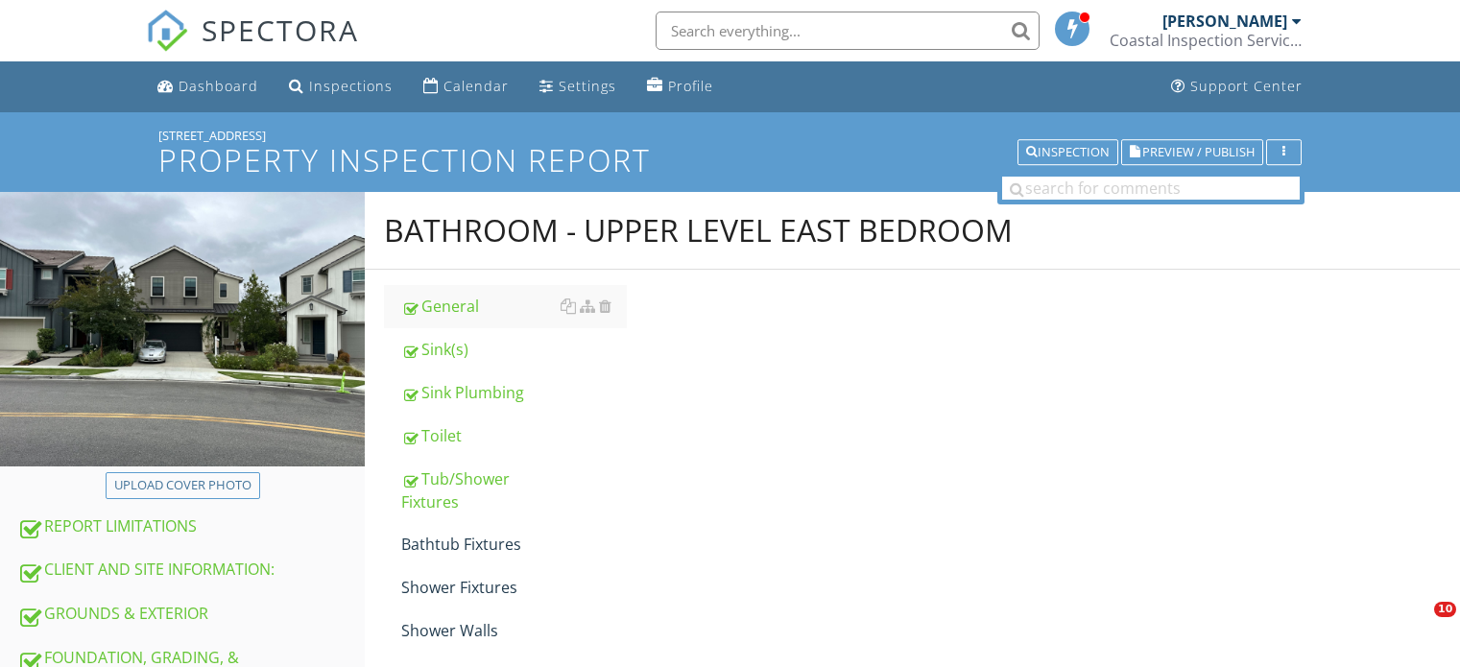
scroll to position [192, 0]
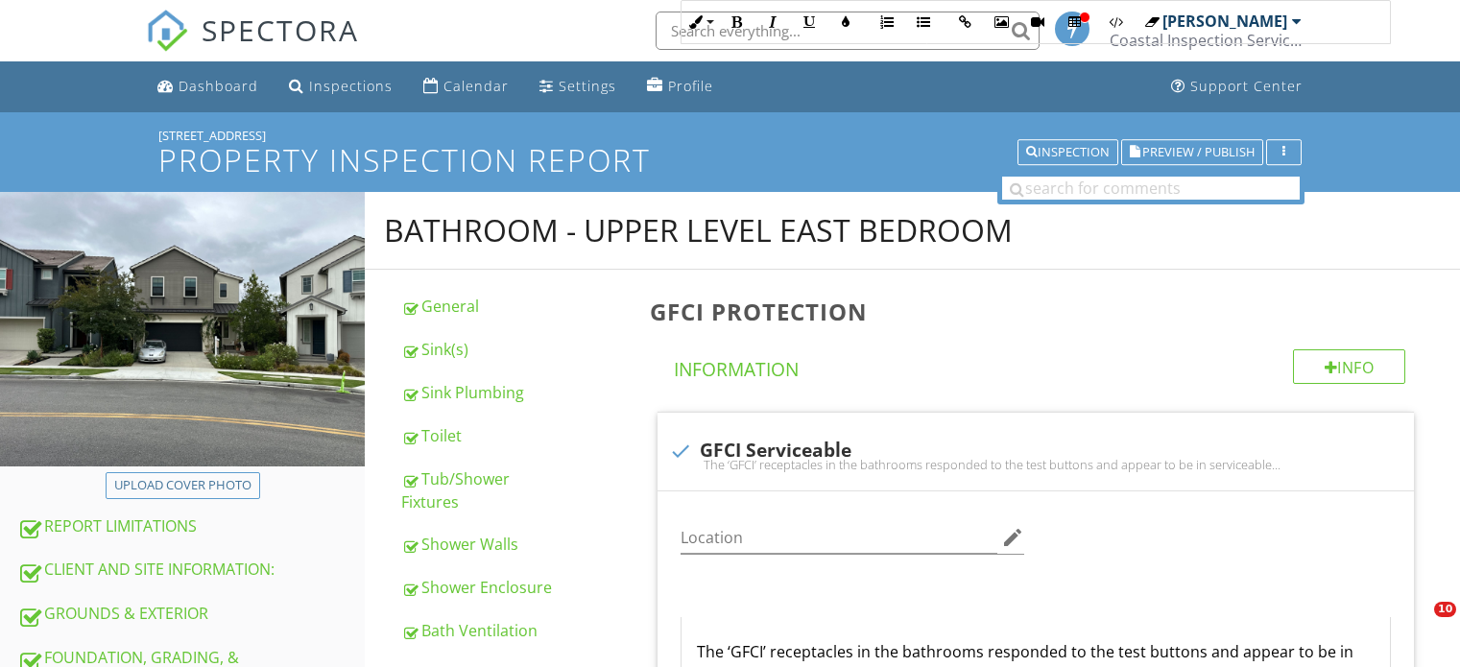
scroll to position [672, 0]
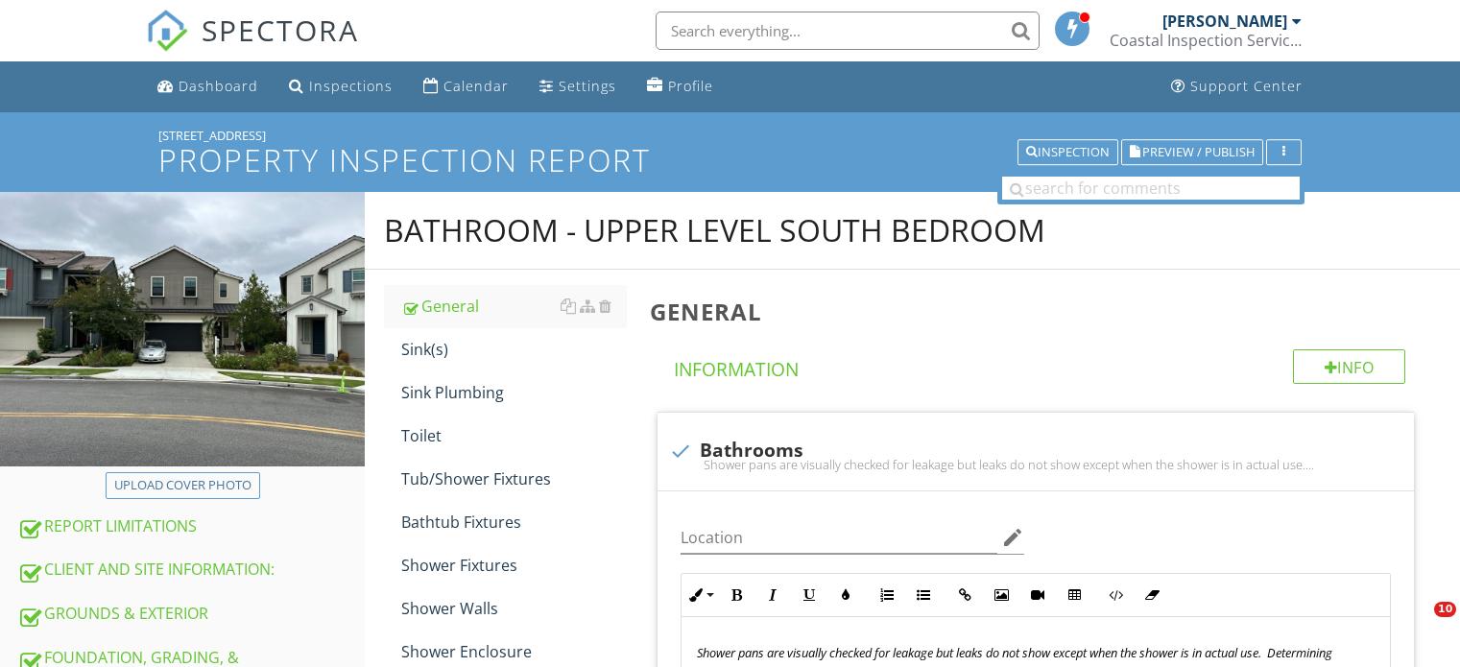
scroll to position [411, 0]
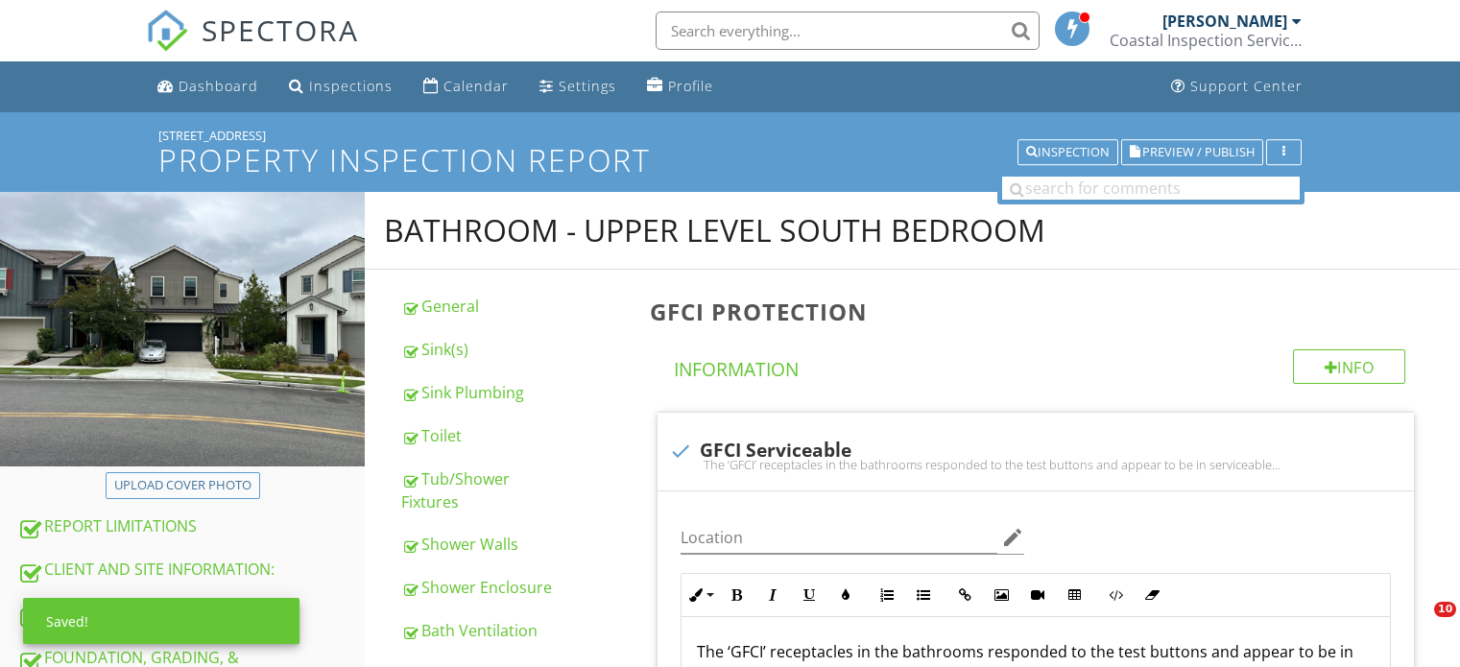
scroll to position [795, 0]
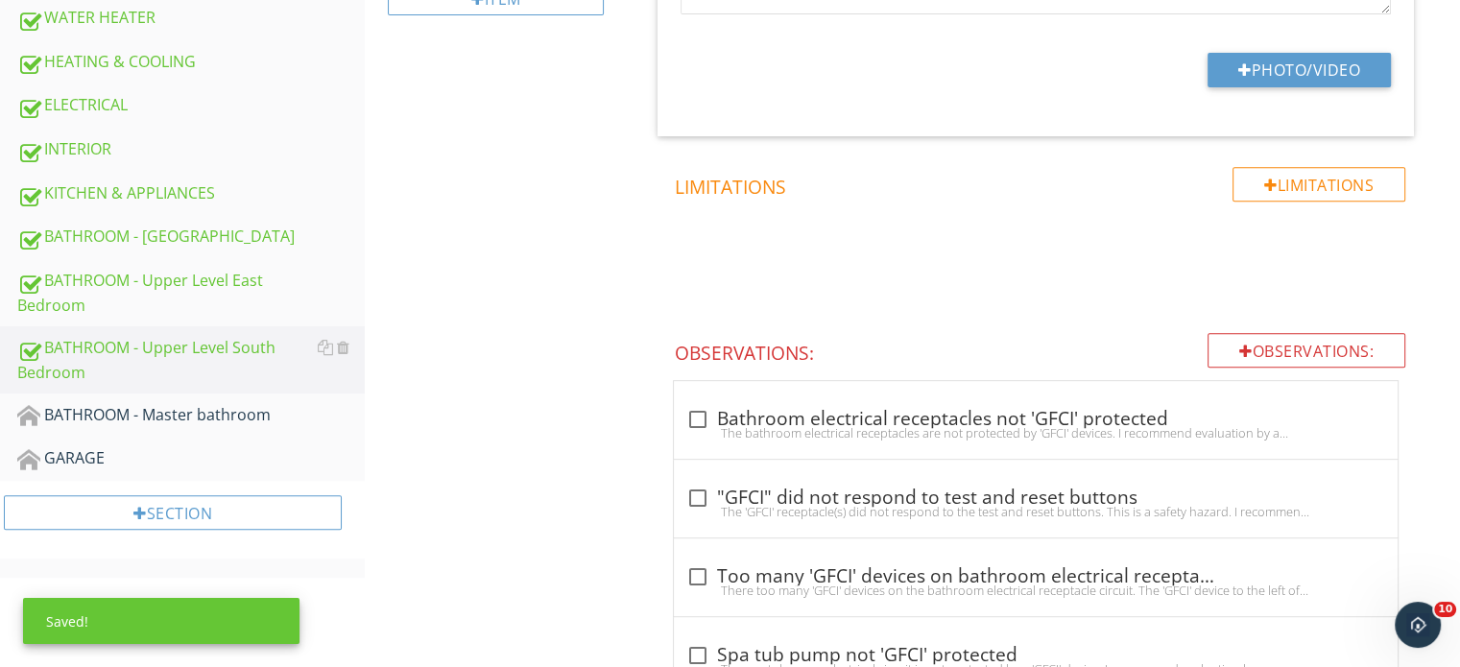
click at [107, 407] on div "BATHROOM - Master bathroom" at bounding box center [190, 415] width 347 height 25
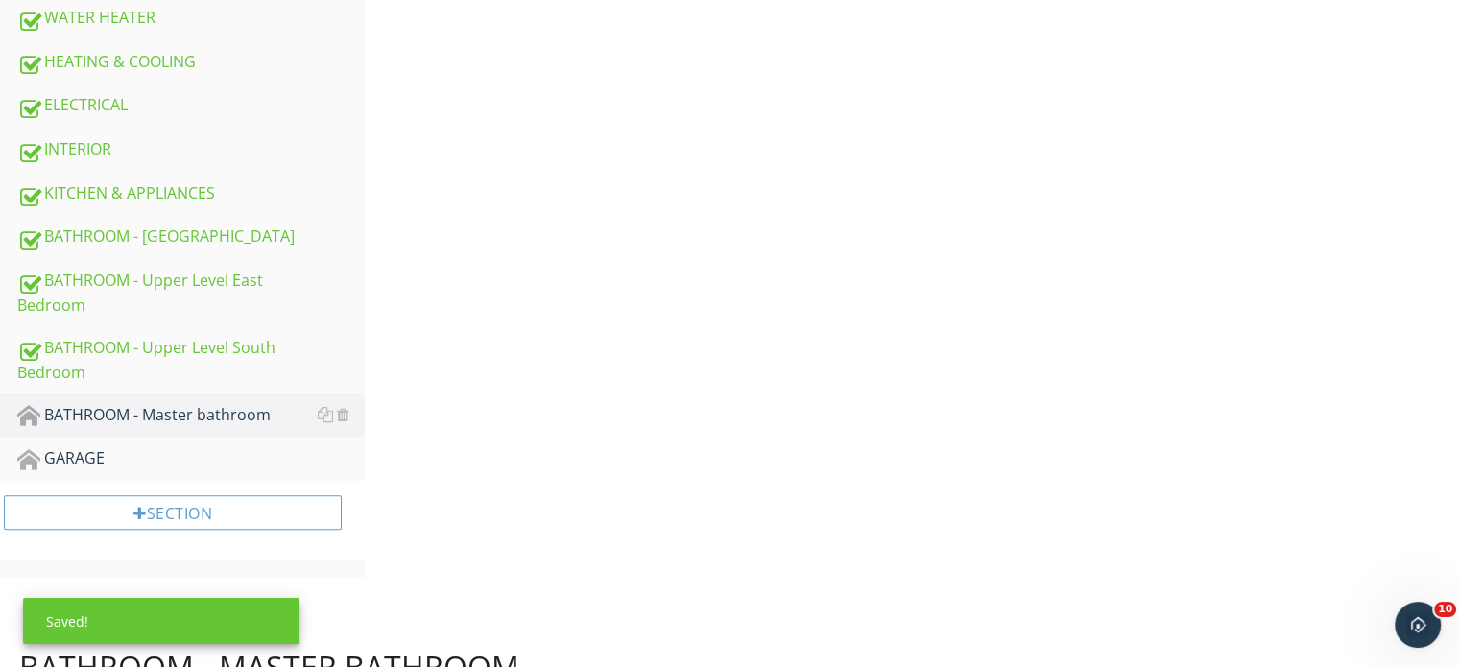
scroll to position [795, 0]
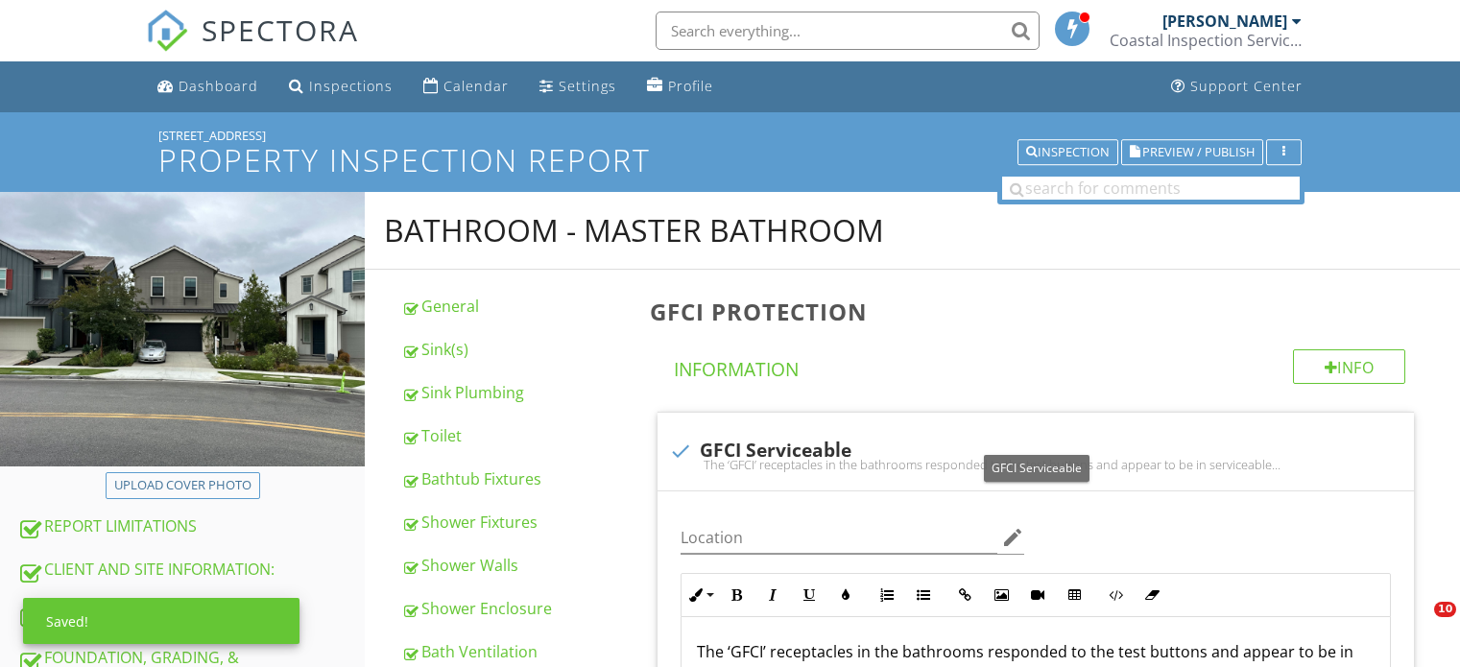
scroll to position [315, 0]
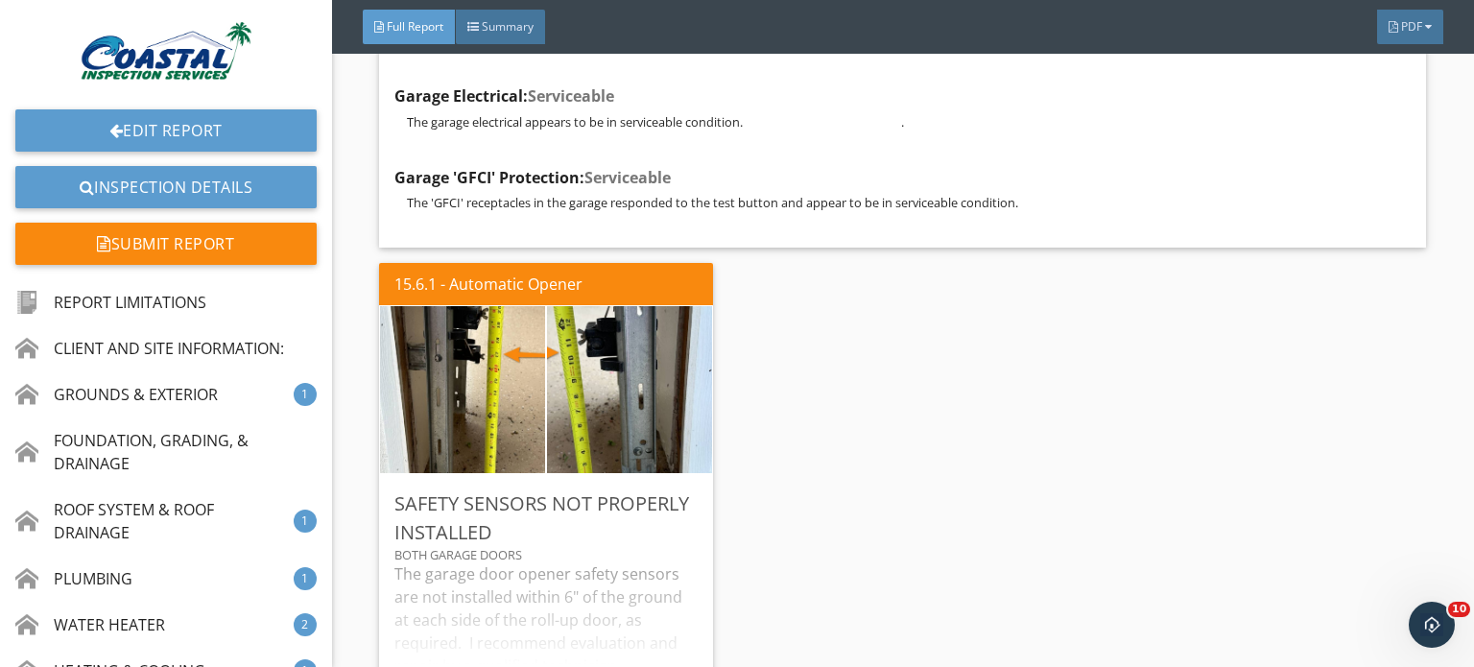
scroll to position [484, 0]
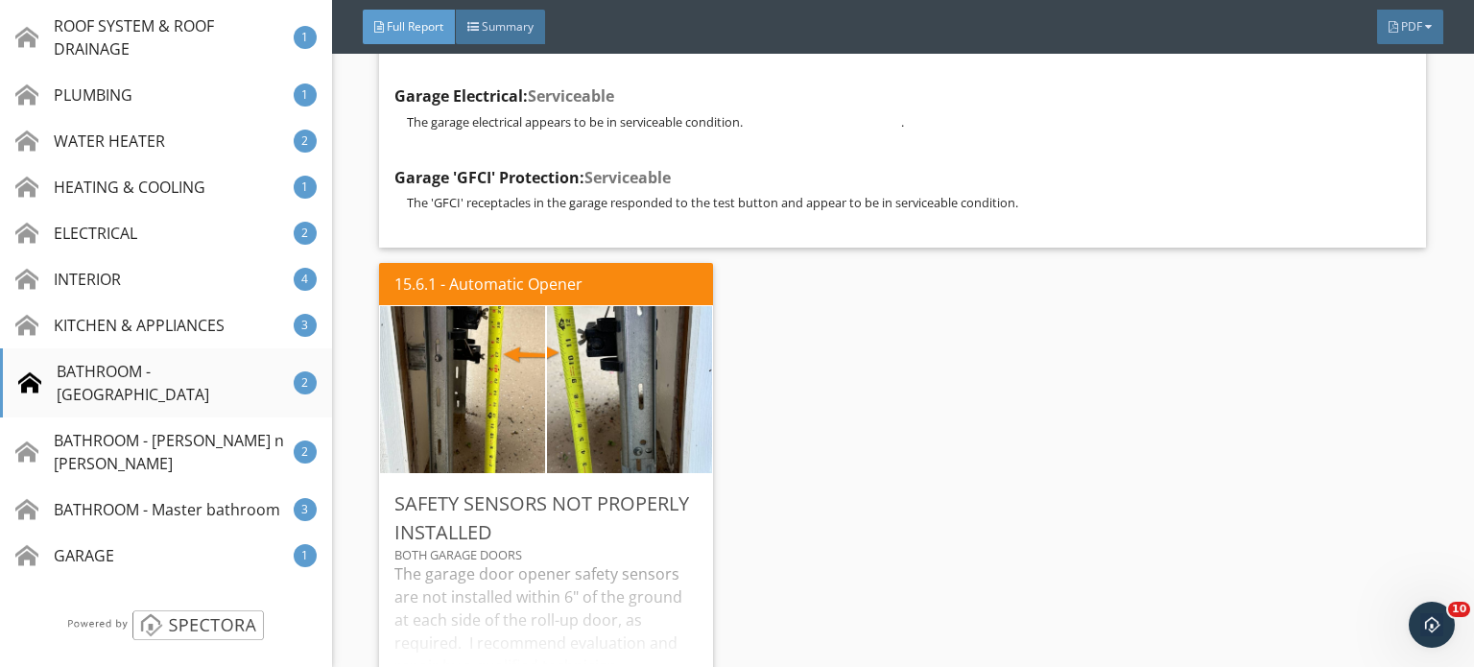
click at [135, 379] on div "BATHROOM - [GEOGRAPHIC_DATA]" at bounding box center [155, 383] width 275 height 46
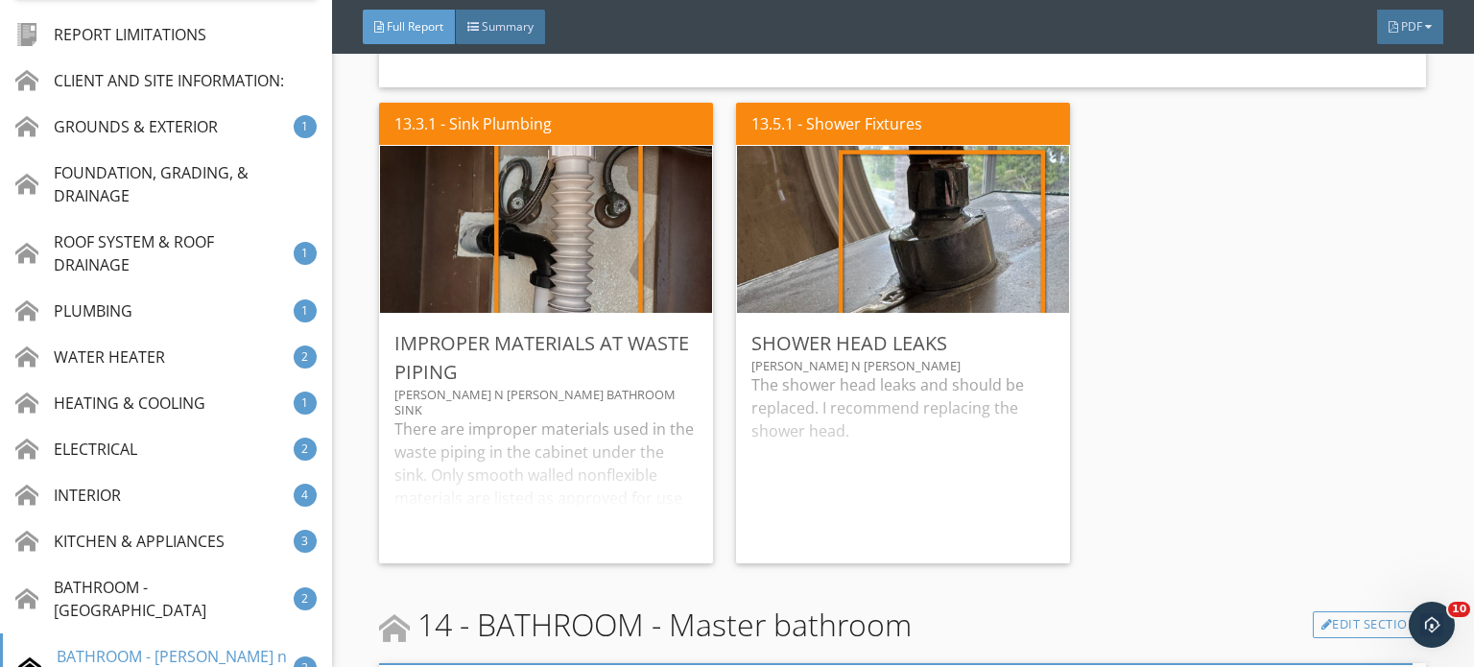
scroll to position [4, 0]
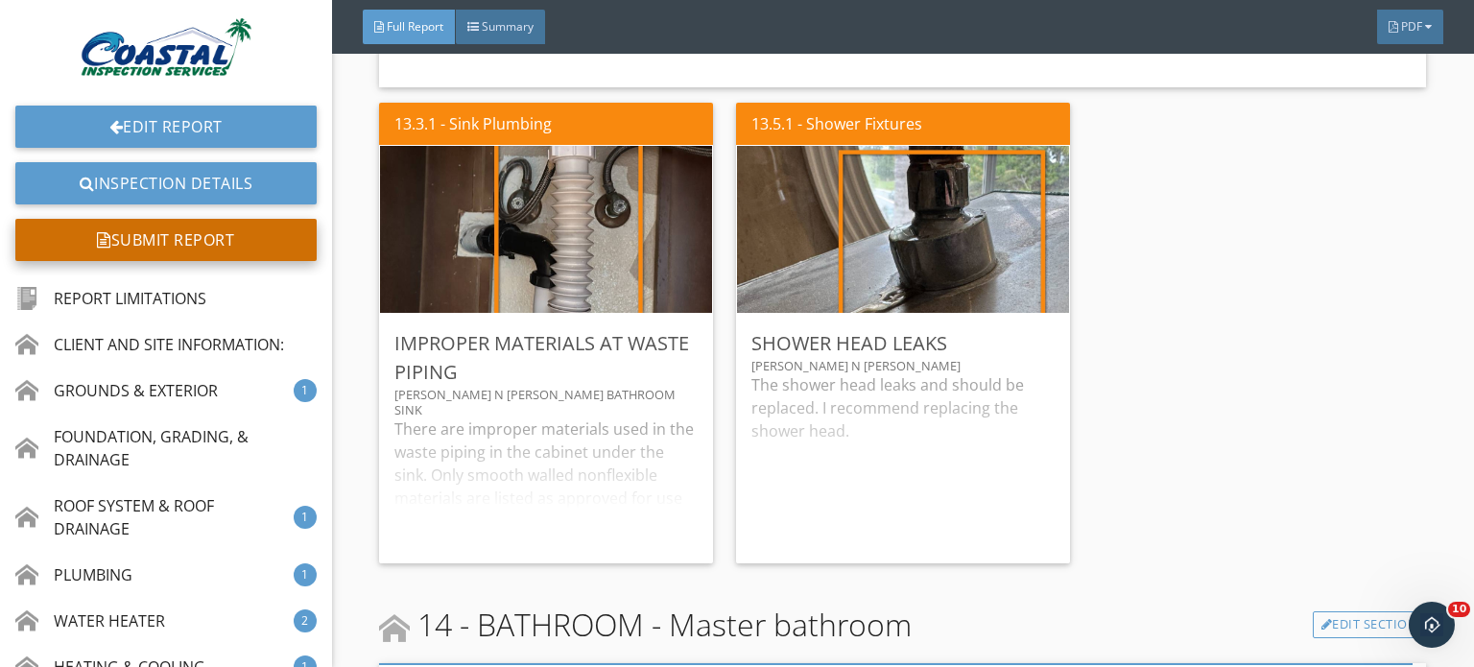
click at [155, 241] on div "Submit Report" at bounding box center [165, 240] width 301 height 42
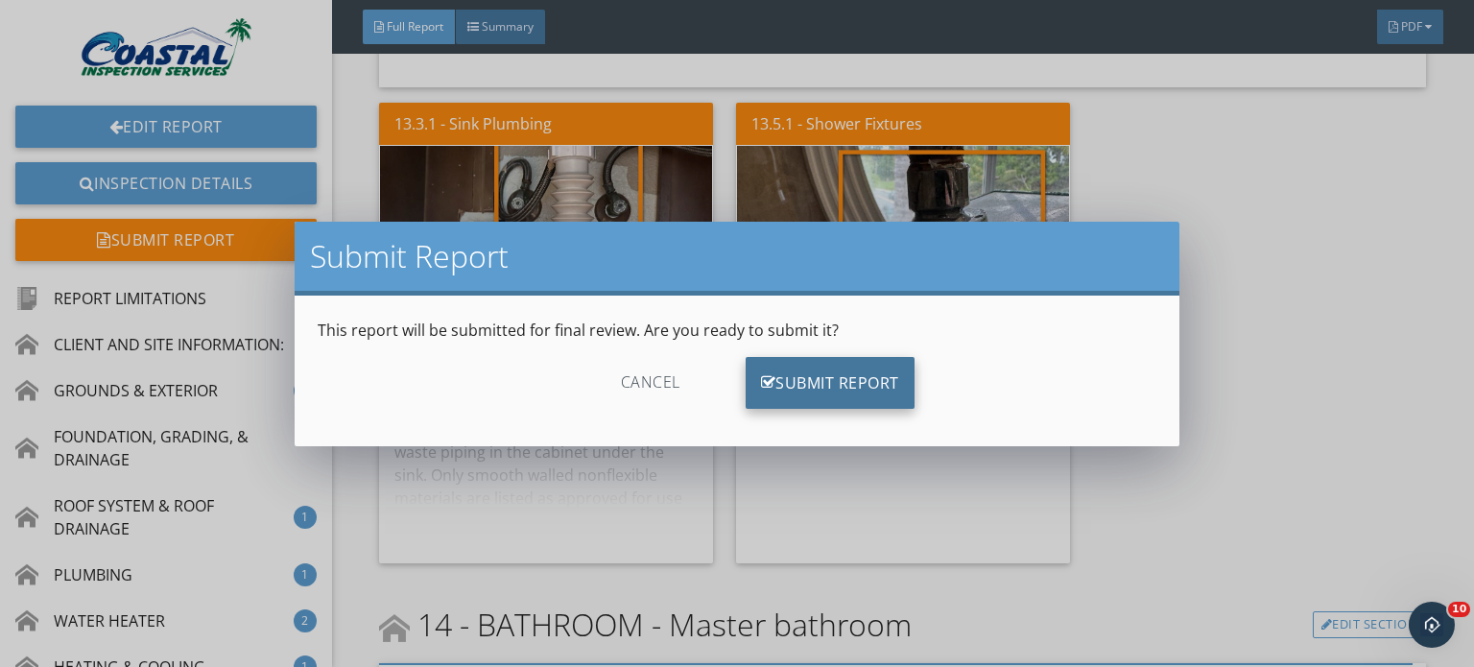
click at [817, 382] on div "Submit Report" at bounding box center [830, 383] width 169 height 52
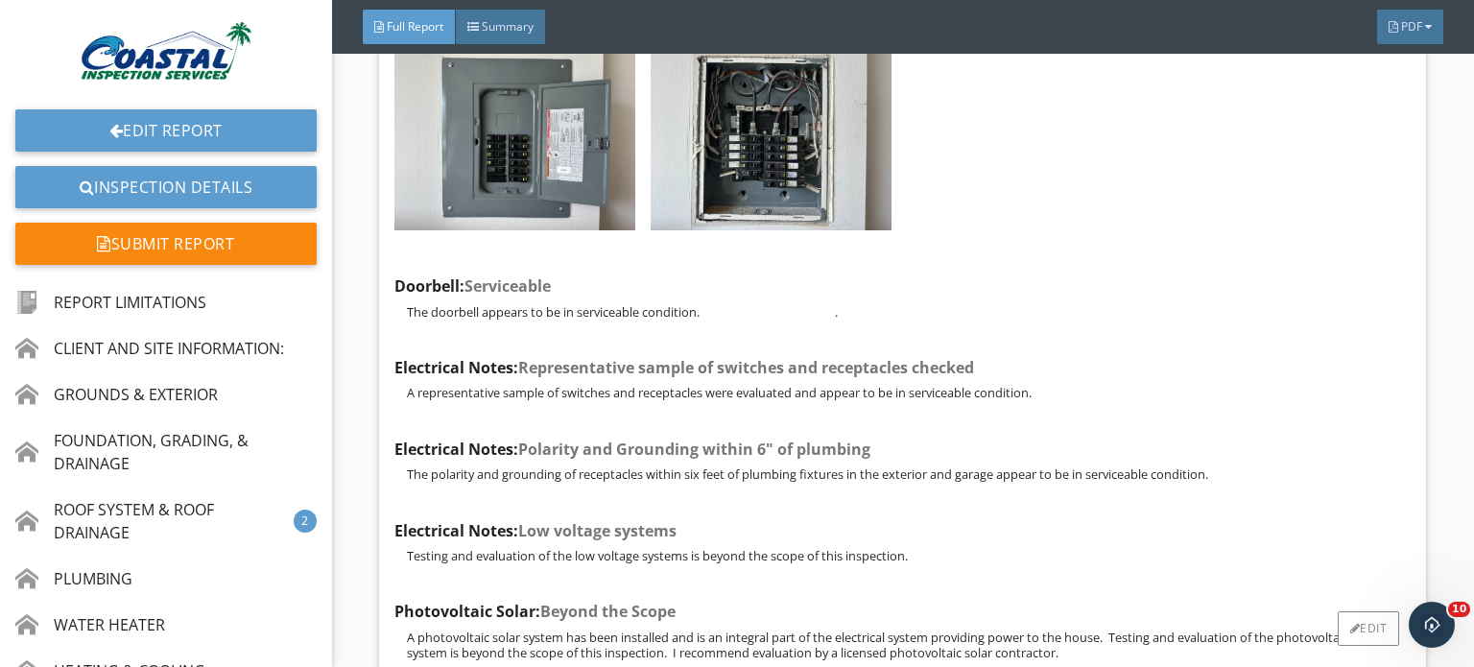
scroll to position [16792, 0]
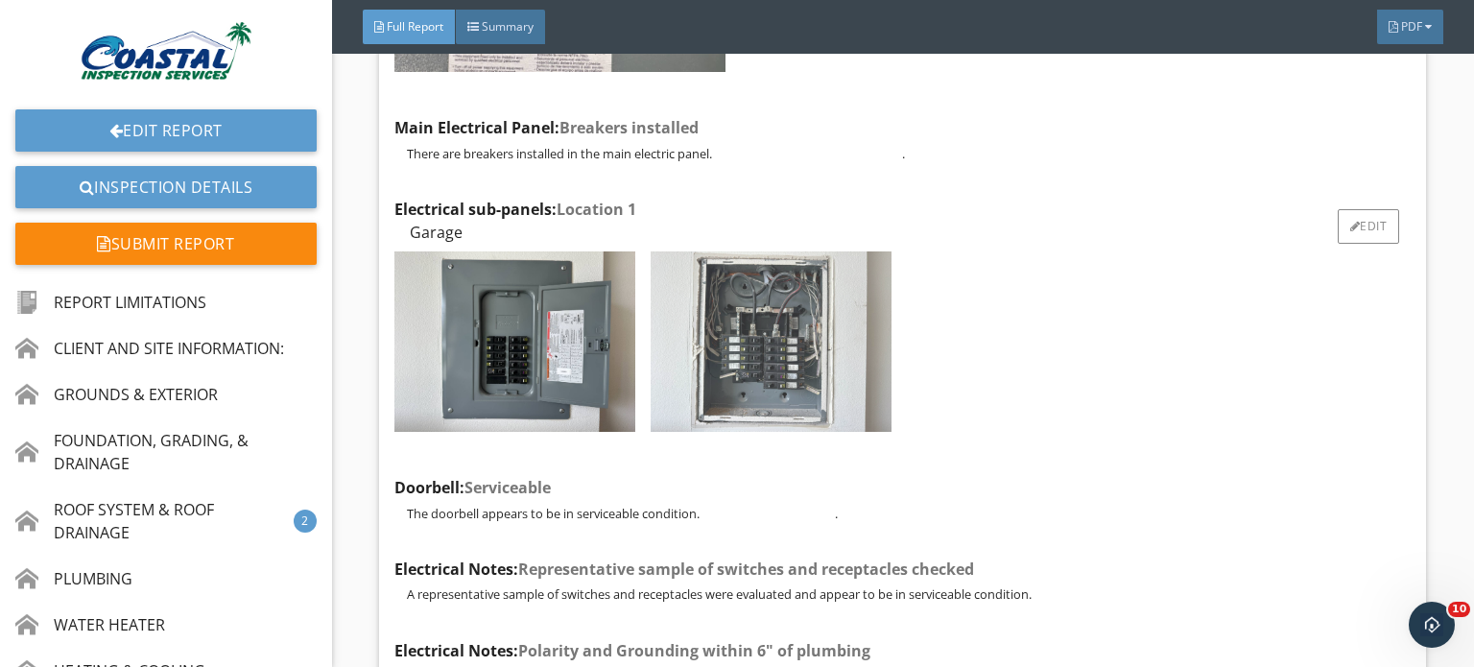
click at [655, 320] on img at bounding box center [771, 341] width 241 height 180
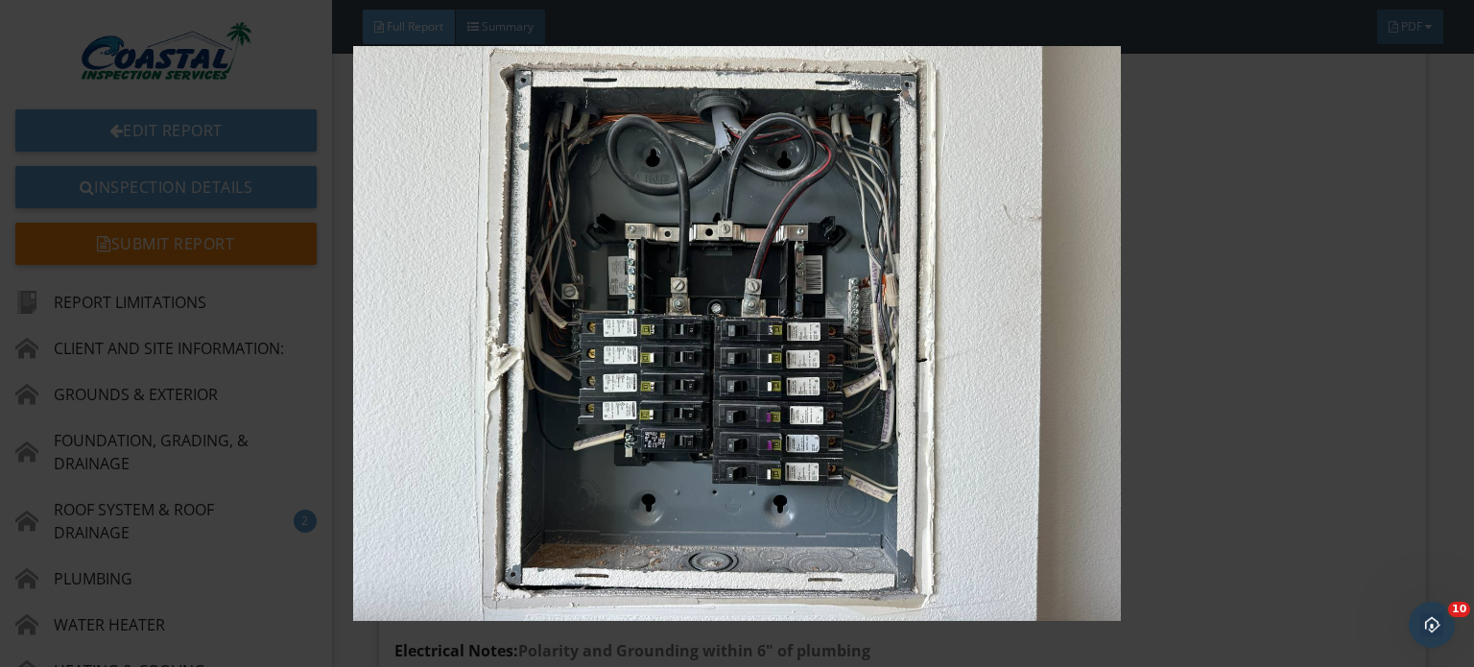
click at [168, 34] on div at bounding box center [737, 333] width 1474 height 667
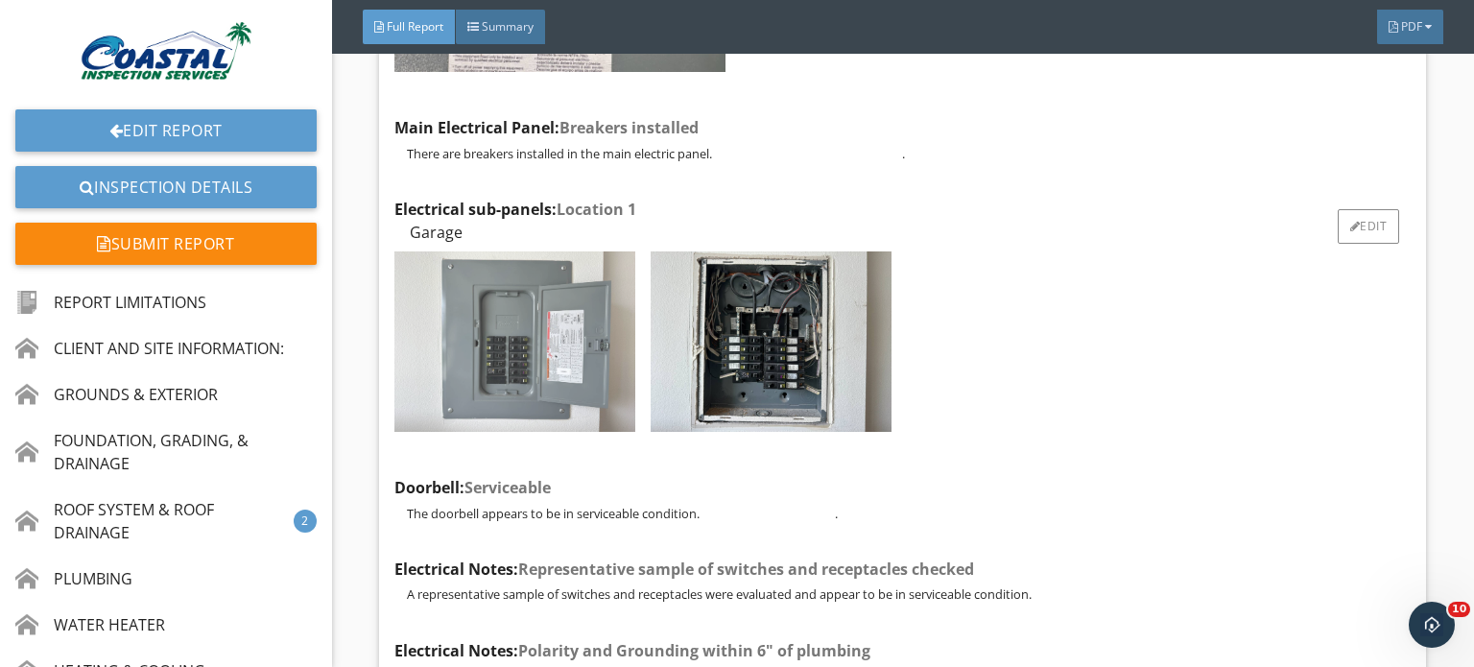
click at [550, 295] on img at bounding box center [514, 341] width 241 height 180
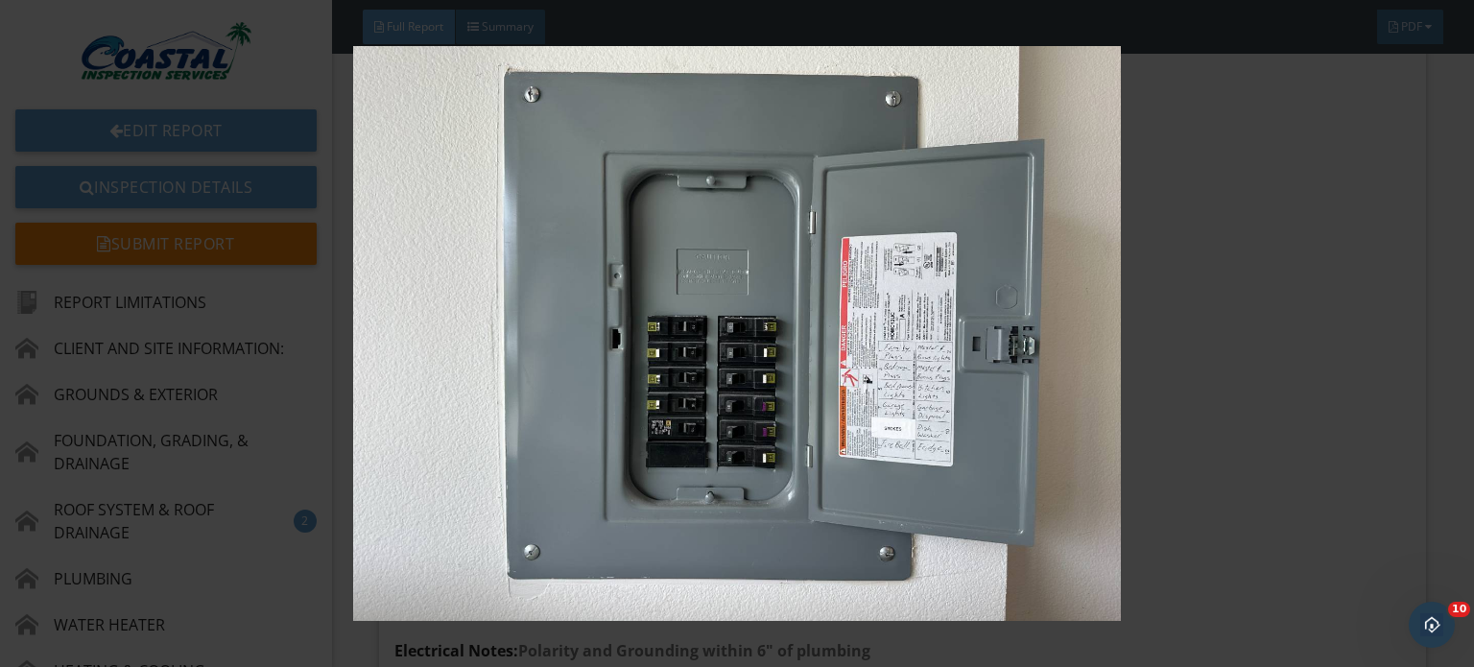
click at [358, 229] on img at bounding box center [736, 333] width 1341 height 575
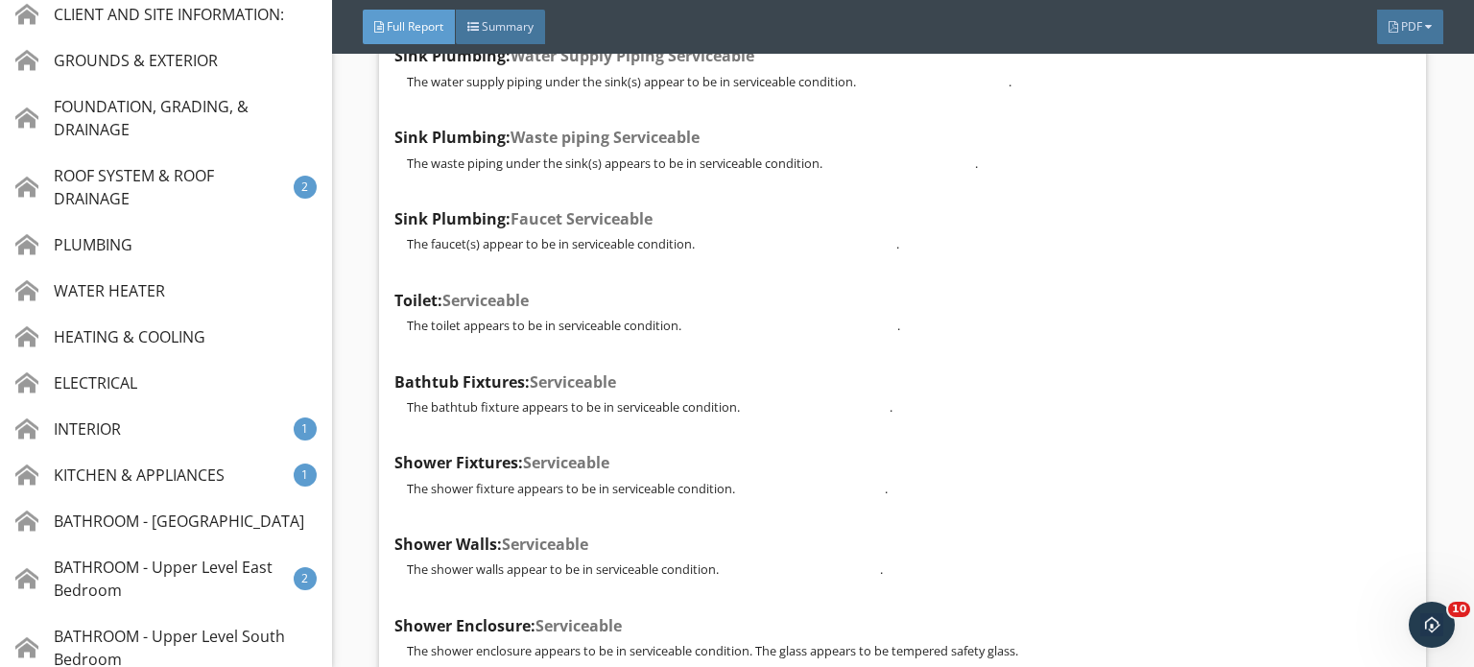
scroll to position [0, 0]
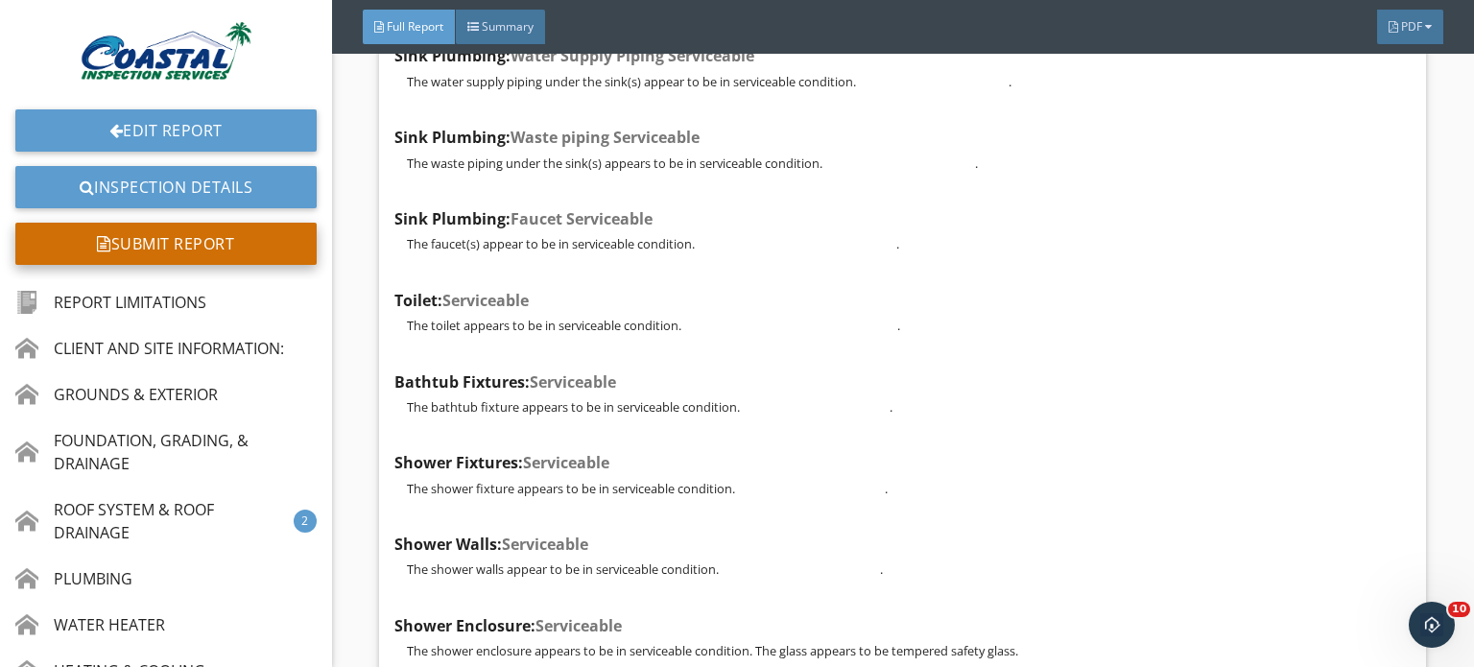
click at [159, 259] on div "Submit Report" at bounding box center [165, 244] width 301 height 42
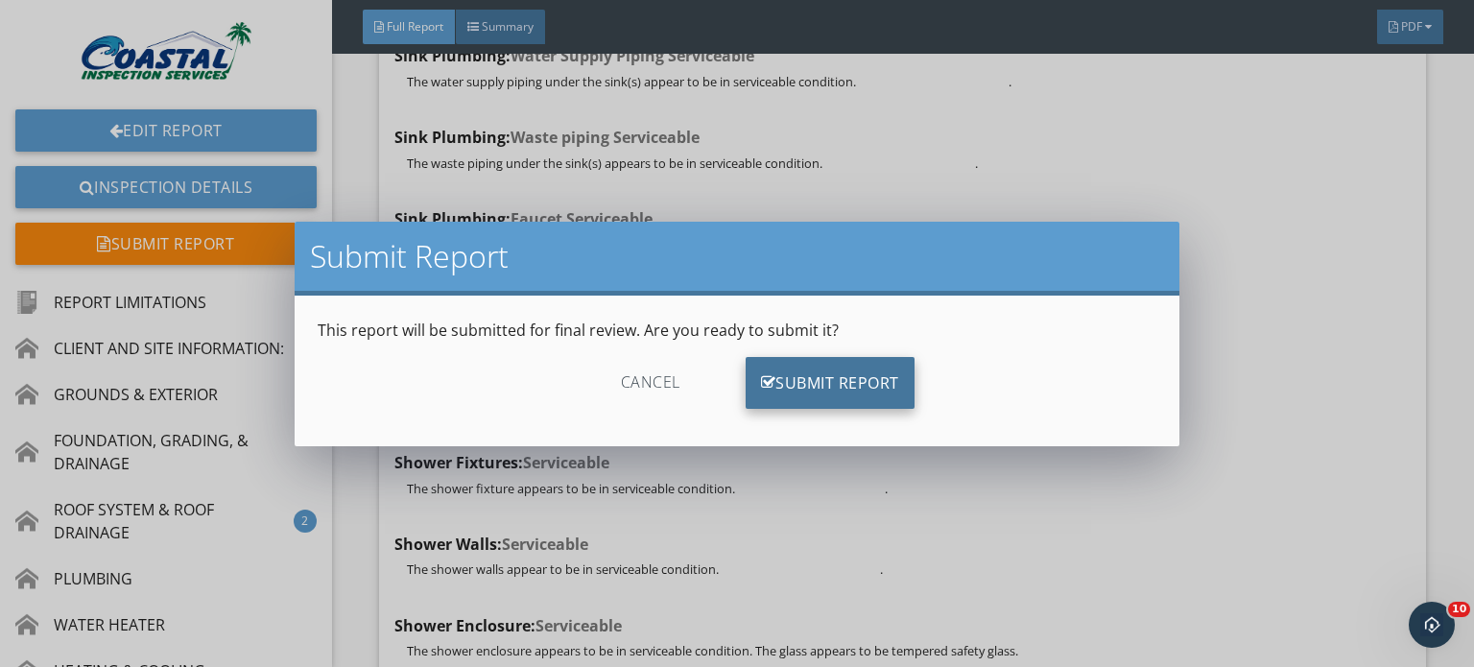
click at [789, 381] on div "Submit Report" at bounding box center [830, 383] width 169 height 52
